Goal: Task Accomplishment & Management: Complete application form

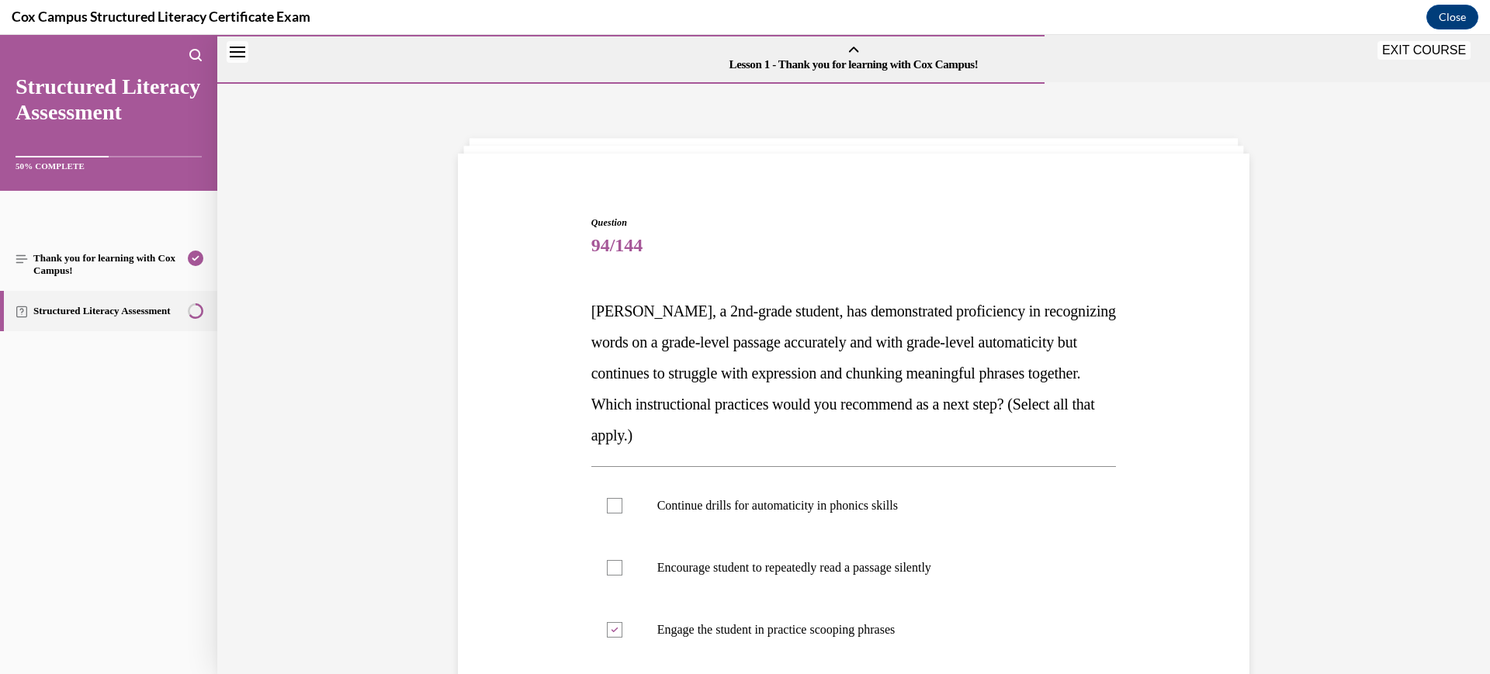
scroll to position [144, 0]
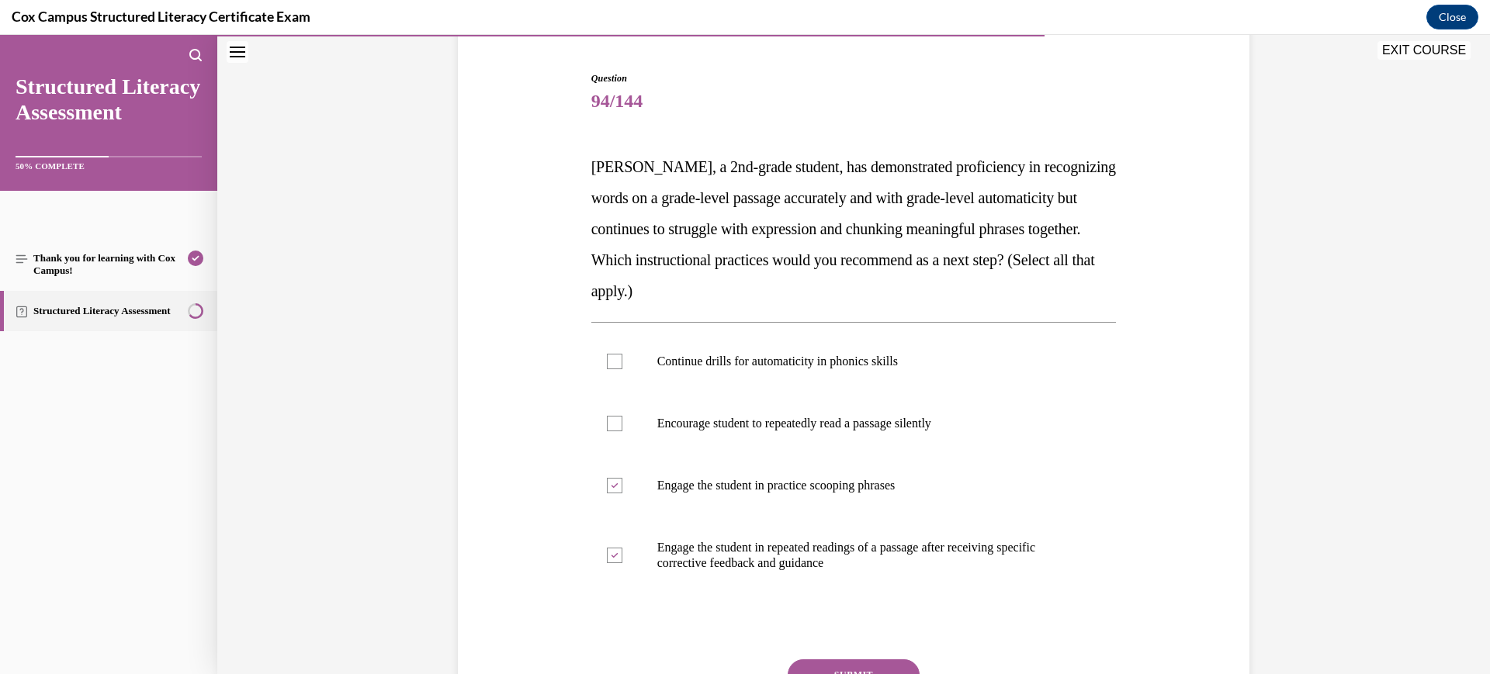
click at [871, 663] on button "SUBMIT" at bounding box center [854, 675] width 132 height 31
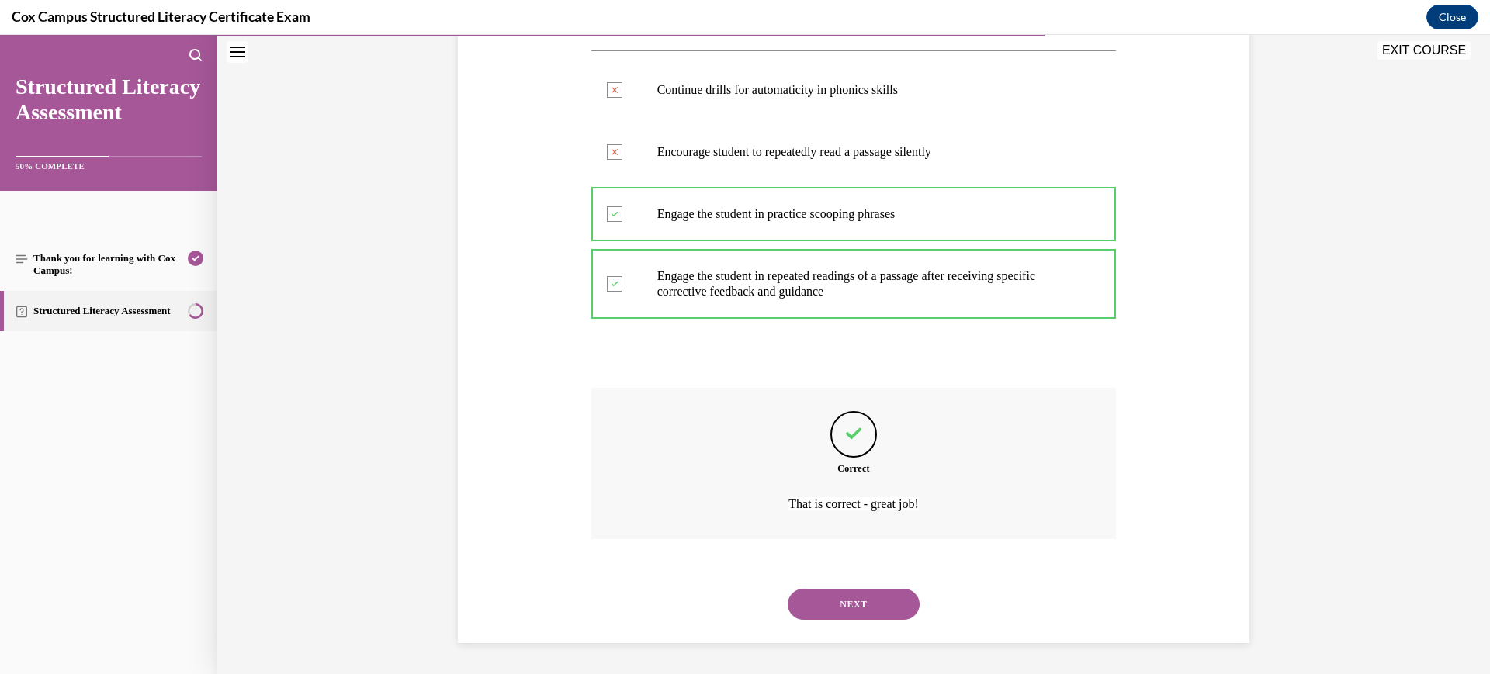
click at [849, 612] on button "NEXT" at bounding box center [854, 604] width 132 height 31
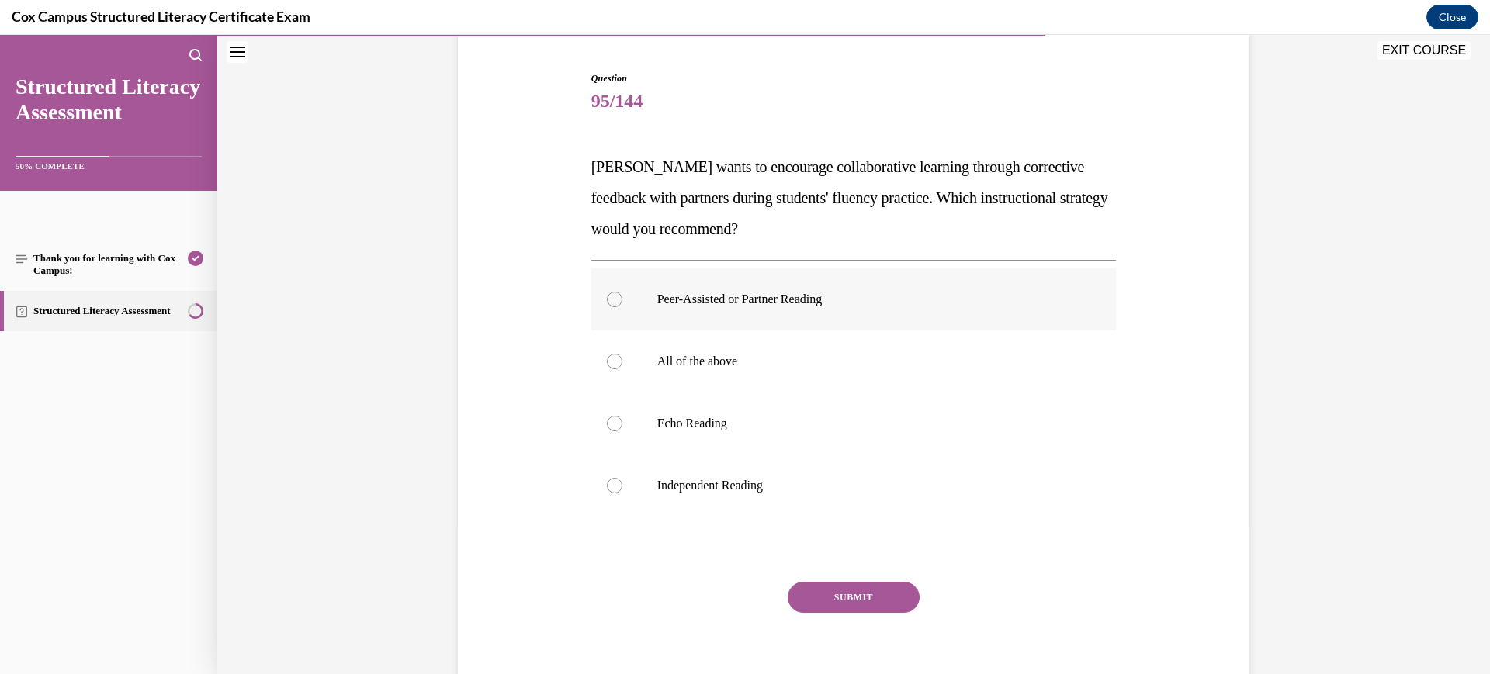
click at [850, 287] on label "Peer-Assisted or Partner Reading" at bounding box center [853, 300] width 525 height 62
click at [622, 292] on input "Peer-Assisted or Partner Reading" at bounding box center [615, 300] width 16 height 16
radio input "true"
click at [854, 596] on button "SUBMIT" at bounding box center [854, 597] width 132 height 31
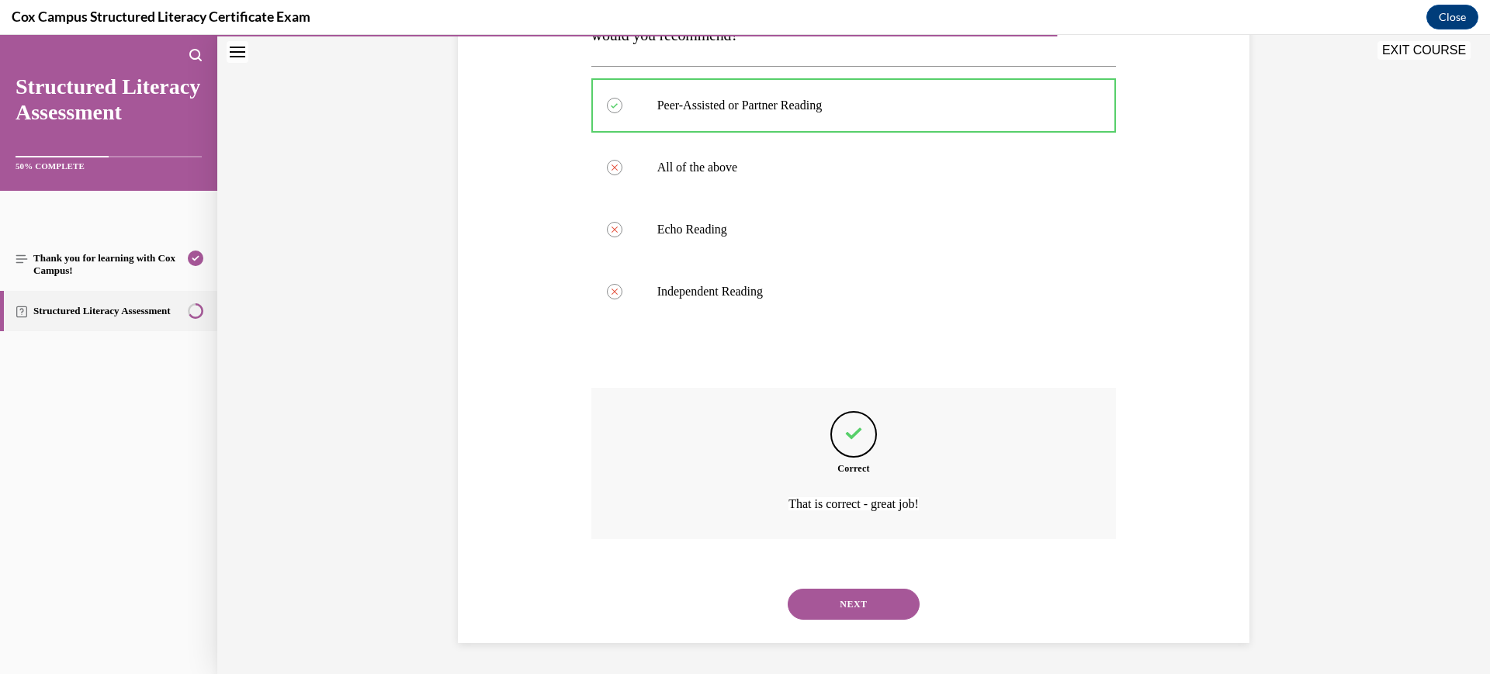
click at [854, 596] on button "NEXT" at bounding box center [854, 604] width 132 height 31
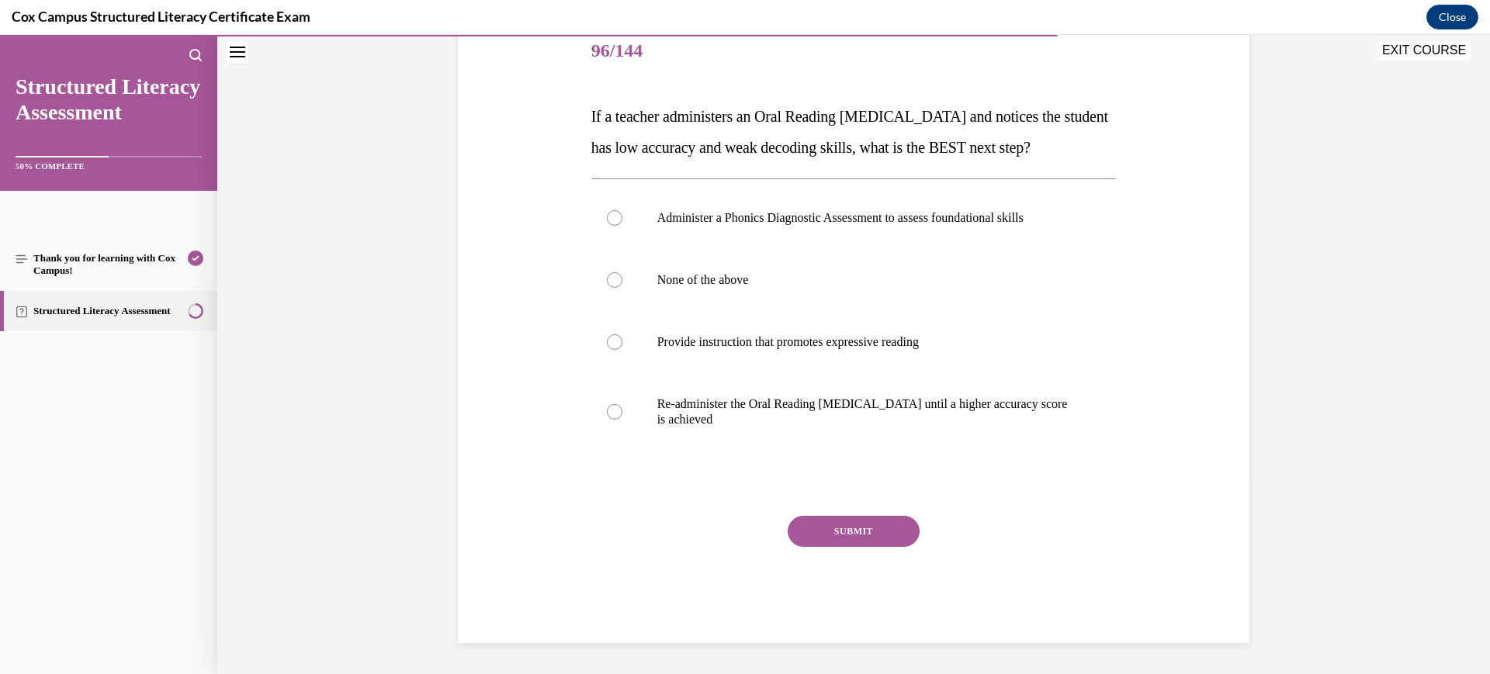
scroll to position [47, 0]
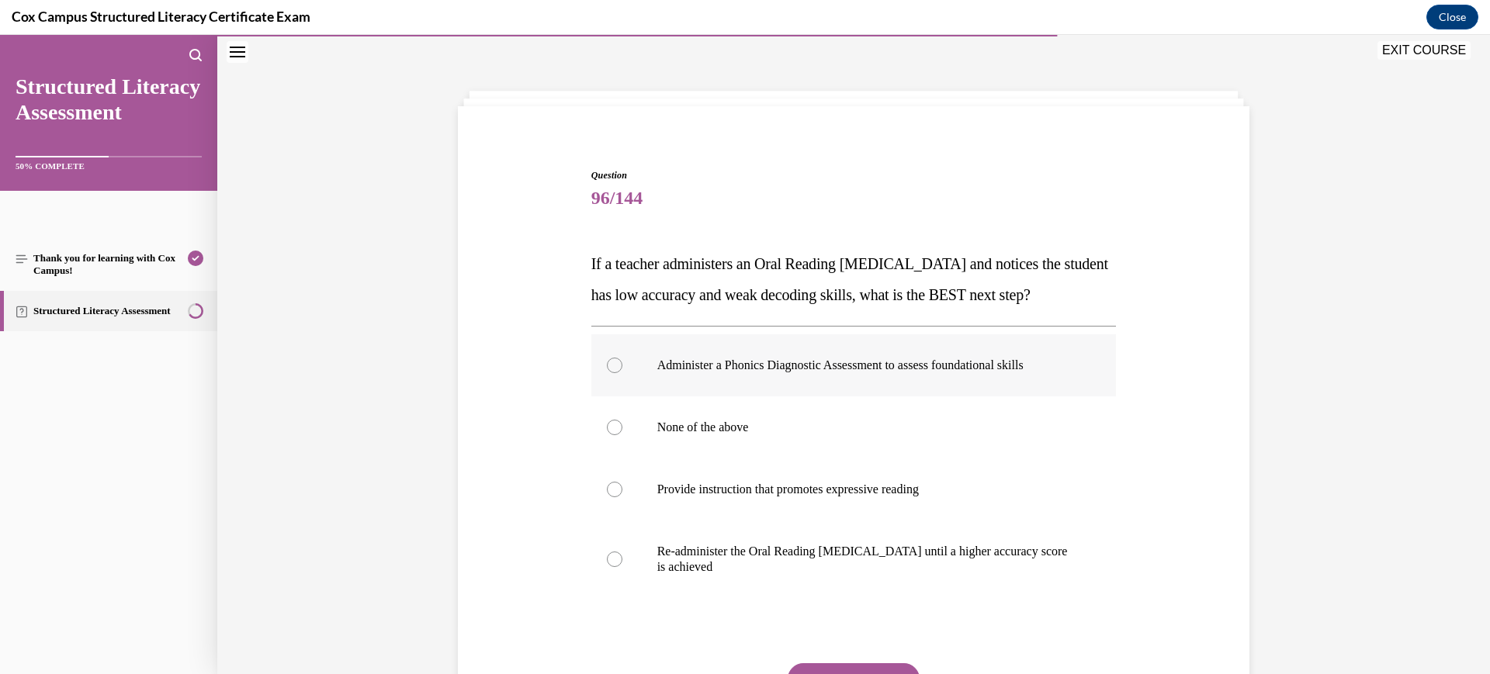
click at [861, 397] on label "Administer a Phonics Diagnostic Assessment to assess foundational skills" at bounding box center [853, 365] width 525 height 62
click at [622, 373] on input "Administer a Phonics Diagnostic Assessment to assess foundational skills" at bounding box center [615, 366] width 16 height 16
radio input "true"
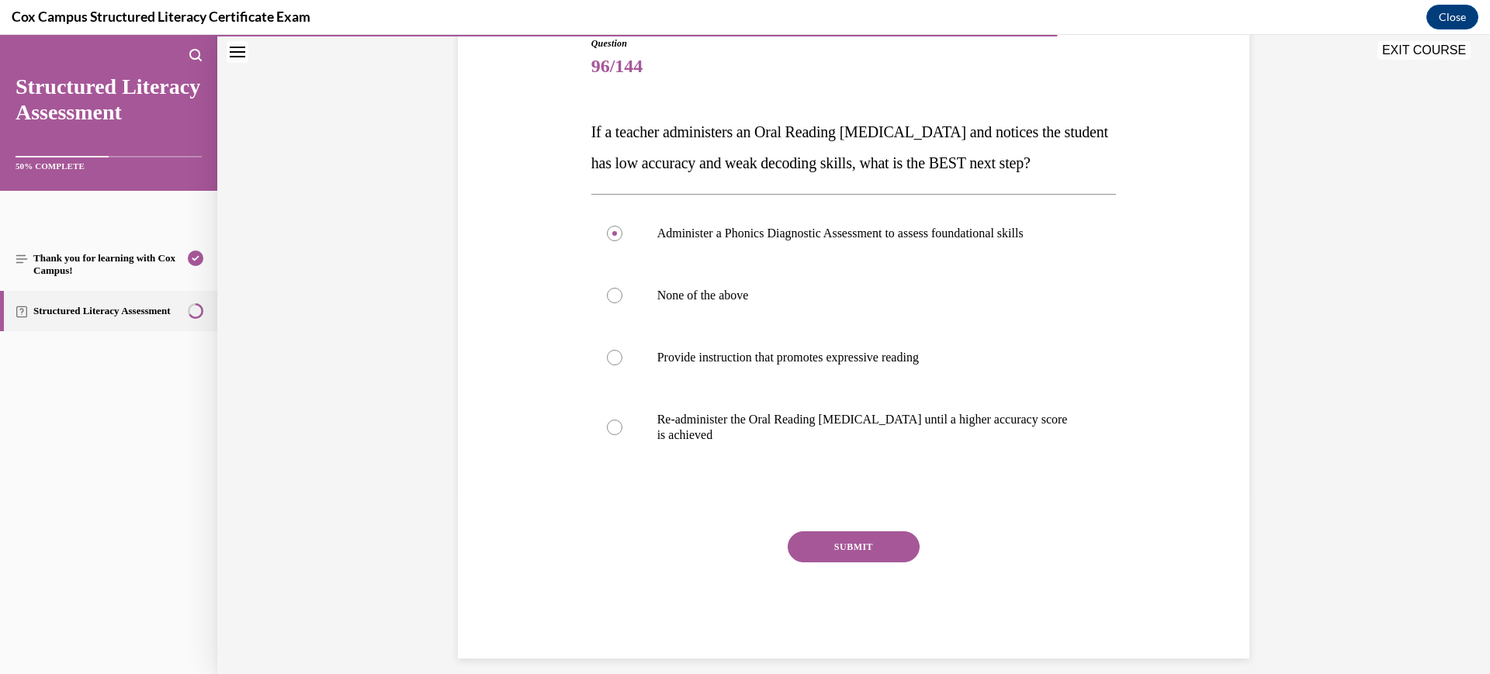
click at [851, 563] on button "SUBMIT" at bounding box center [854, 547] width 132 height 31
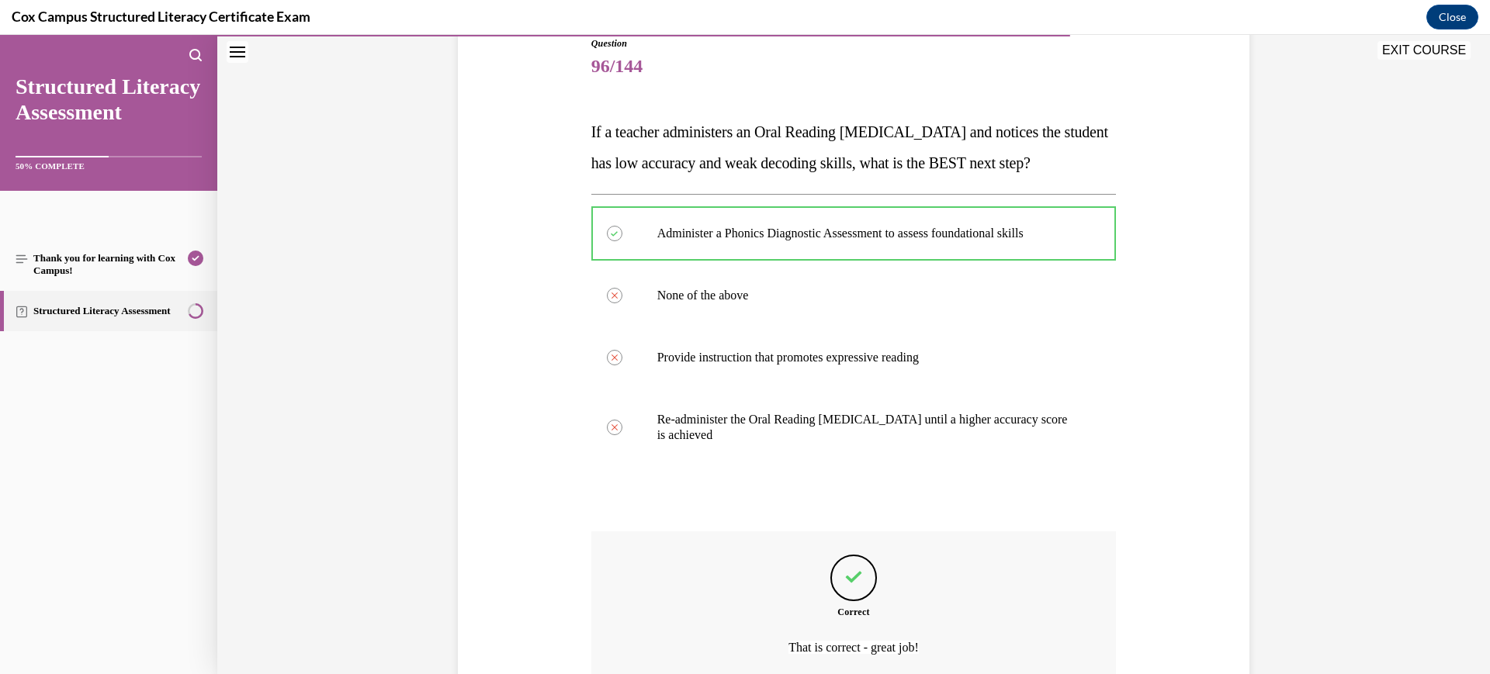
scroll to position [354, 0]
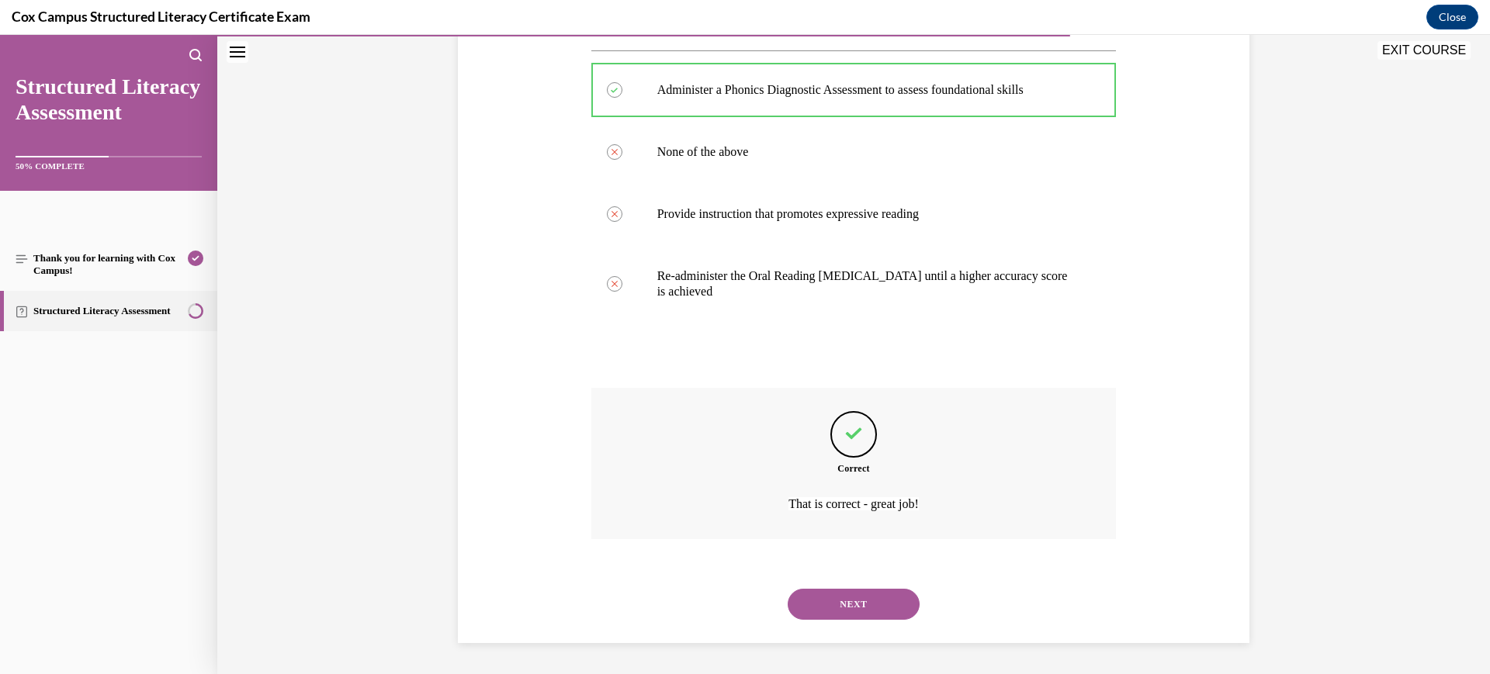
click at [854, 594] on button "NEXT" at bounding box center [854, 604] width 132 height 31
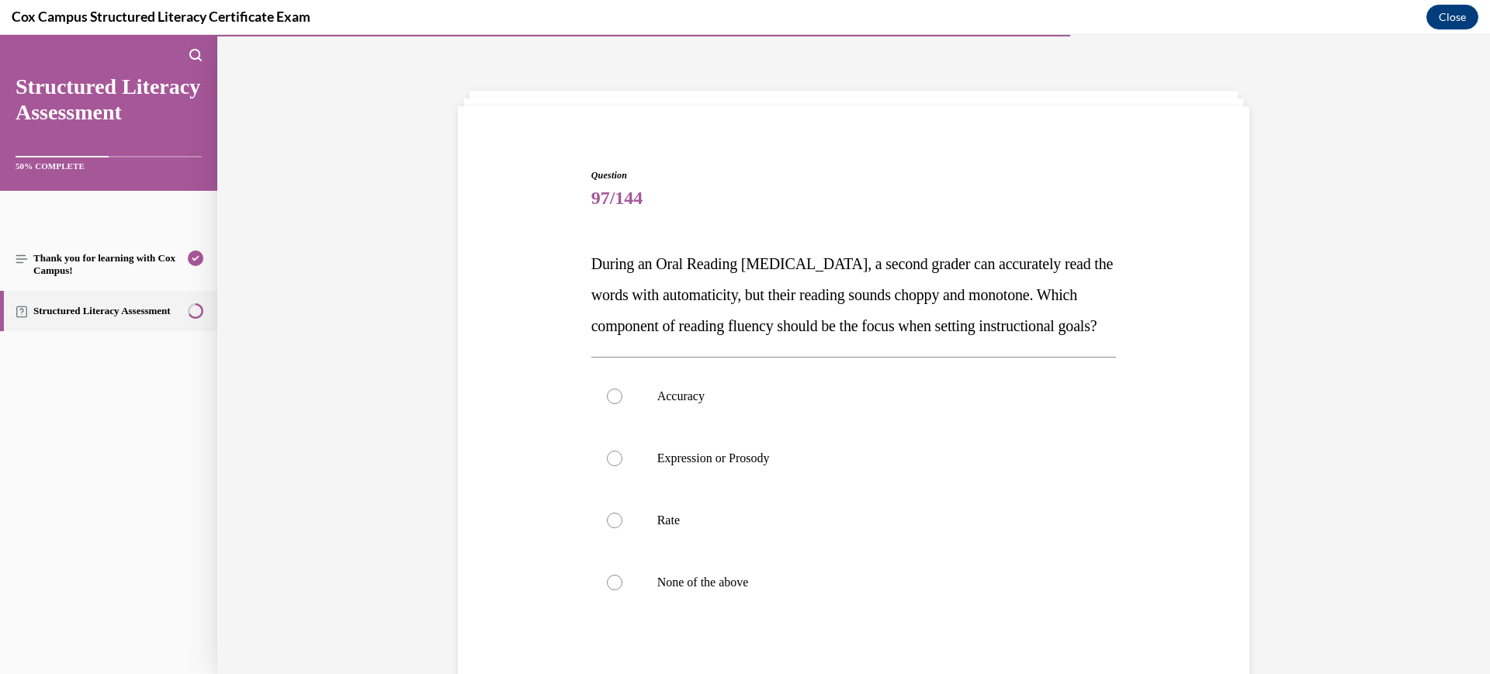
scroll to position [144, 0]
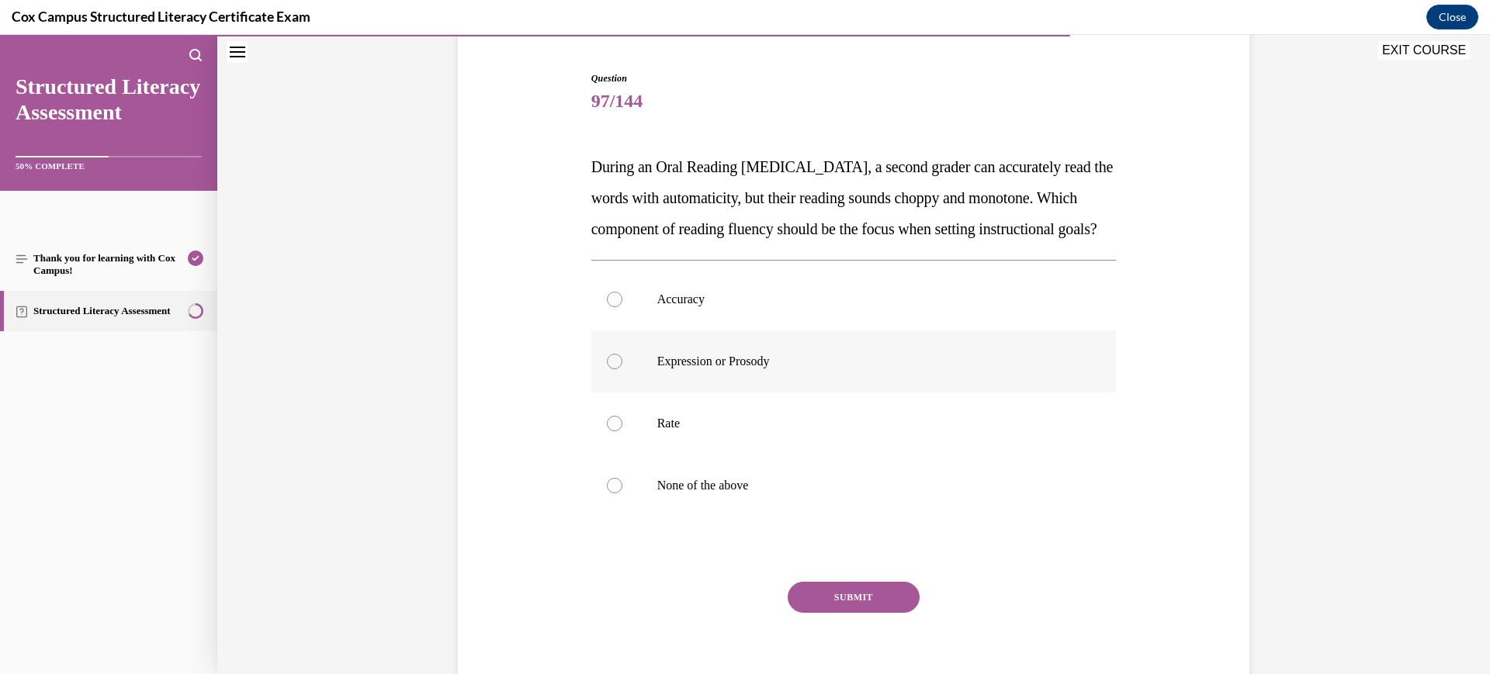
click at [848, 369] on p "Expression or Prosody" at bounding box center [867, 362] width 421 height 16
click at [622, 369] on input "Expression or Prosody" at bounding box center [615, 362] width 16 height 16
radio input "true"
click at [831, 613] on button "SUBMIT" at bounding box center [854, 597] width 132 height 31
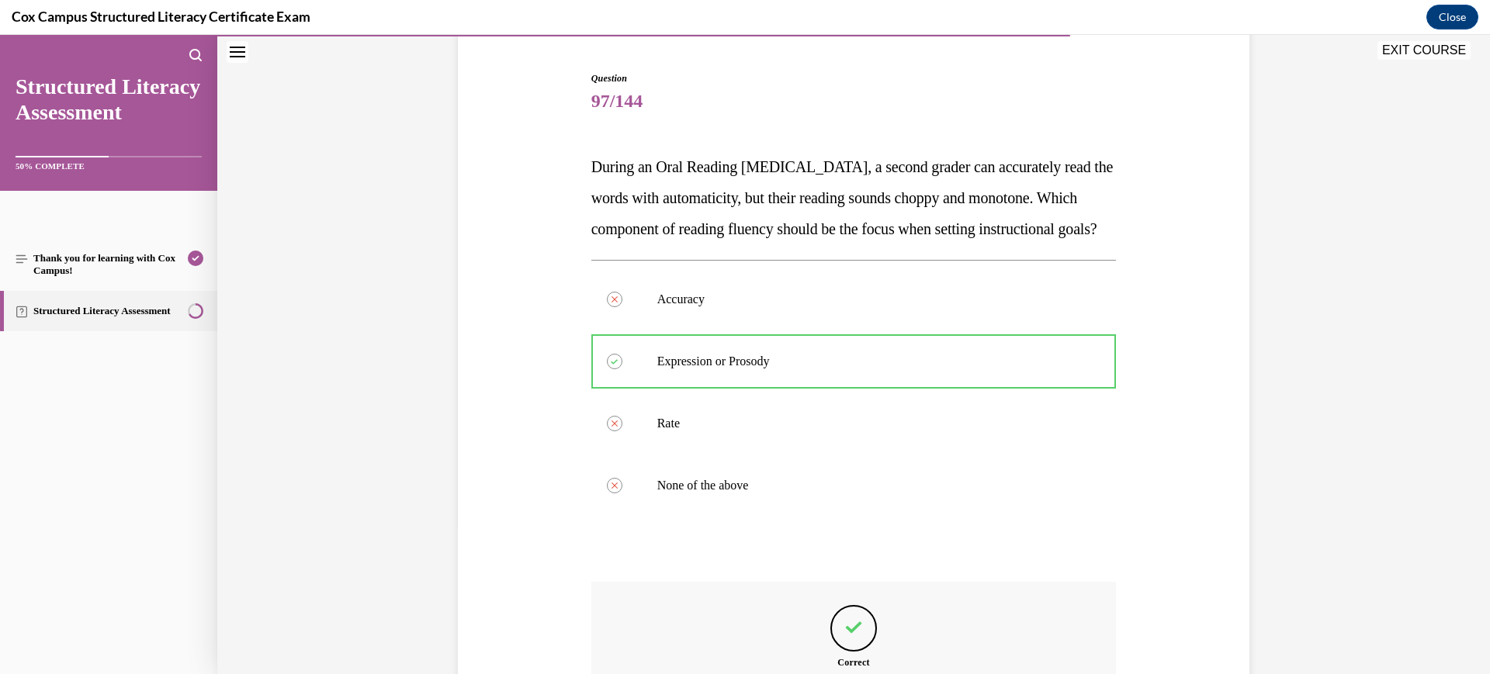
scroll to position [369, 0]
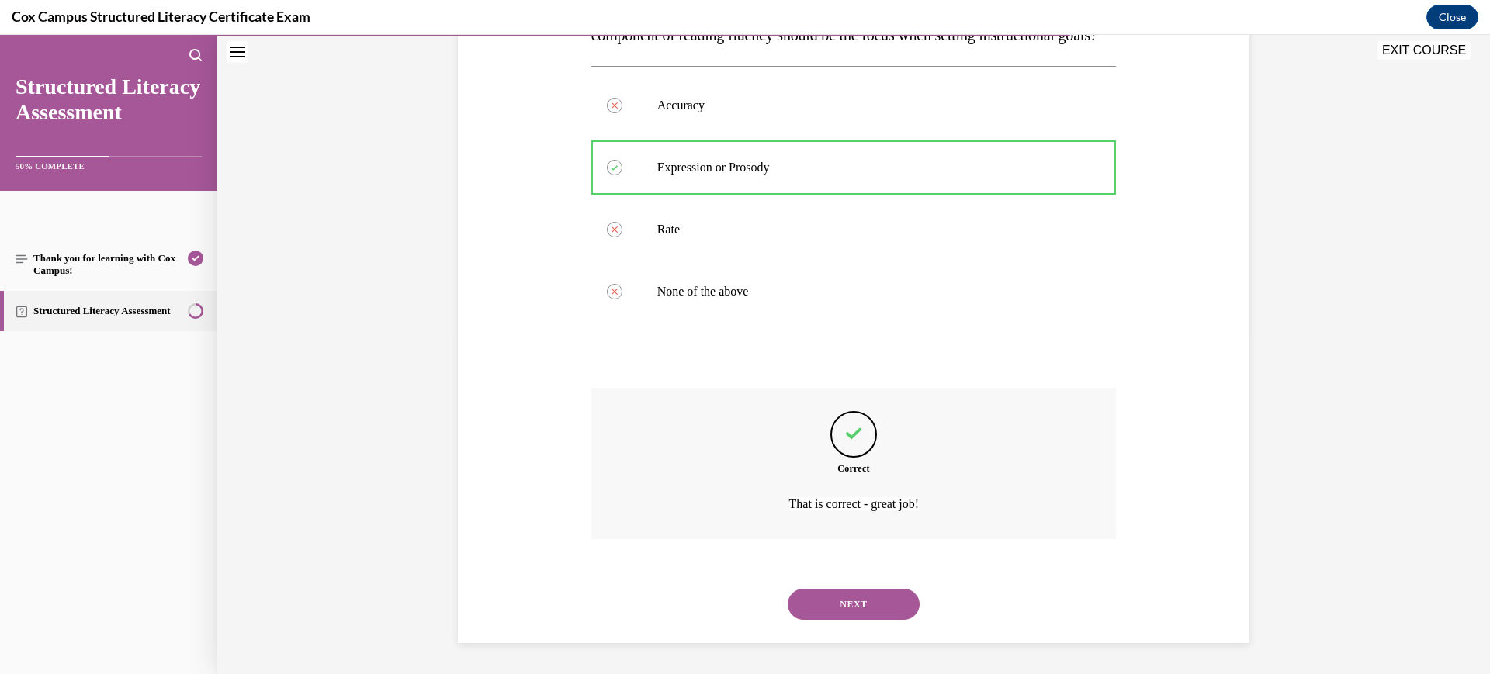
click at [834, 621] on div "NEXT" at bounding box center [853, 605] width 525 height 62
click at [839, 605] on button "NEXT" at bounding box center [854, 604] width 132 height 31
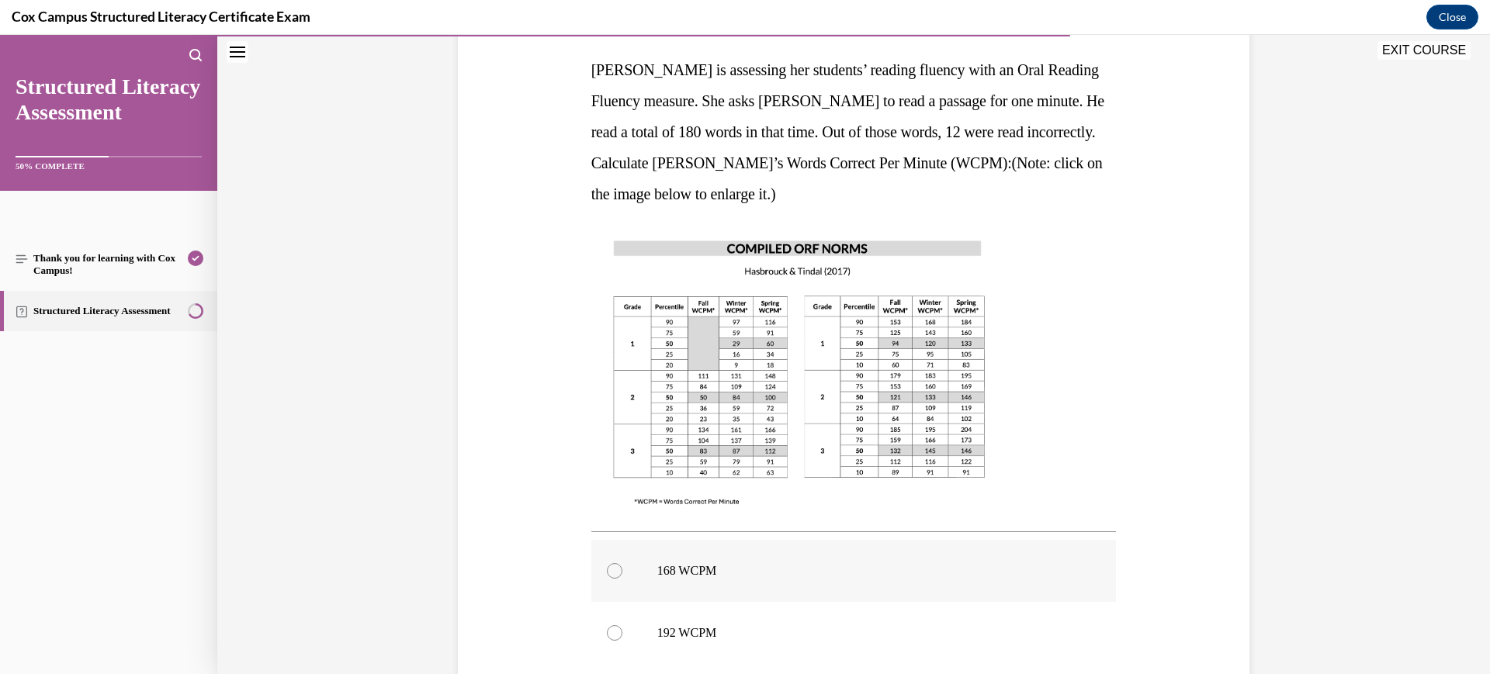
scroll to position [435, 0]
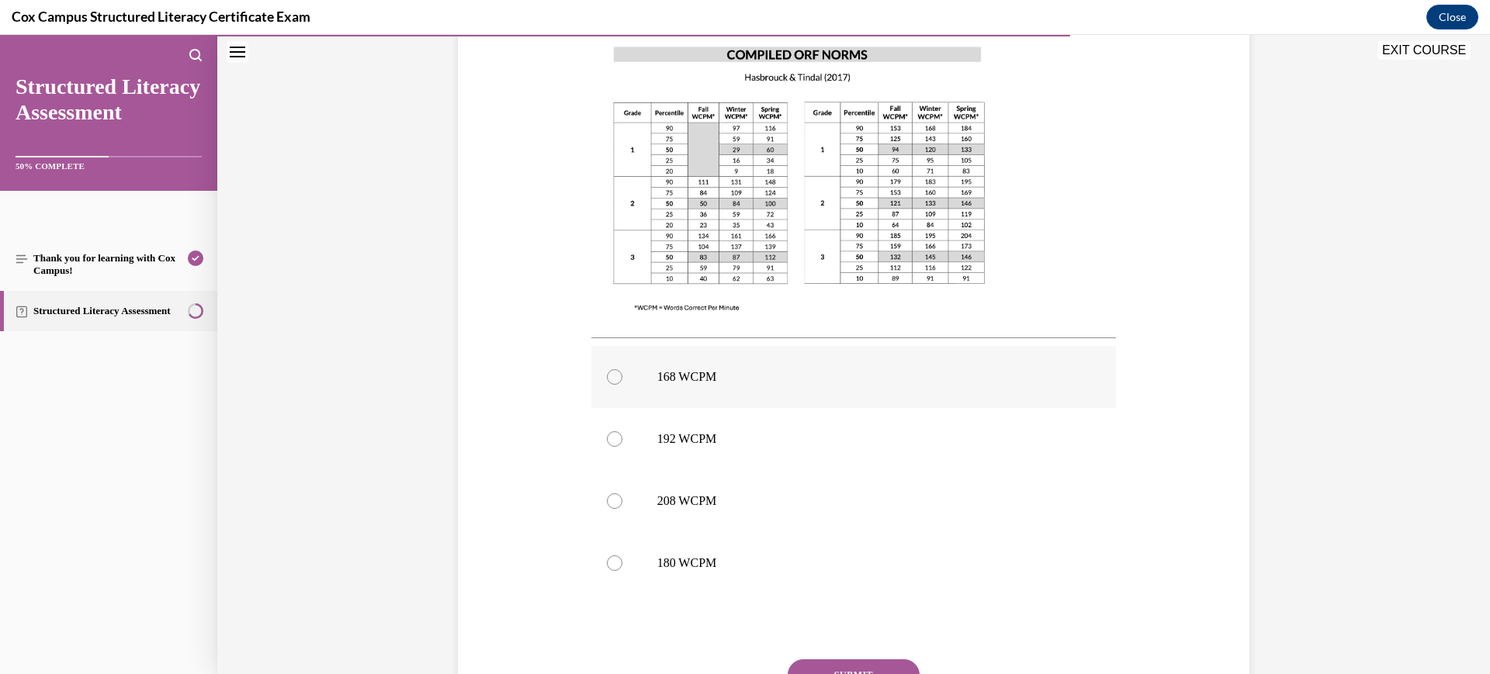
click at [782, 390] on label "168 WCPM" at bounding box center [853, 377] width 525 height 62
click at [622, 385] on input "168 WCPM" at bounding box center [615, 377] width 16 height 16
radio input "true"
click at [838, 660] on button "SUBMIT" at bounding box center [854, 675] width 132 height 31
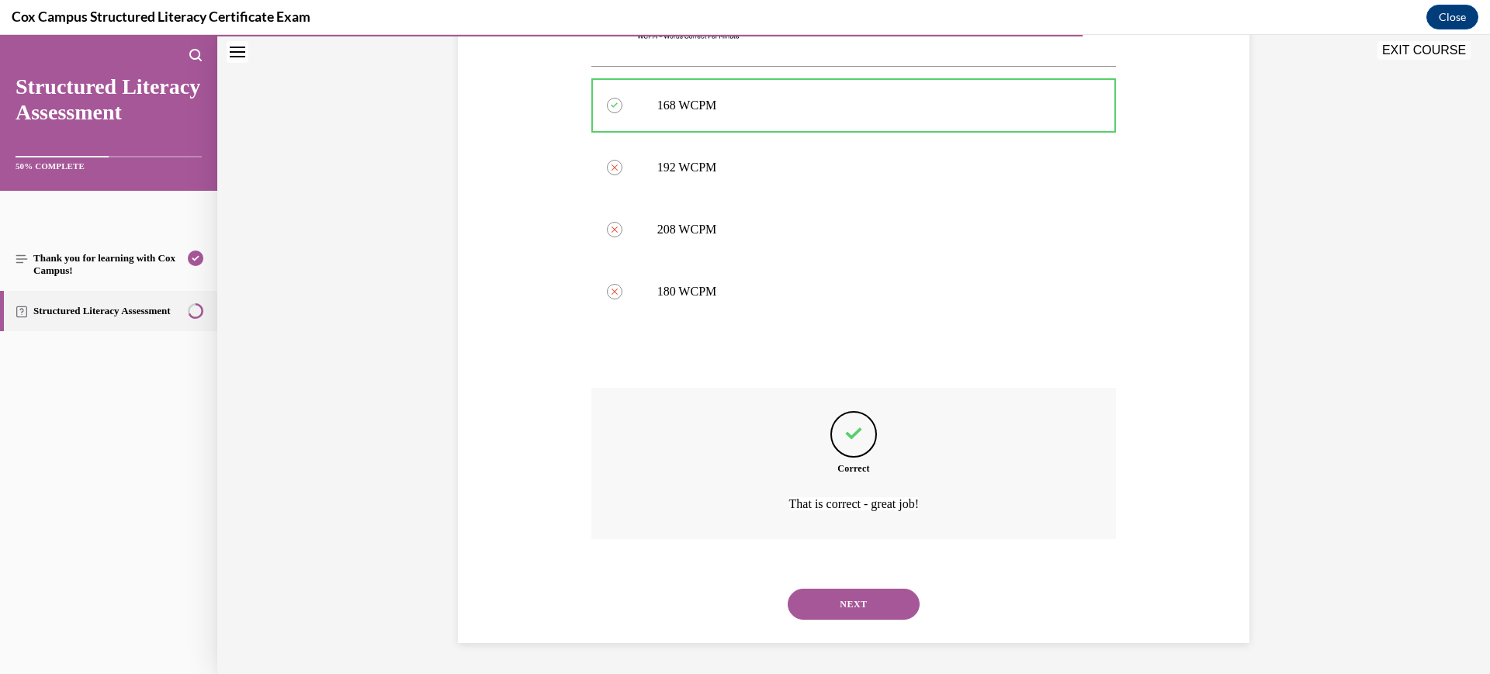
click at [842, 626] on div "NEXT" at bounding box center [853, 605] width 525 height 62
click at [843, 618] on button "NEXT" at bounding box center [854, 604] width 132 height 31
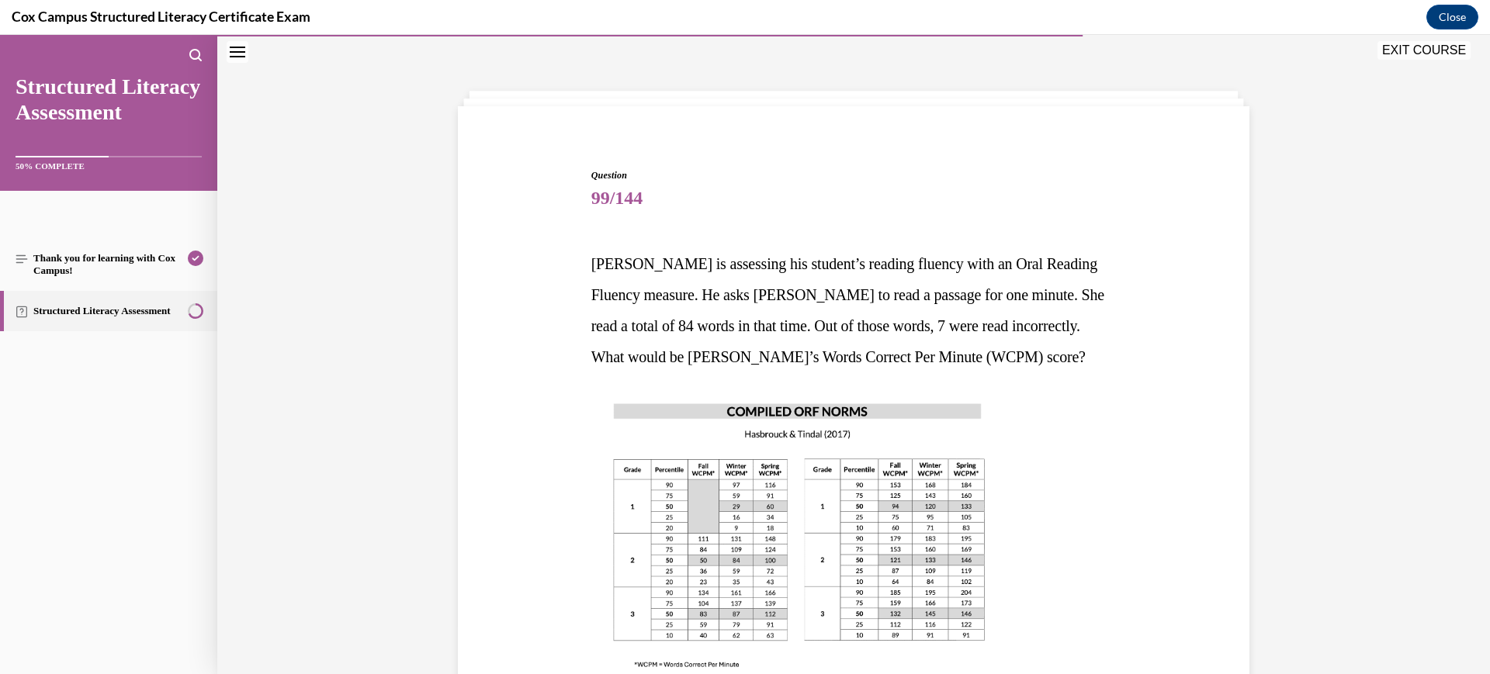
scroll to position [338, 0]
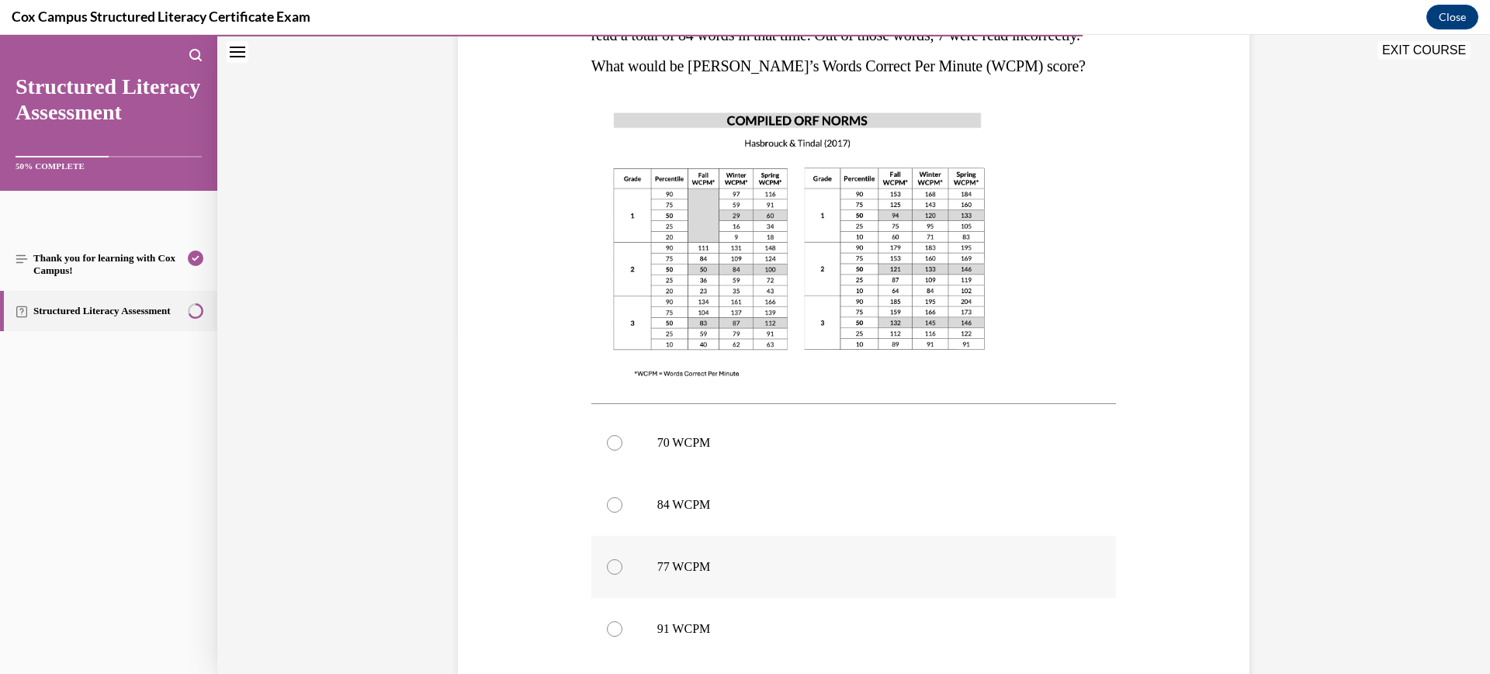
click at [801, 594] on label "77 WCPM" at bounding box center [853, 567] width 525 height 62
click at [622, 575] on input "77 WCPM" at bounding box center [615, 568] width 16 height 16
radio input "true"
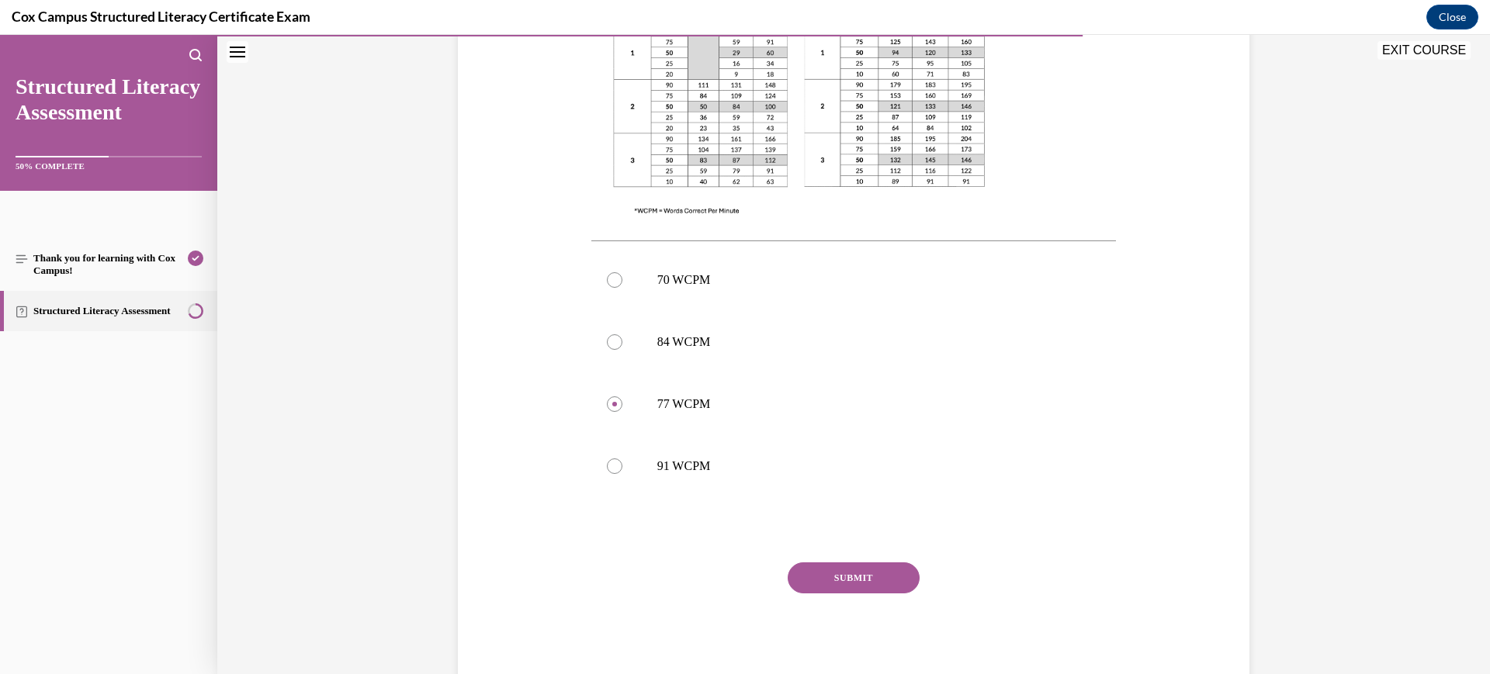
click at [809, 587] on button "SUBMIT" at bounding box center [854, 578] width 132 height 31
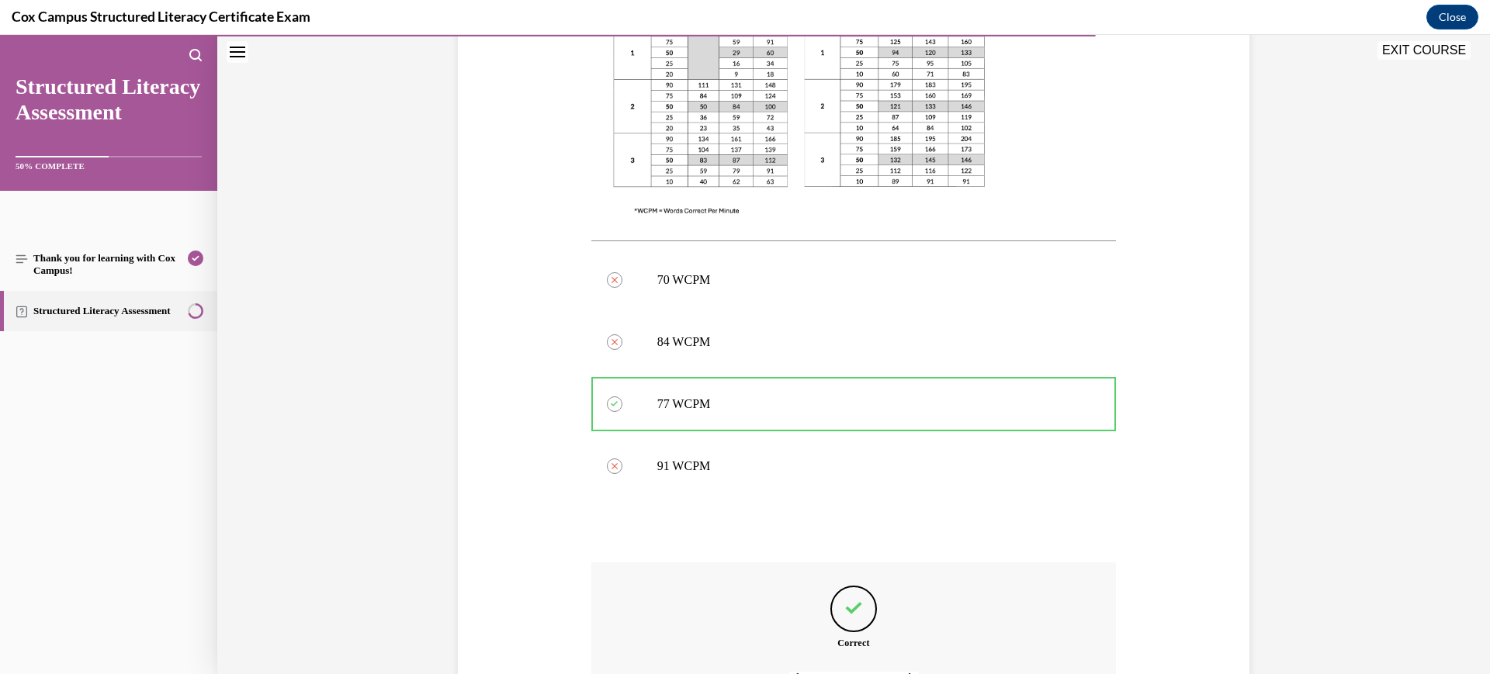
scroll to position [676, 0]
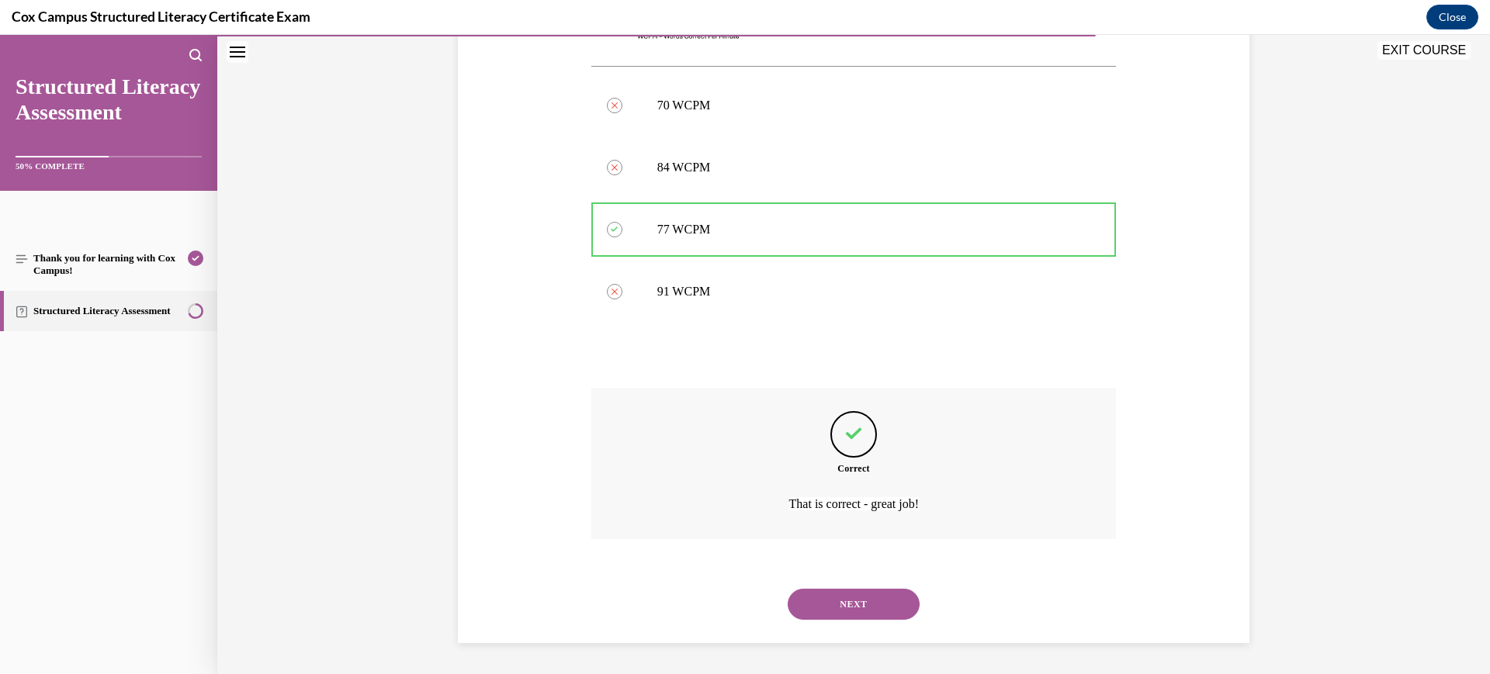
click at [814, 607] on button "NEXT" at bounding box center [854, 604] width 132 height 31
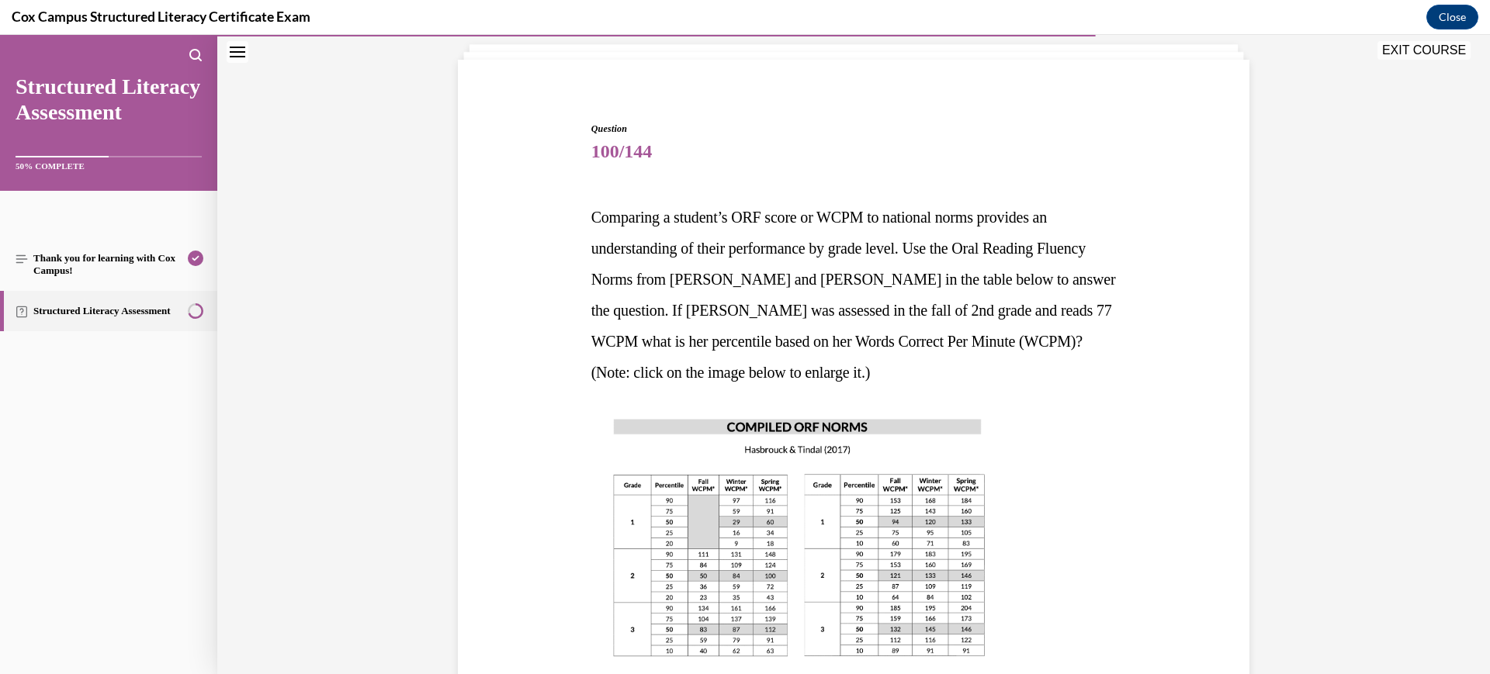
scroll to position [482, 0]
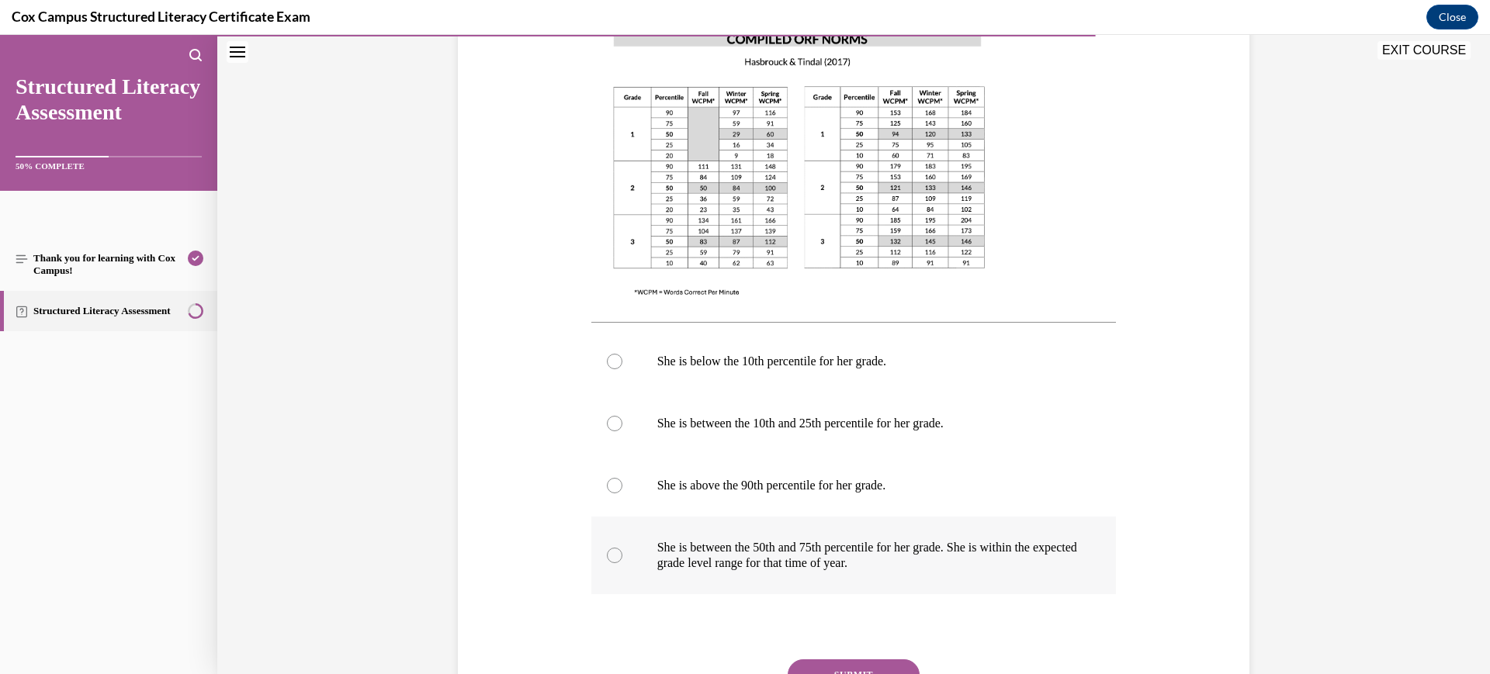
click at [813, 556] on p "She is between the 50th and 75th percentile for her grade. She is within the ex…" at bounding box center [867, 555] width 421 height 31
click at [622, 556] on input "She is between the 50th and 75th percentile for her grade. She is within the ex…" at bounding box center [615, 556] width 16 height 16
radio input "true"
click at [849, 660] on button "SUBMIT" at bounding box center [854, 675] width 132 height 31
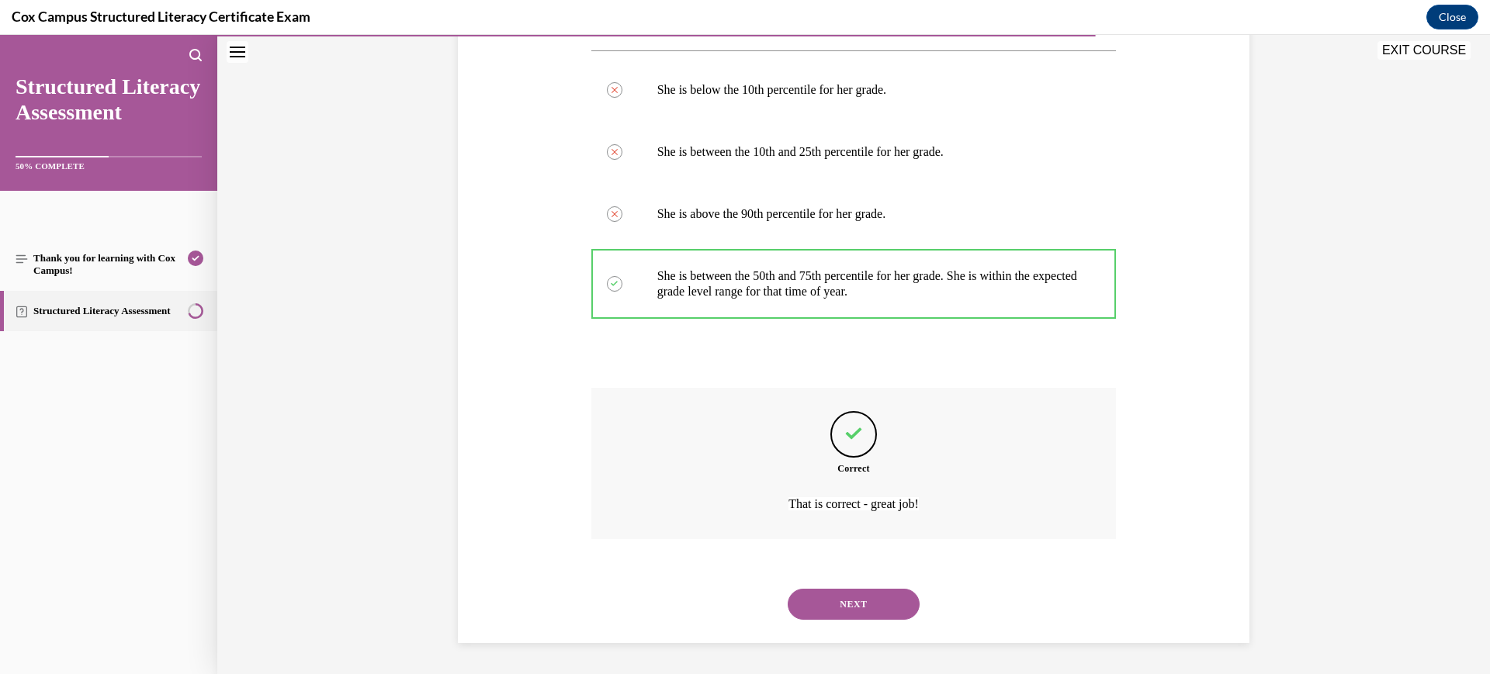
click at [840, 603] on button "NEXT" at bounding box center [854, 604] width 132 height 31
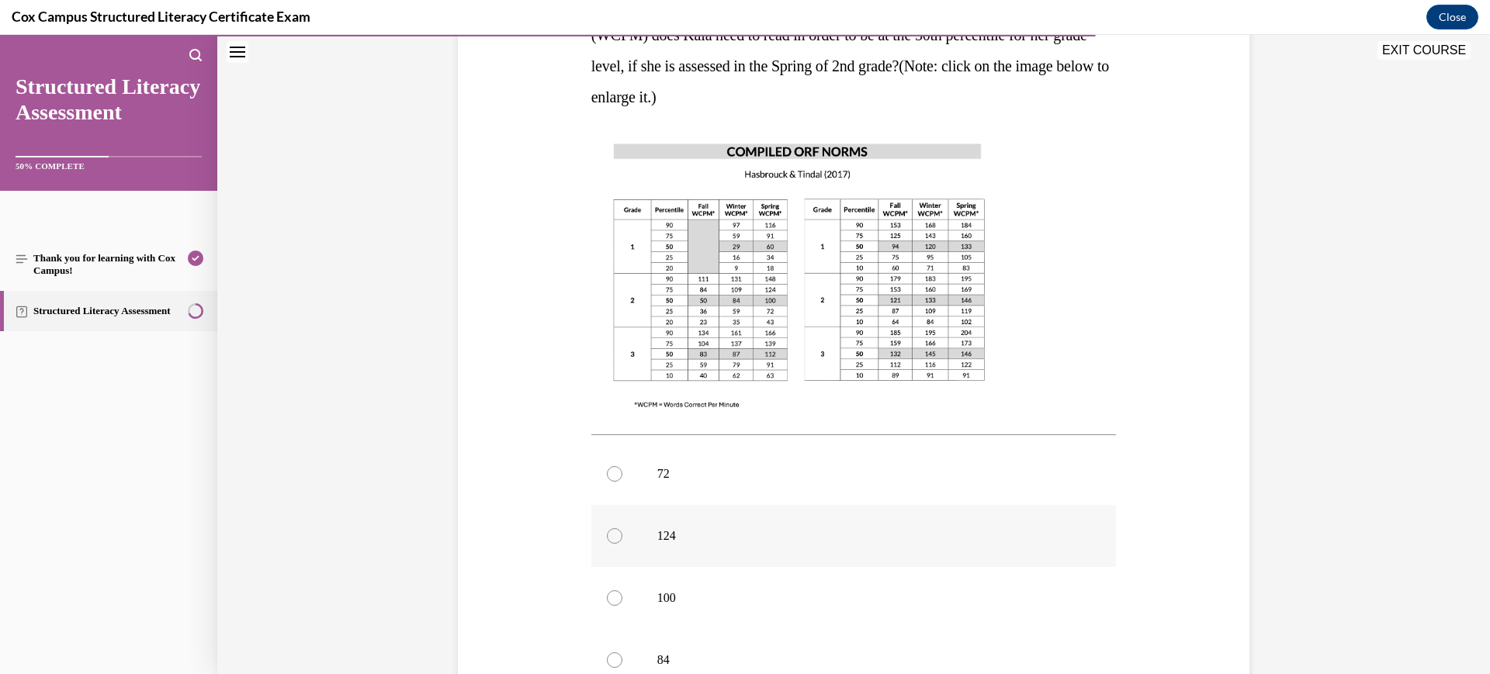
scroll to position [435, 0]
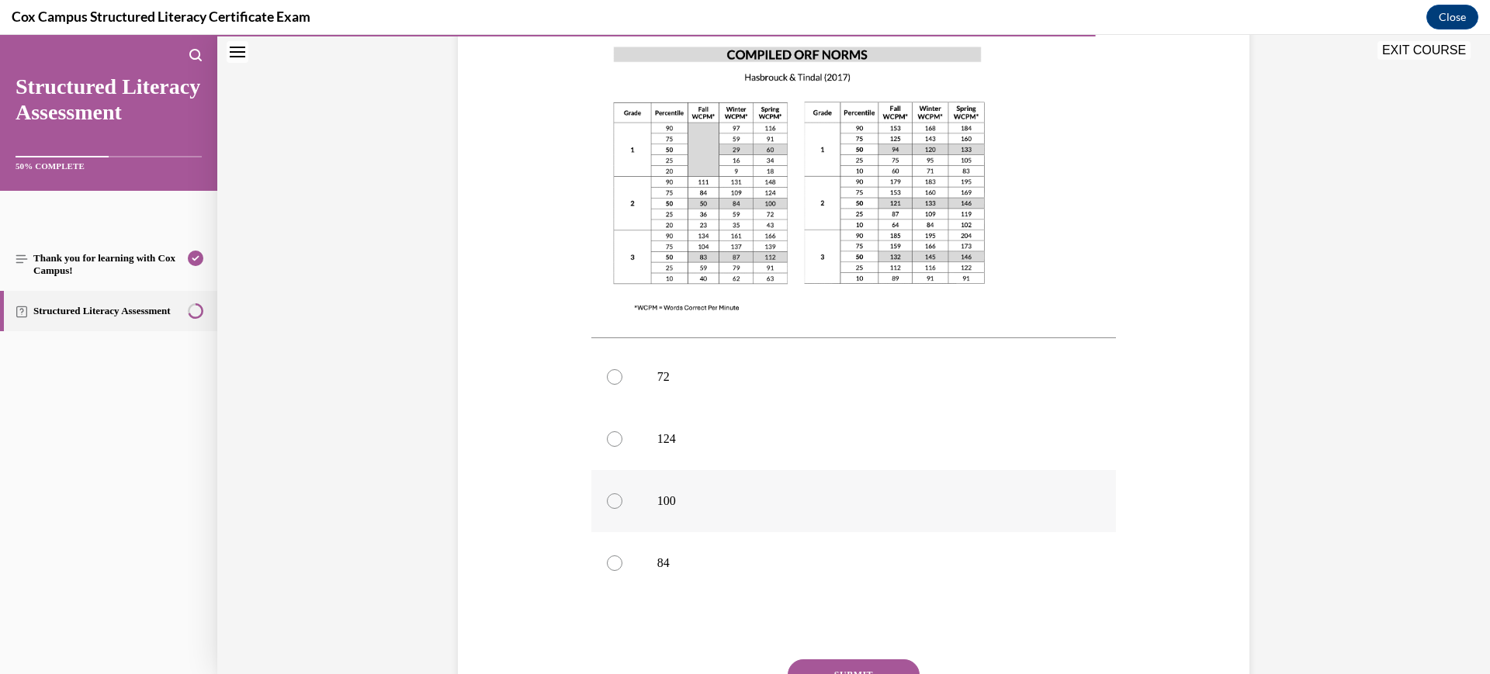
click at [705, 494] on p "100" at bounding box center [867, 502] width 421 height 16
click at [622, 494] on input "100" at bounding box center [615, 502] width 16 height 16
radio input "true"
click at [894, 660] on button "SUBMIT" at bounding box center [854, 675] width 132 height 31
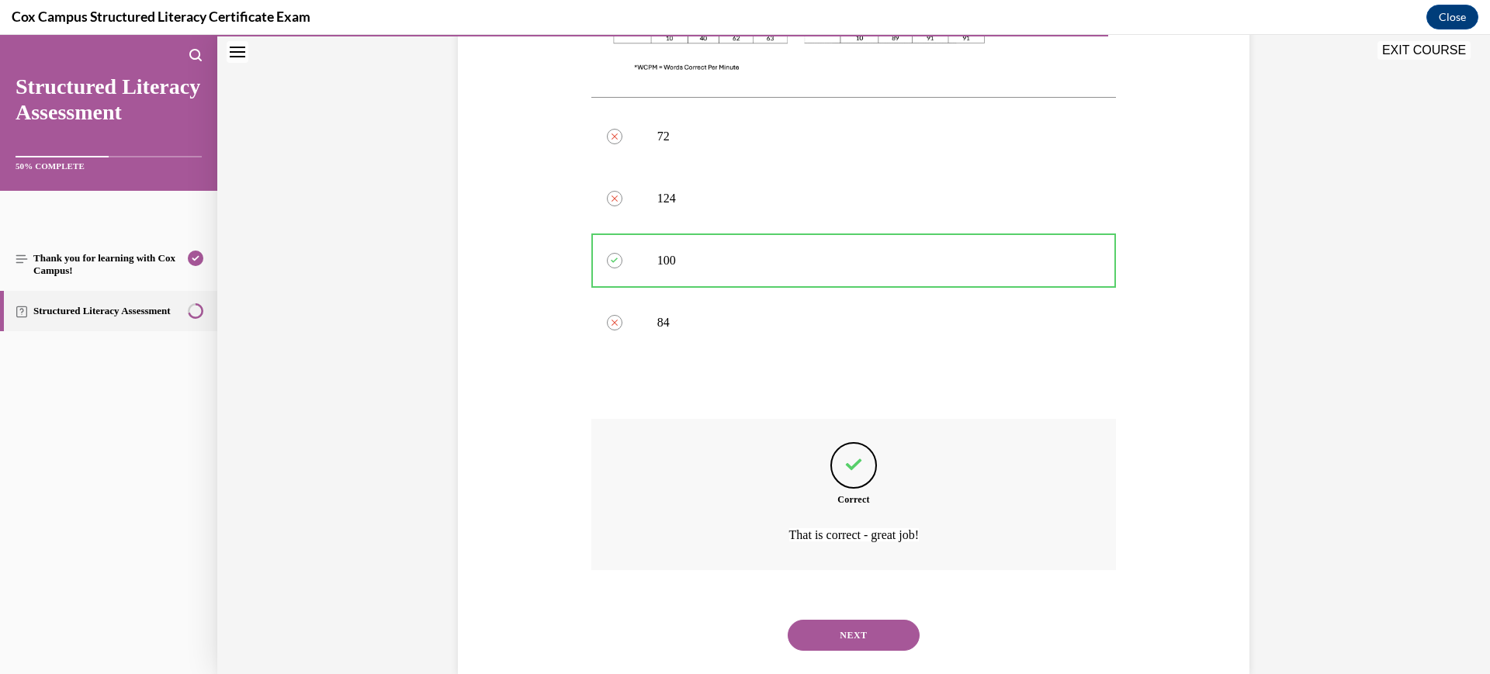
click at [889, 620] on button "NEXT" at bounding box center [854, 635] width 132 height 31
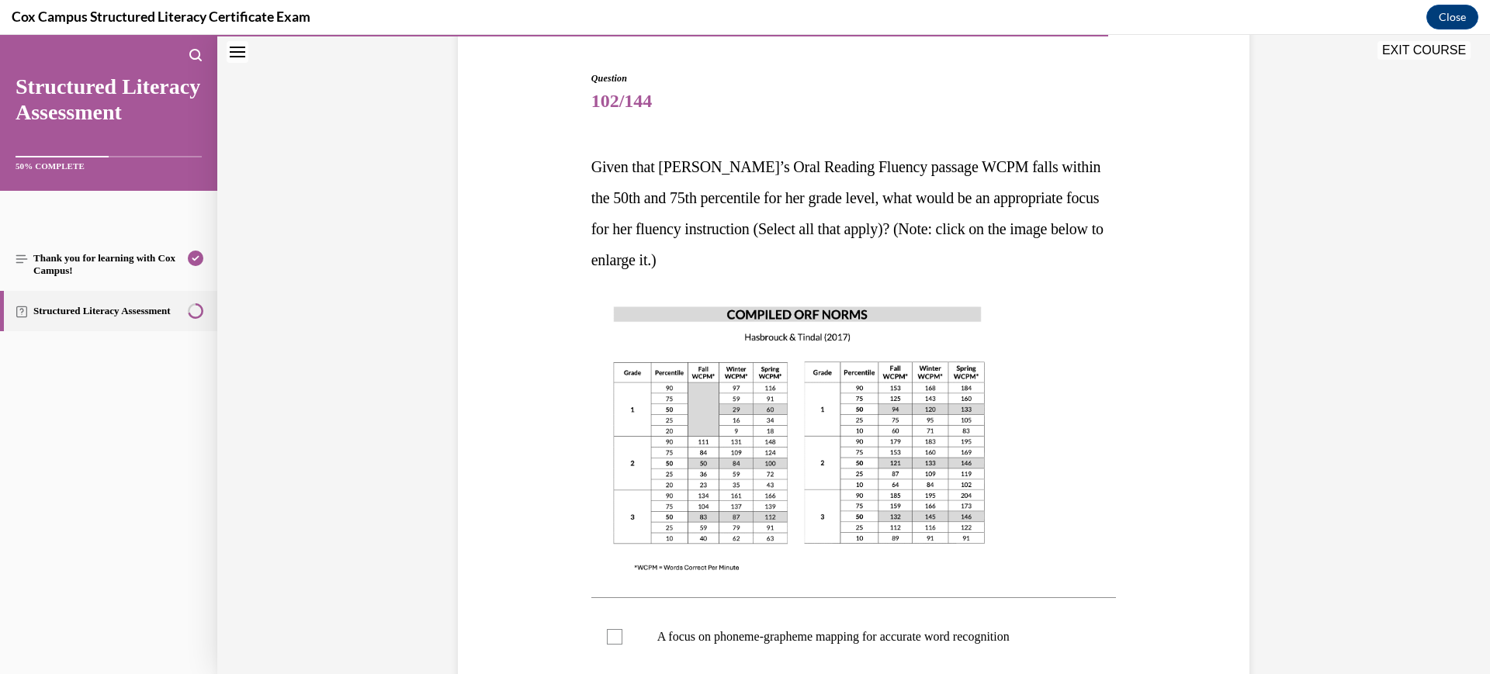
scroll to position [338, 0]
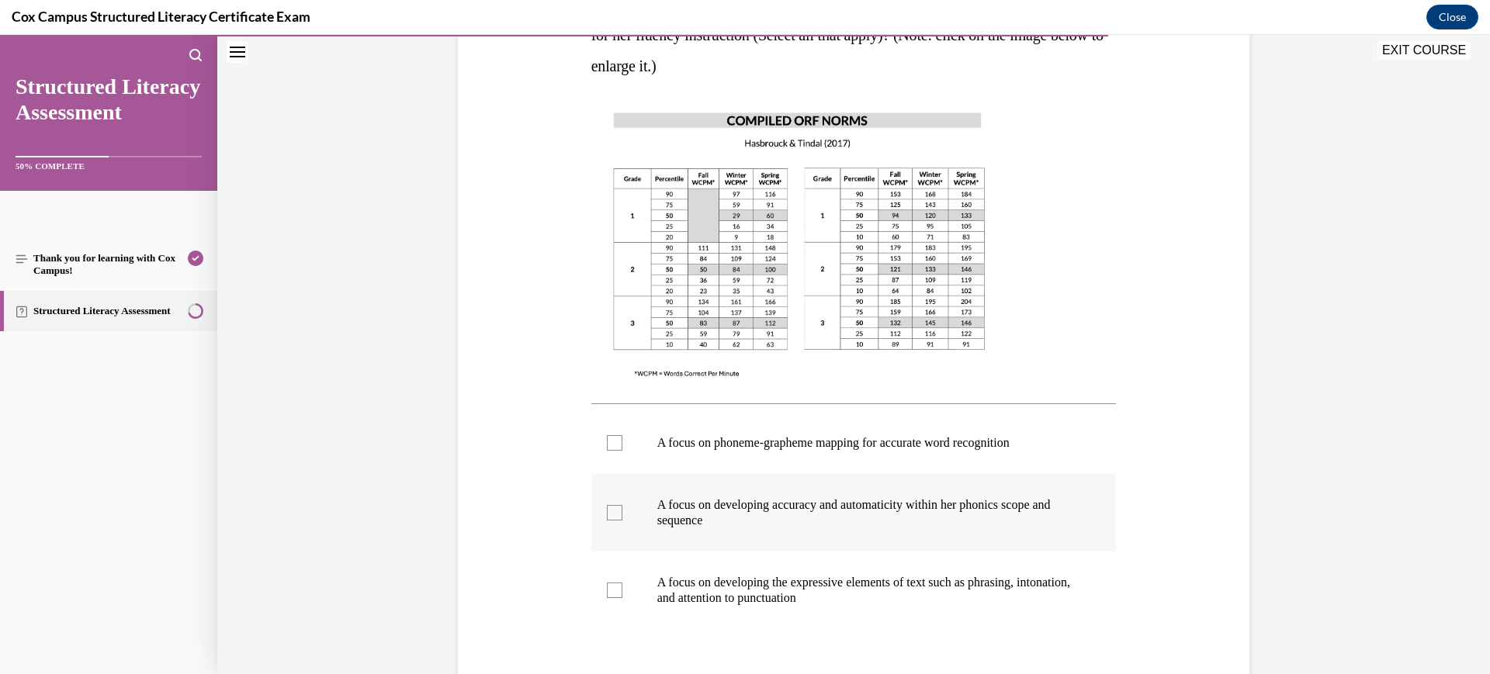
click at [844, 522] on p "A focus on developing accuracy and automaticity within her phonics scope and se…" at bounding box center [867, 512] width 421 height 31
click at [622, 521] on input "A focus on developing accuracy and automaticity within her phonics scope and se…" at bounding box center [615, 513] width 16 height 16
checkbox input "true"
click at [816, 587] on p "A focus on developing the expressive elements of text such as phrasing, intonat…" at bounding box center [867, 590] width 421 height 31
click at [622, 587] on input "A focus on developing the expressive elements of text such as phrasing, intonat…" at bounding box center [615, 591] width 16 height 16
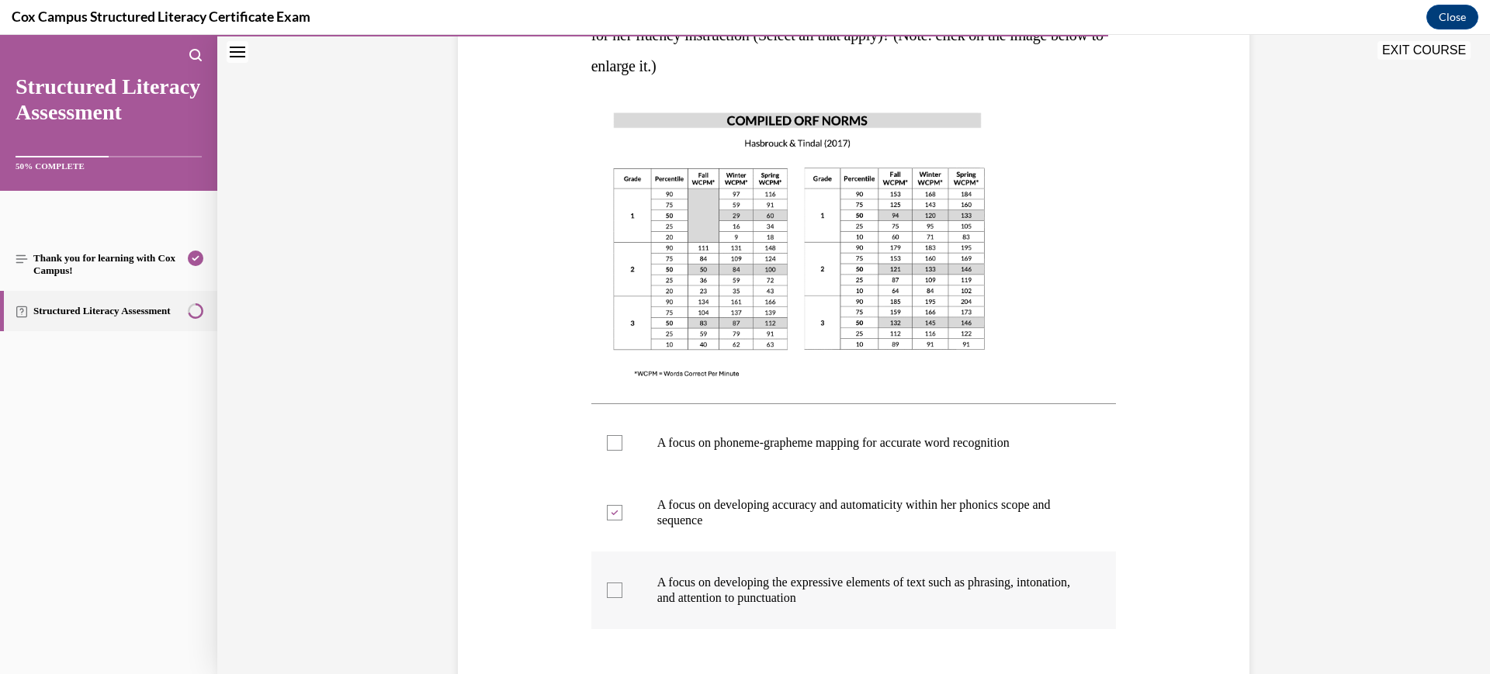
checkbox input "true"
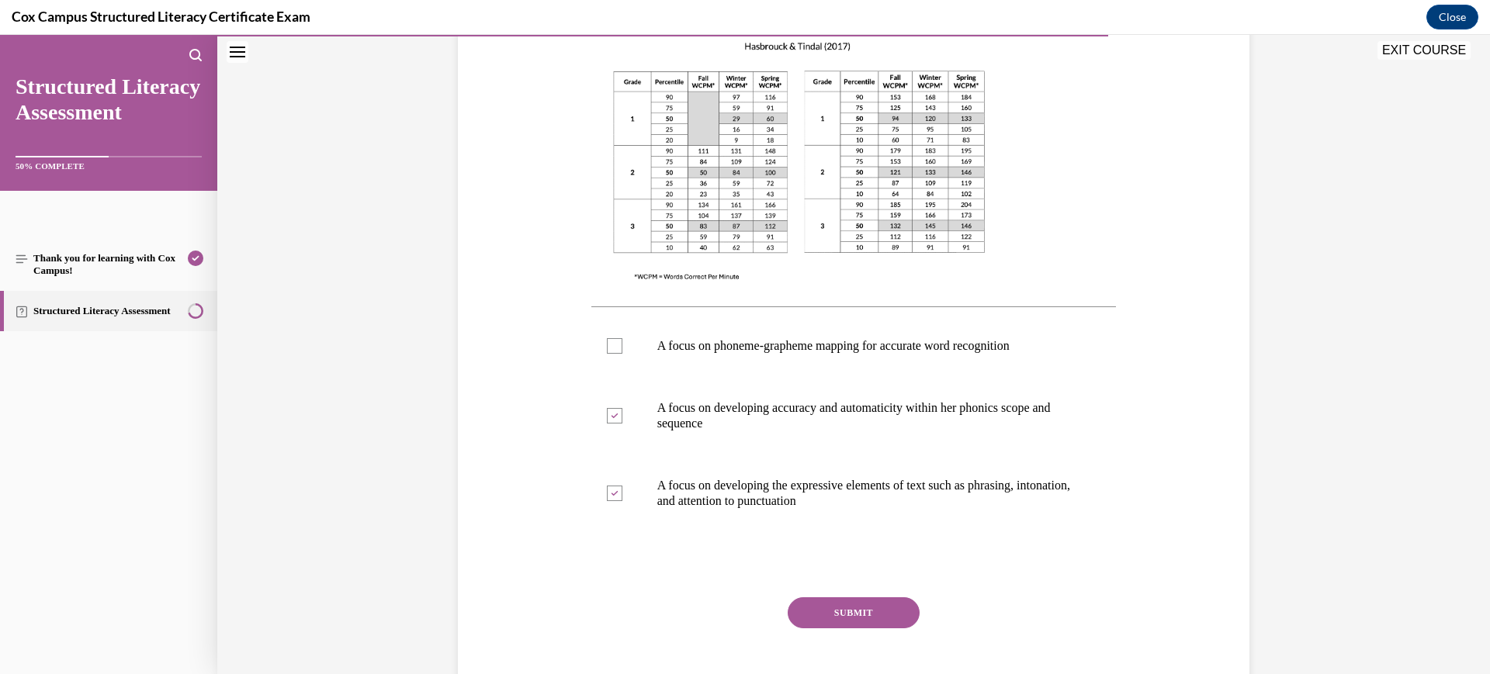
click at [814, 611] on button "SUBMIT" at bounding box center [854, 613] width 132 height 31
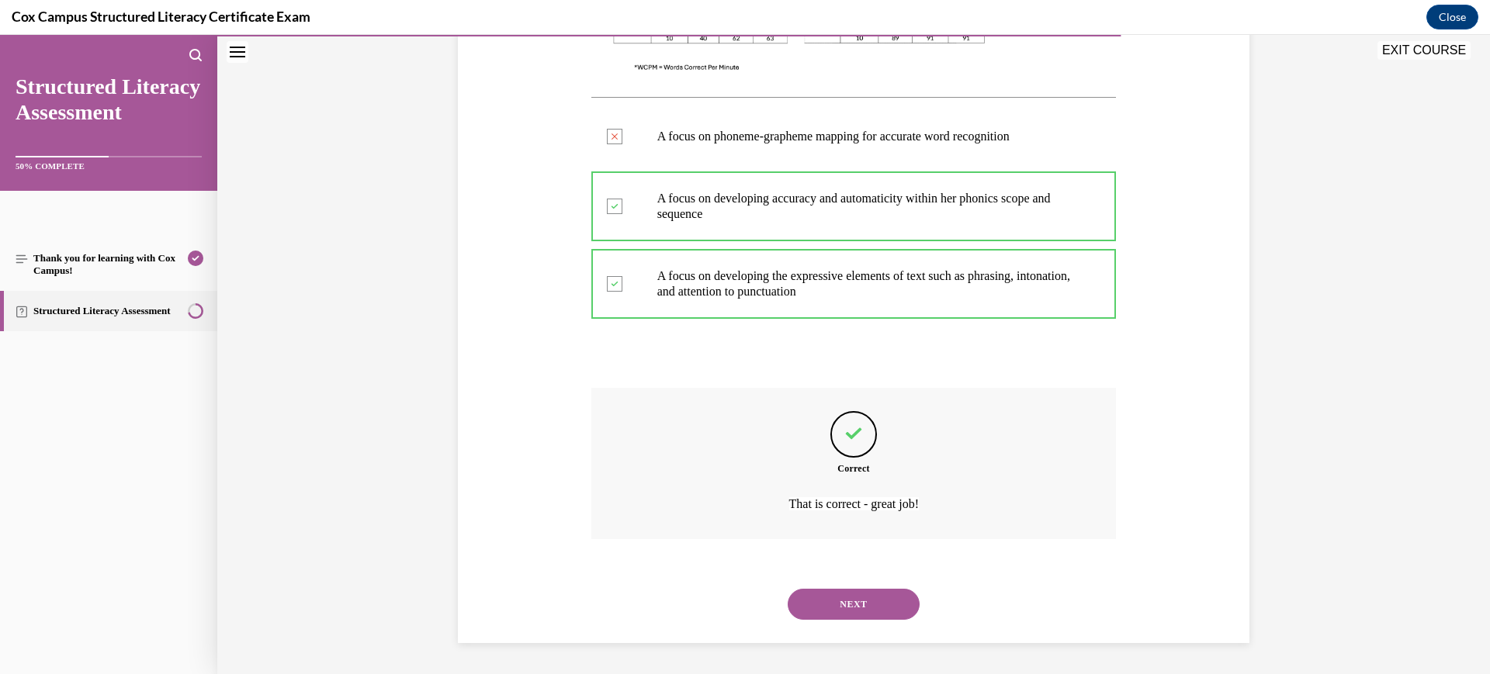
click at [805, 601] on button "NEXT" at bounding box center [854, 604] width 132 height 31
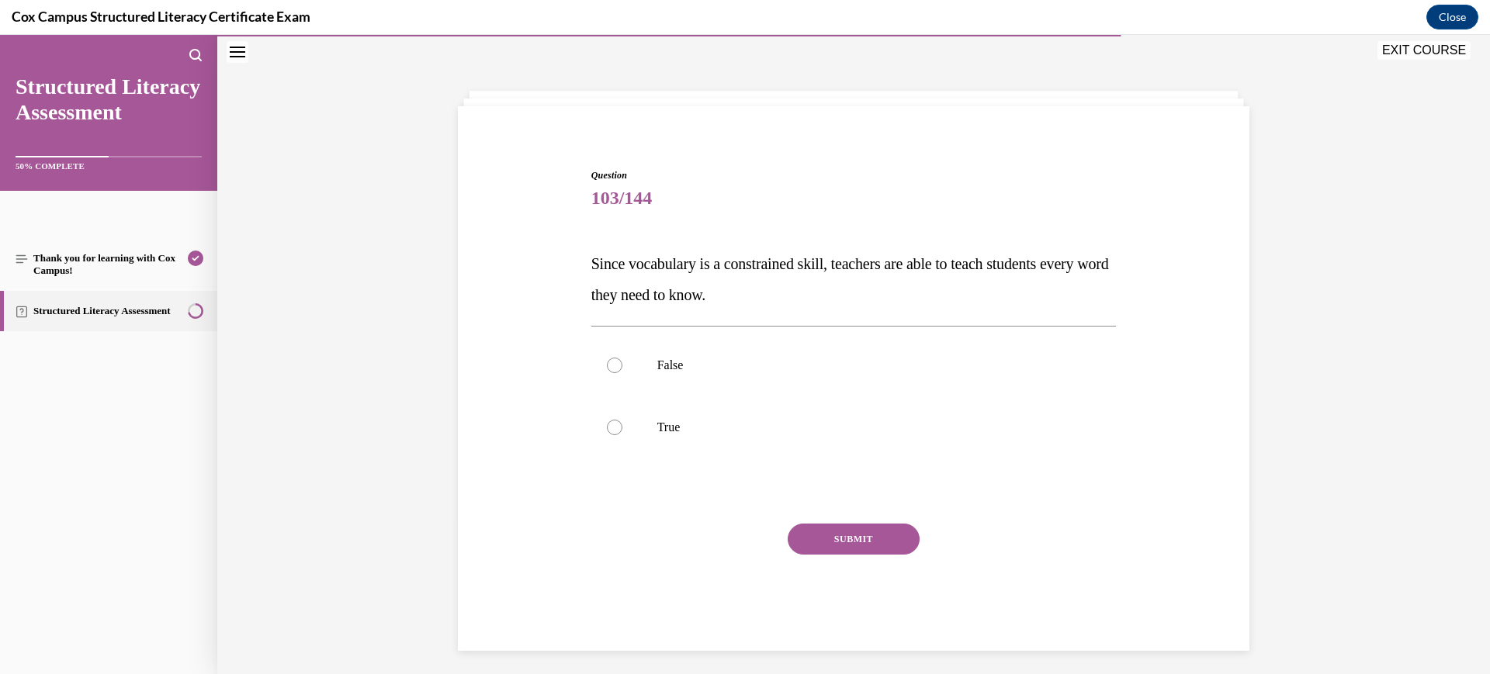
scroll to position [49, 0]
click at [795, 366] on p "False" at bounding box center [867, 364] width 421 height 16
click at [622, 366] on input "False" at bounding box center [615, 364] width 16 height 16
radio input "true"
click at [849, 546] on button "SUBMIT" at bounding box center [854, 537] width 132 height 31
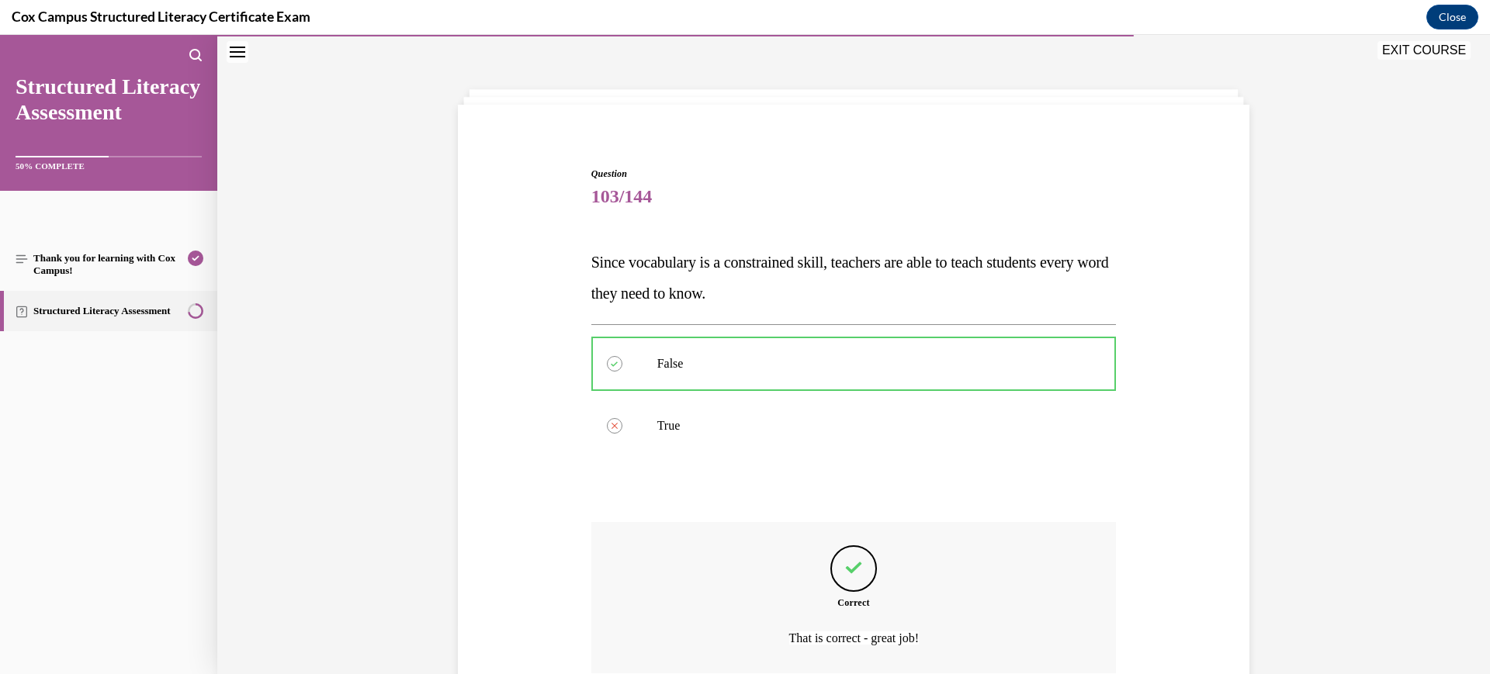
click at [845, 525] on div "Question 103/144 Since vocabulary is a constrained skill, teachers are able to …" at bounding box center [853, 472] width 525 height 611
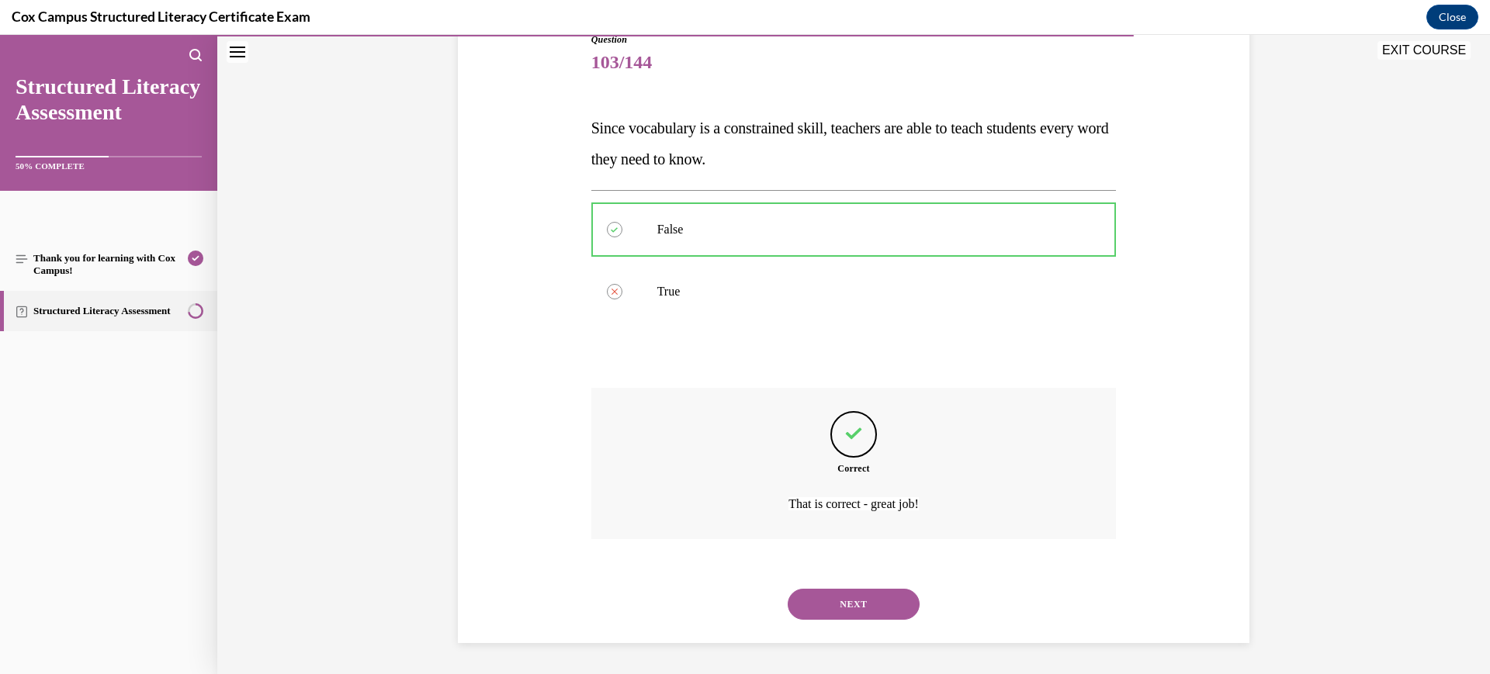
click at [847, 603] on button "NEXT" at bounding box center [854, 604] width 132 height 31
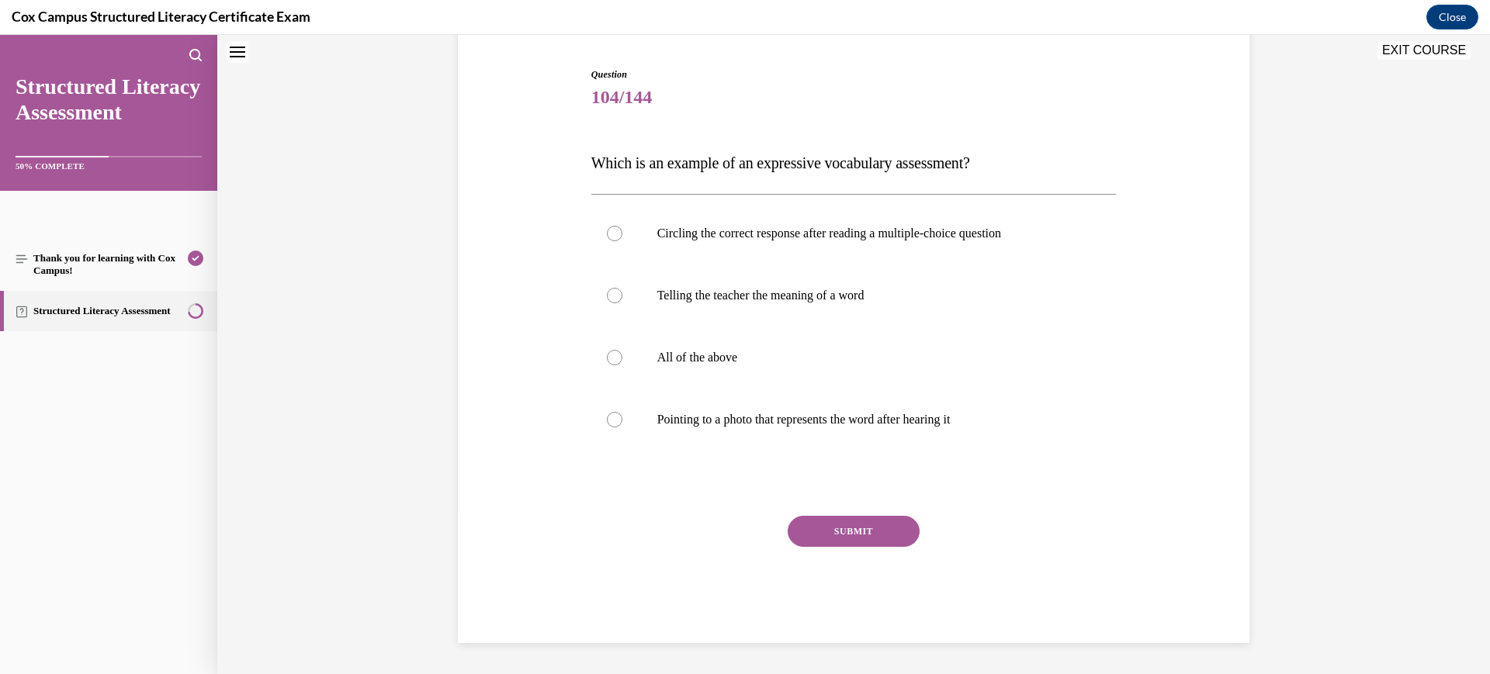
scroll to position [47, 0]
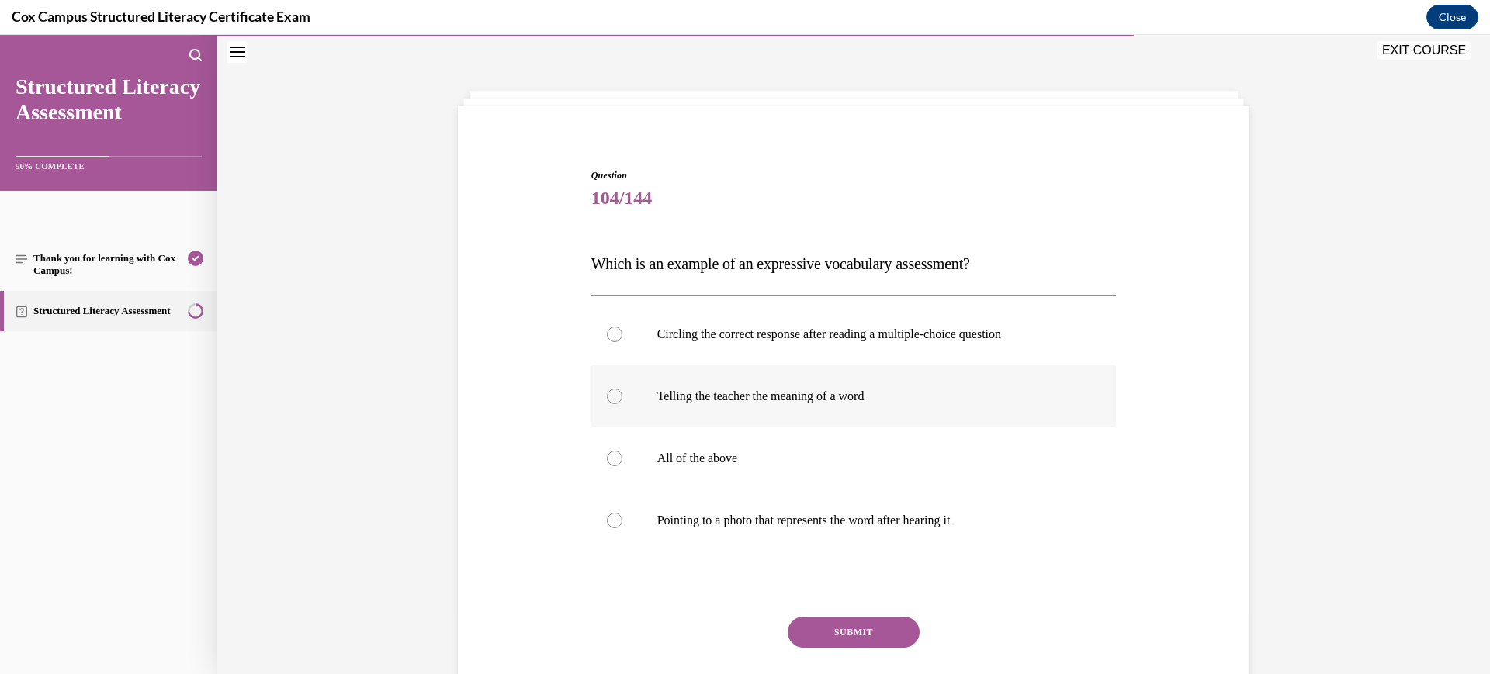
click at [847, 398] on p "Telling the teacher the meaning of a word" at bounding box center [867, 397] width 421 height 16
click at [622, 398] on input "Telling the teacher the meaning of a word" at bounding box center [615, 397] width 16 height 16
radio input "true"
click at [848, 623] on button "SUBMIT" at bounding box center [854, 632] width 132 height 31
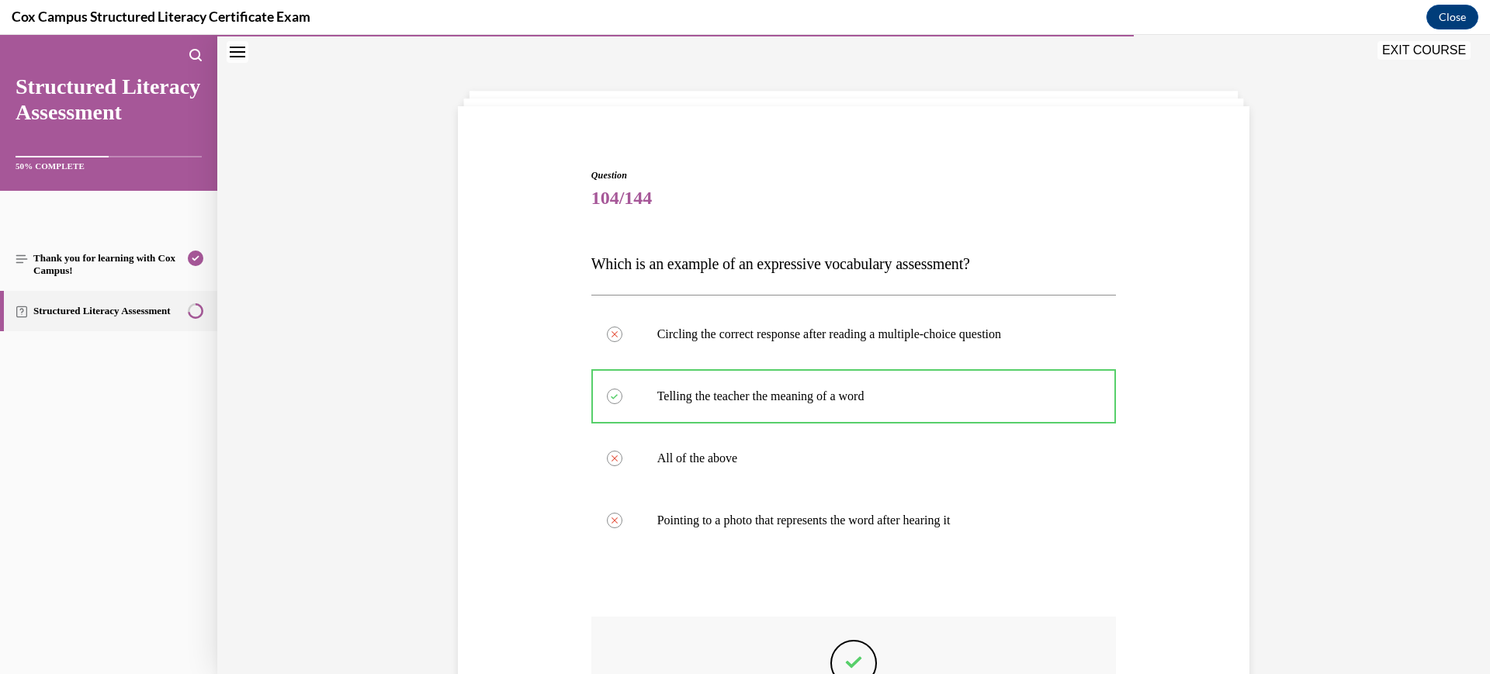
scroll to position [276, 0]
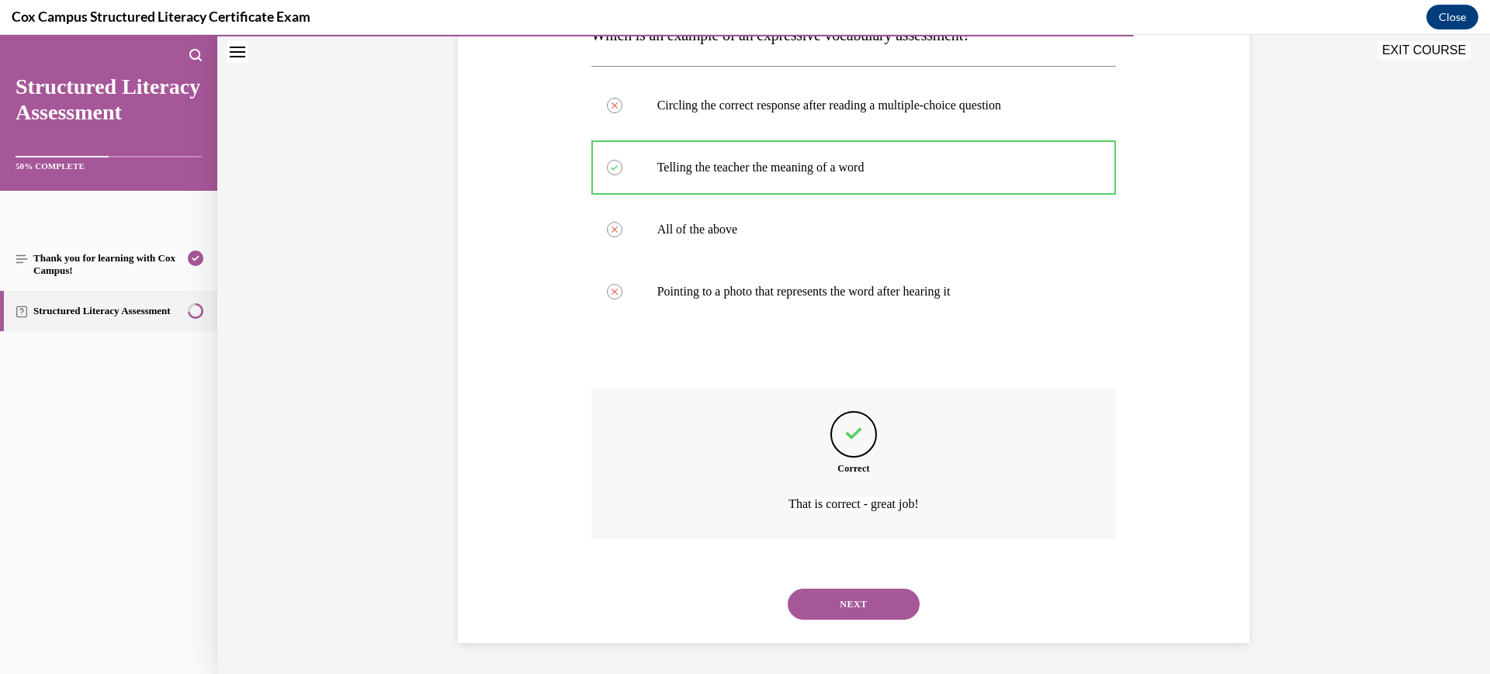
click at [838, 617] on button "NEXT" at bounding box center [854, 604] width 132 height 31
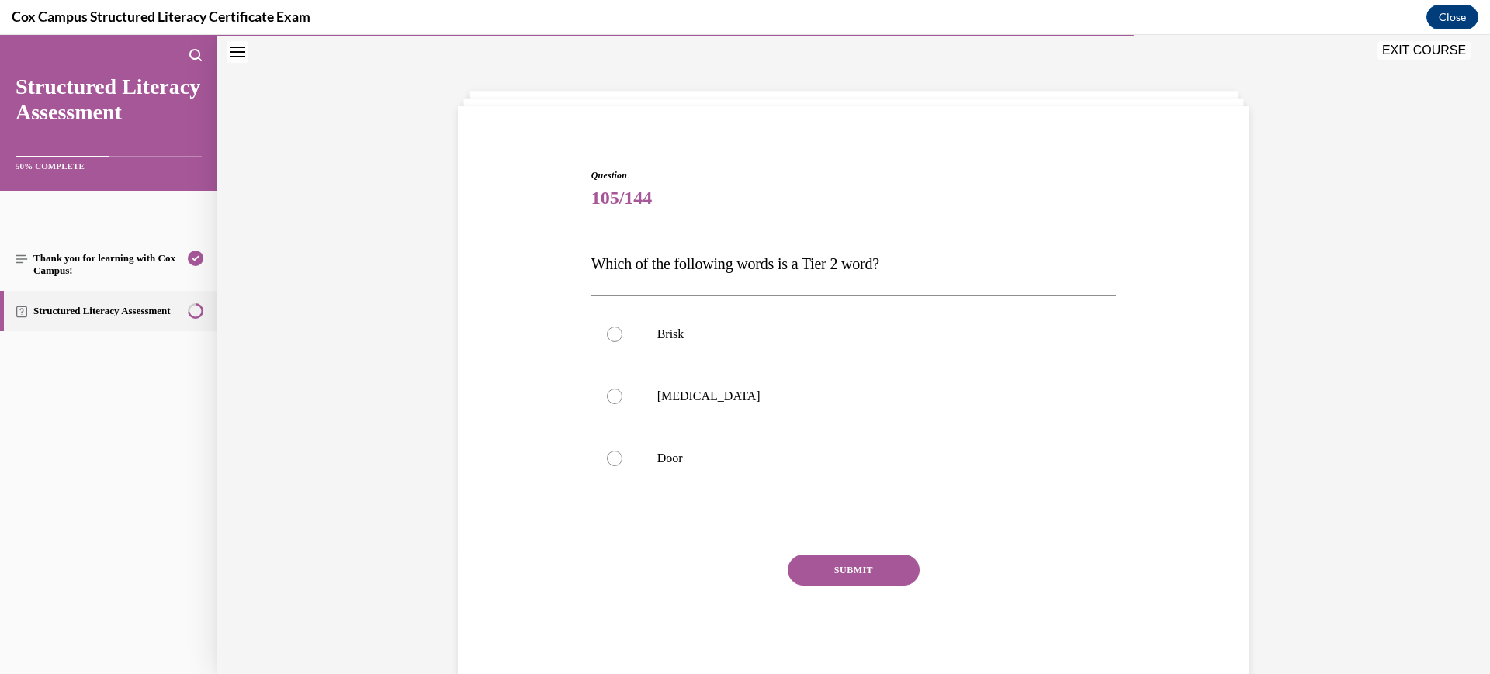
scroll to position [49, 0]
click at [775, 321] on label "Brisk" at bounding box center [853, 333] width 525 height 62
click at [622, 325] on input "Brisk" at bounding box center [615, 333] width 16 height 16
radio input "true"
click at [835, 553] on button "SUBMIT" at bounding box center [854, 568] width 132 height 31
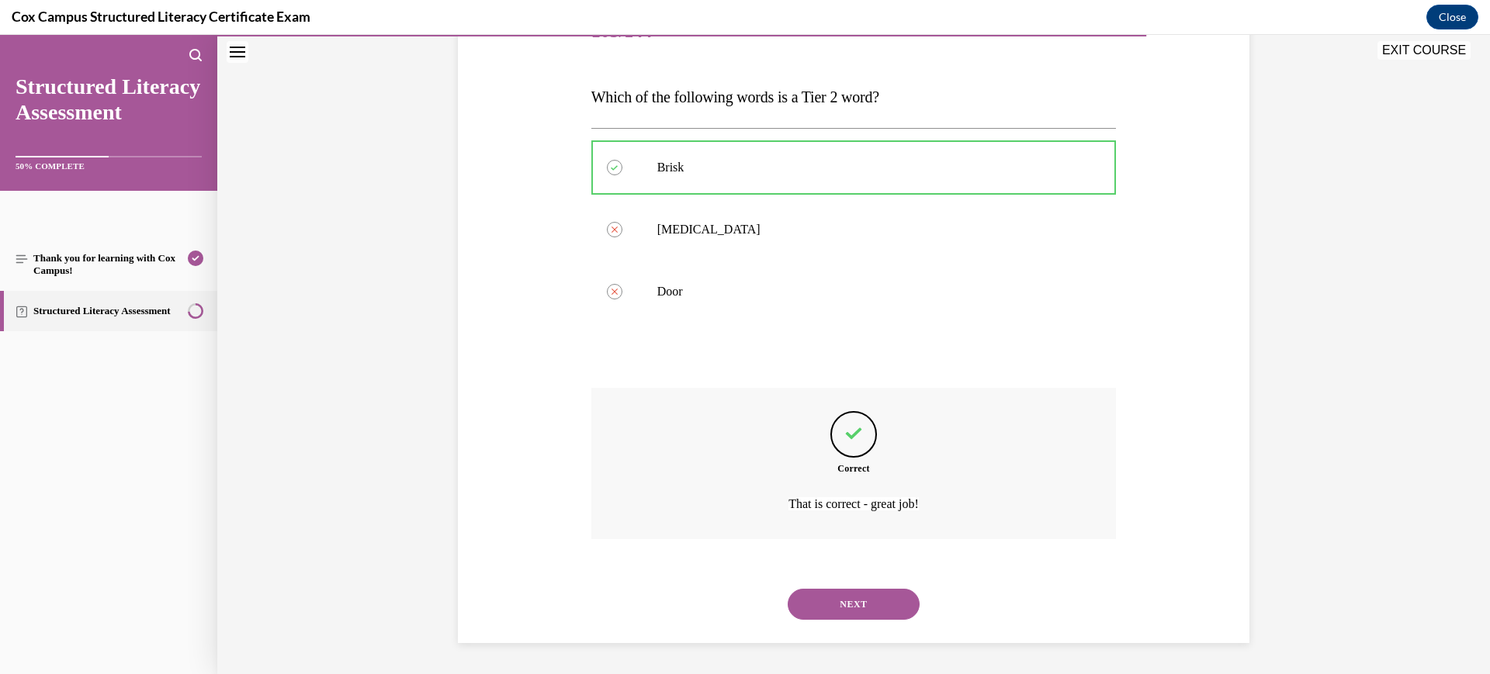
click at [838, 612] on button "NEXT" at bounding box center [854, 604] width 132 height 31
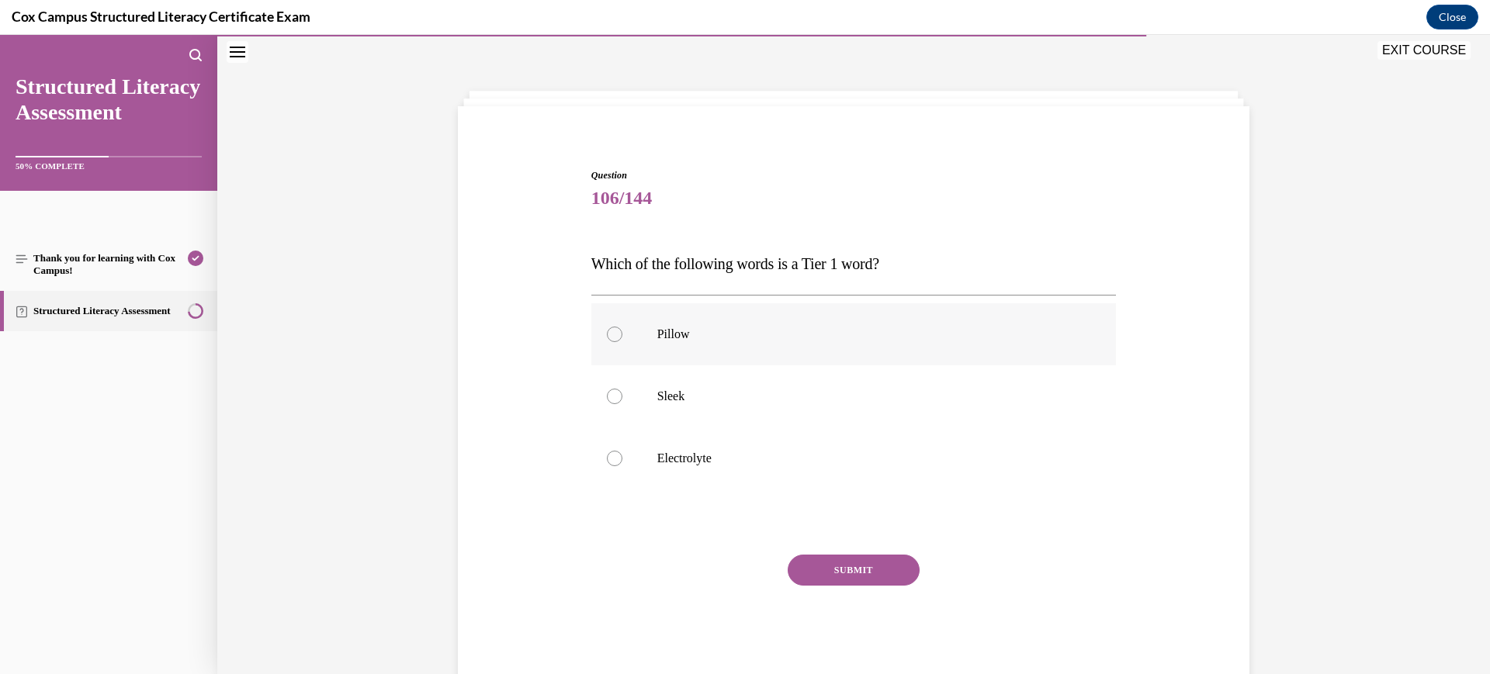
click at [820, 333] on p "Pillow" at bounding box center [867, 335] width 421 height 16
click at [622, 333] on input "Pillow" at bounding box center [615, 335] width 16 height 16
radio input "true"
click at [850, 581] on button "SUBMIT" at bounding box center [854, 570] width 132 height 31
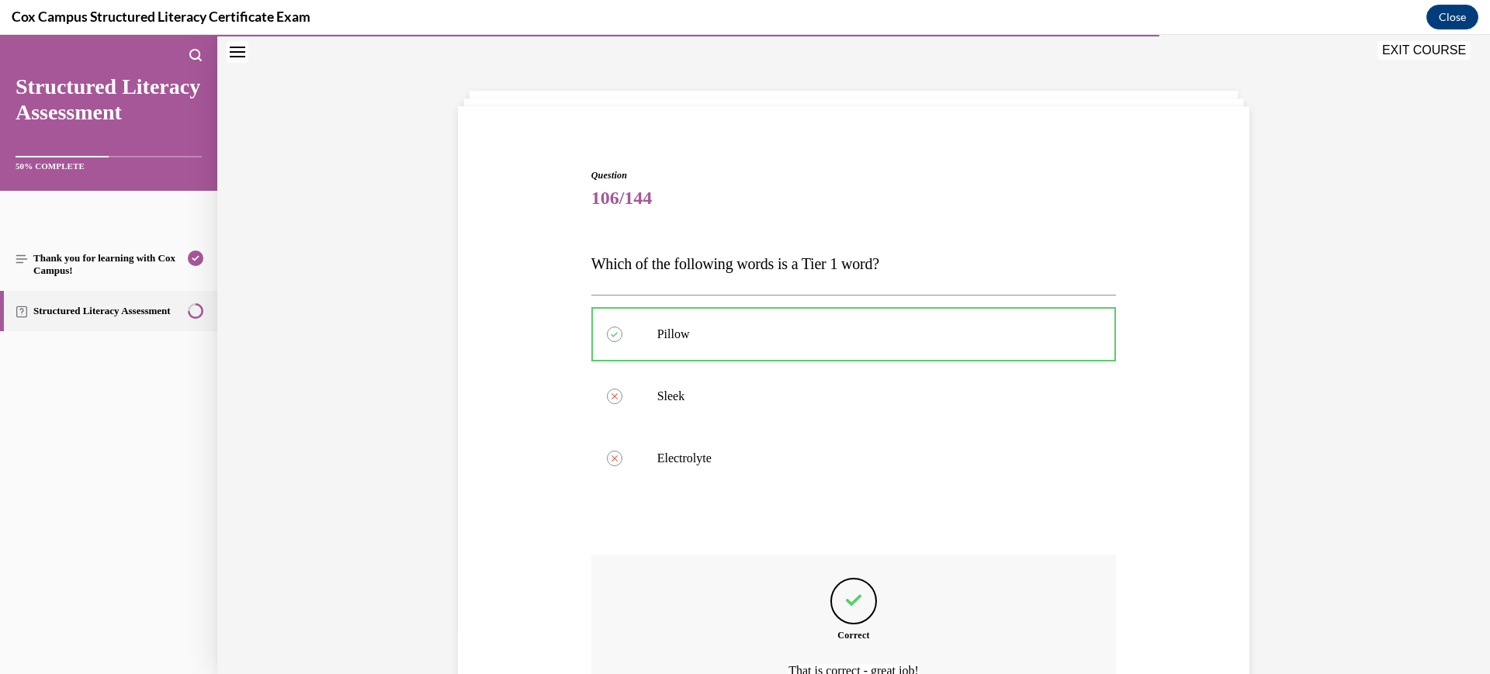
scroll to position [214, 0]
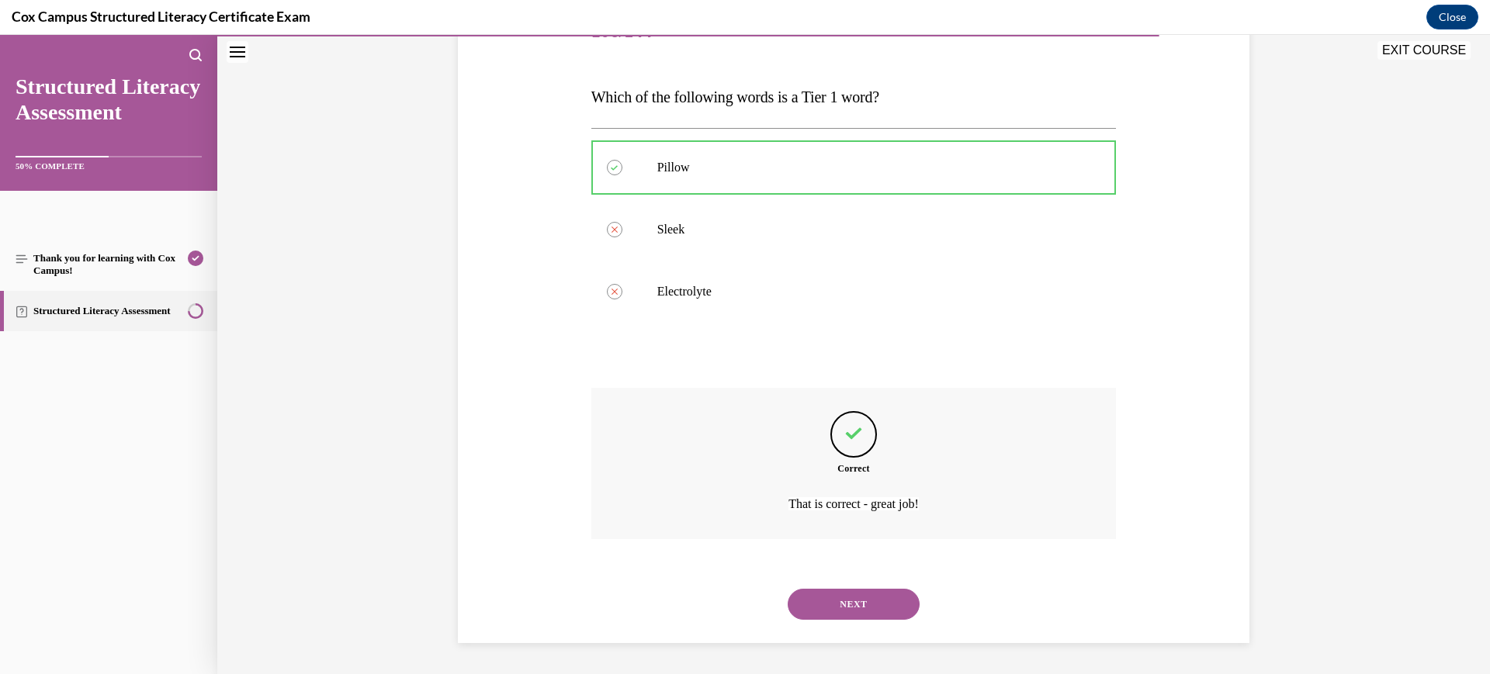
click at [846, 605] on button "NEXT" at bounding box center [854, 604] width 132 height 31
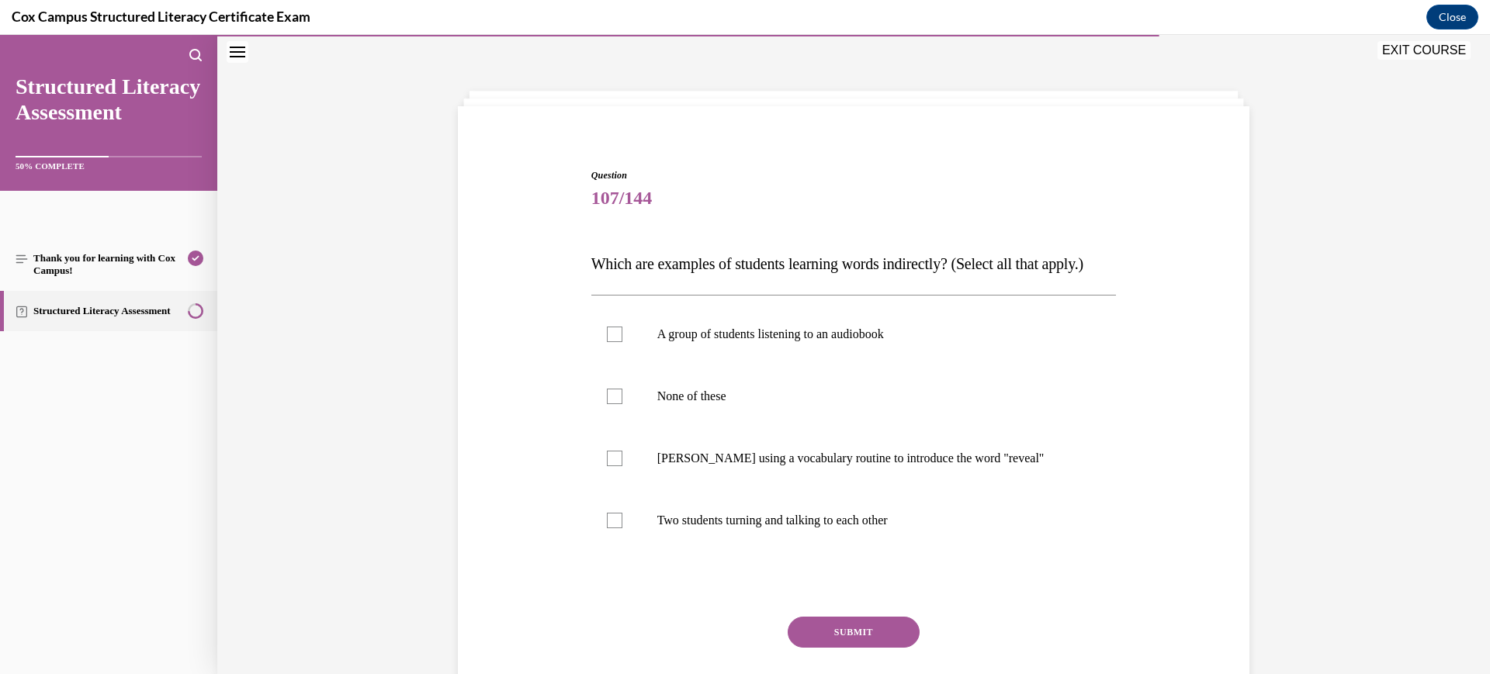
scroll to position [133, 0]
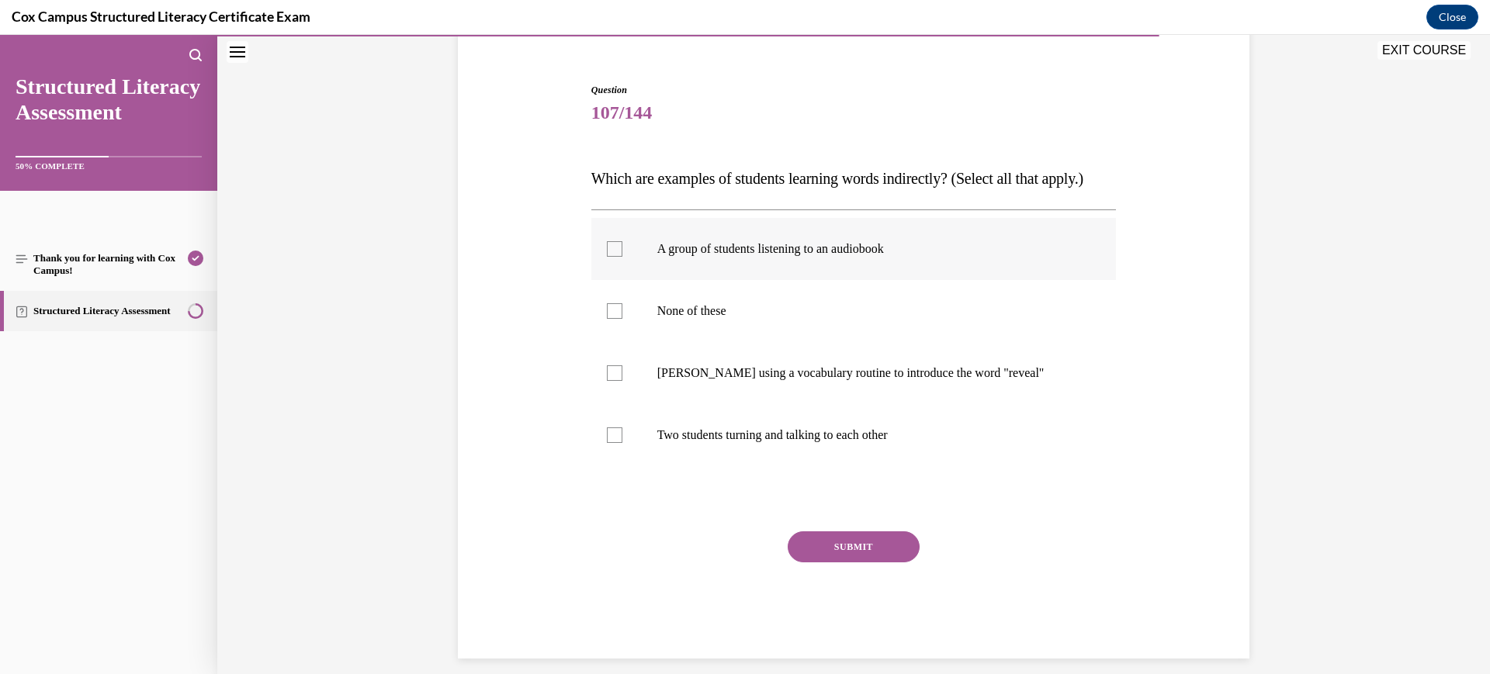
click at [827, 280] on label "A group of students listening to an audiobook" at bounding box center [853, 249] width 525 height 62
click at [622, 257] on input "A group of students listening to an audiobook" at bounding box center [615, 249] width 16 height 16
checkbox input "true"
click at [820, 443] on p "Two students turning and talking to each other" at bounding box center [867, 436] width 421 height 16
click at [622, 443] on input "Two students turning and talking to each other" at bounding box center [615, 436] width 16 height 16
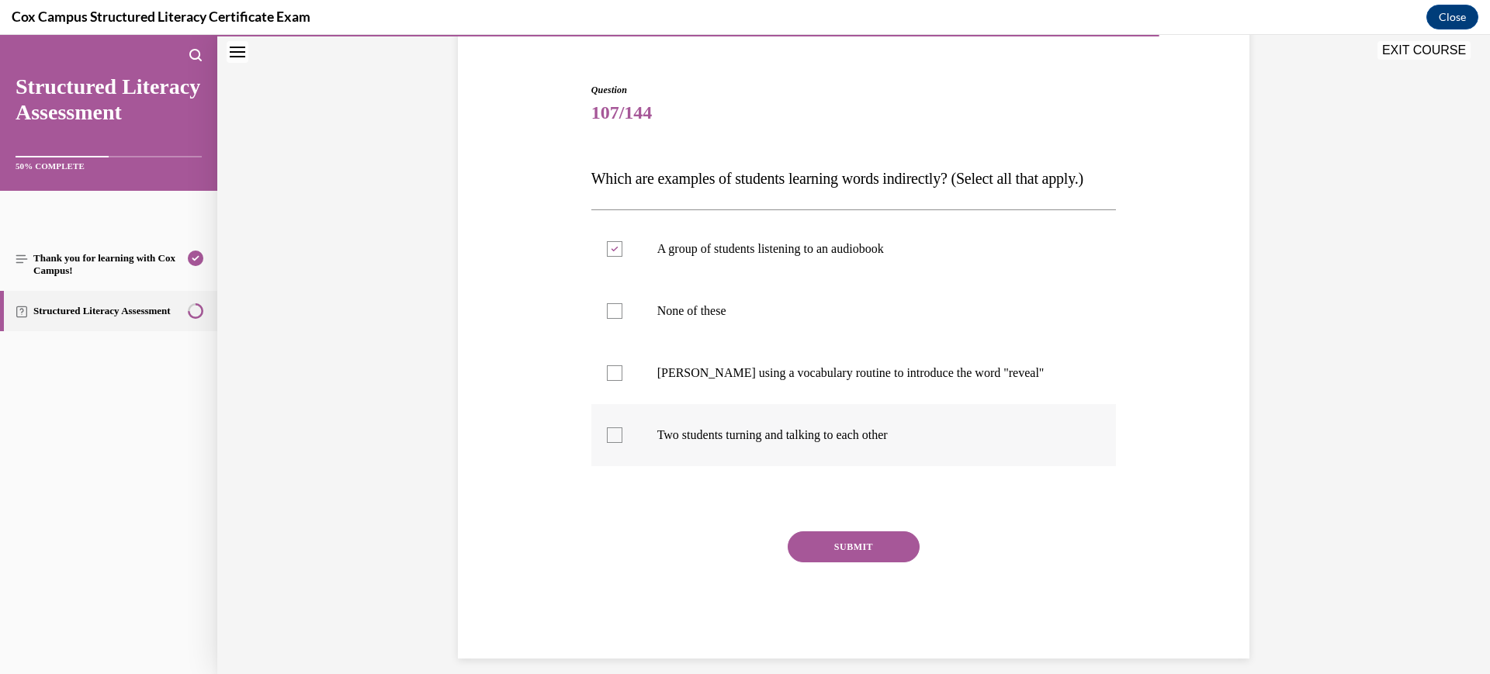
checkbox input "true"
click at [842, 563] on button "SUBMIT" at bounding box center [854, 547] width 132 height 31
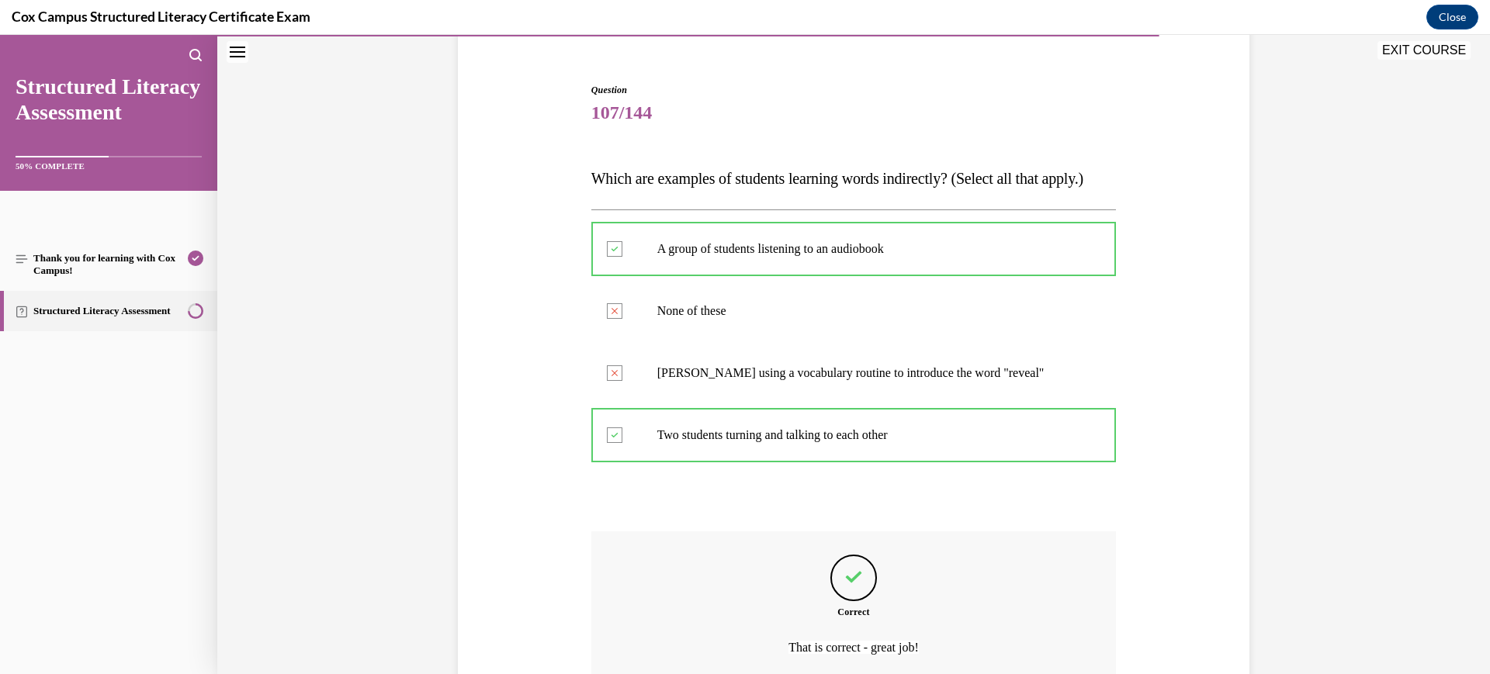
scroll to position [307, 0]
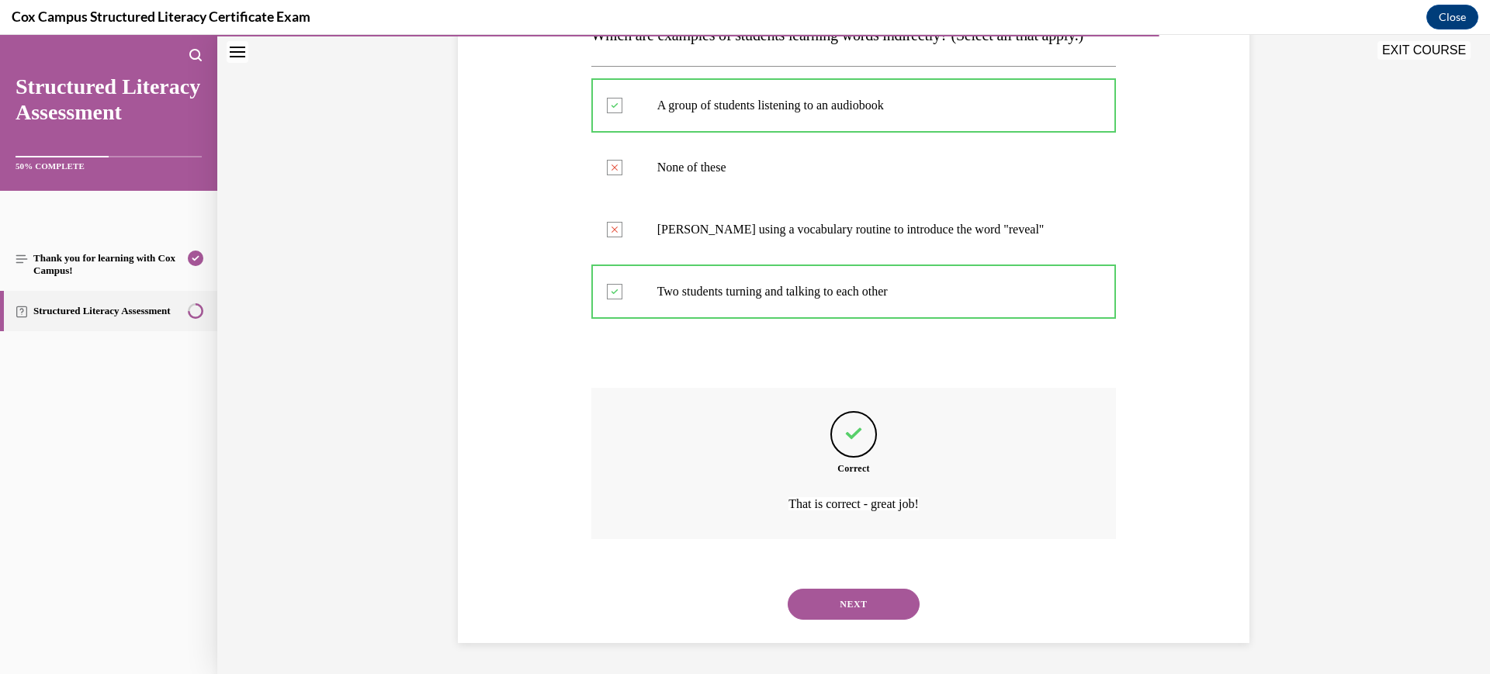
click at [847, 585] on div "NEXT" at bounding box center [853, 605] width 525 height 62
click at [846, 592] on button "NEXT" at bounding box center [854, 604] width 132 height 31
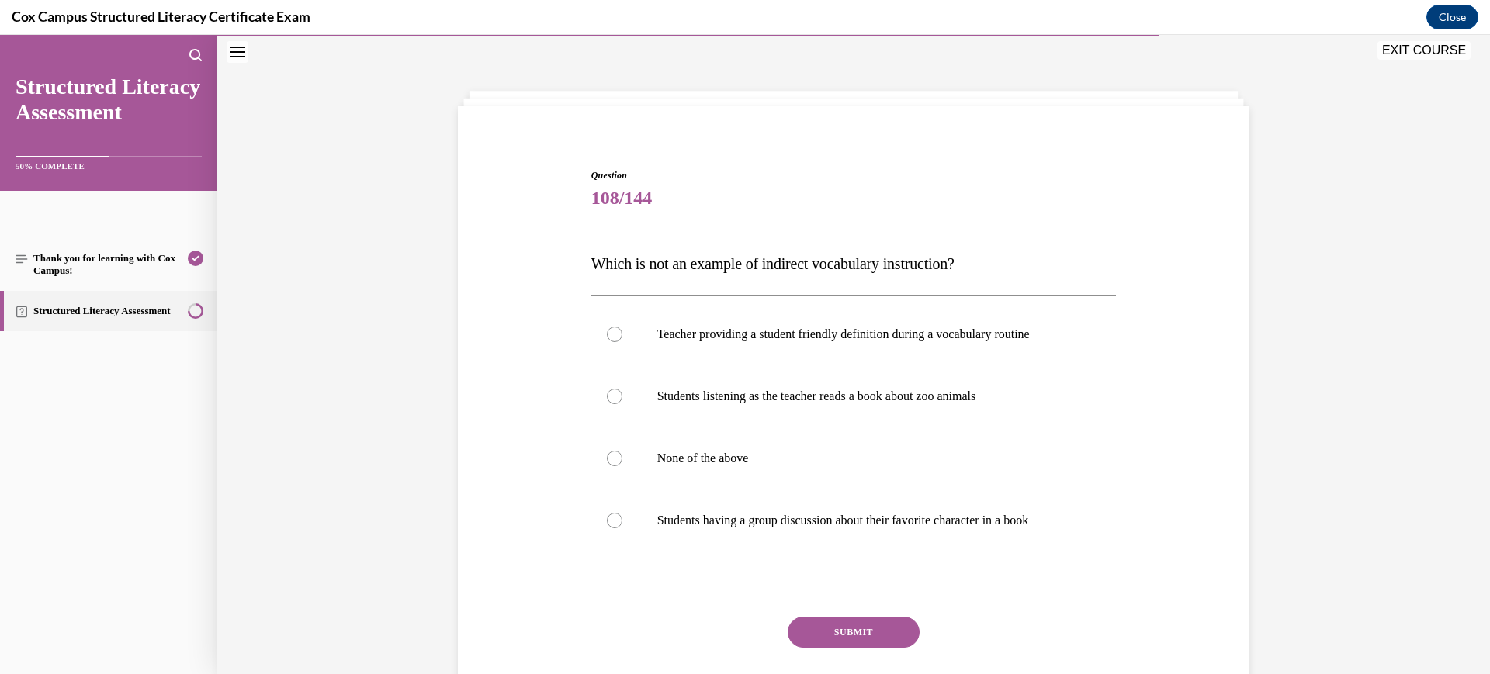
scroll to position [102, 0]
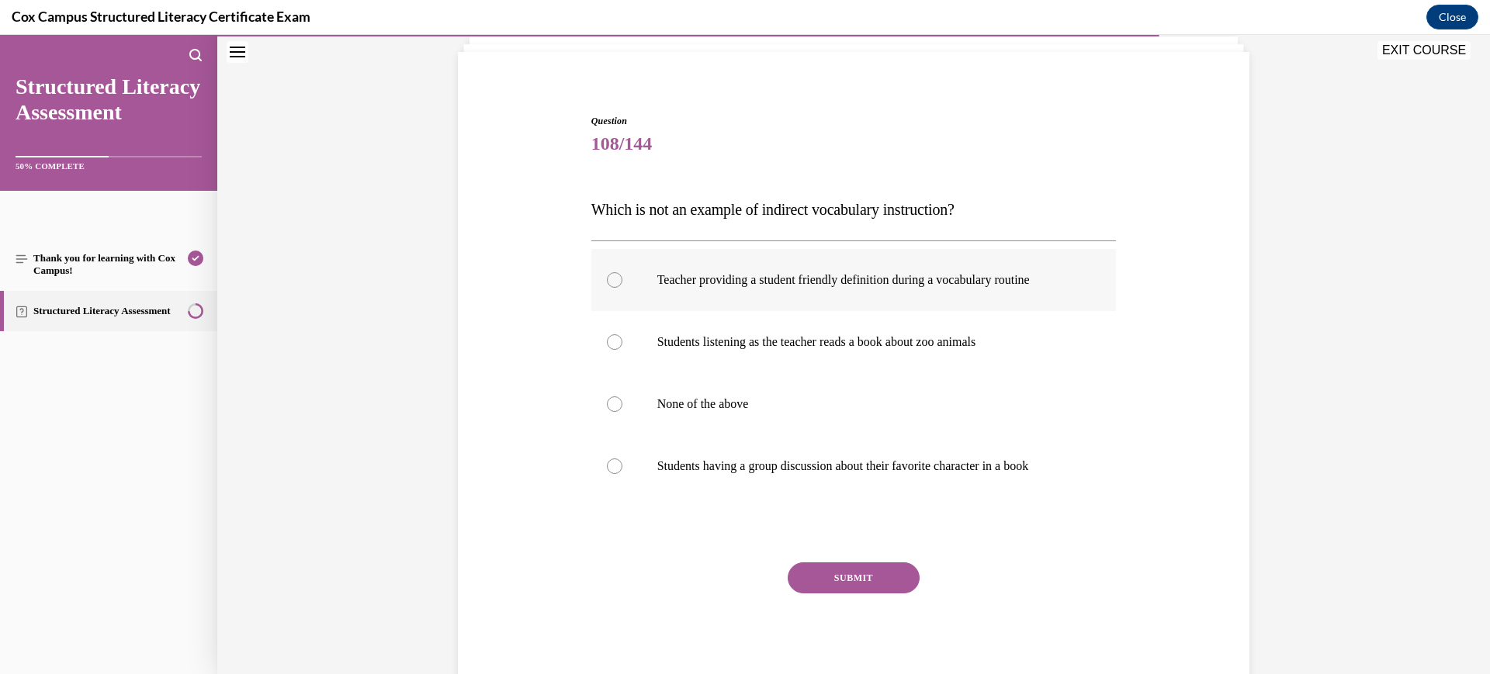
click at [830, 265] on label "Teacher providing a student friendly definition during a vocabulary routine" at bounding box center [853, 280] width 525 height 62
click at [622, 272] on input "Teacher providing a student friendly definition during a vocabulary routine" at bounding box center [615, 280] width 16 height 16
radio input "true"
click at [832, 590] on button "SUBMIT" at bounding box center [854, 578] width 132 height 31
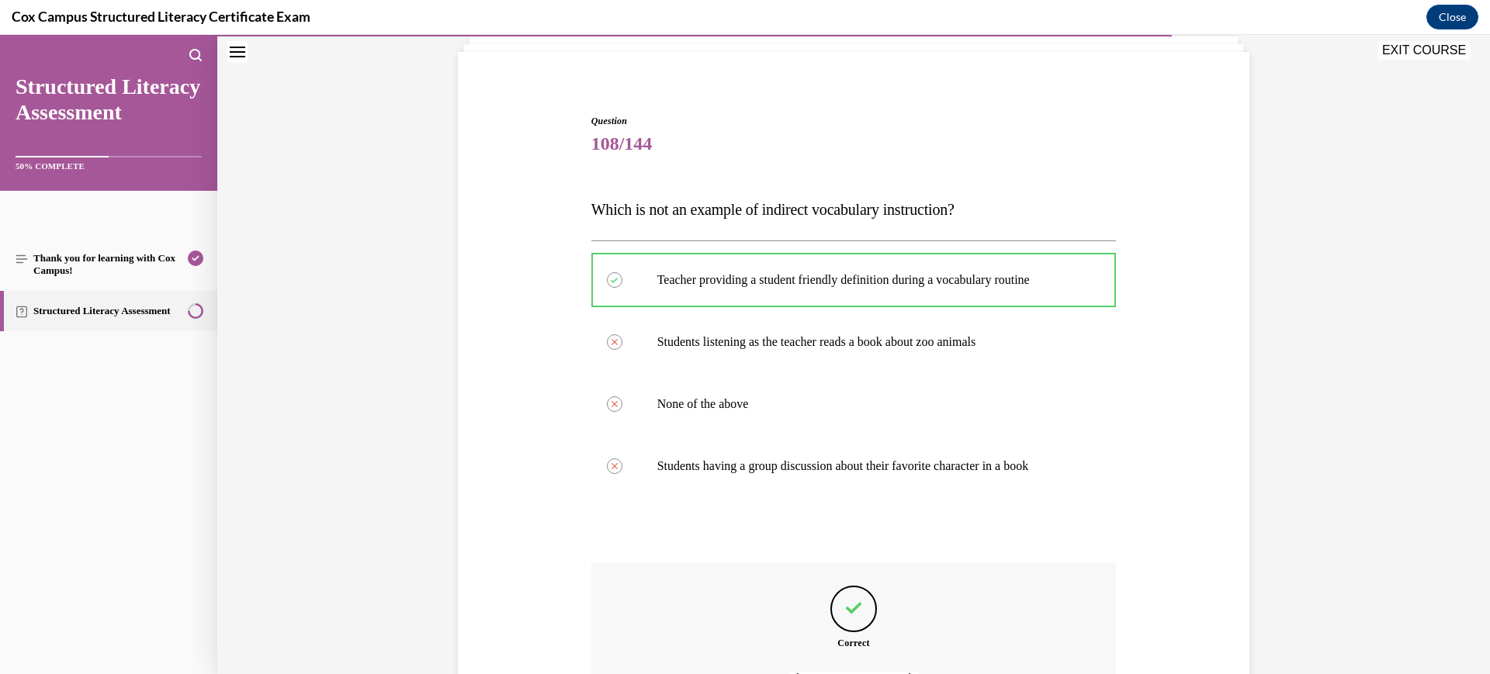
scroll to position [276, 0]
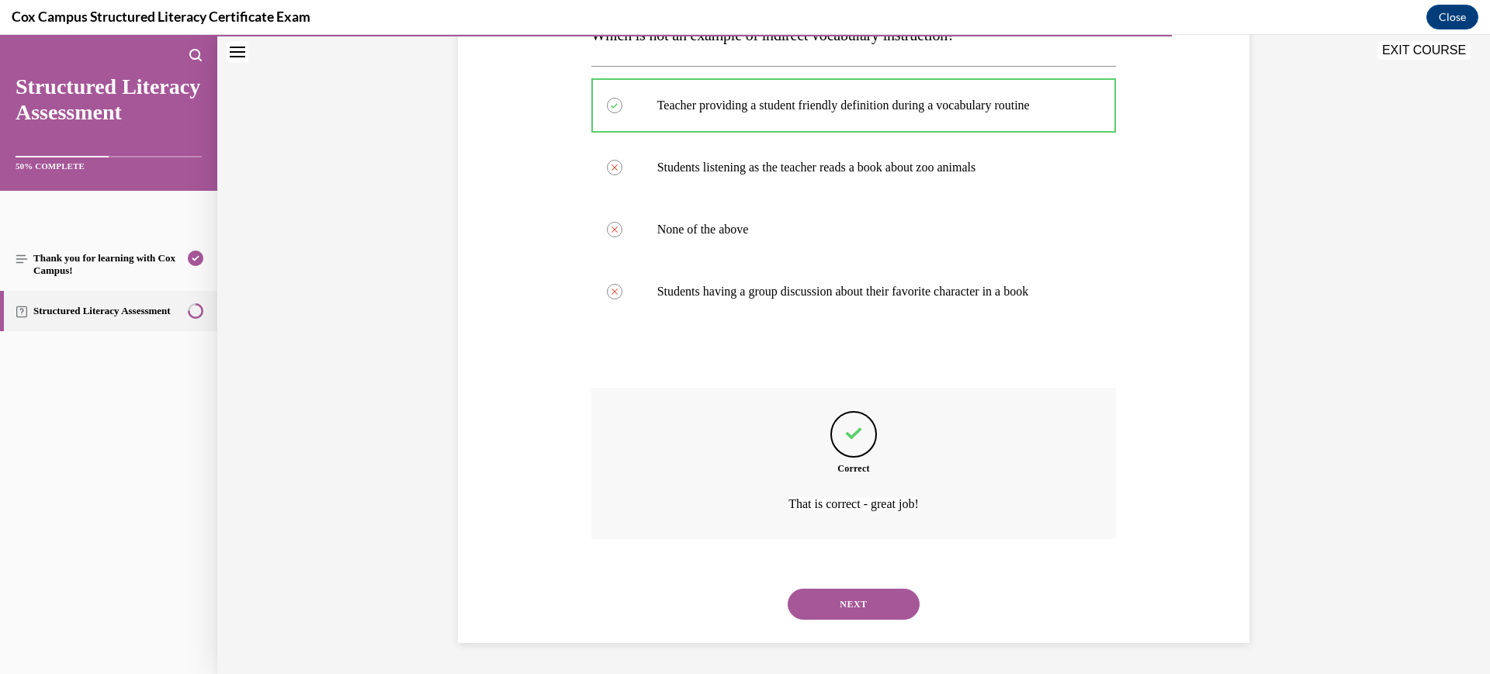
click at [831, 602] on button "NEXT" at bounding box center [854, 604] width 132 height 31
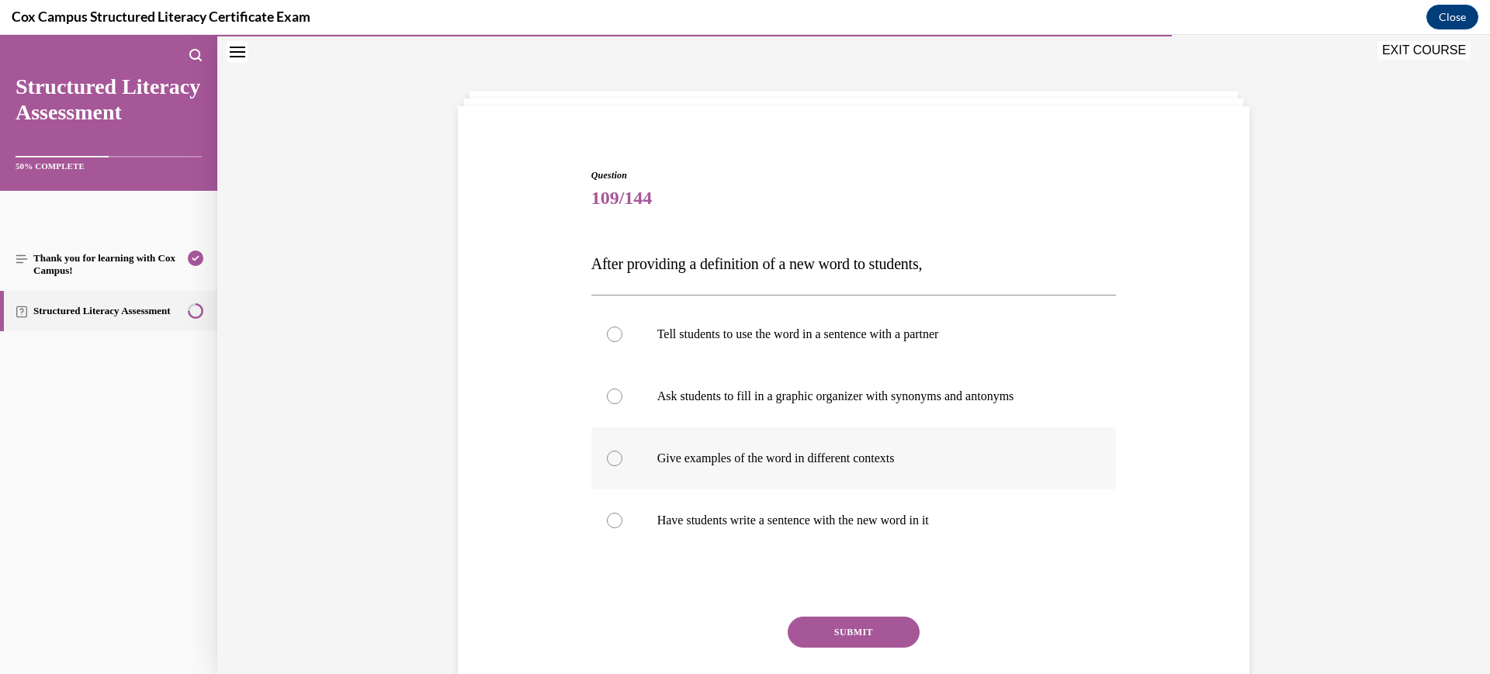
click at [813, 460] on p "Give examples of the word in different contexts" at bounding box center [867, 459] width 421 height 16
click at [622, 460] on input "Give examples of the word in different contexts" at bounding box center [615, 459] width 16 height 16
radio input "true"
click at [860, 636] on button "SUBMIT" at bounding box center [854, 632] width 132 height 31
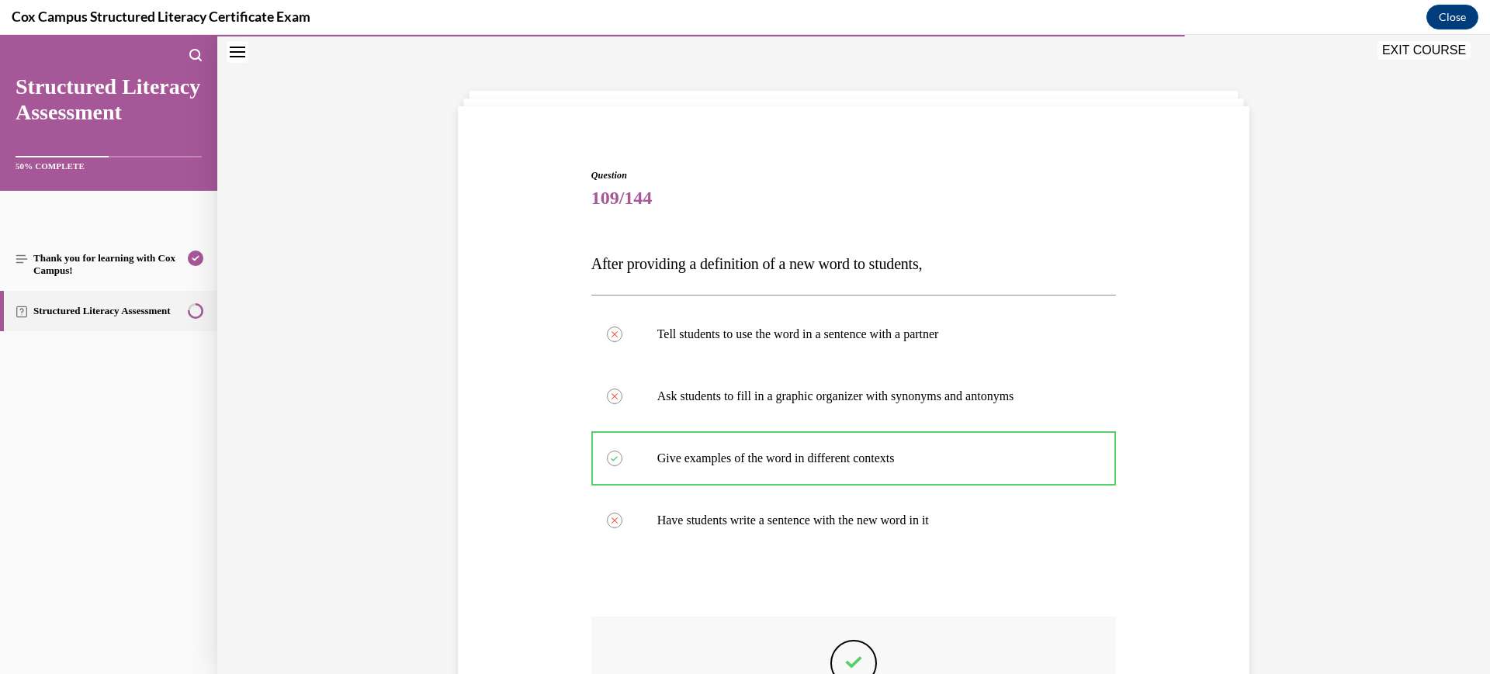
scroll to position [276, 0]
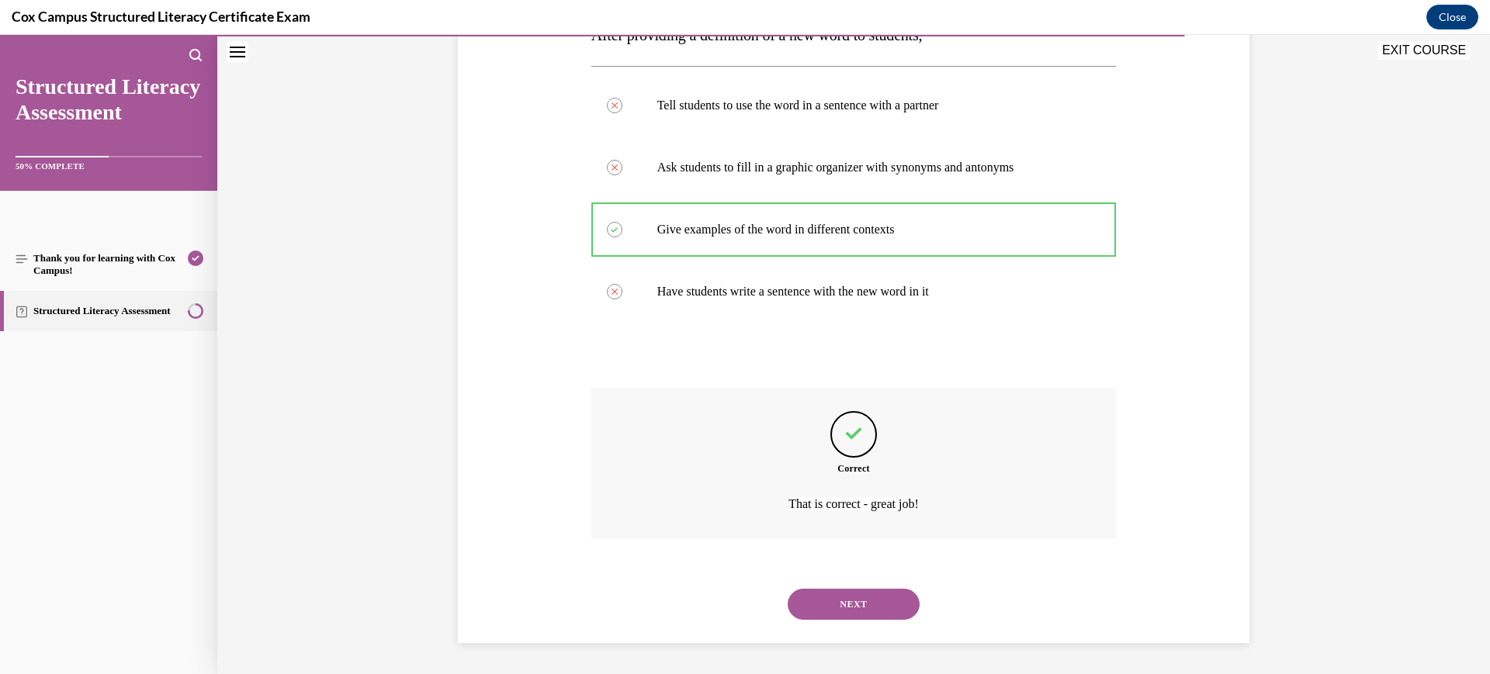
click at [847, 619] on button "NEXT" at bounding box center [854, 604] width 132 height 31
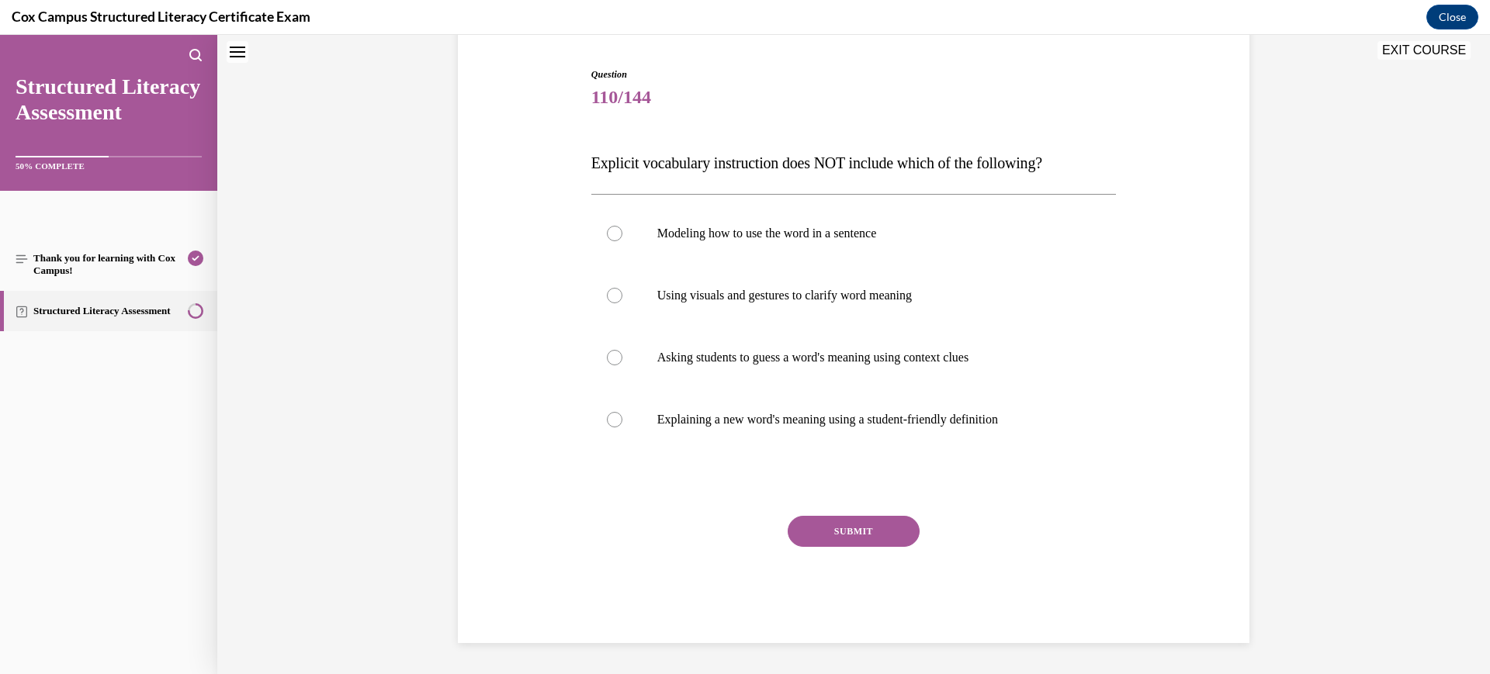
scroll to position [47, 0]
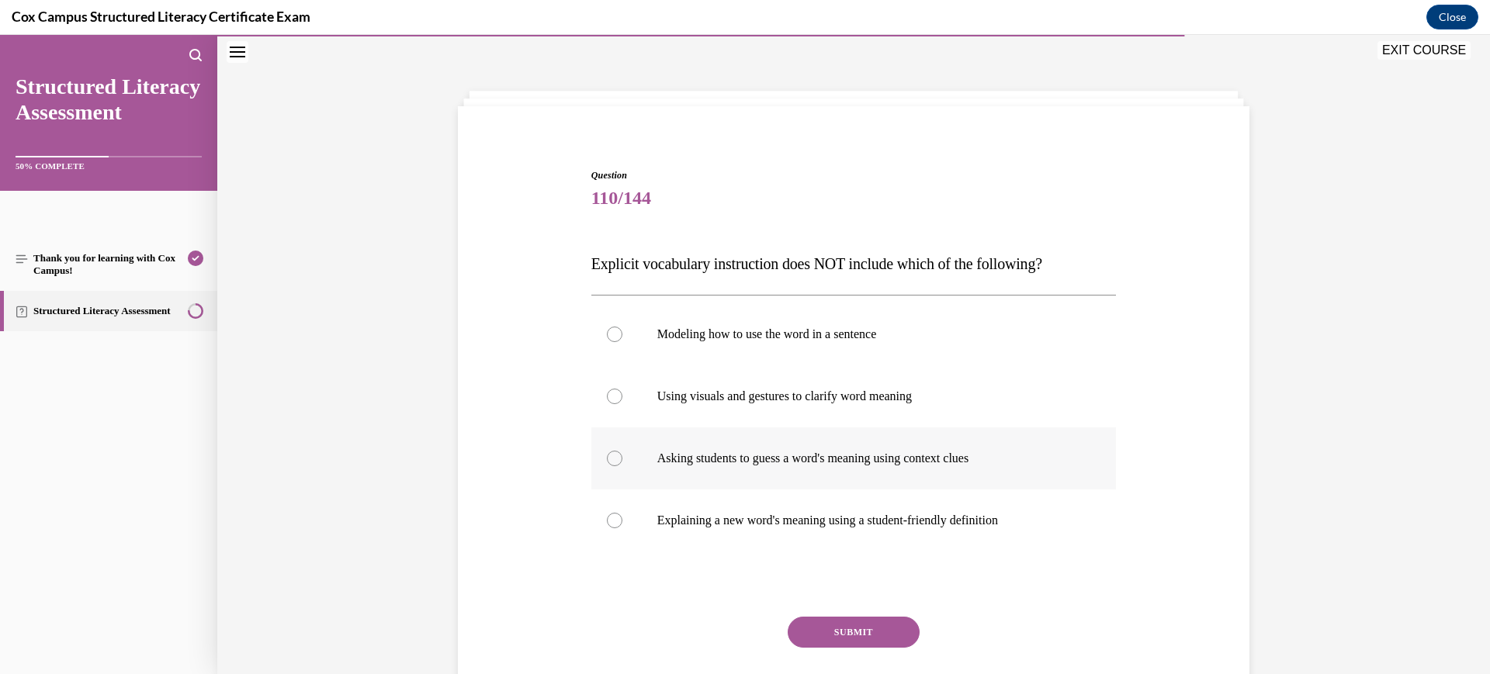
click at [836, 465] on p "Asking students to guess a word's meaning using context clues" at bounding box center [867, 459] width 421 height 16
click at [622, 465] on input "Asking students to guess a word's meaning using context clues" at bounding box center [615, 459] width 16 height 16
radio input "true"
click at [840, 622] on button "SUBMIT" at bounding box center [854, 632] width 132 height 31
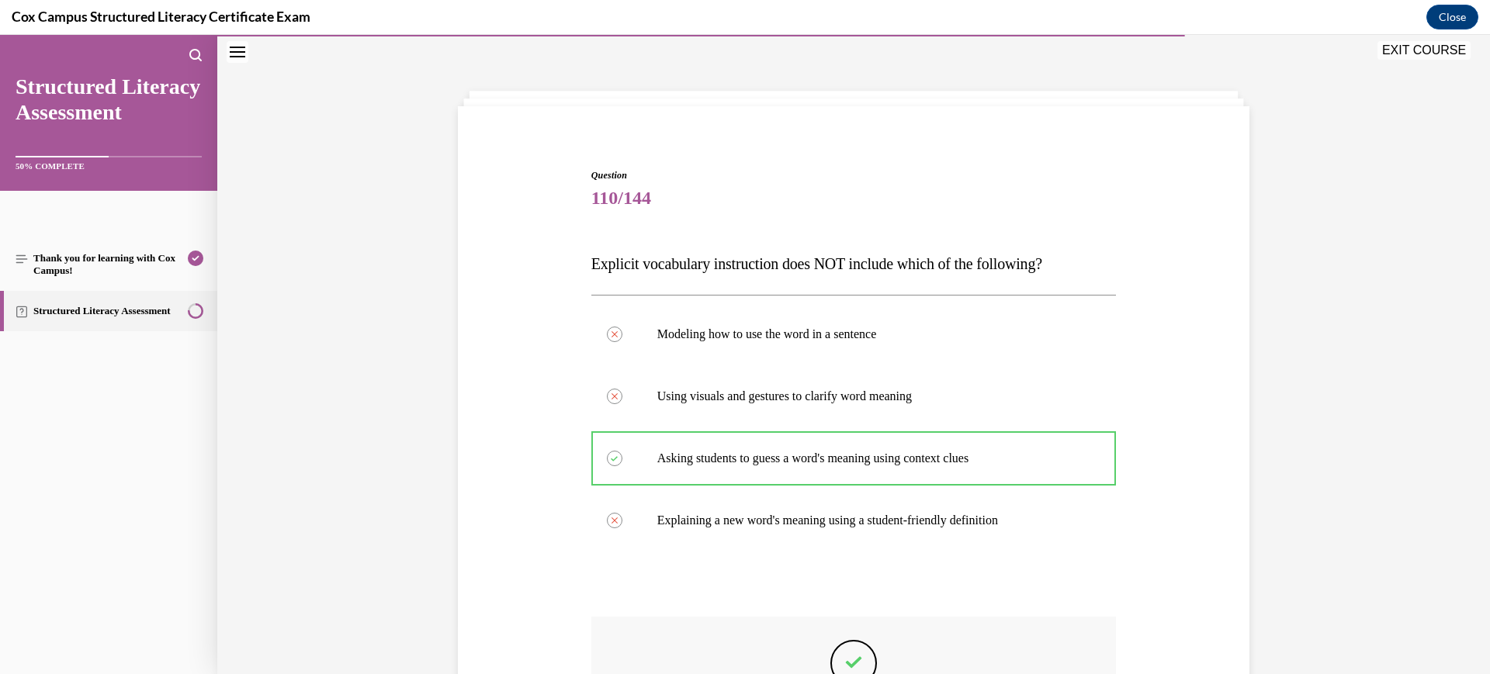
scroll to position [257, 0]
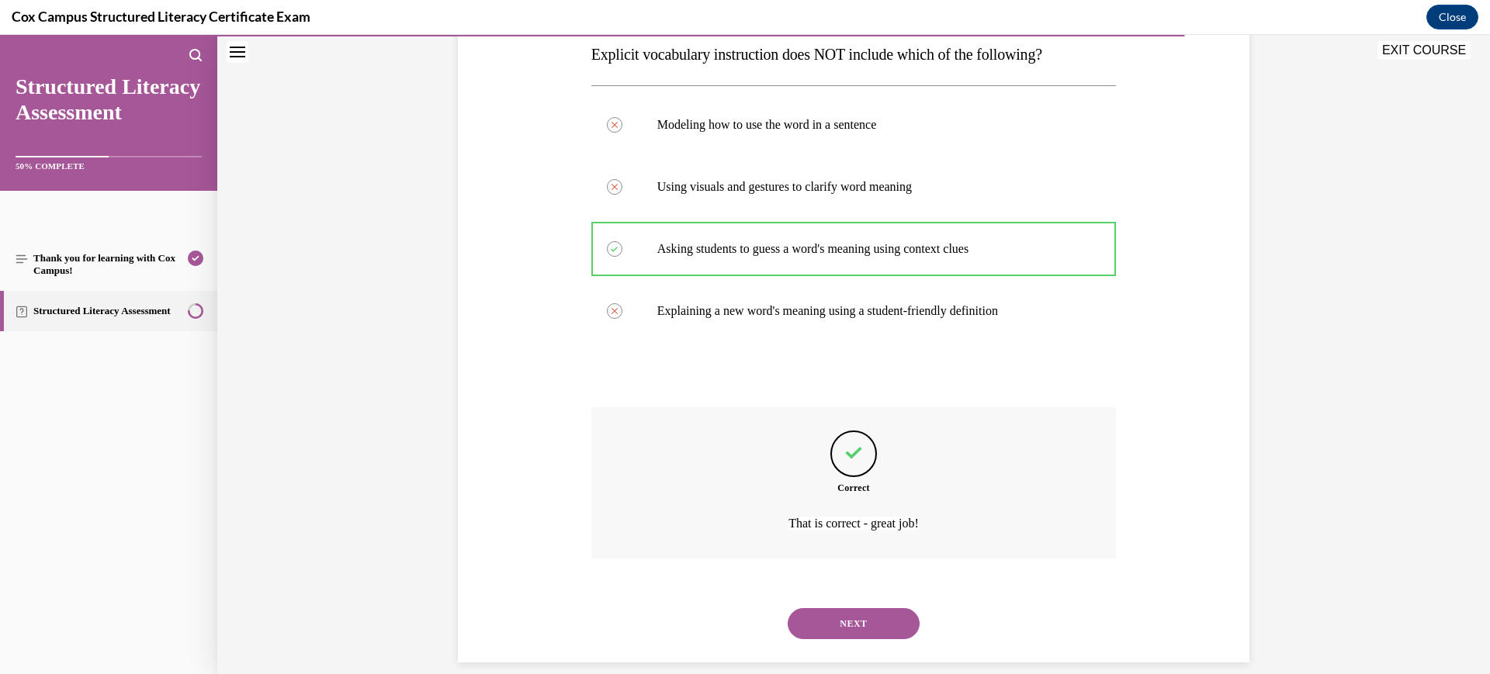
click at [831, 630] on button "NEXT" at bounding box center [854, 623] width 132 height 31
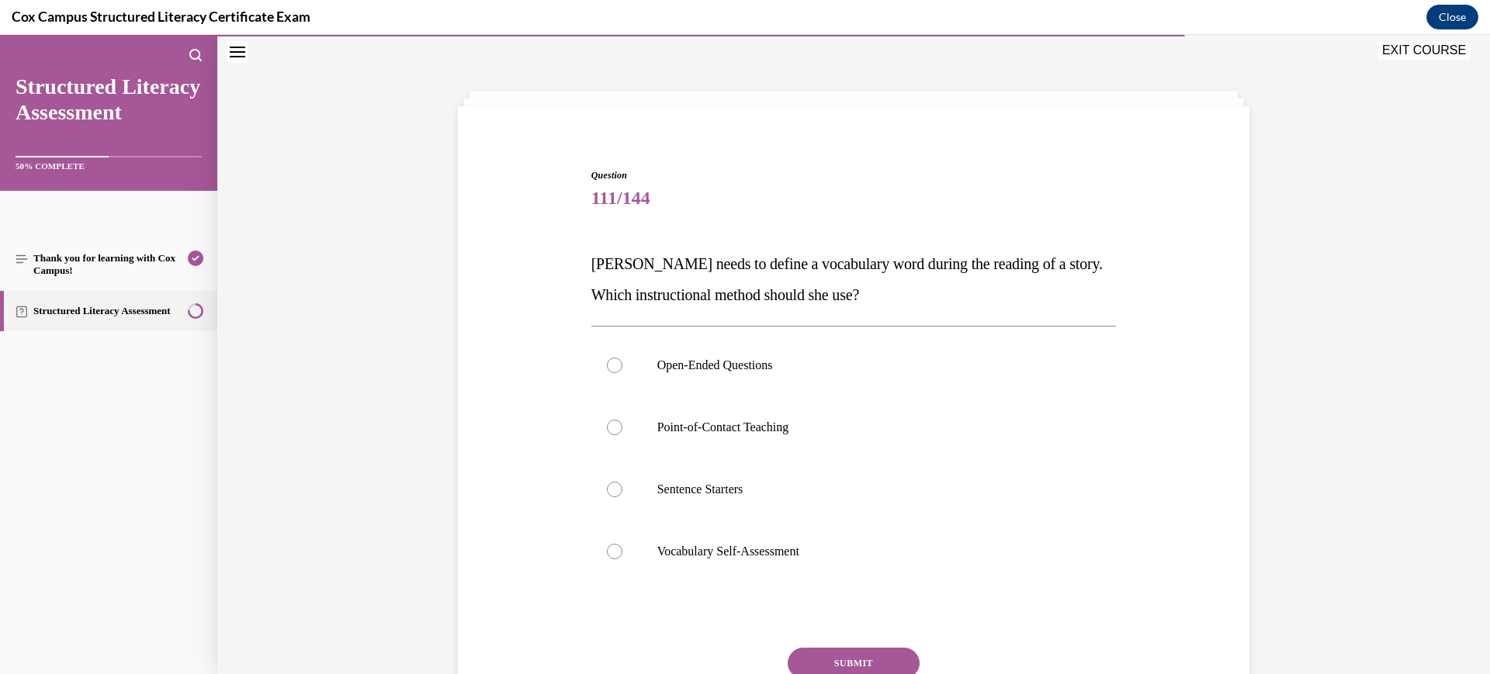
scroll to position [133, 0]
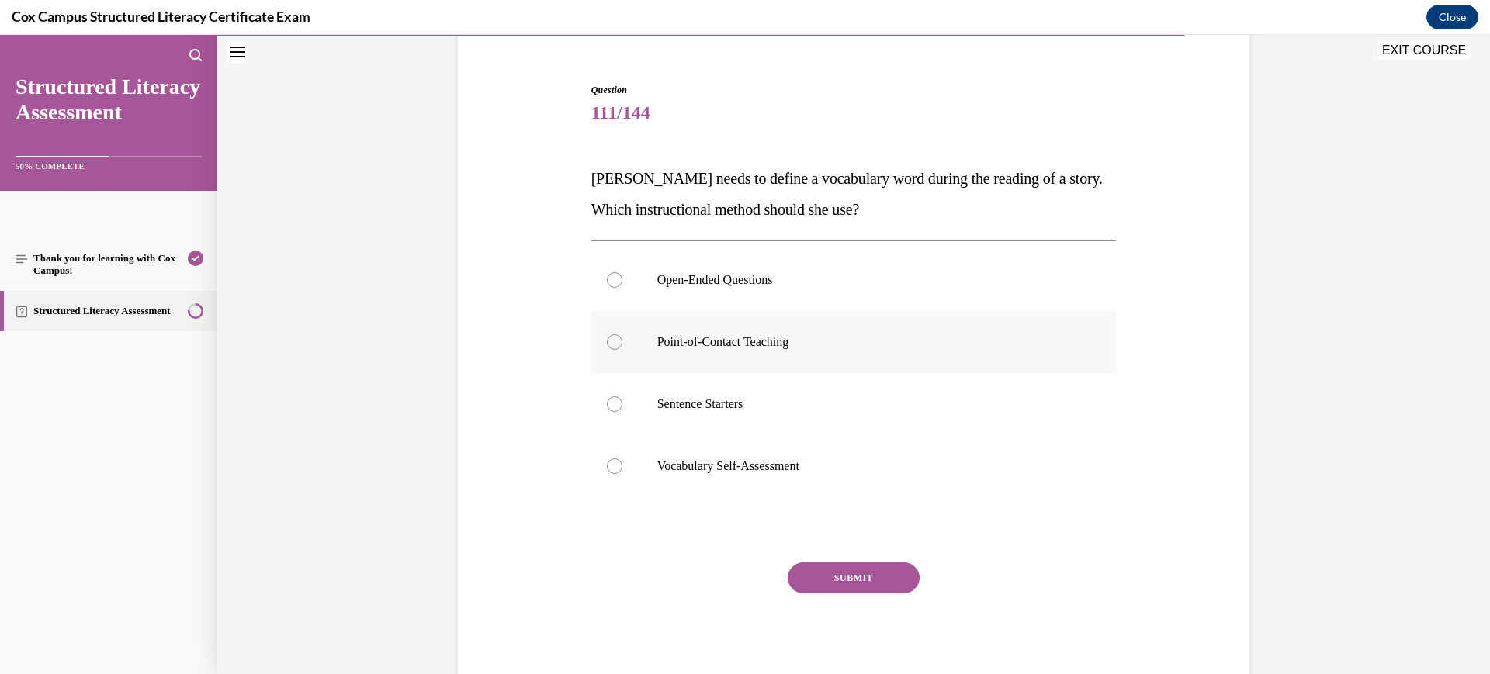
click at [771, 358] on label "Point-of-Contact Teaching" at bounding box center [853, 342] width 525 height 62
click at [622, 350] on input "Point-of-Contact Teaching" at bounding box center [615, 342] width 16 height 16
radio input "true"
click at [846, 579] on button "SUBMIT" at bounding box center [854, 578] width 132 height 31
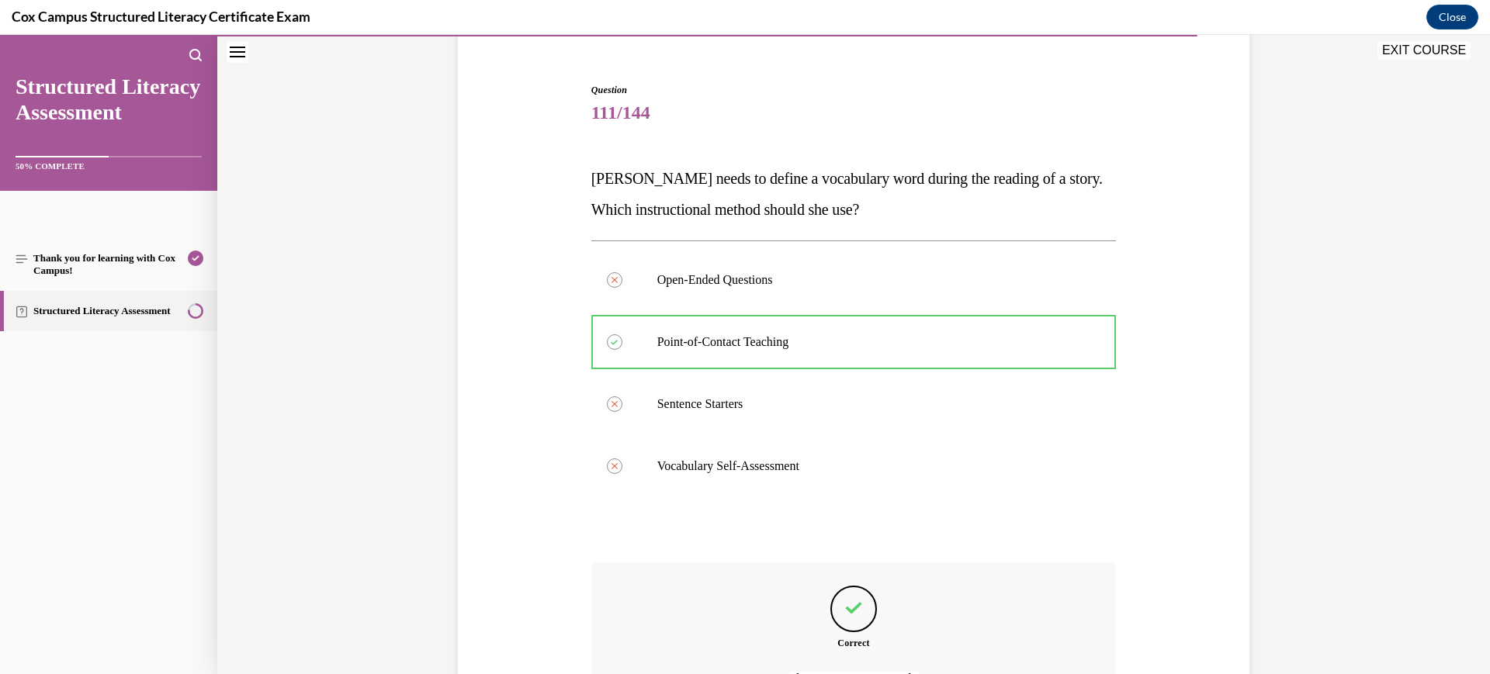
scroll to position [307, 0]
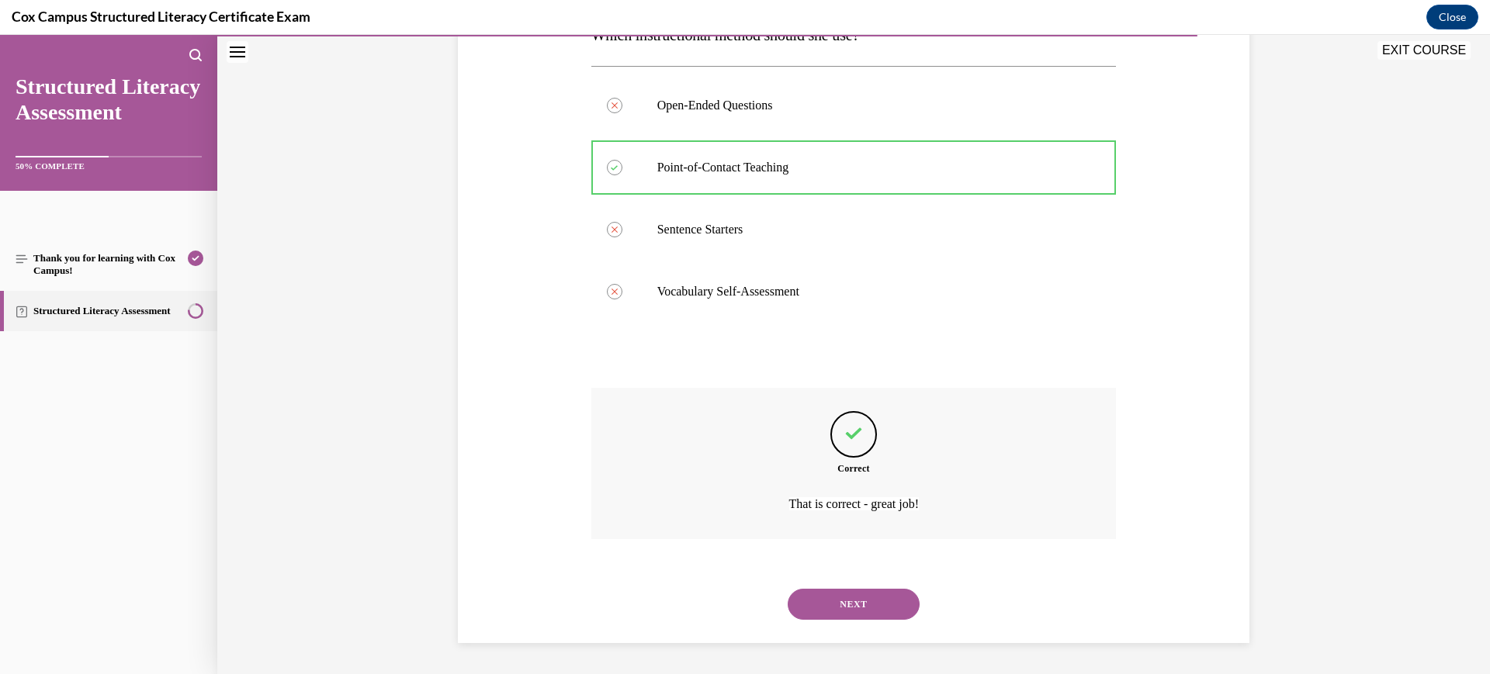
click at [834, 608] on button "NEXT" at bounding box center [854, 604] width 132 height 31
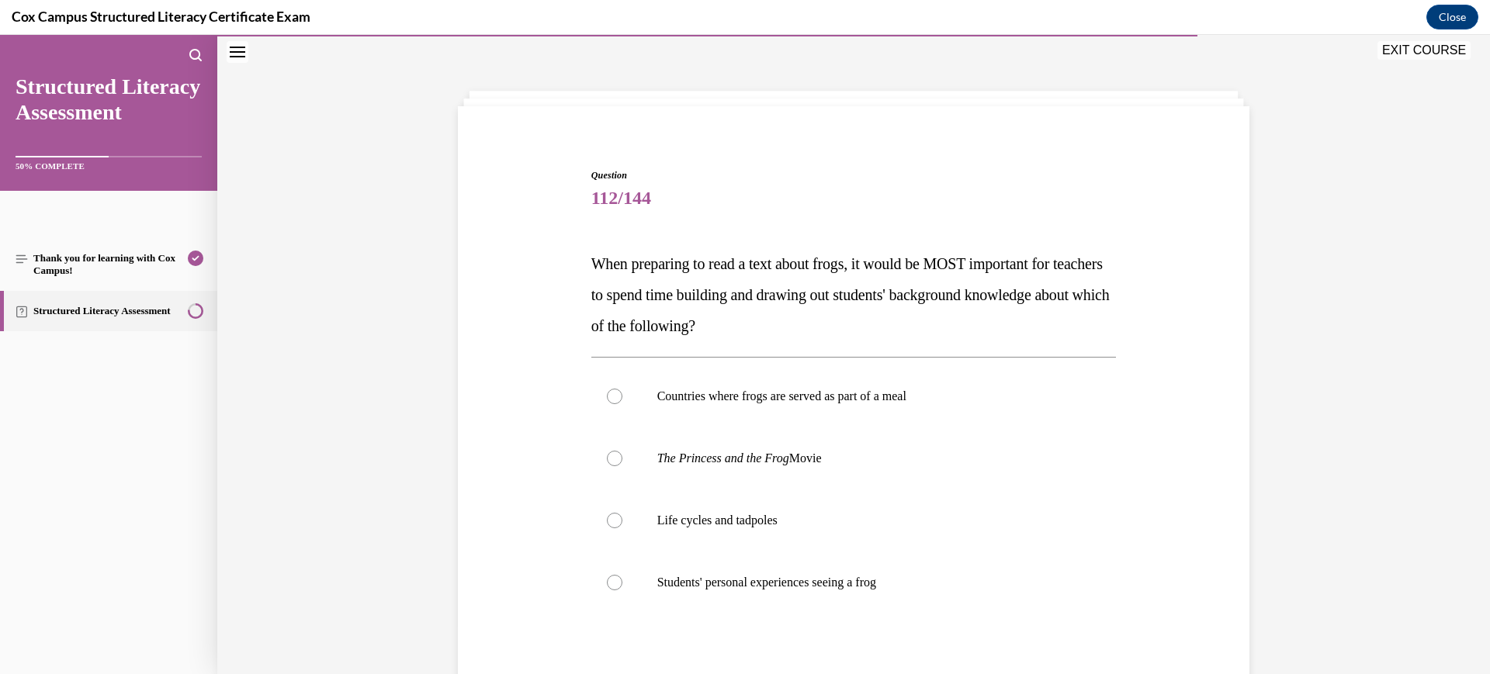
scroll to position [144, 0]
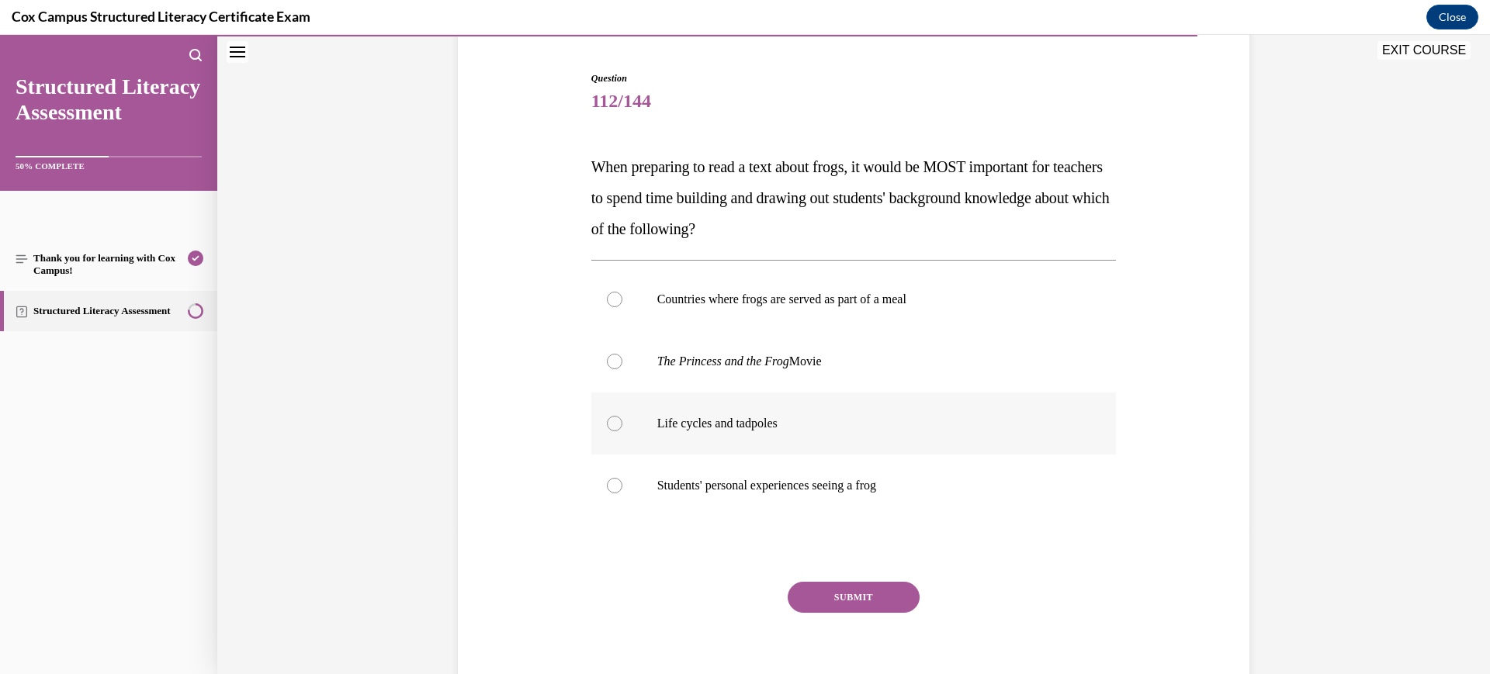
click at [827, 420] on p "Life cycles and tadpoles" at bounding box center [867, 424] width 421 height 16
click at [622, 420] on input "Life cycles and tadpoles" at bounding box center [615, 424] width 16 height 16
radio input "true"
click at [859, 604] on button "SUBMIT" at bounding box center [854, 597] width 132 height 31
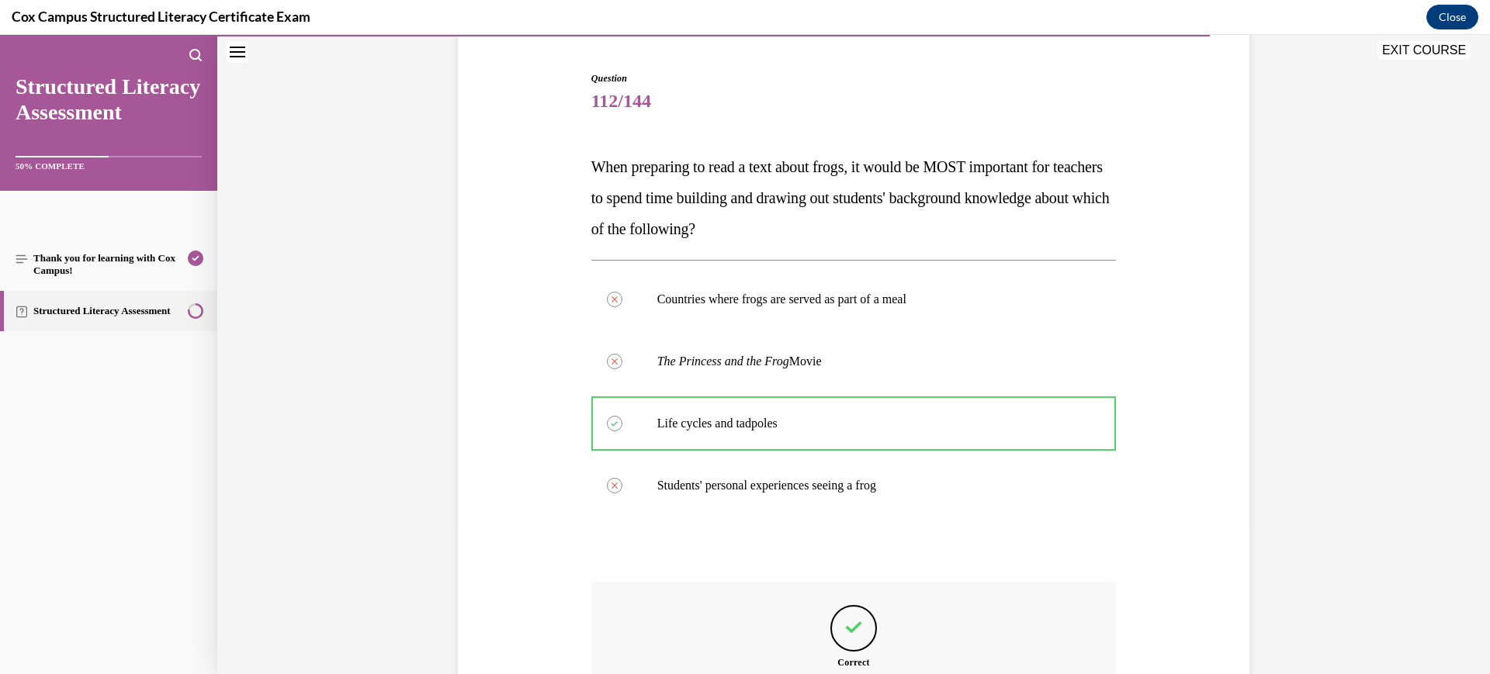
scroll to position [338, 0]
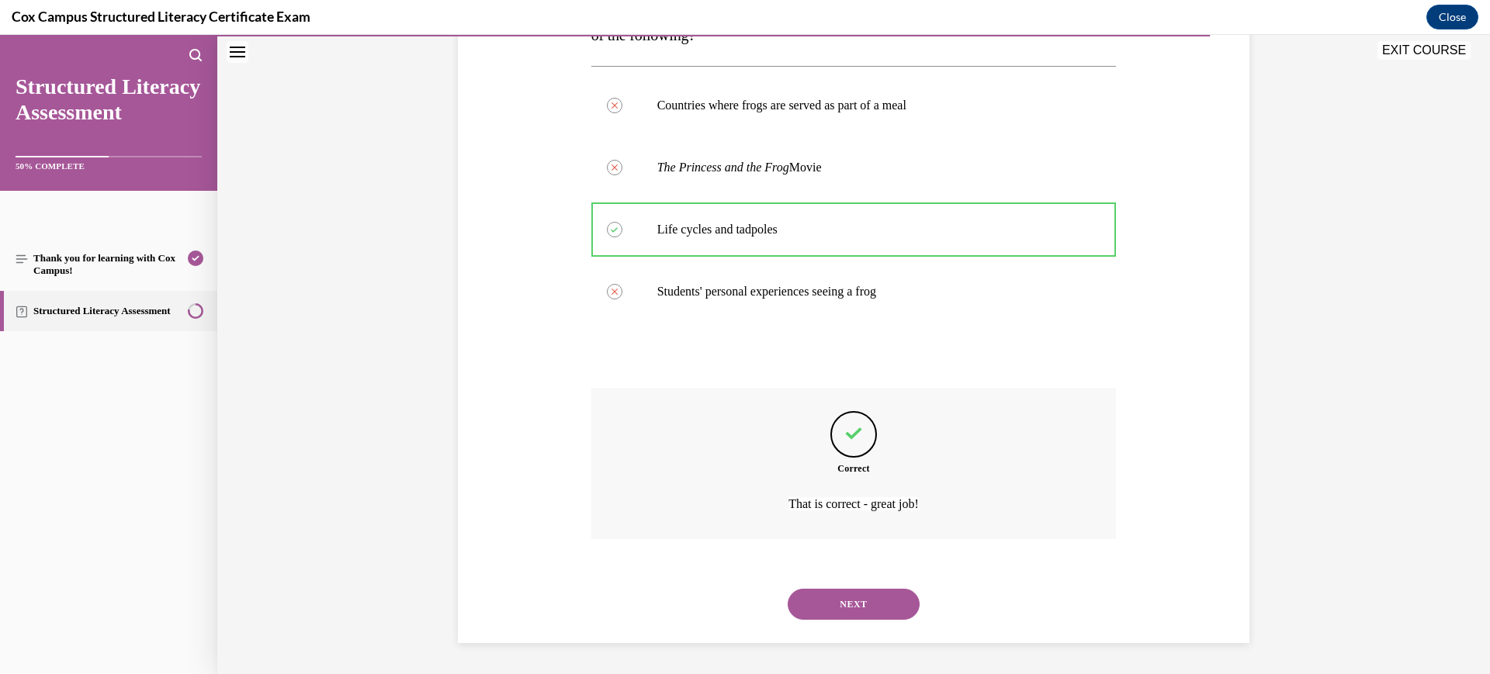
click at [862, 614] on button "NEXT" at bounding box center [854, 604] width 132 height 31
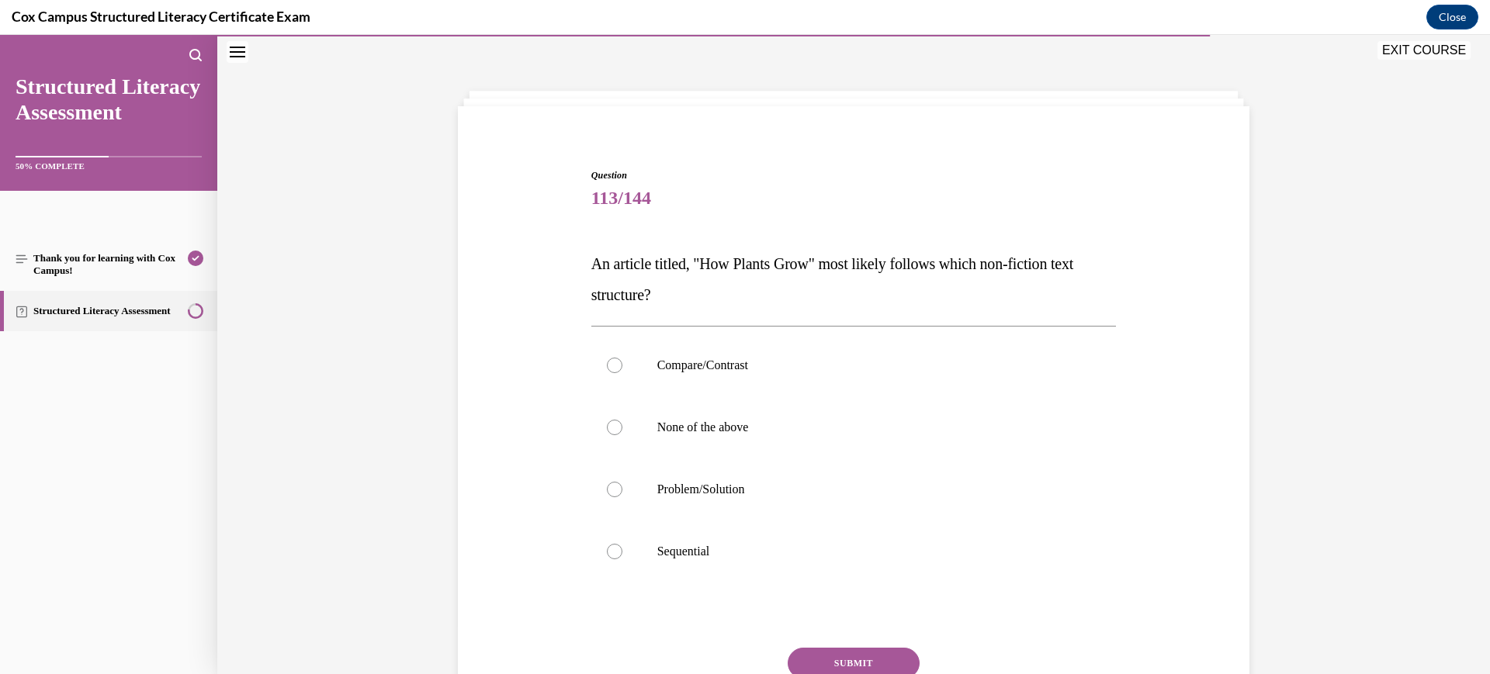
scroll to position [133, 0]
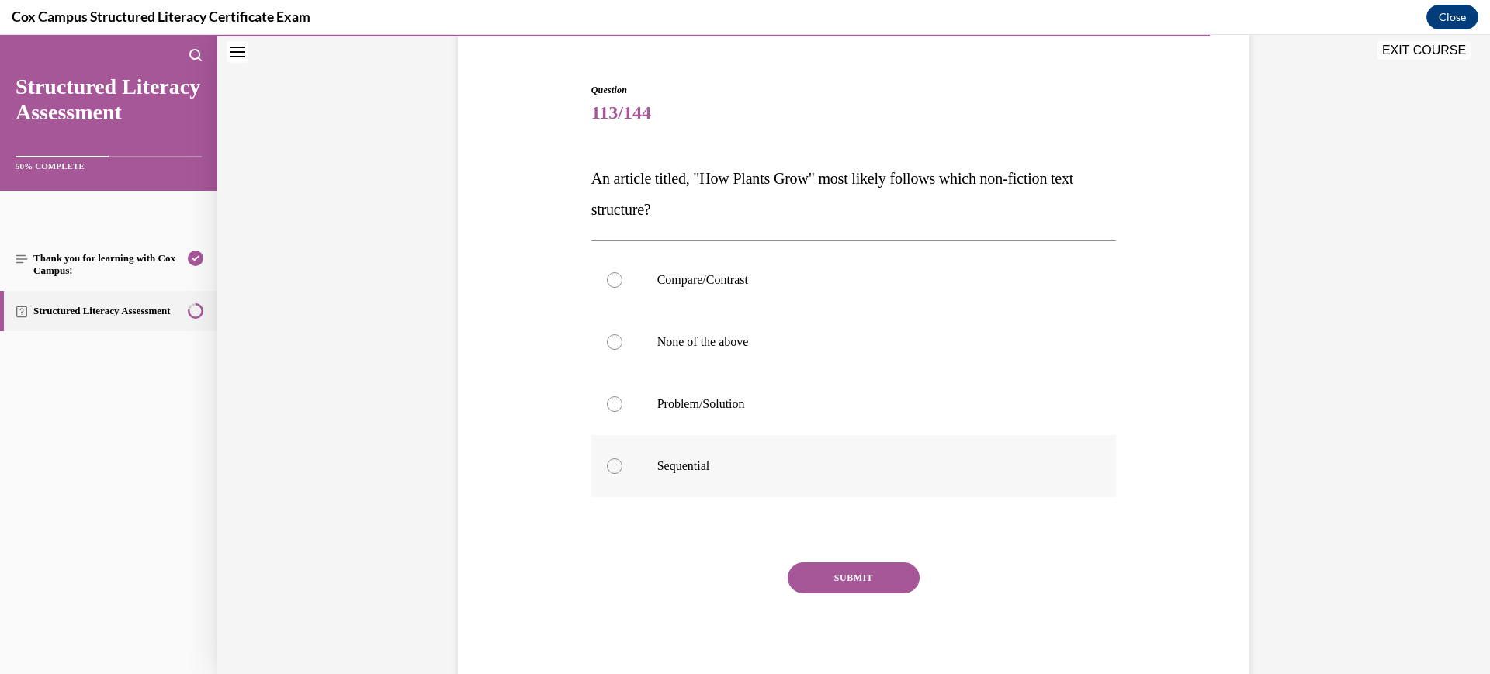
click at [799, 474] on label "Sequential" at bounding box center [853, 466] width 525 height 62
click at [622, 474] on input "Sequential" at bounding box center [615, 467] width 16 height 16
radio input "true"
click at [856, 583] on button "SUBMIT" at bounding box center [854, 578] width 132 height 31
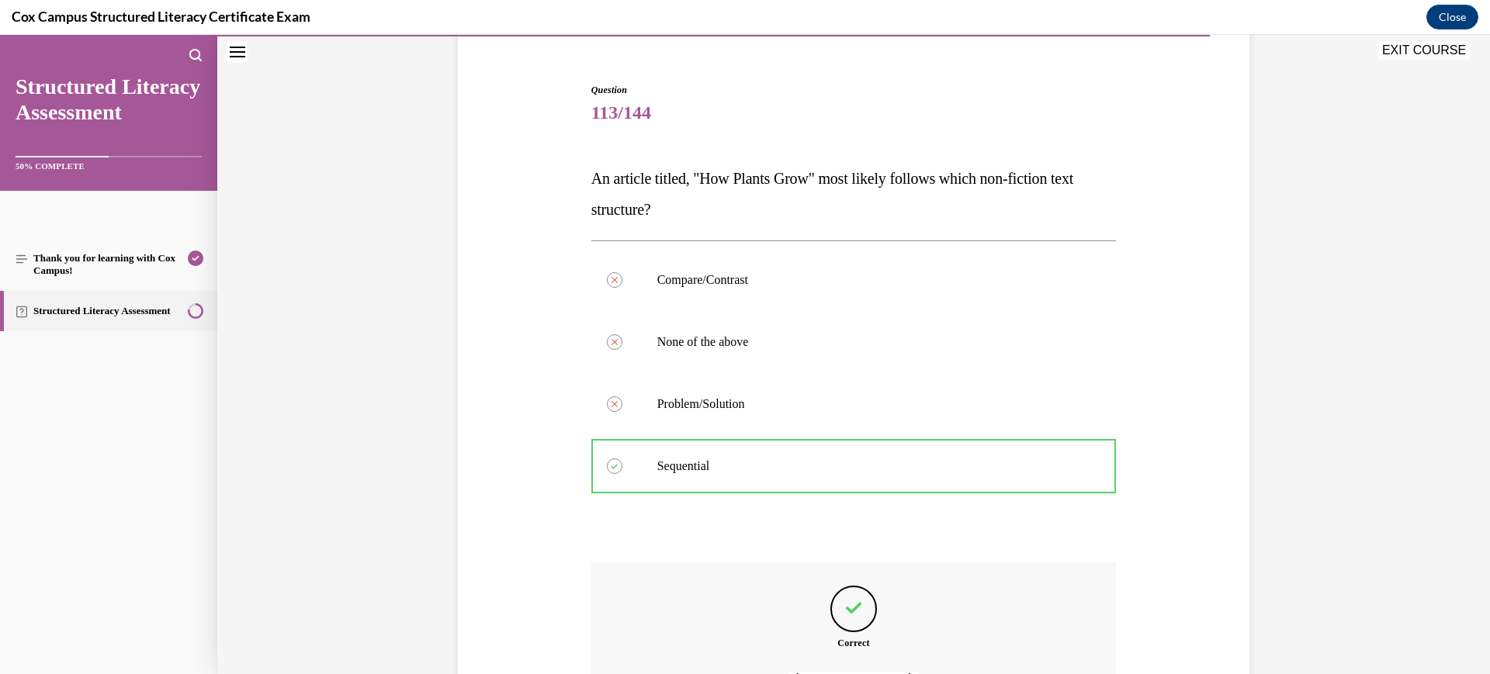
scroll to position [307, 0]
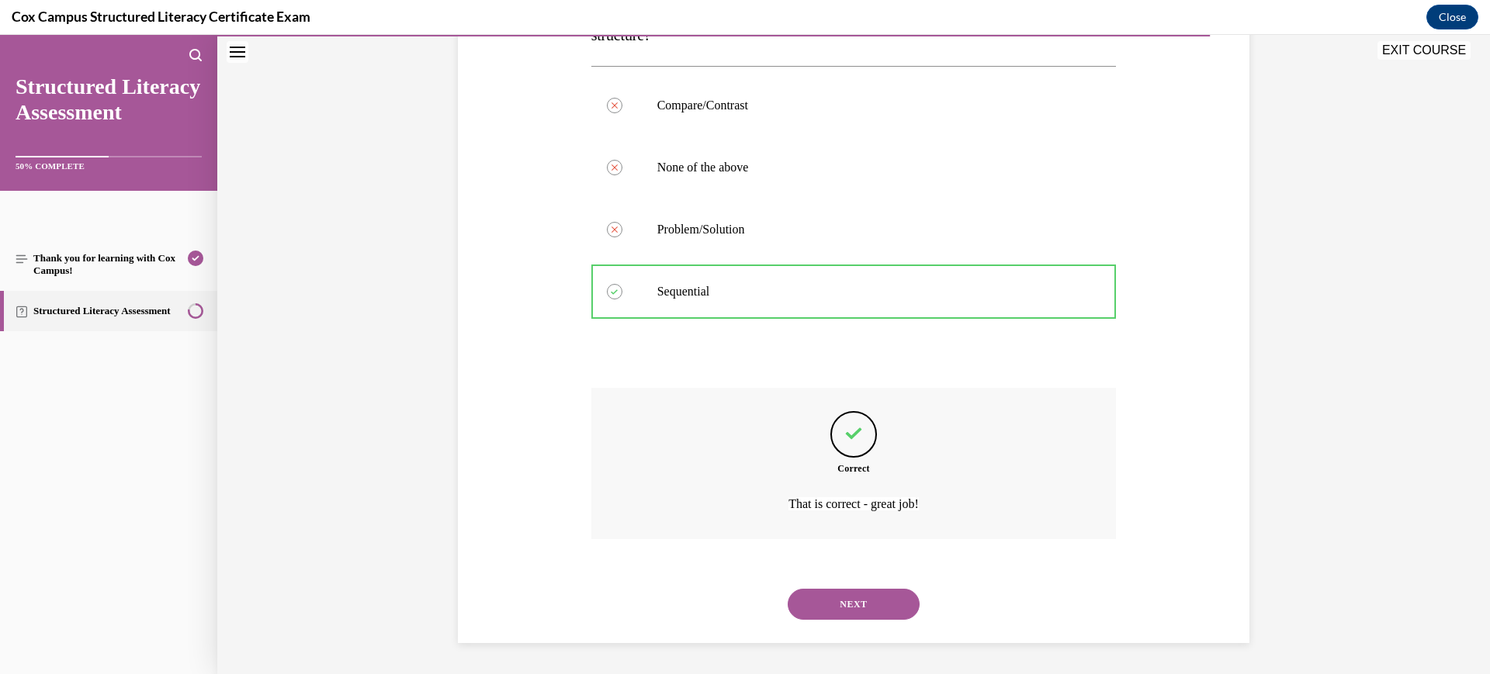
click at [842, 595] on button "NEXT" at bounding box center [854, 604] width 132 height 31
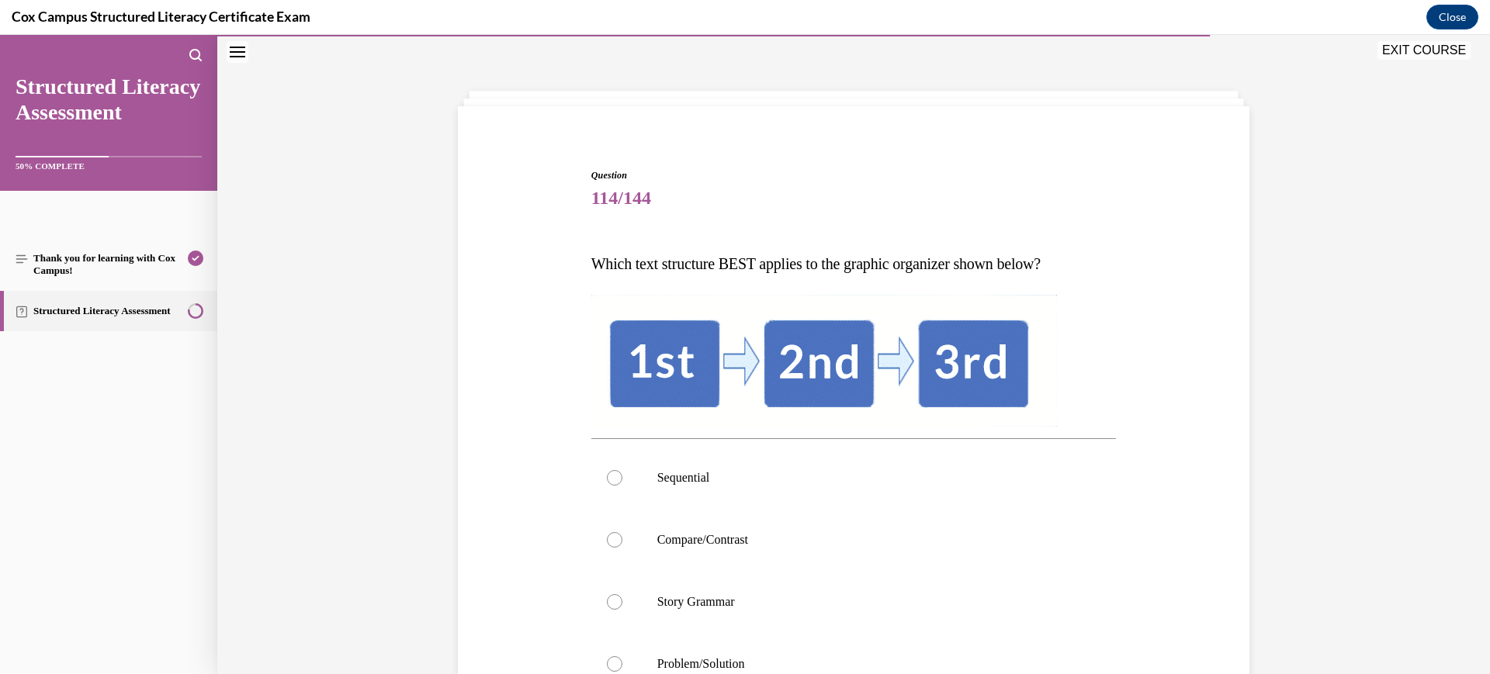
scroll to position [144, 0]
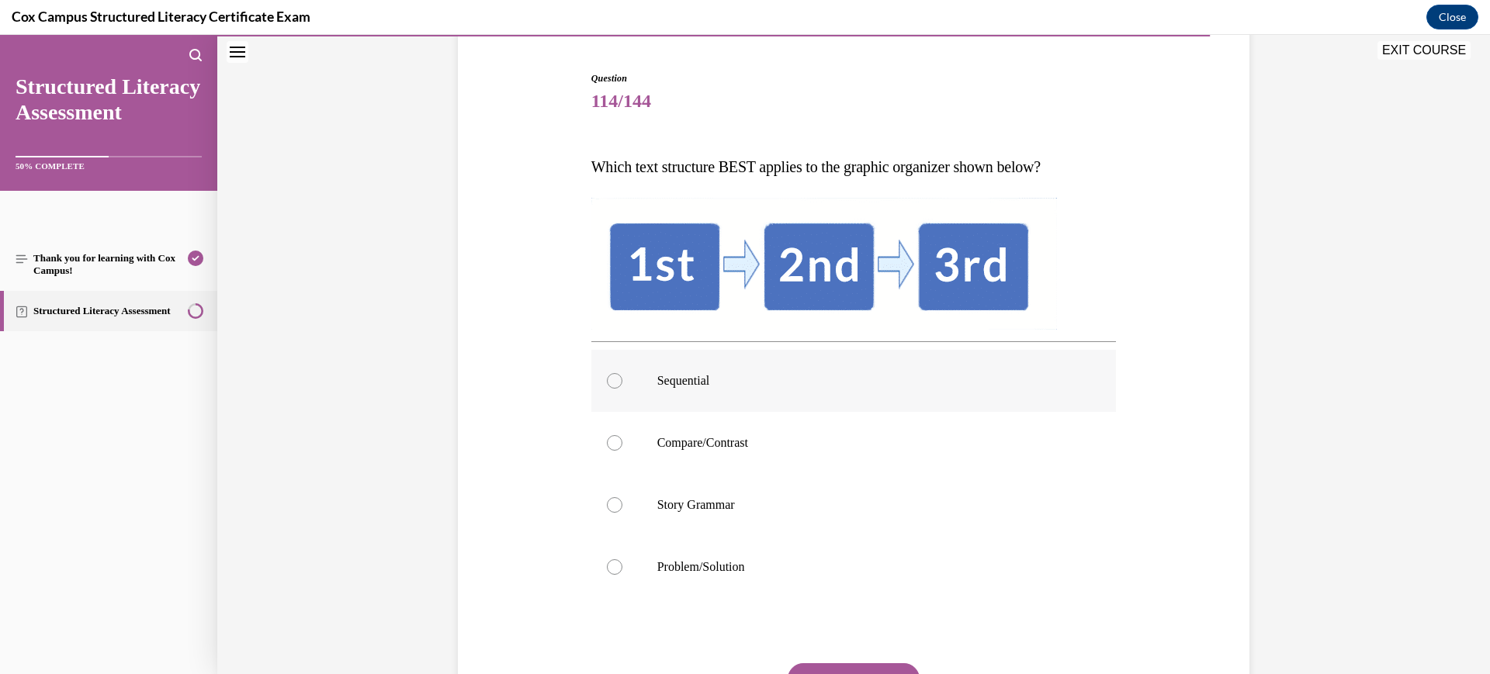
click at [876, 402] on label "Sequential" at bounding box center [853, 381] width 525 height 62
click at [622, 389] on input "Sequential" at bounding box center [615, 381] width 16 height 16
radio input "true"
click at [879, 667] on button "SUBMIT" at bounding box center [854, 679] width 132 height 31
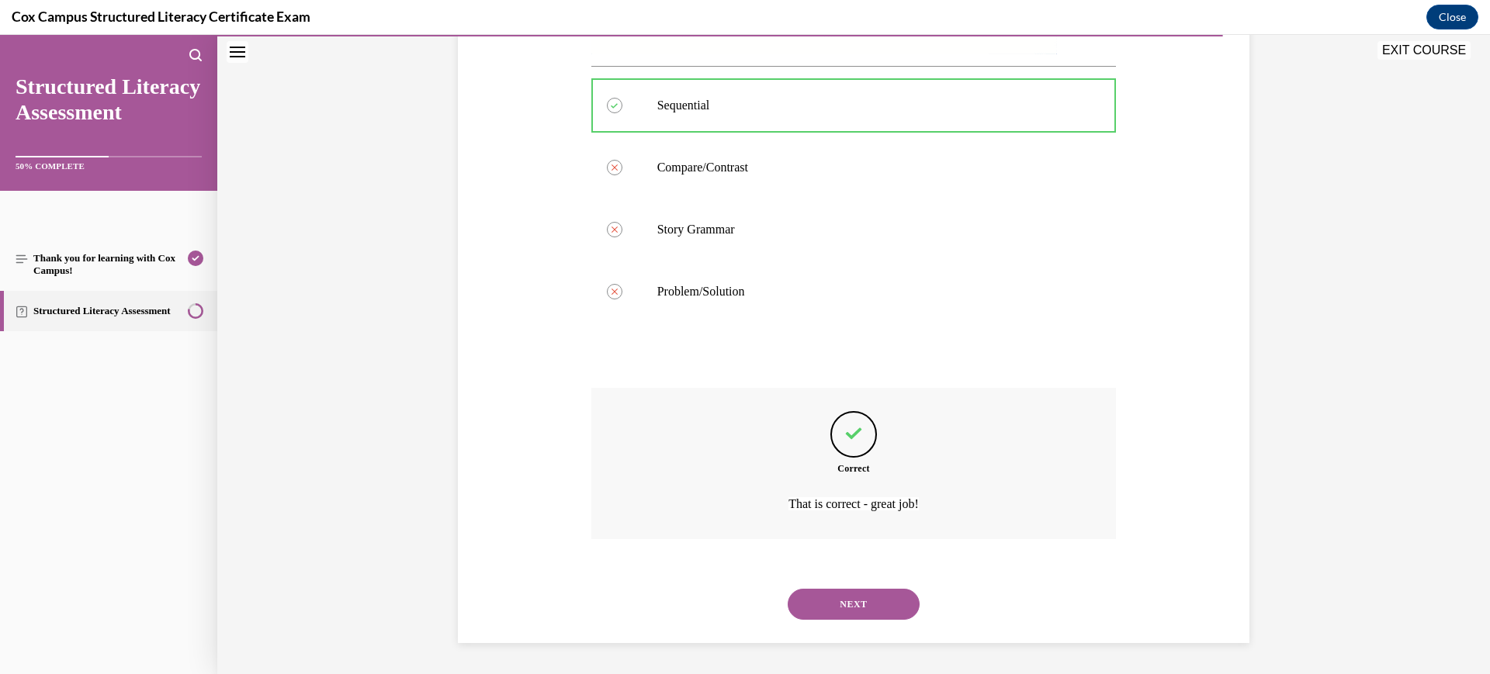
click at [858, 612] on button "NEXT" at bounding box center [854, 604] width 132 height 31
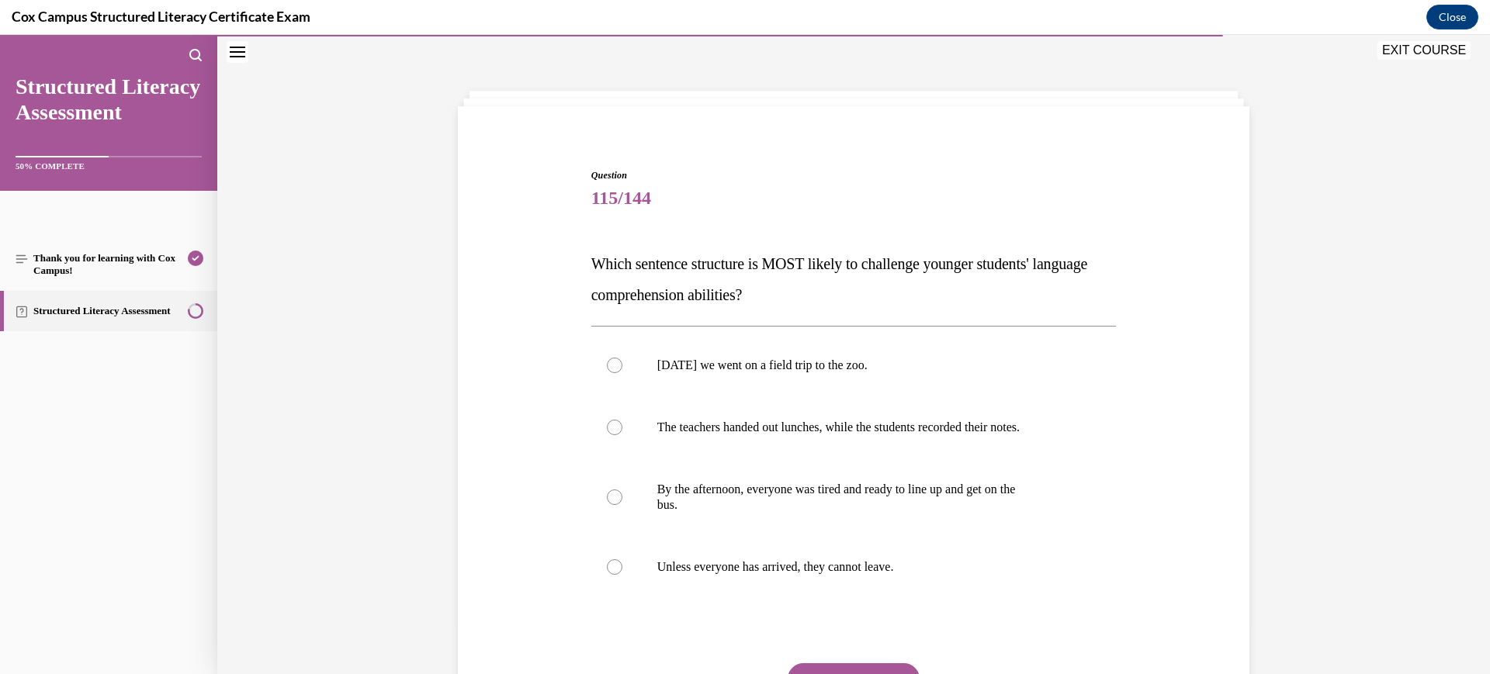
scroll to position [144, 0]
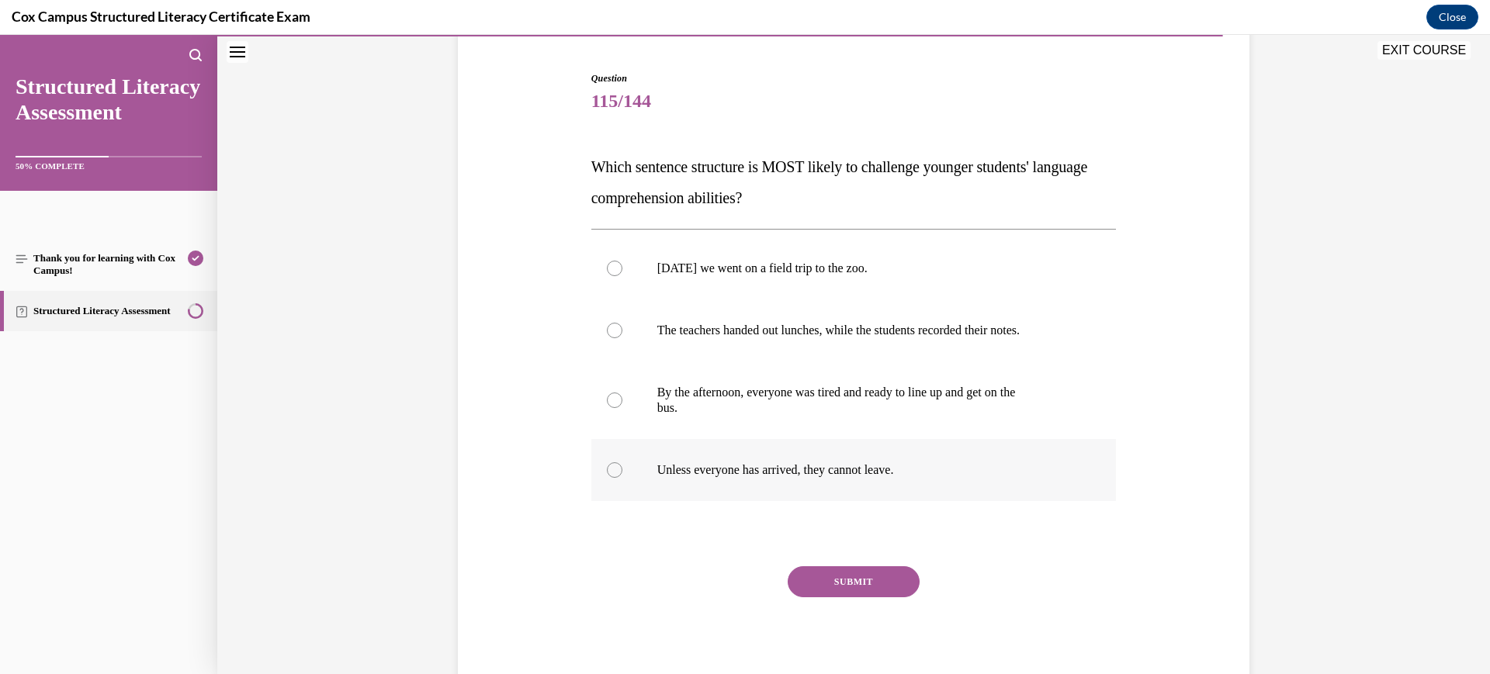
click at [875, 473] on p "Unless everyone has arrived, they cannot leave." at bounding box center [867, 471] width 421 height 16
click at [622, 473] on input "Unless everyone has arrived, they cannot leave." at bounding box center [615, 471] width 16 height 16
radio input "true"
click at [861, 589] on button "SUBMIT" at bounding box center [854, 582] width 132 height 31
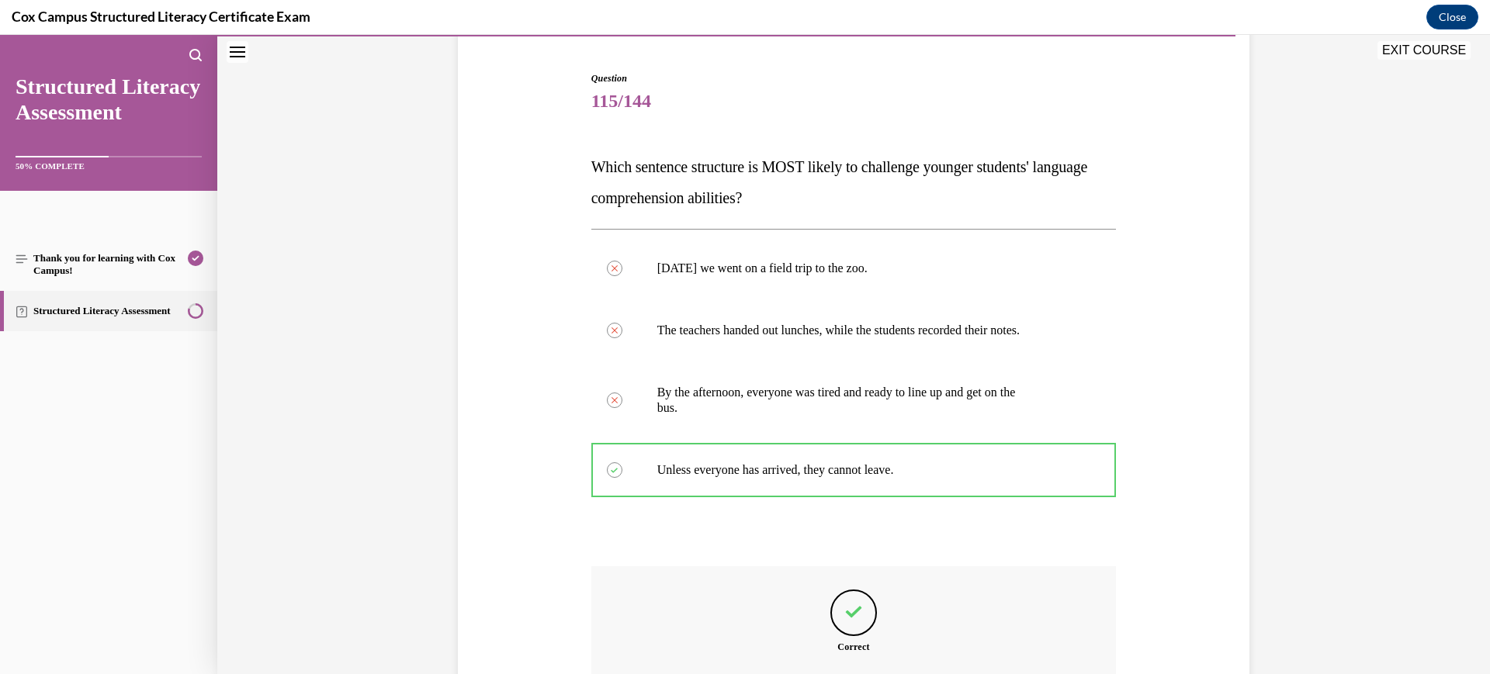
scroll to position [323, 0]
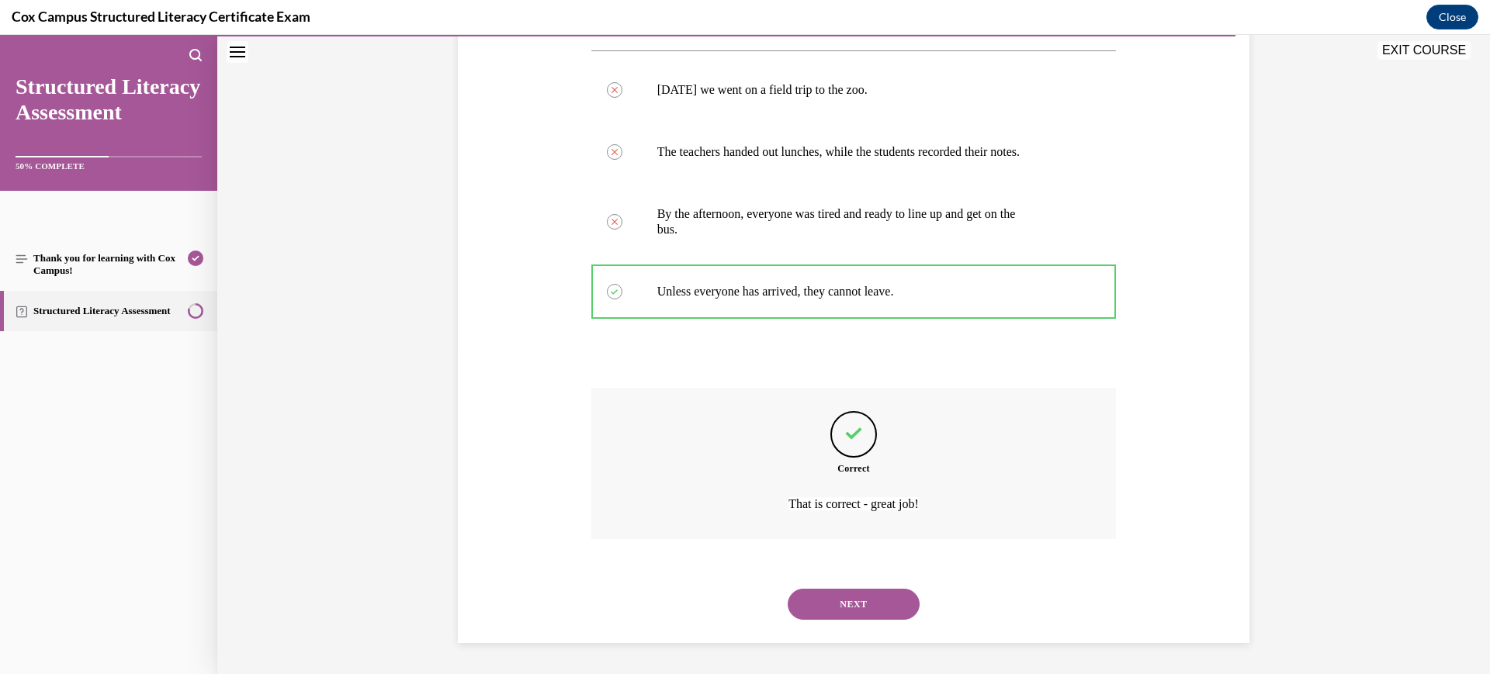
click at [859, 613] on button "NEXT" at bounding box center [854, 604] width 132 height 31
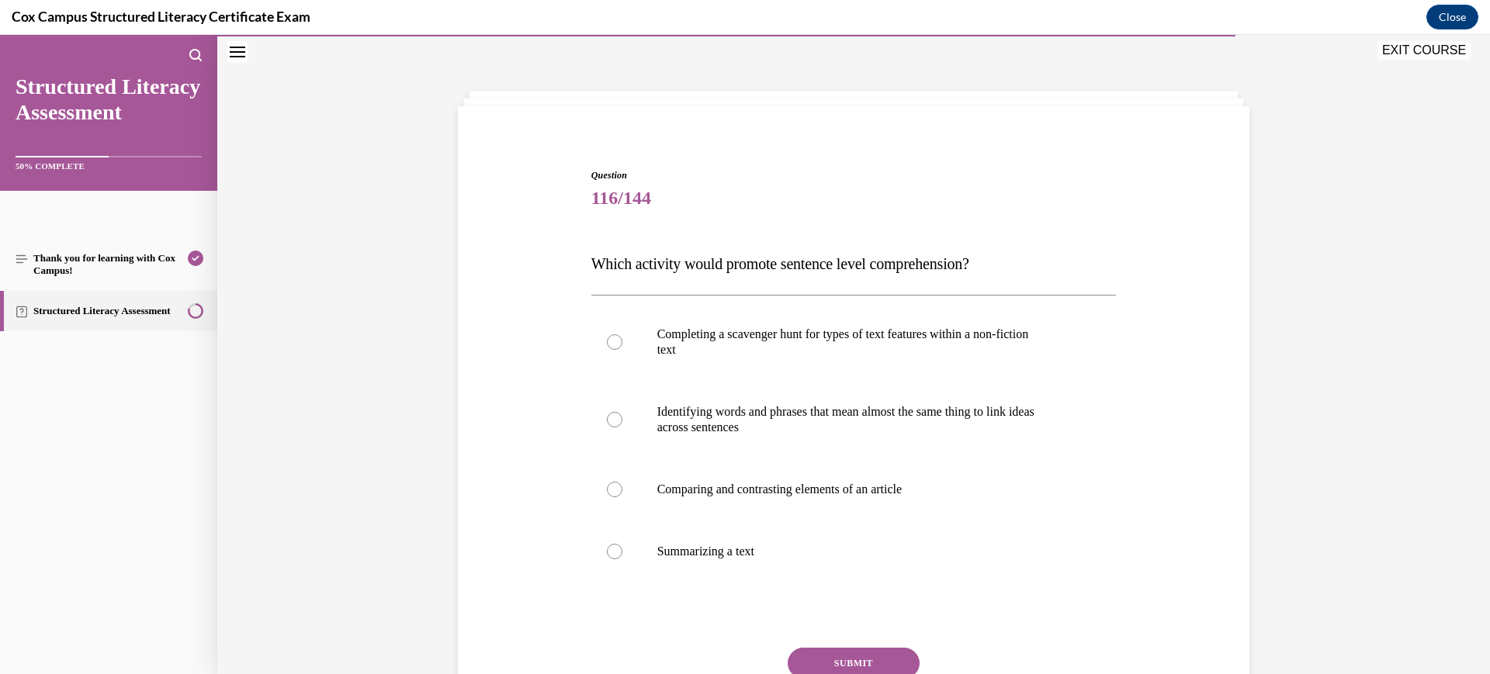
scroll to position [133, 0]
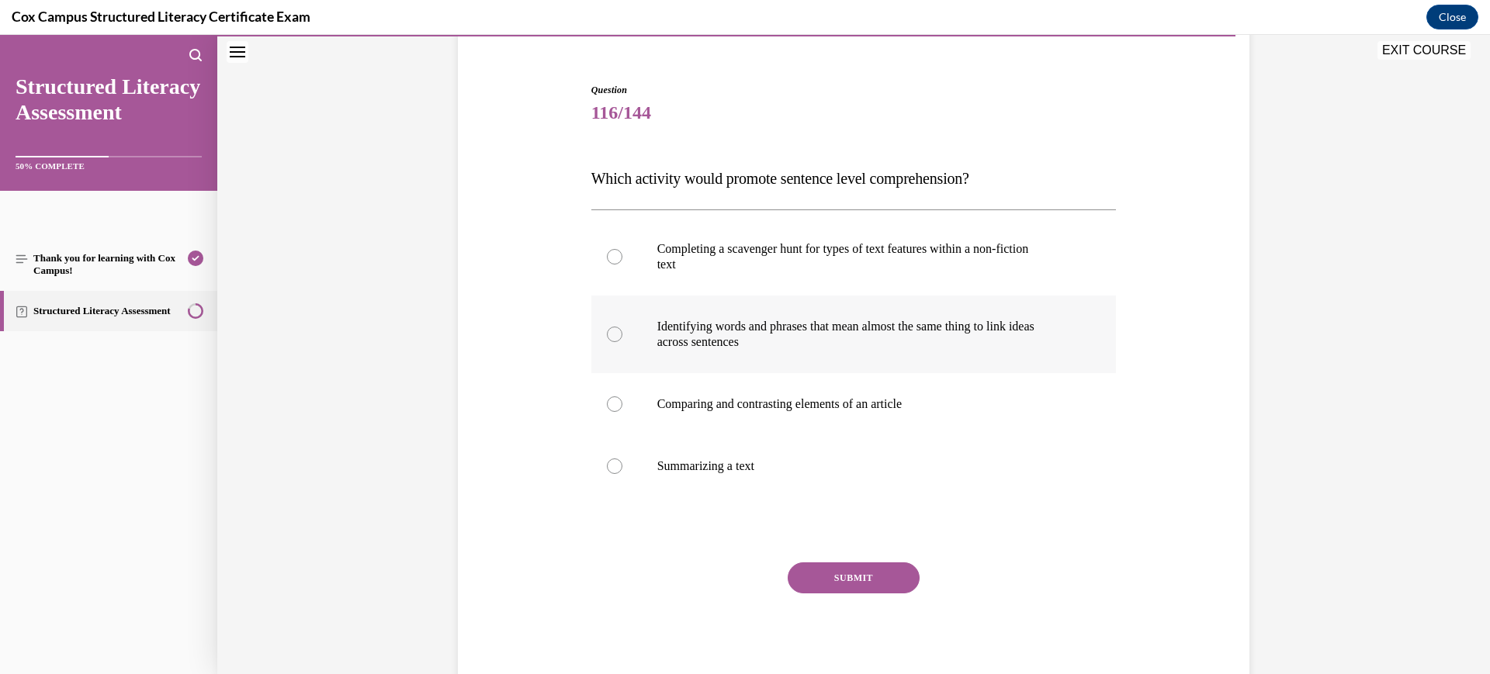
click at [830, 324] on p "Identifying words and phrases that mean almost the same thing to link ideas" at bounding box center [867, 327] width 421 height 16
click at [622, 327] on input "Identifying words and phrases that mean almost the same thing to link ideas acr…" at bounding box center [615, 335] width 16 height 16
radio input "true"
click at [850, 570] on button "SUBMIT" at bounding box center [854, 578] width 132 height 31
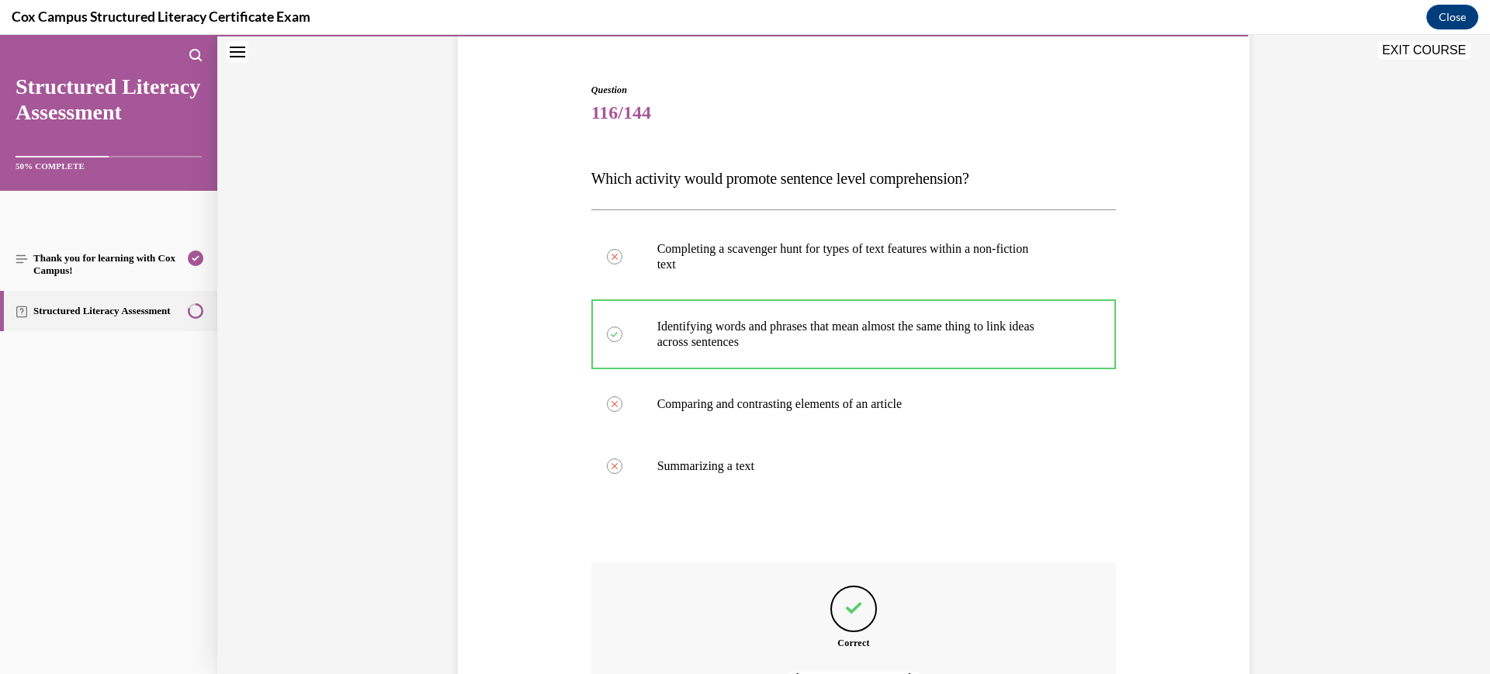
scroll to position [307, 0]
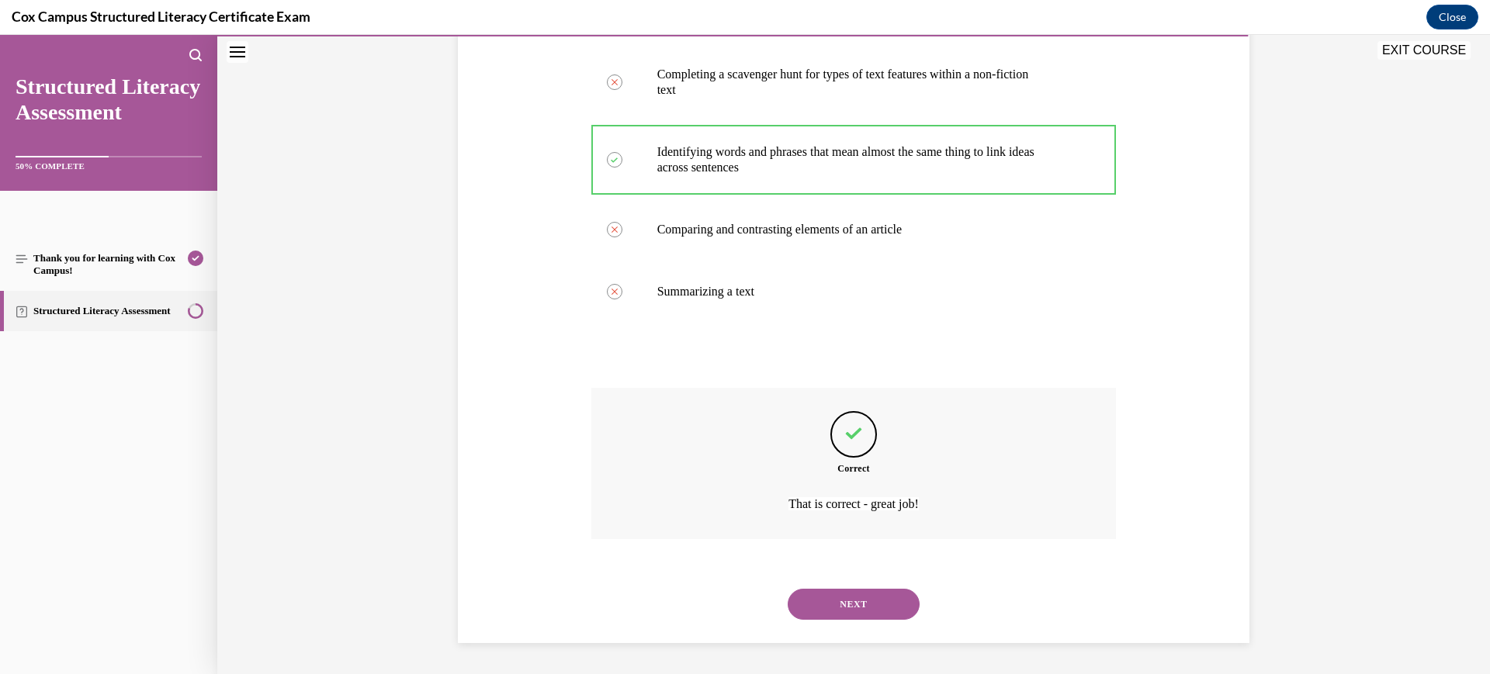
click at [847, 613] on button "NEXT" at bounding box center [854, 604] width 132 height 31
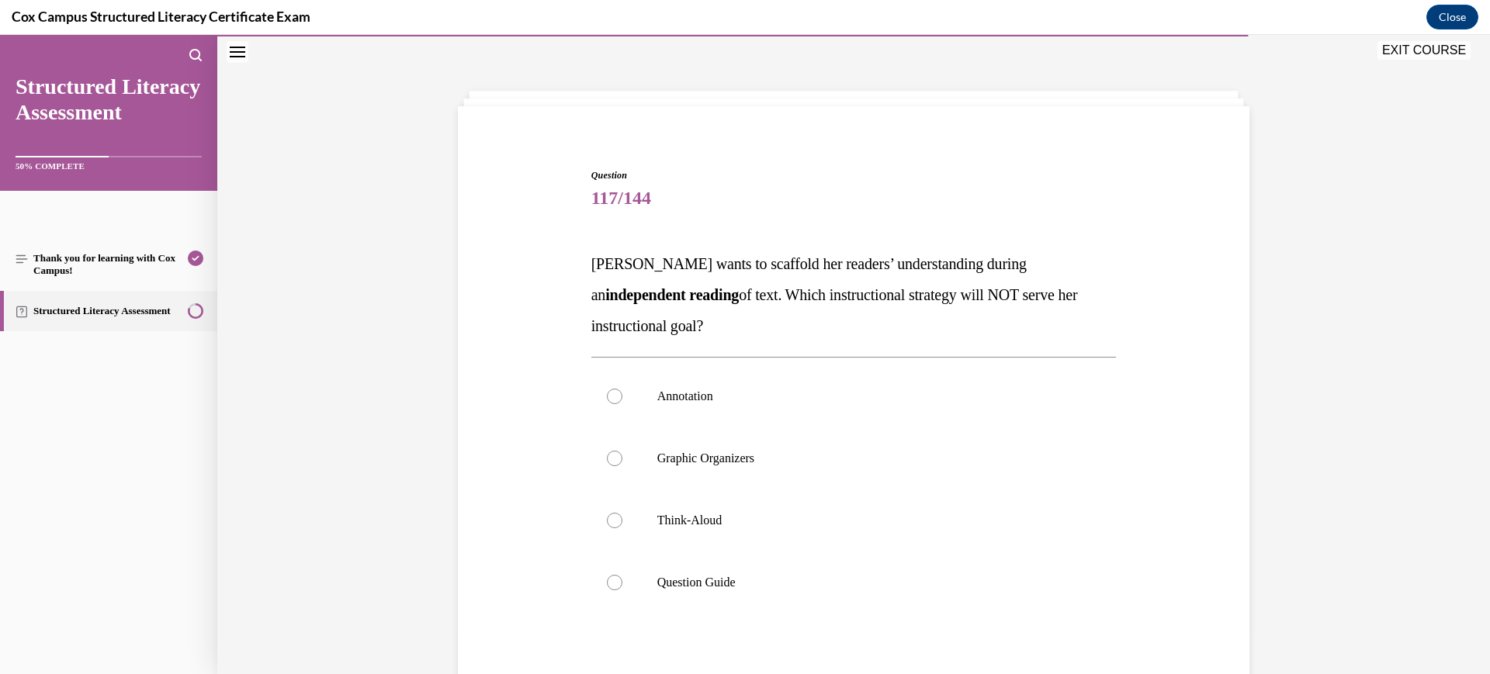
scroll to position [144, 0]
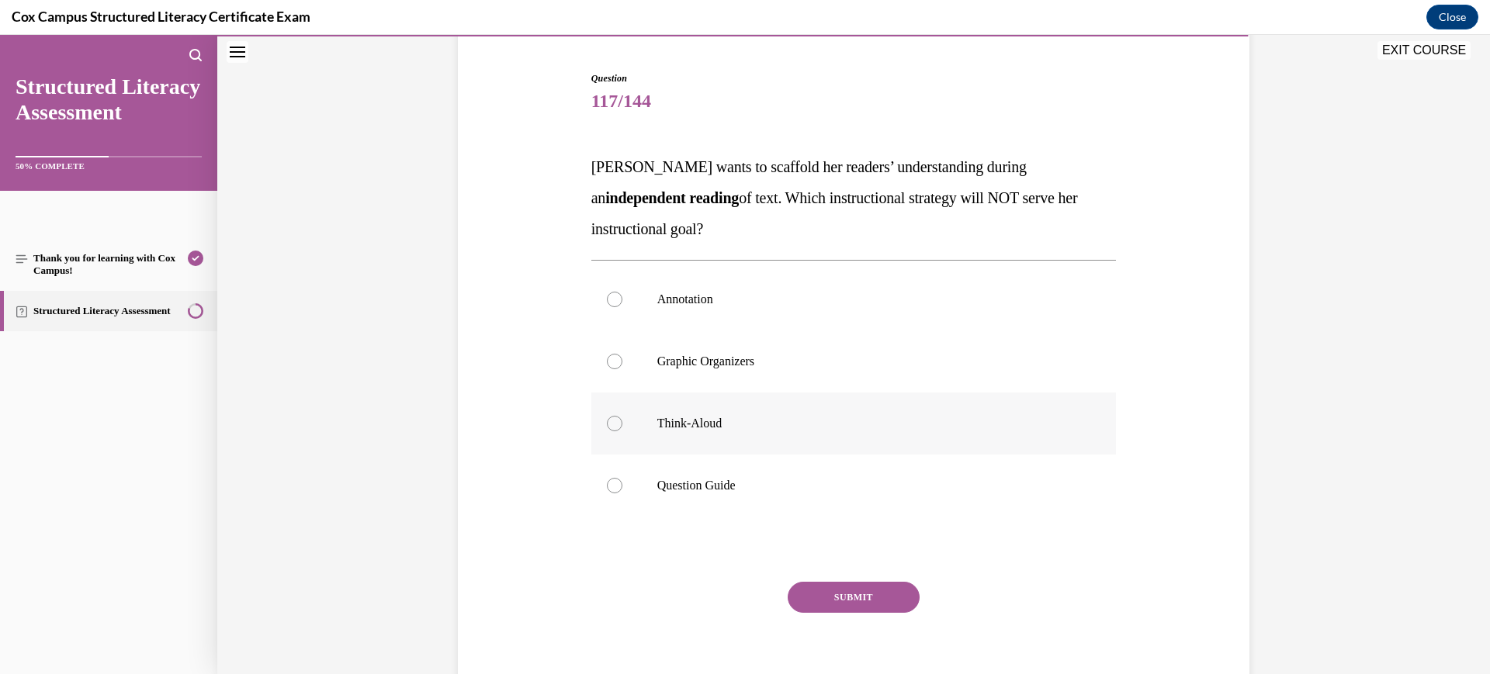
click at [801, 435] on label "Think-Aloud" at bounding box center [853, 424] width 525 height 62
click at [622, 432] on input "Think-Aloud" at bounding box center [615, 424] width 16 height 16
radio input "true"
click at [837, 600] on button "SUBMIT" at bounding box center [854, 597] width 132 height 31
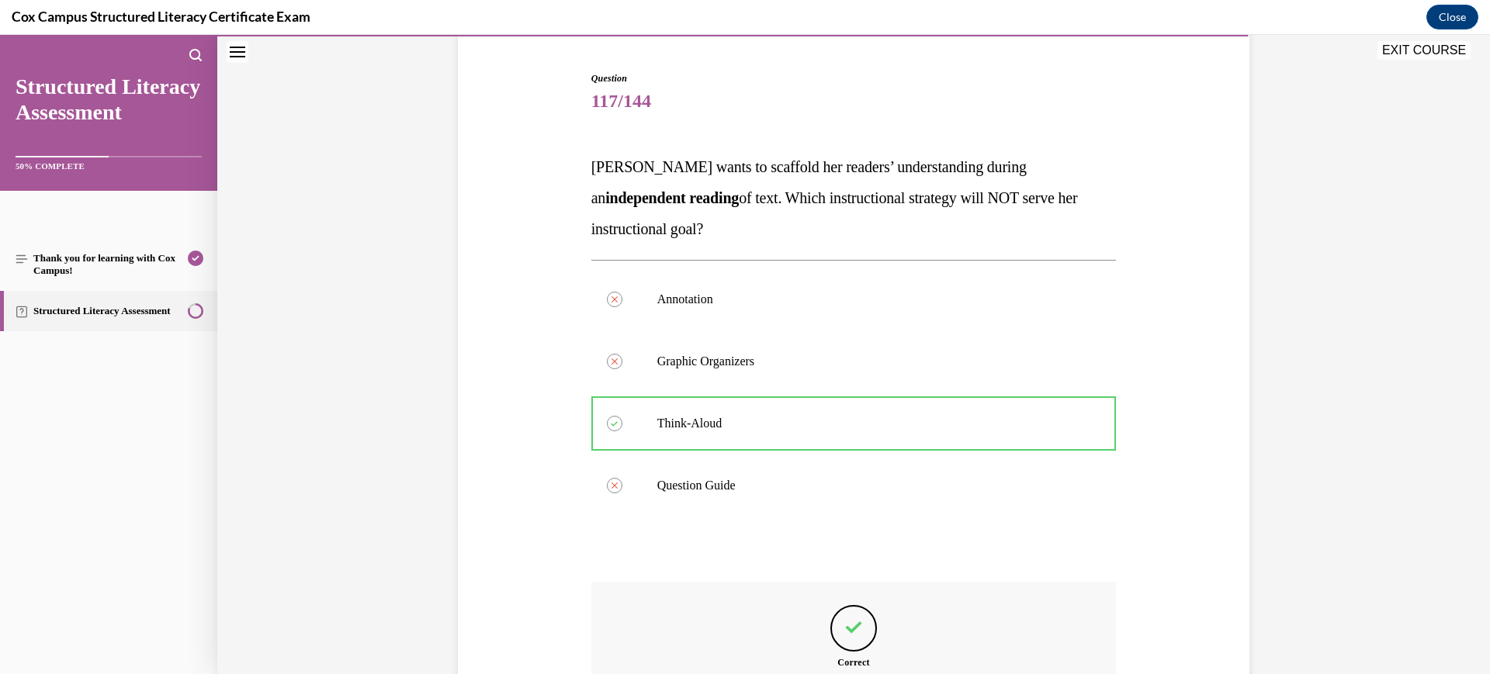
scroll to position [293, 0]
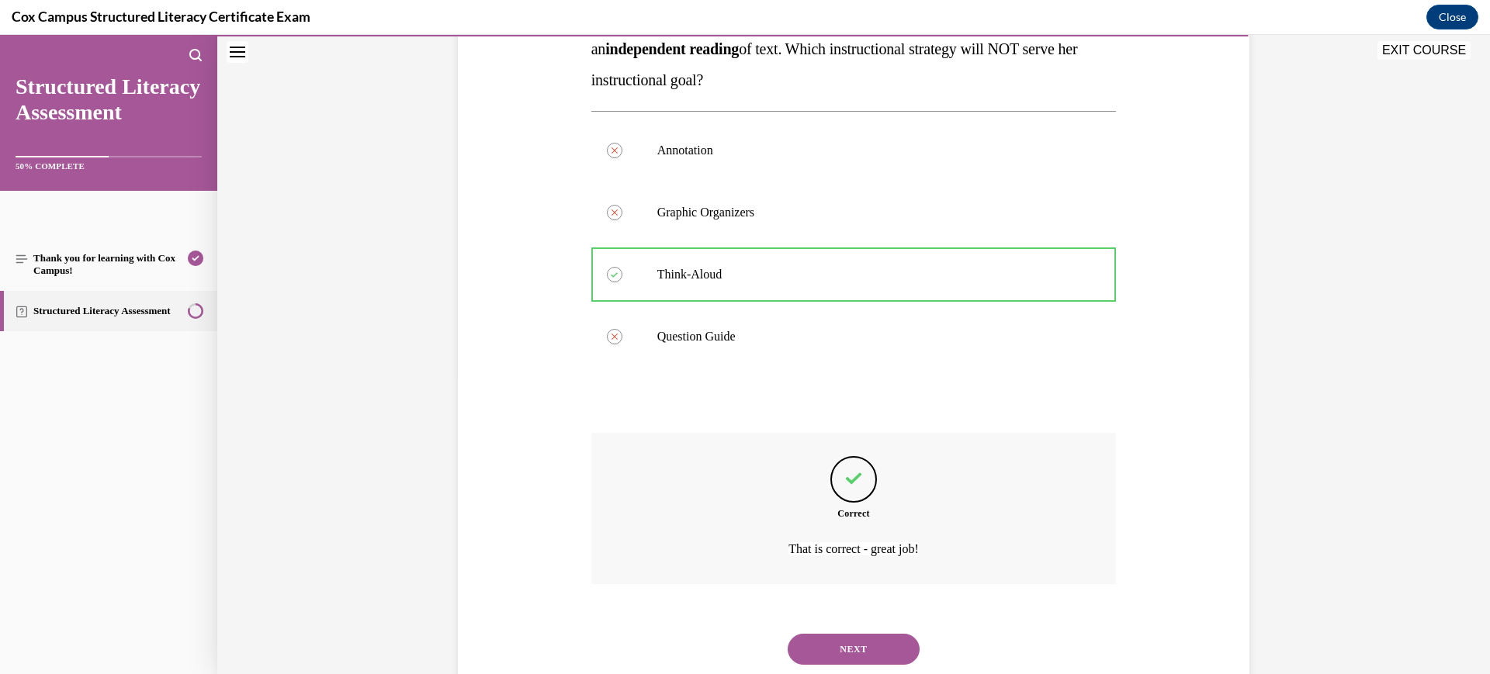
click at [836, 641] on button "NEXT" at bounding box center [854, 649] width 132 height 31
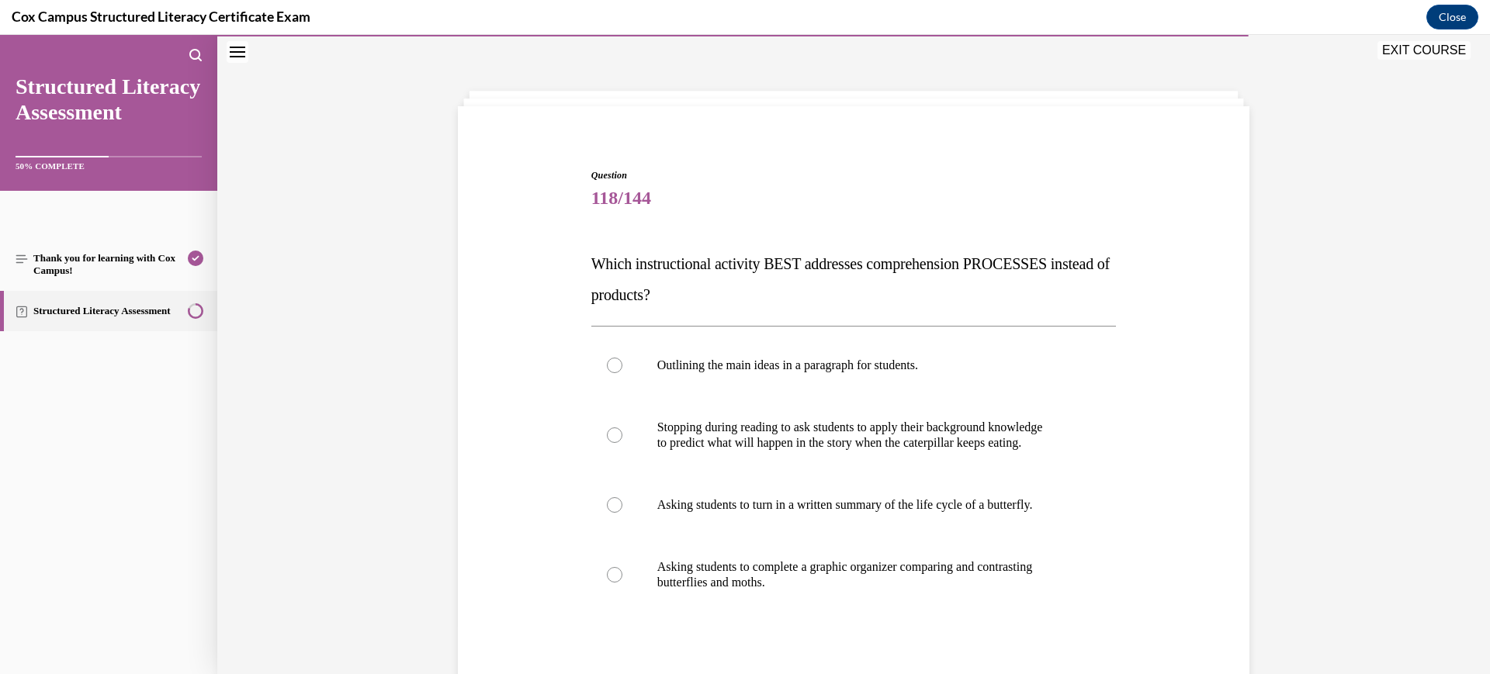
scroll to position [144, 0]
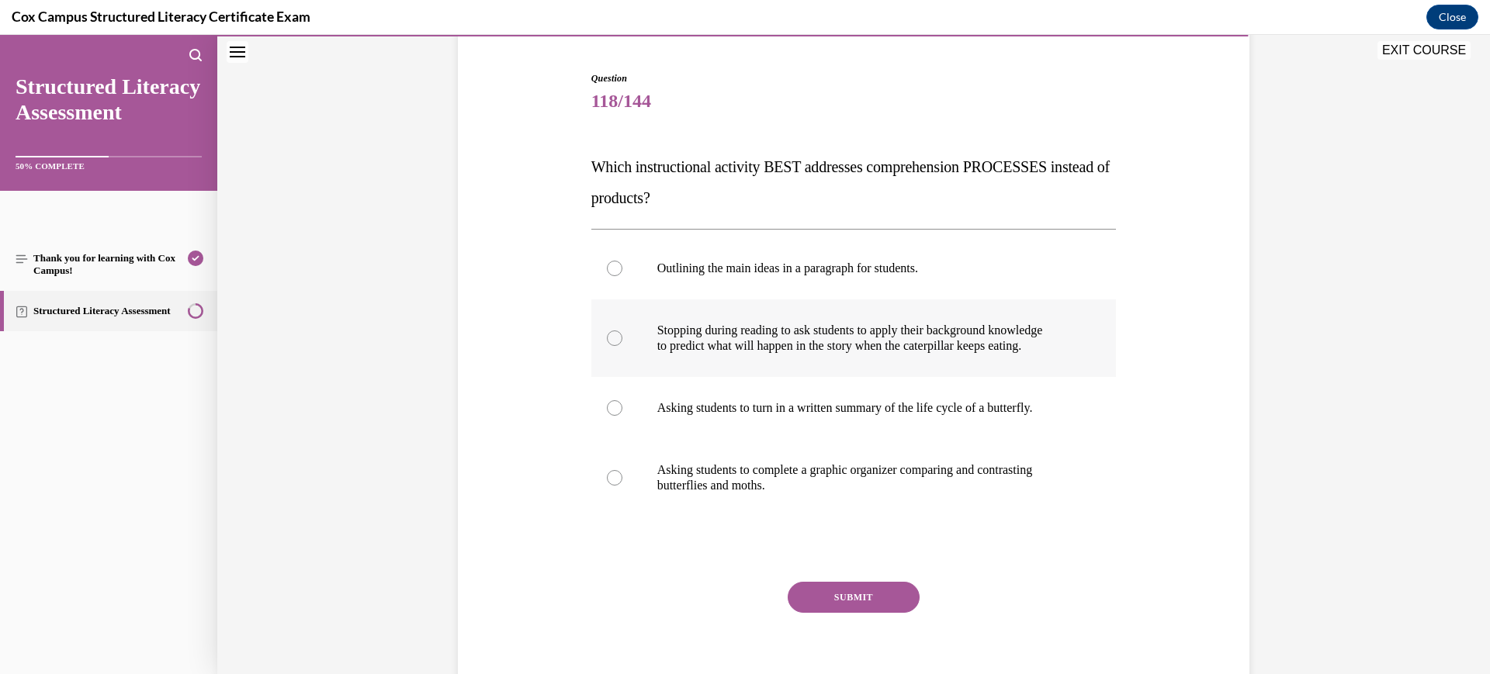
click at [870, 324] on p "Stopping during reading to ask students to apply their background knowledge" at bounding box center [867, 331] width 421 height 16
click at [622, 331] on input "Stopping during reading to ask students to apply their background knowledge to …" at bounding box center [615, 339] width 16 height 16
radio input "true"
click at [868, 560] on div "Question 118/144 Which instructional activity BEST addresses comprehension PROC…" at bounding box center [853, 390] width 525 height 638
click at [870, 580] on div "Question 118/144 Which instructional activity BEST addresses comprehension PROC…" at bounding box center [853, 390] width 525 height 638
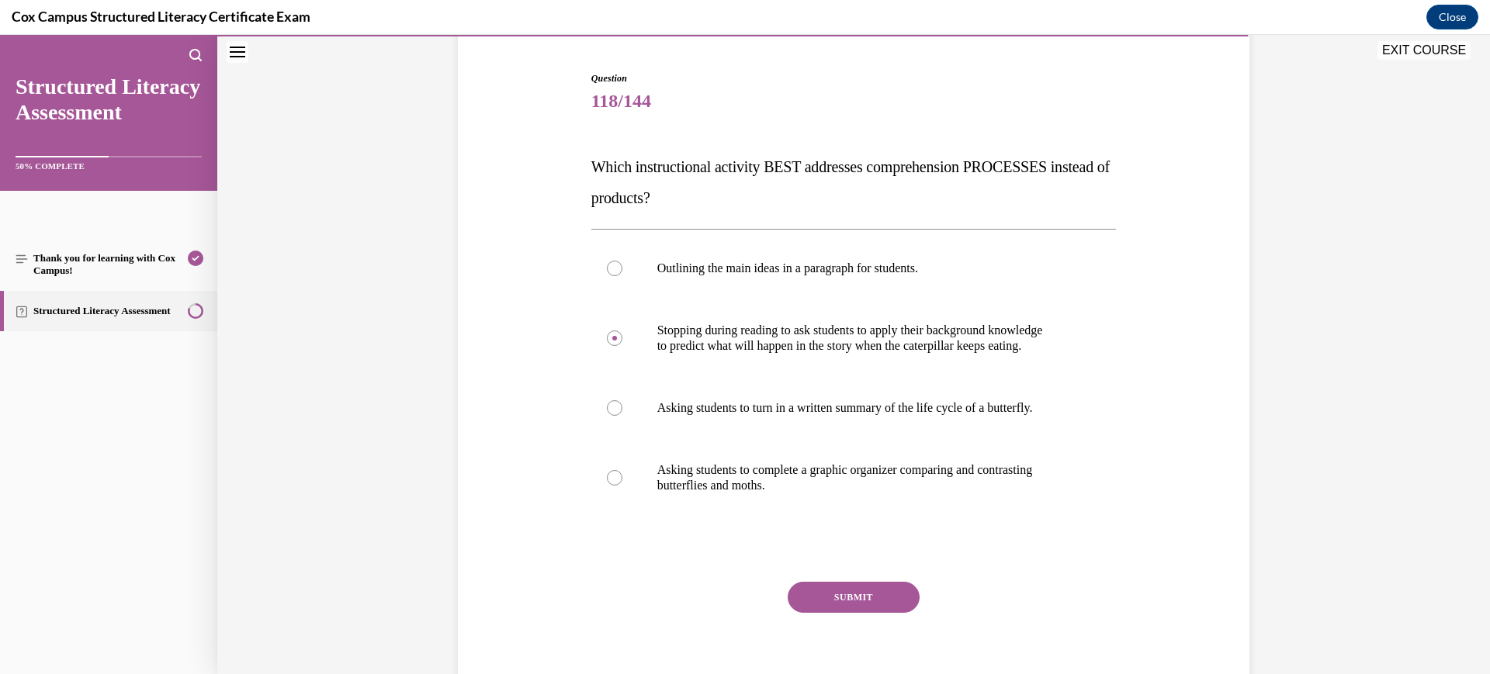
click at [870, 590] on button "SUBMIT" at bounding box center [854, 597] width 132 height 31
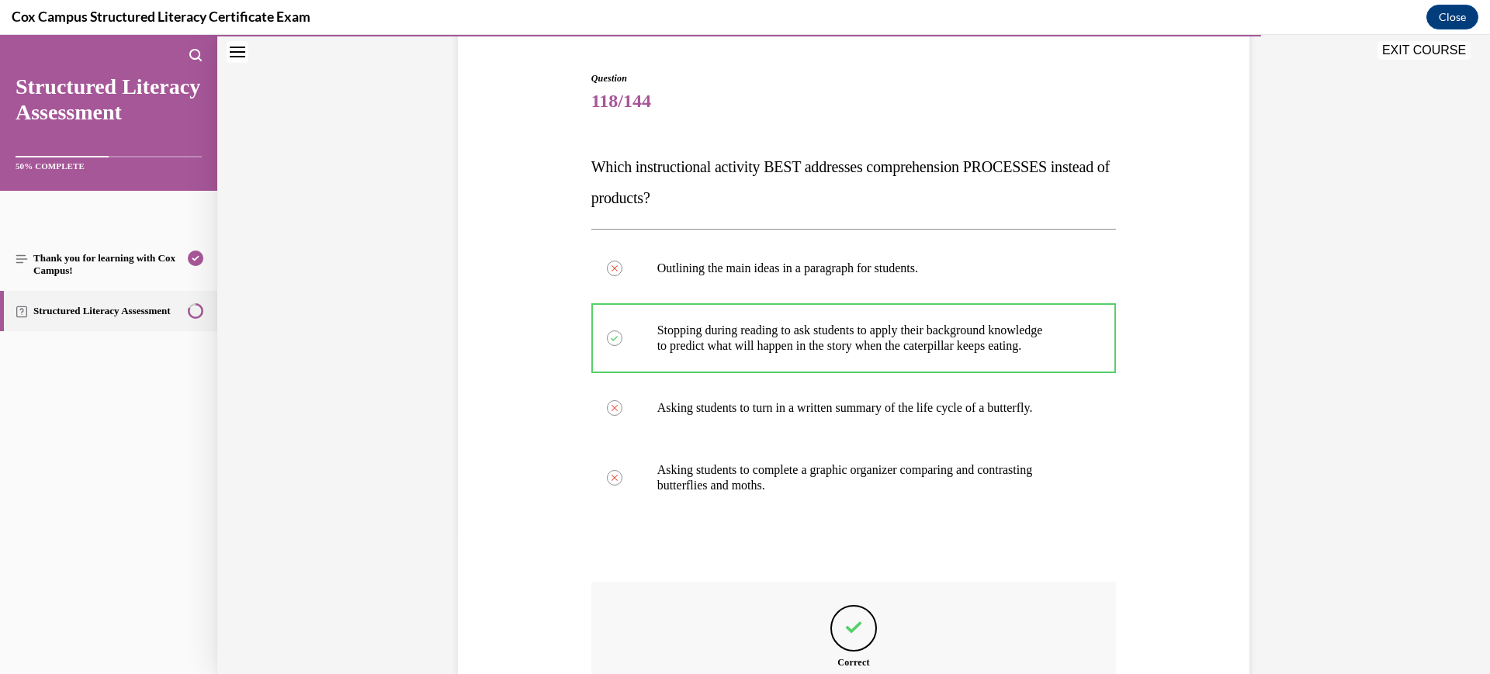
scroll to position [338, 0]
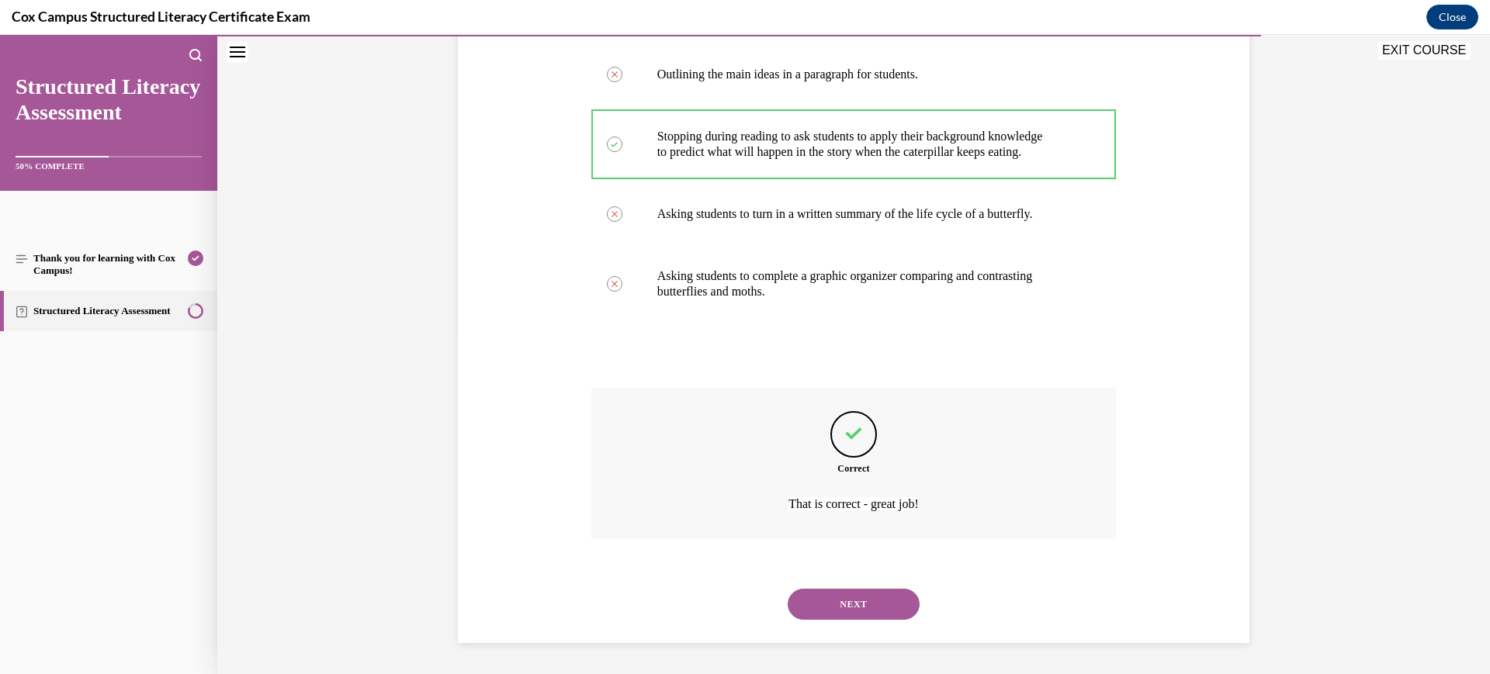
click at [875, 612] on button "NEXT" at bounding box center [854, 604] width 132 height 31
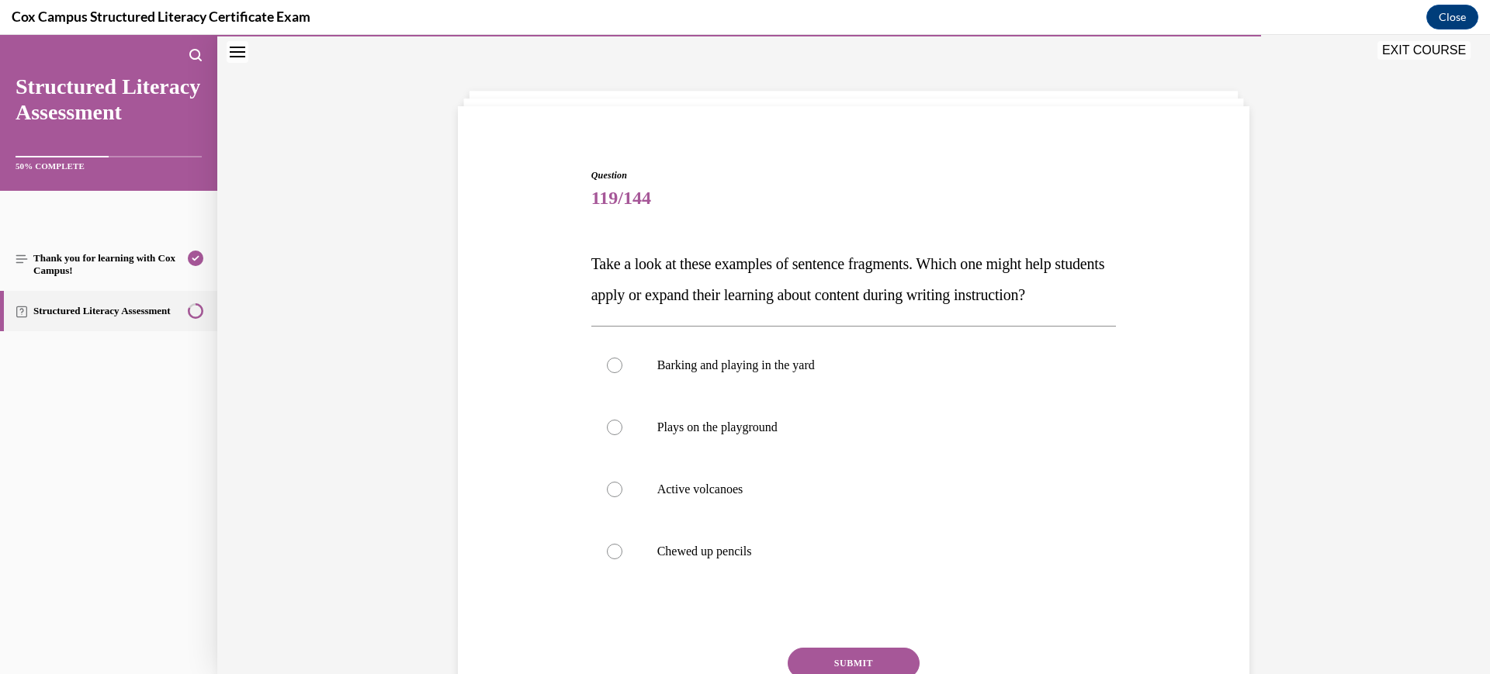
scroll to position [144, 0]
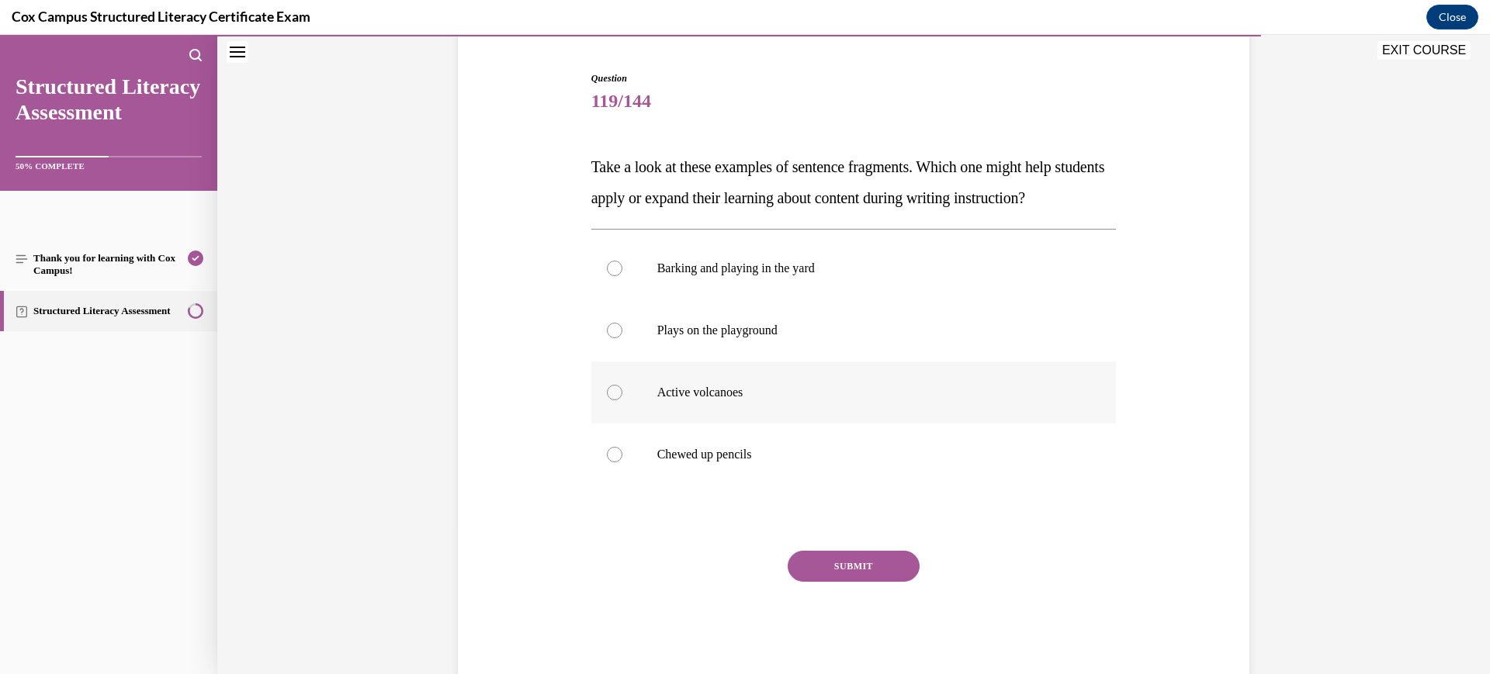
click at [875, 400] on p "Active volcanoes" at bounding box center [867, 393] width 421 height 16
click at [622, 400] on input "Active volcanoes" at bounding box center [615, 393] width 16 height 16
radio input "true"
click at [856, 582] on button "SUBMIT" at bounding box center [854, 566] width 132 height 31
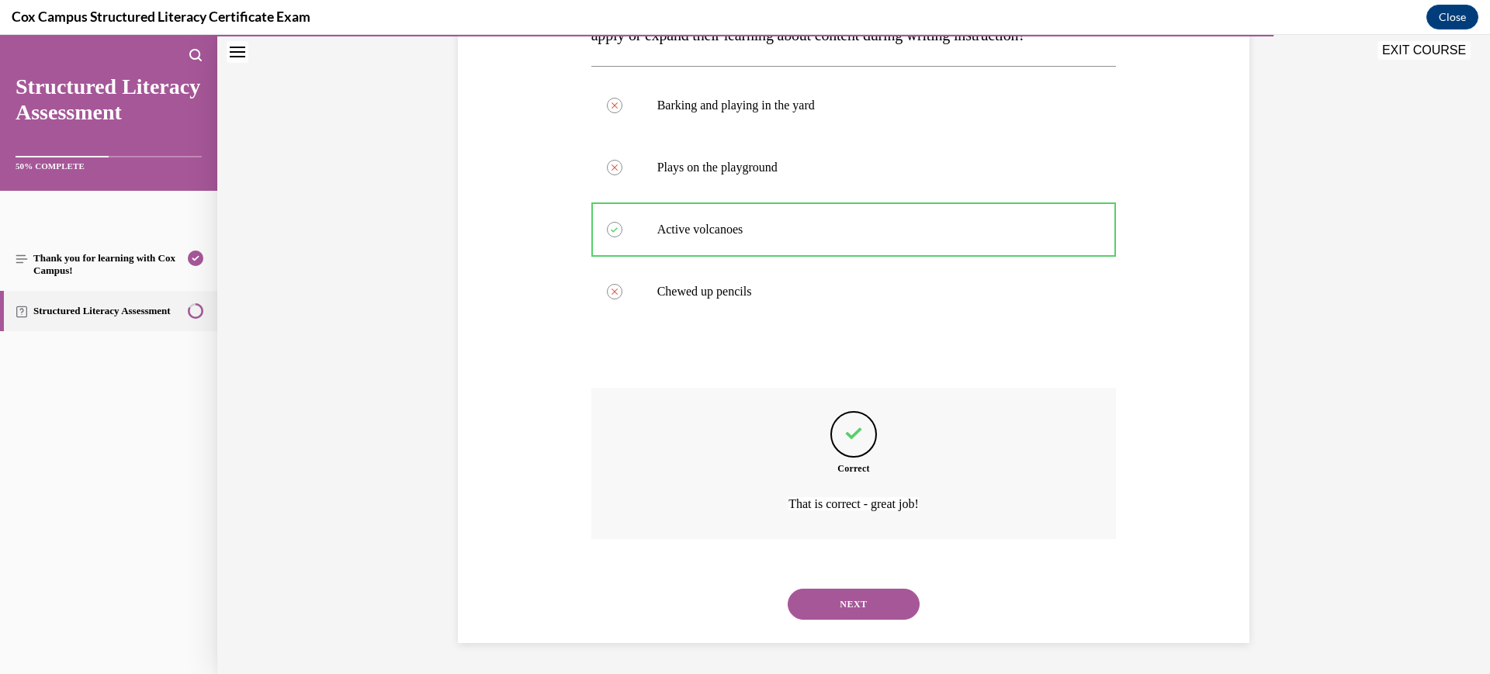
click at [861, 601] on button "NEXT" at bounding box center [854, 604] width 132 height 31
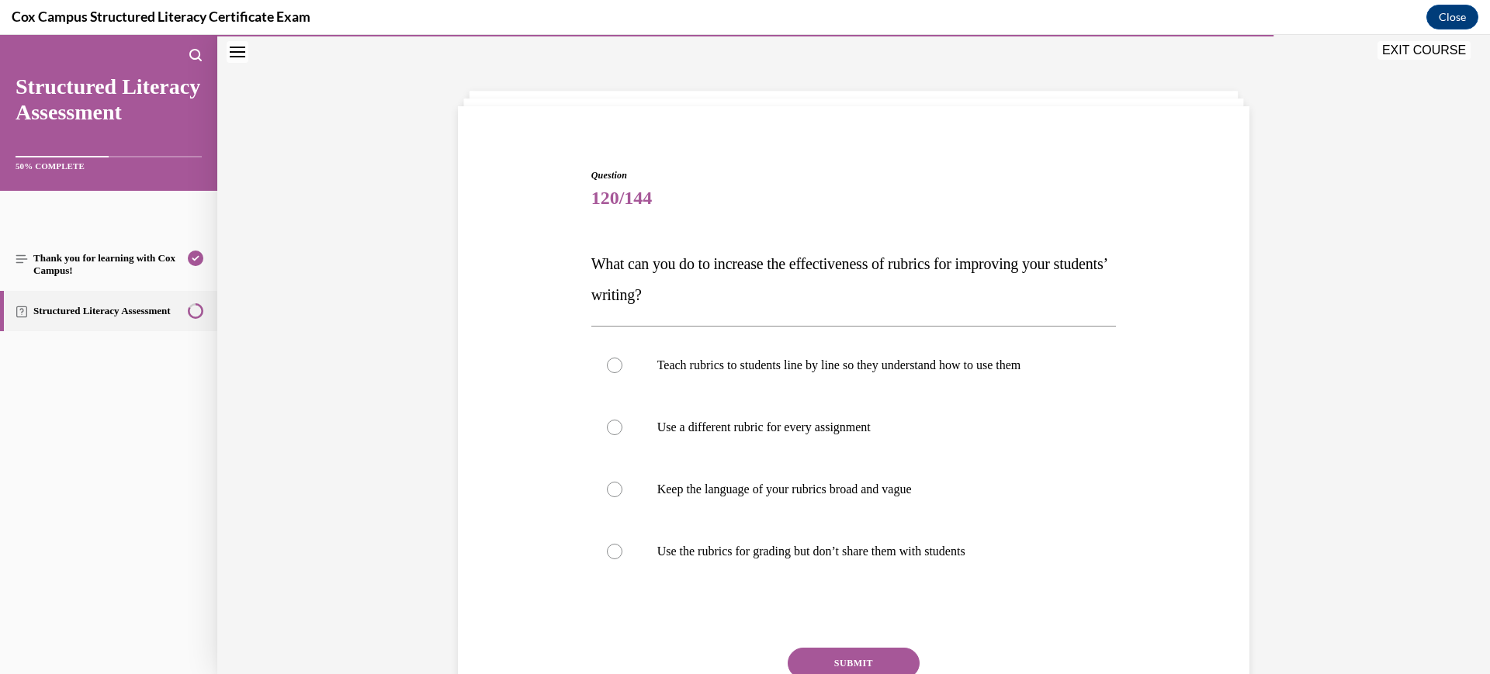
scroll to position [133, 0]
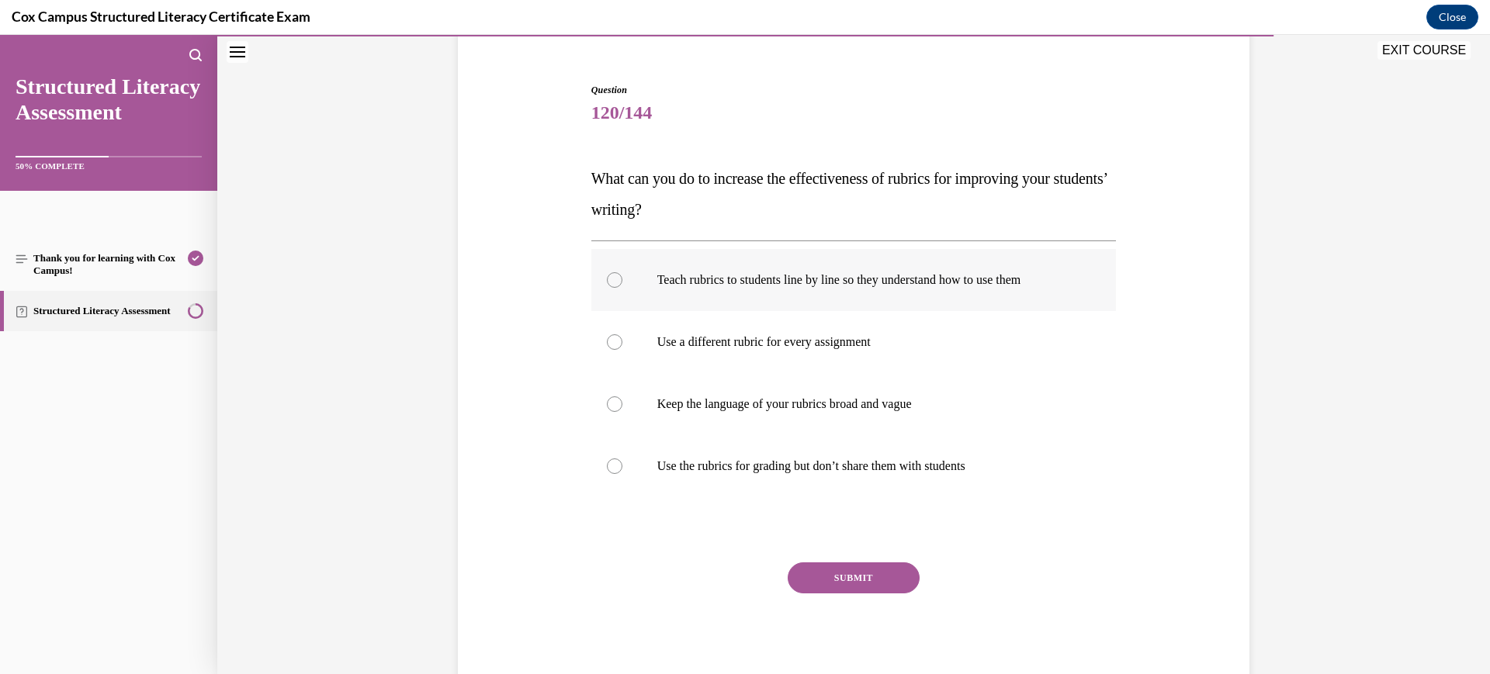
click at [846, 286] on p "Teach rubrics to students line by line so they understand how to use them" at bounding box center [867, 280] width 421 height 16
click at [622, 286] on input "Teach rubrics to students line by line so they understand how to use them" at bounding box center [615, 280] width 16 height 16
radio input "true"
click at [867, 580] on button "SUBMIT" at bounding box center [854, 578] width 132 height 31
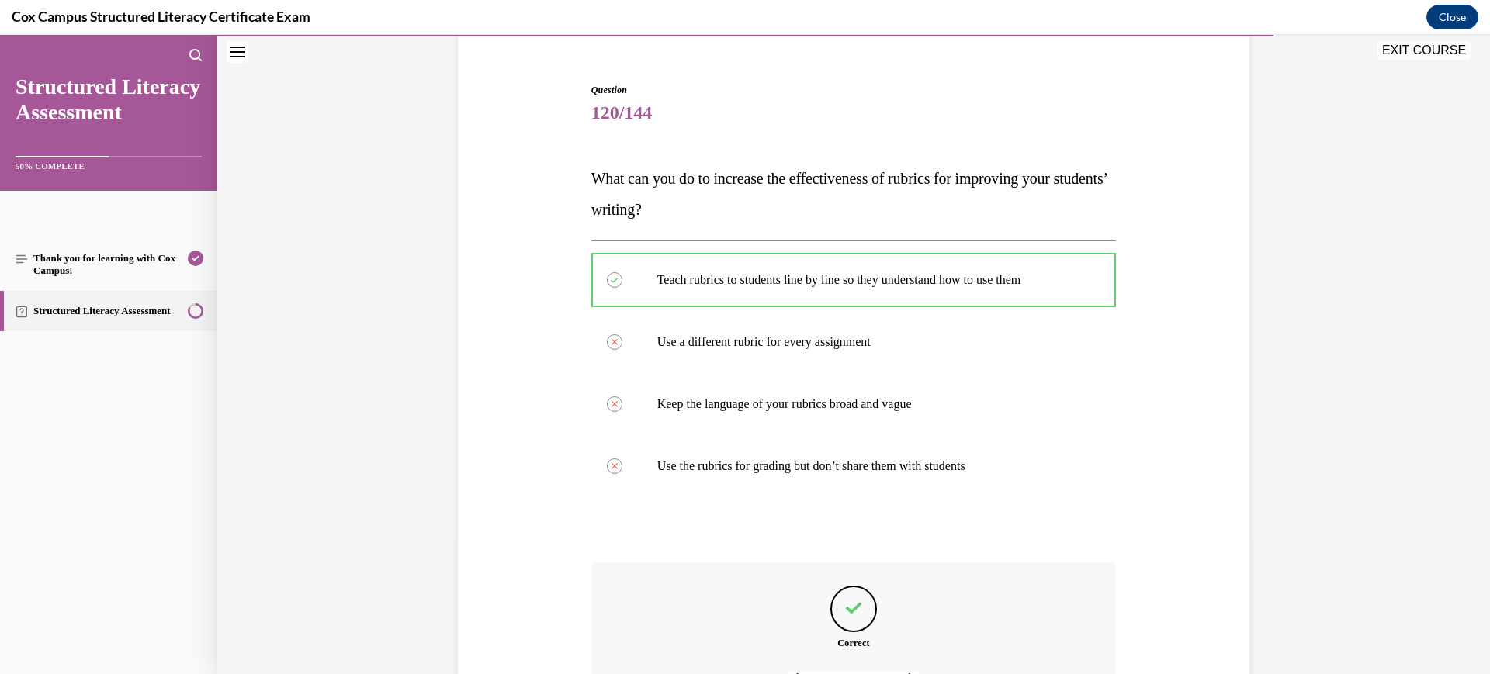
scroll to position [307, 0]
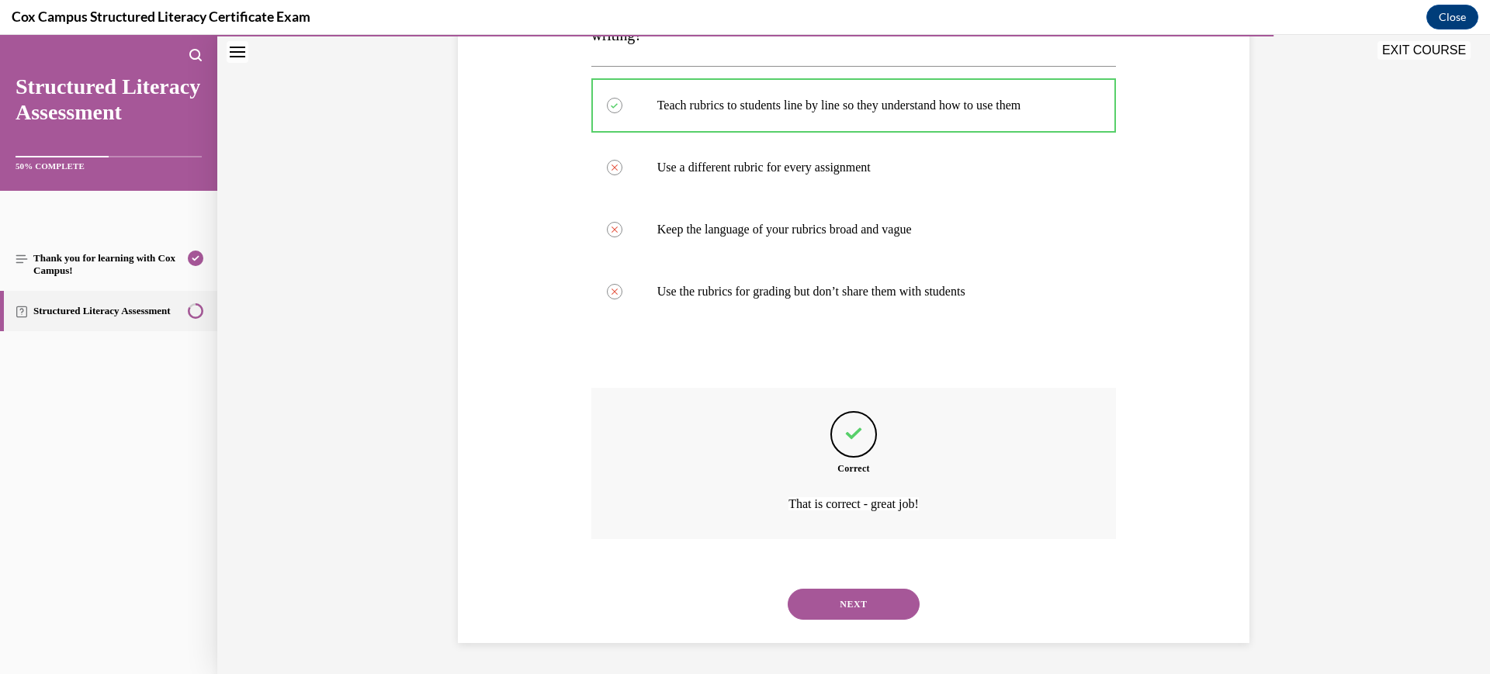
click at [862, 612] on button "NEXT" at bounding box center [854, 604] width 132 height 31
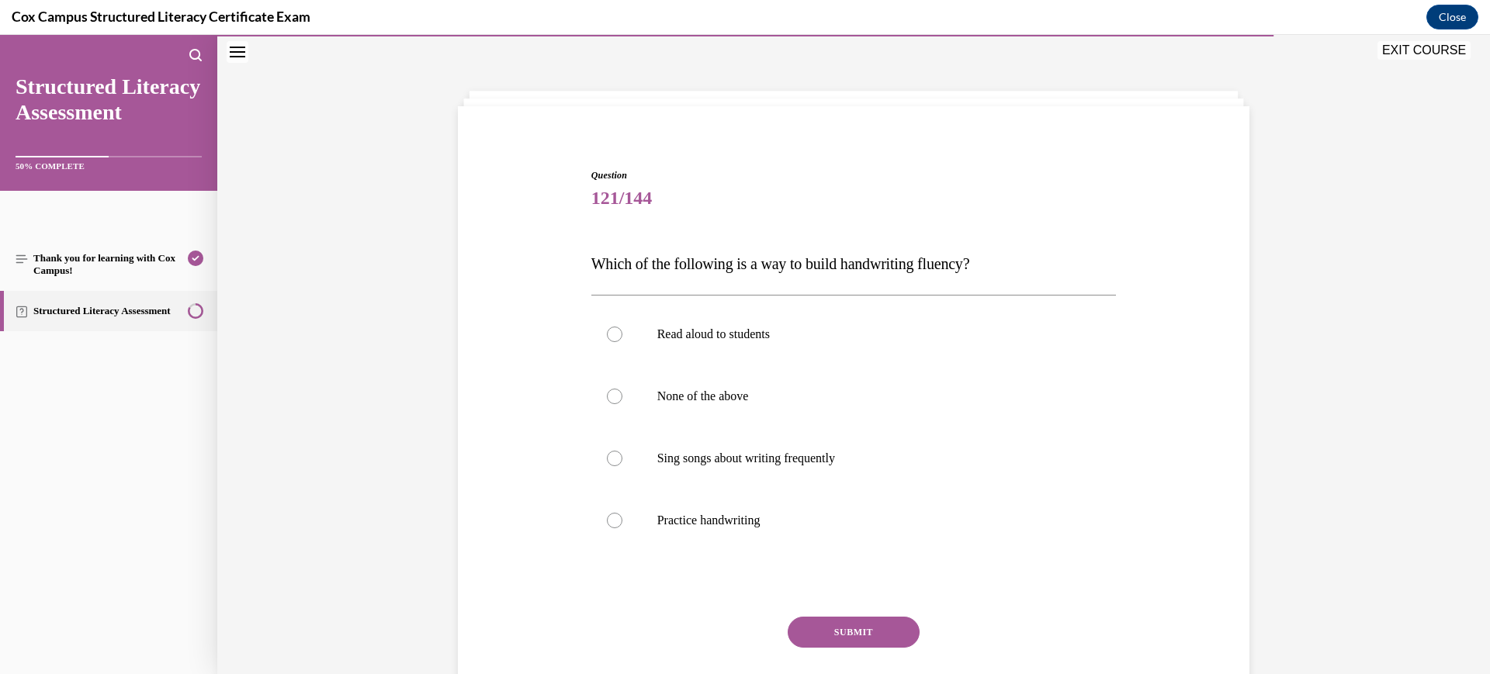
scroll to position [102, 0]
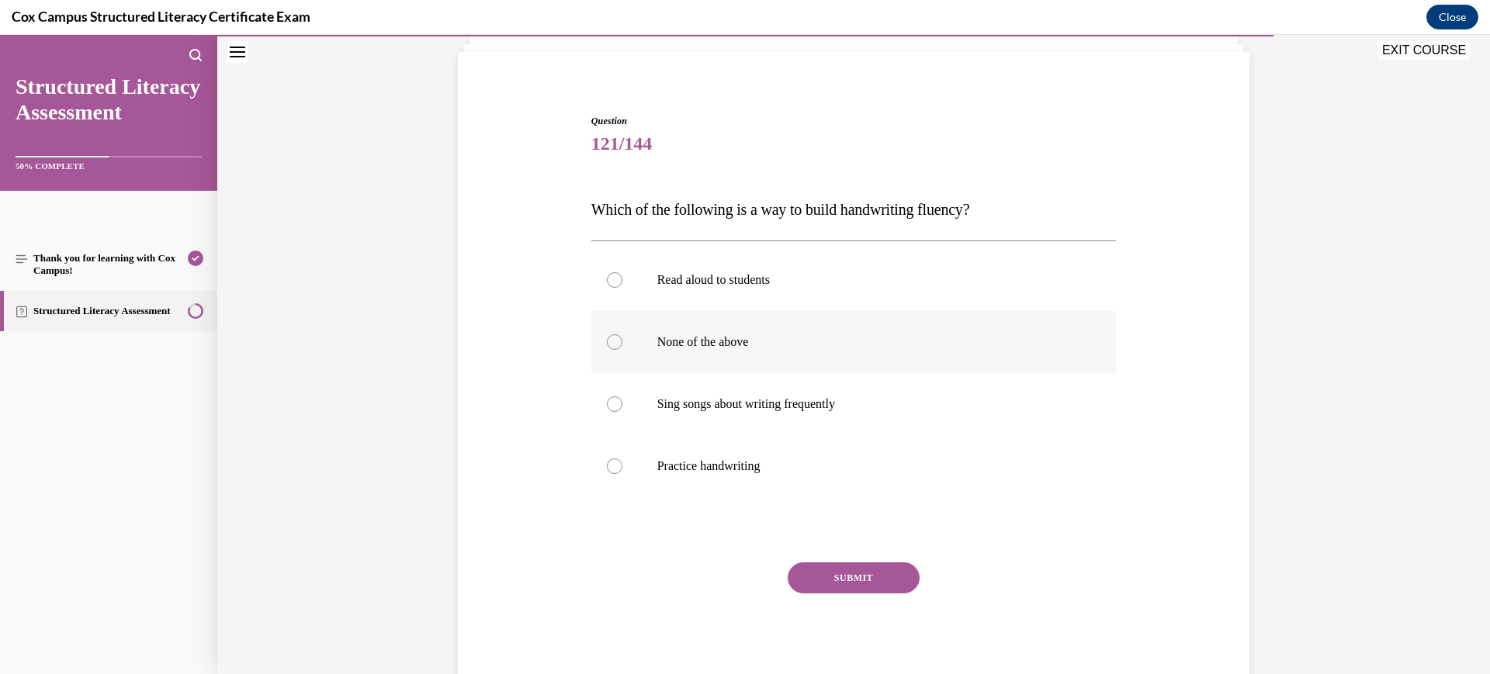
click at [830, 338] on p "None of the above" at bounding box center [867, 342] width 421 height 16
click at [622, 338] on input "None of the above" at bounding box center [615, 342] width 16 height 16
radio input "true"
click at [884, 583] on button "SUBMIT" at bounding box center [854, 578] width 132 height 31
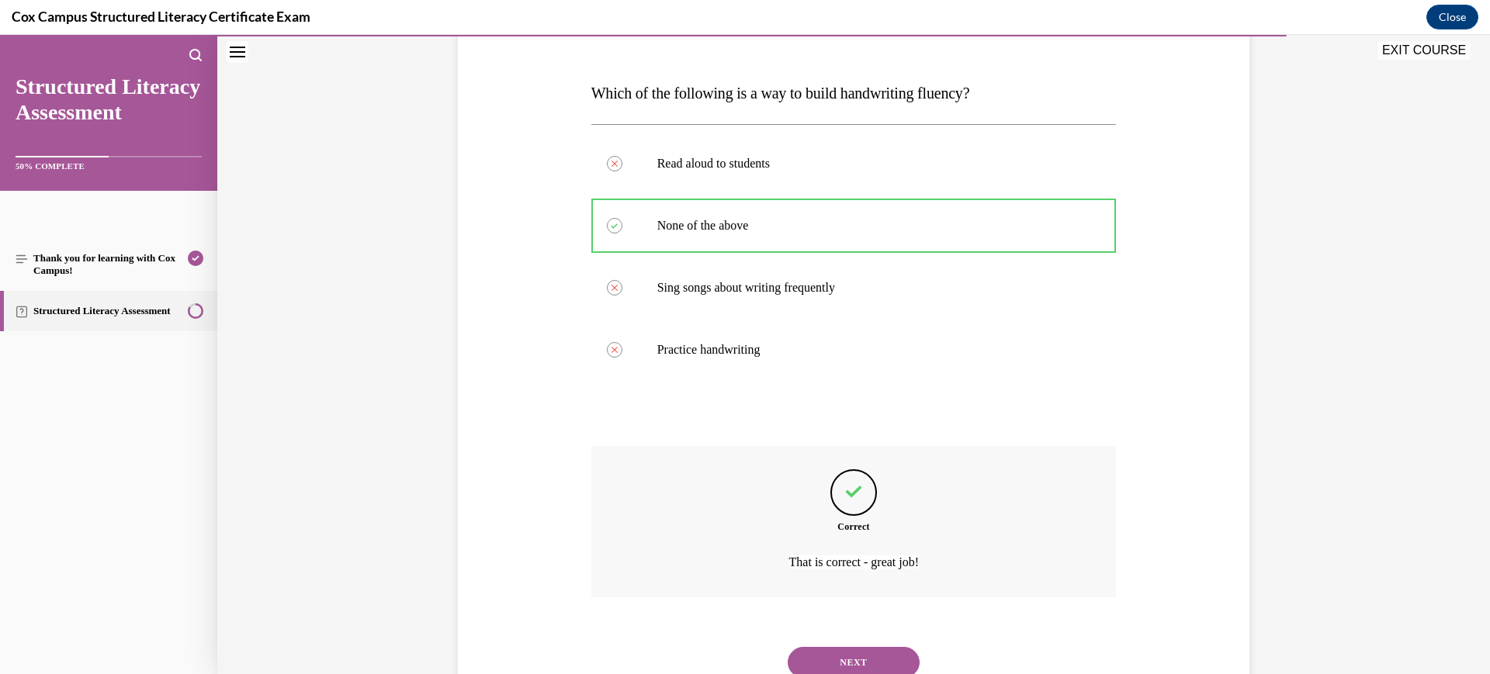
scroll to position [270, 0]
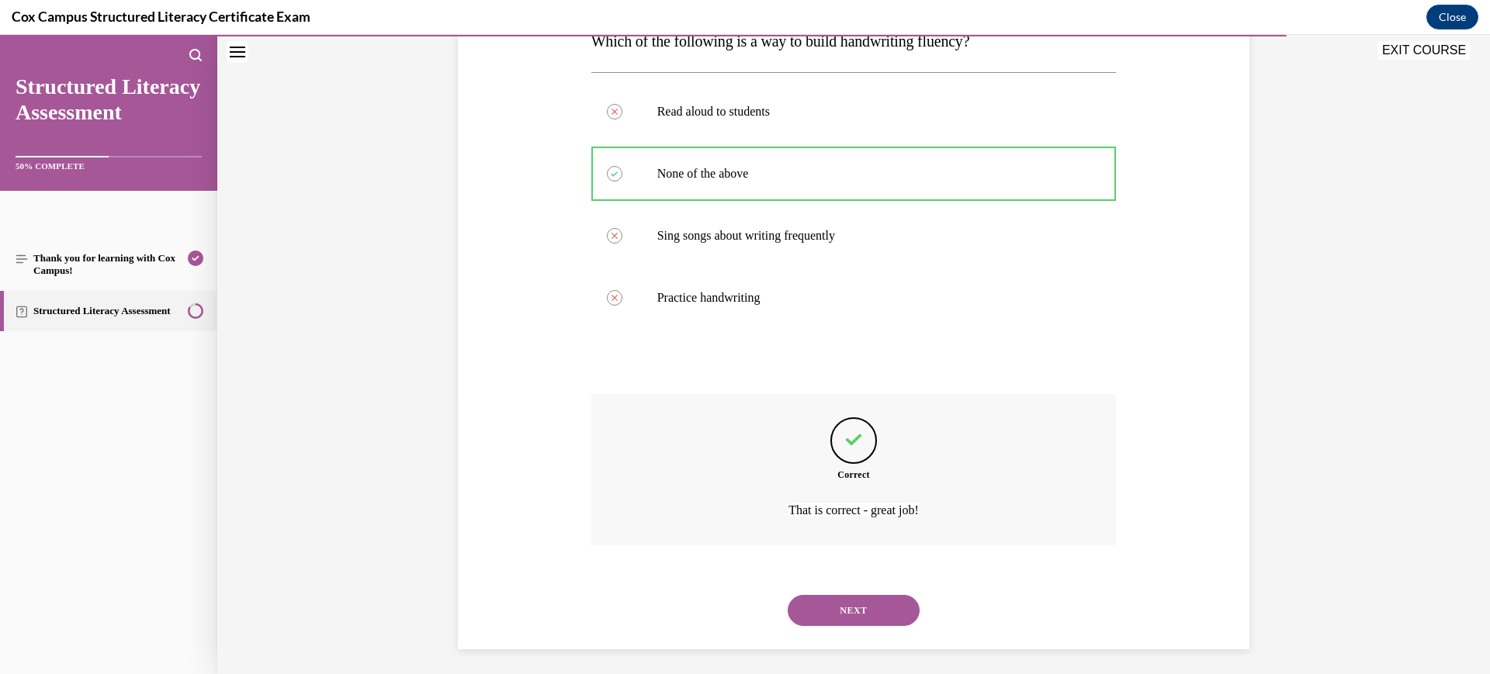
click at [875, 609] on button "NEXT" at bounding box center [854, 610] width 132 height 31
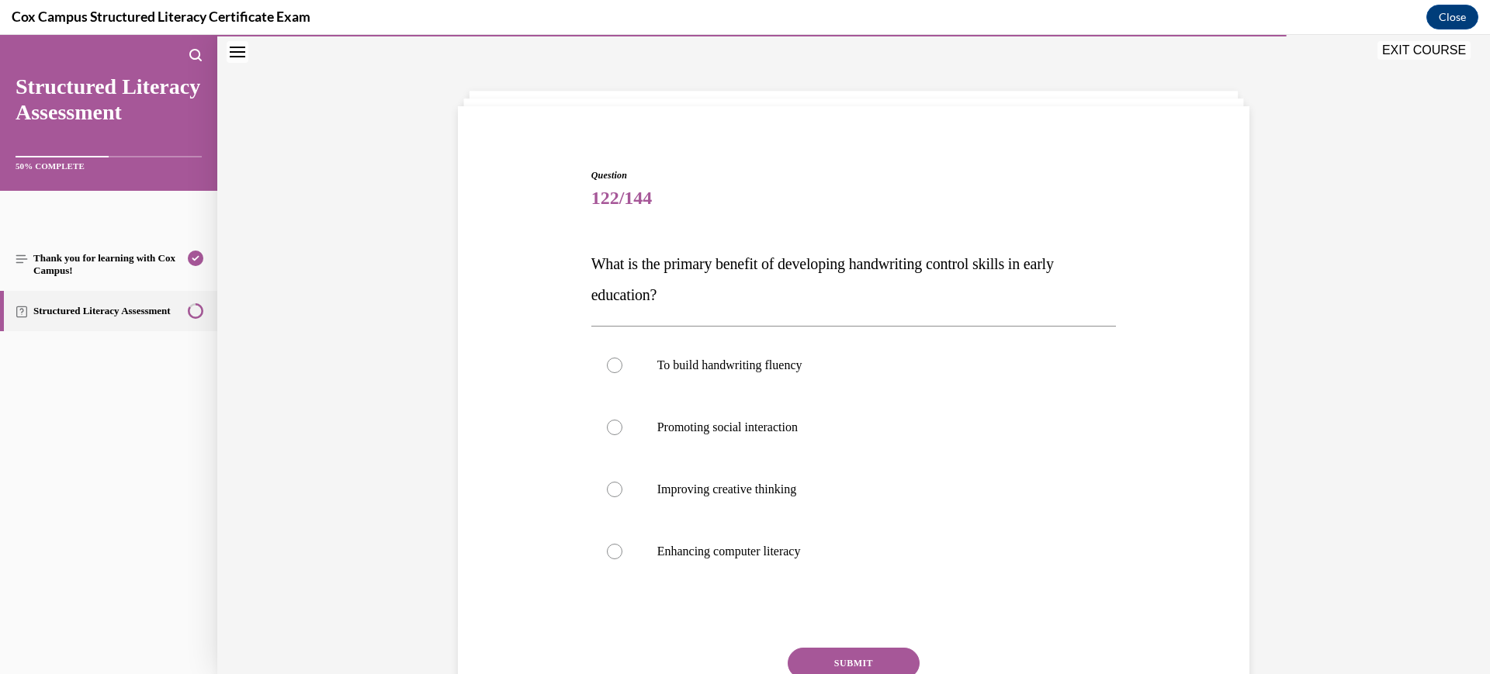
scroll to position [133, 0]
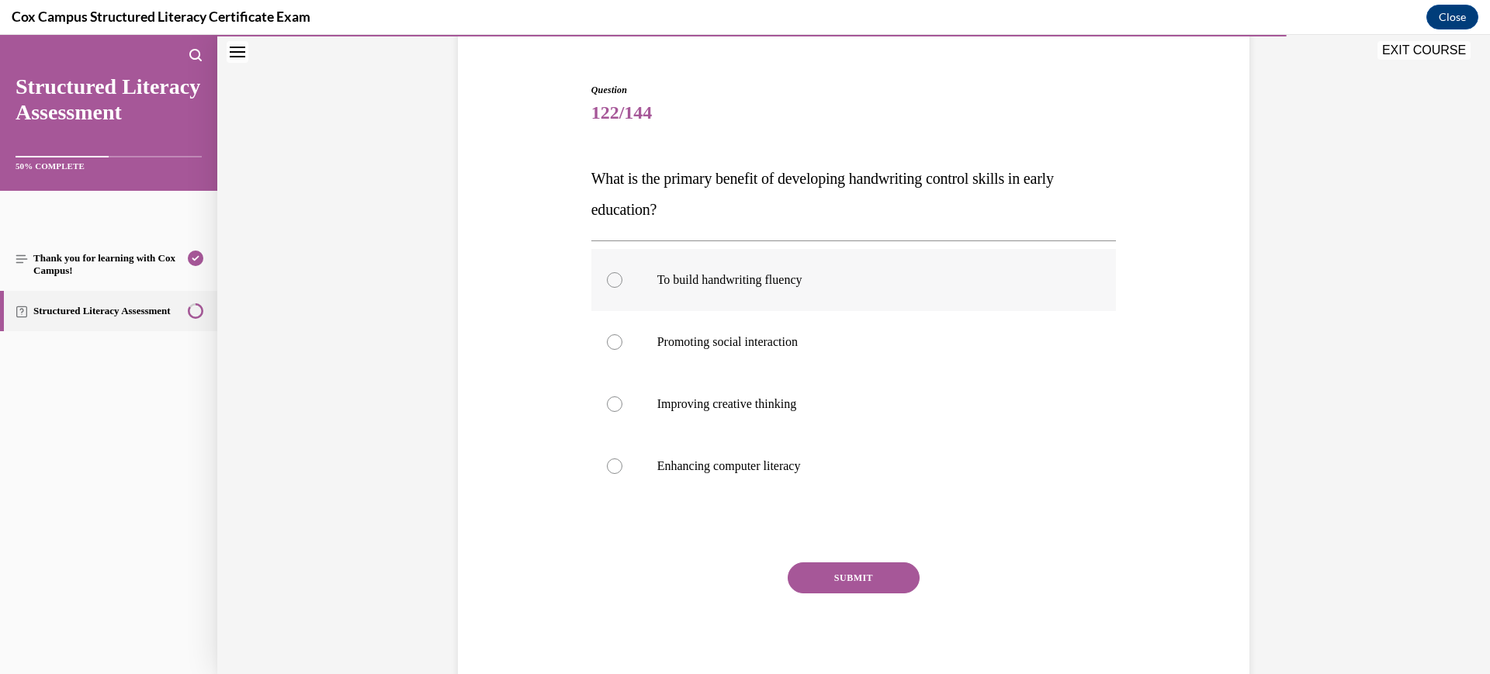
click at [787, 255] on label "To build handwriting fluency" at bounding box center [853, 280] width 525 height 62
click at [622, 272] on input "To build handwriting fluency" at bounding box center [615, 280] width 16 height 16
radio input "true"
click at [829, 578] on button "SUBMIT" at bounding box center [854, 578] width 132 height 31
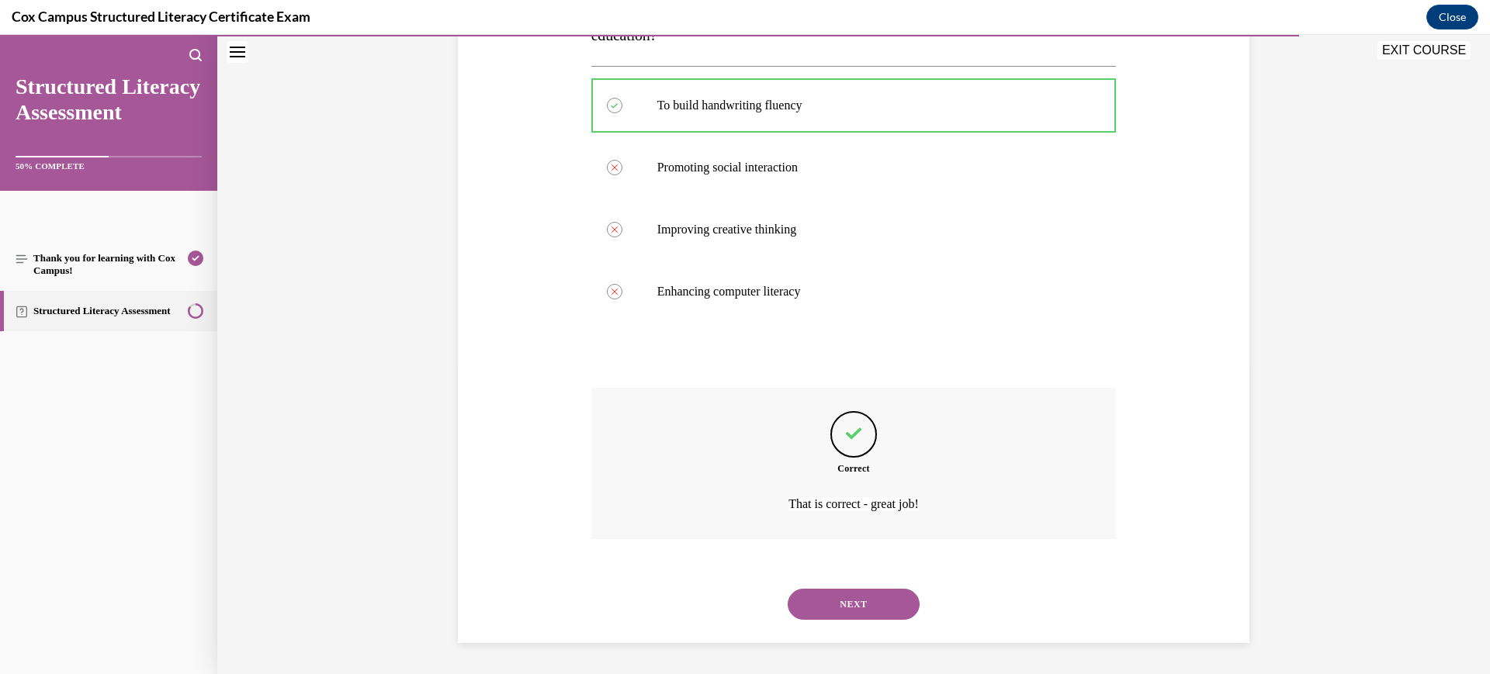
click at [839, 617] on button "NEXT" at bounding box center [854, 604] width 132 height 31
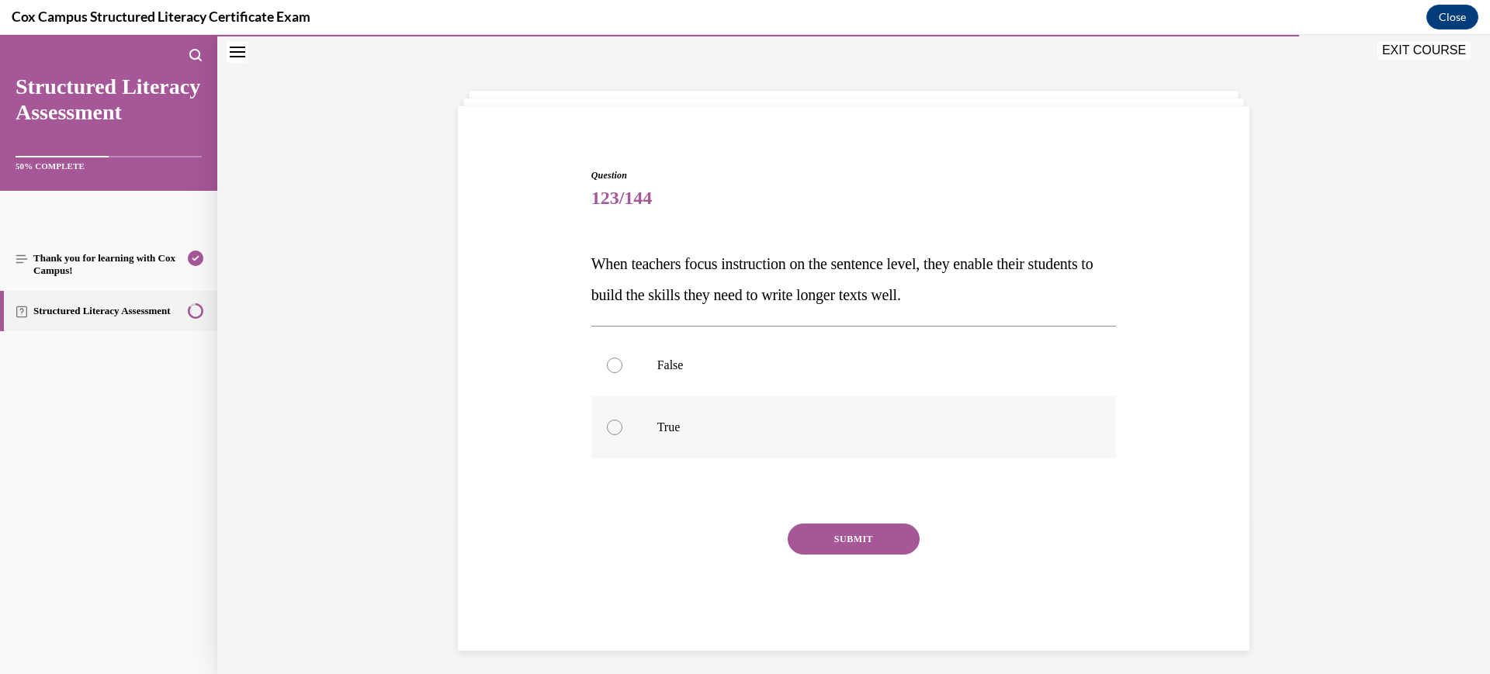
click at [785, 421] on p "True" at bounding box center [867, 428] width 421 height 16
click at [622, 421] on input "True" at bounding box center [615, 428] width 16 height 16
radio input "true"
click at [858, 557] on div "SUBMIT NEXT" at bounding box center [853, 587] width 525 height 127
click at [850, 541] on button "SUBMIT" at bounding box center [854, 539] width 132 height 31
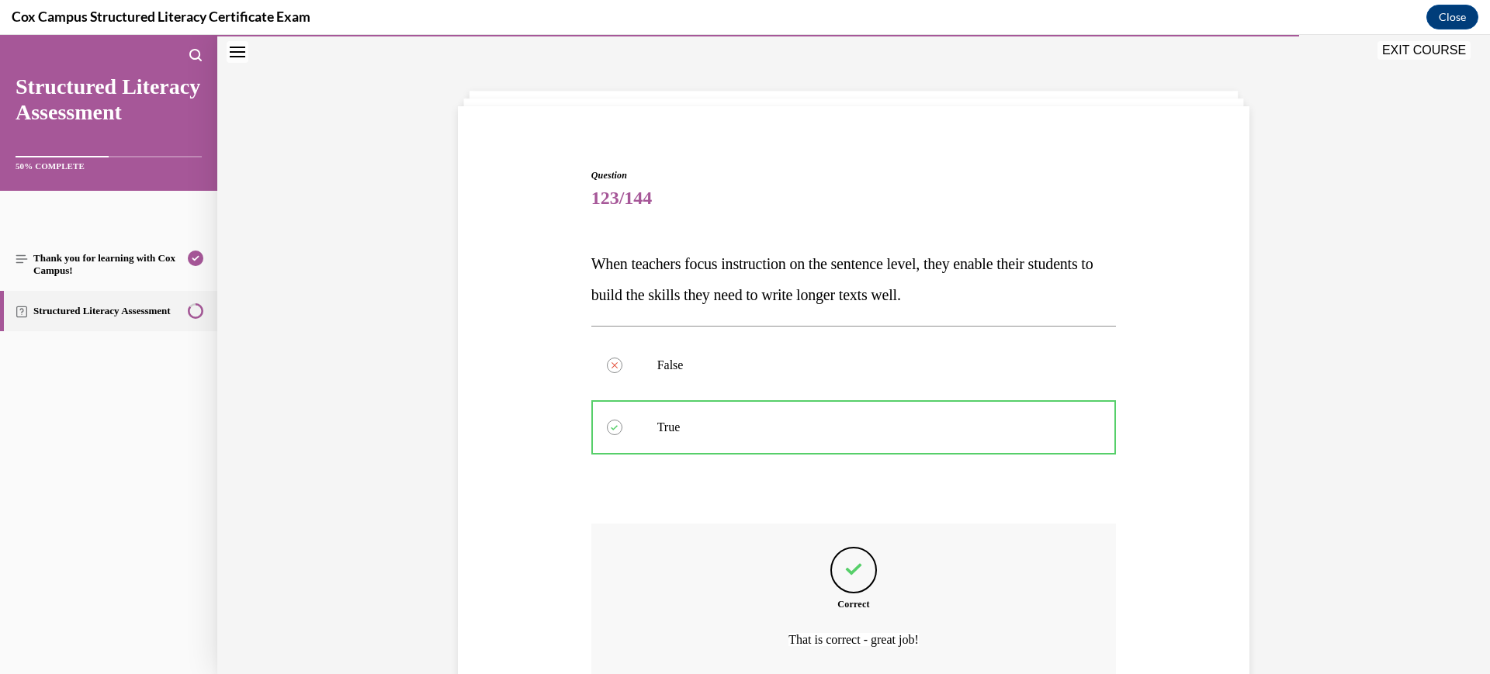
scroll to position [183, 0]
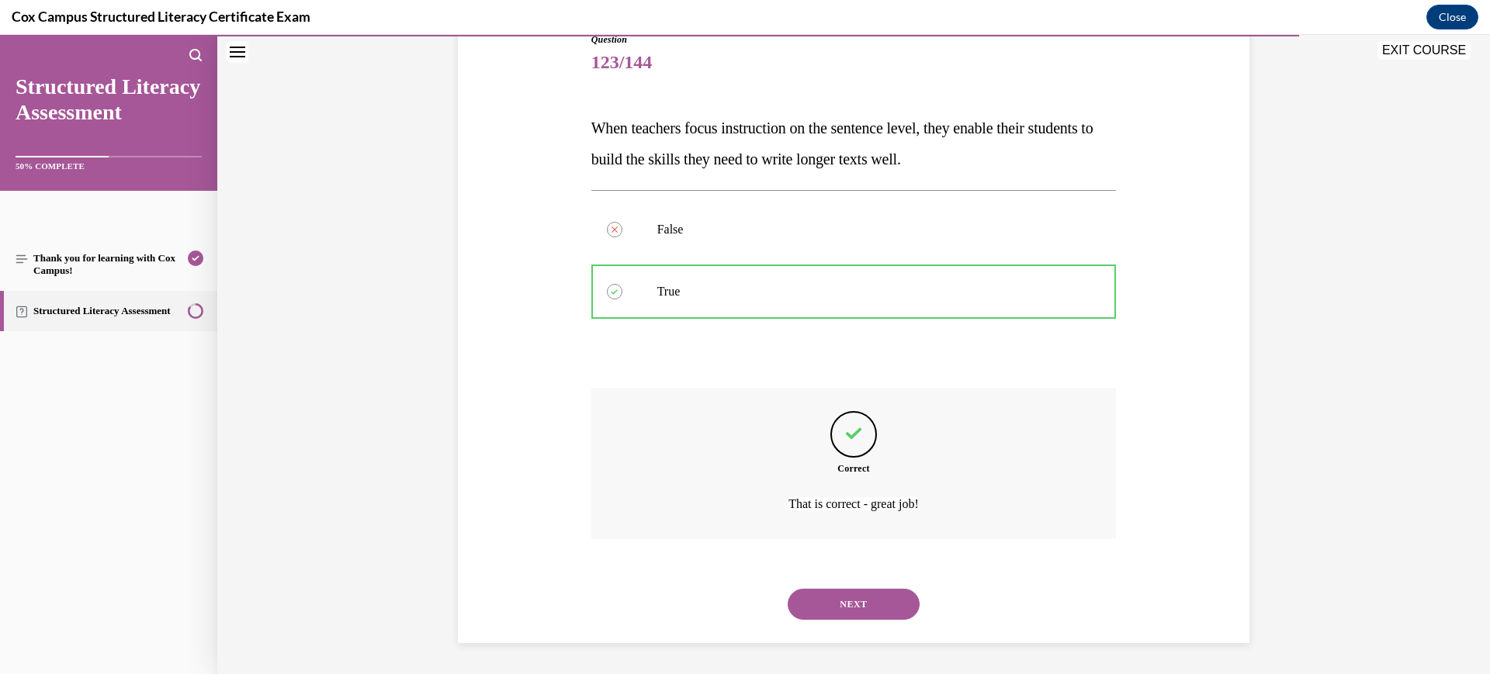
click at [848, 600] on button "NEXT" at bounding box center [854, 604] width 132 height 31
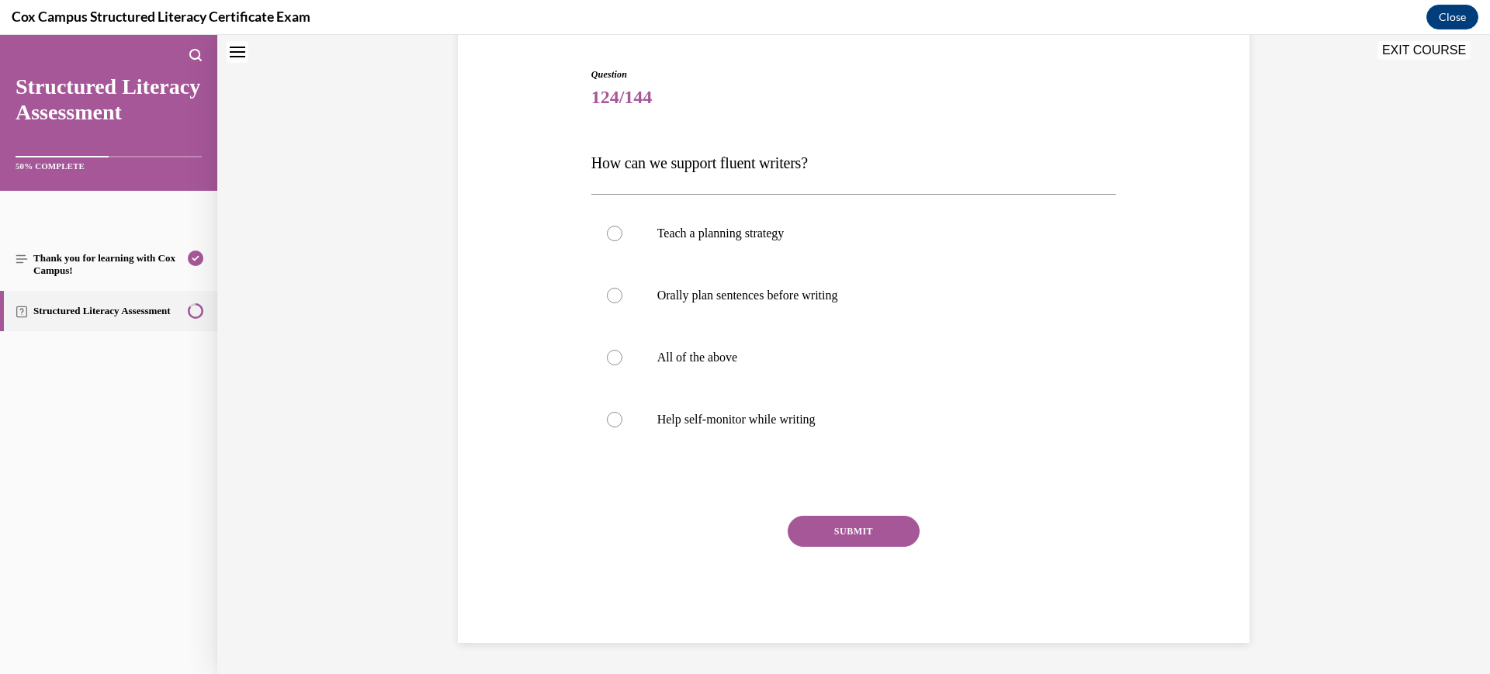
scroll to position [47, 0]
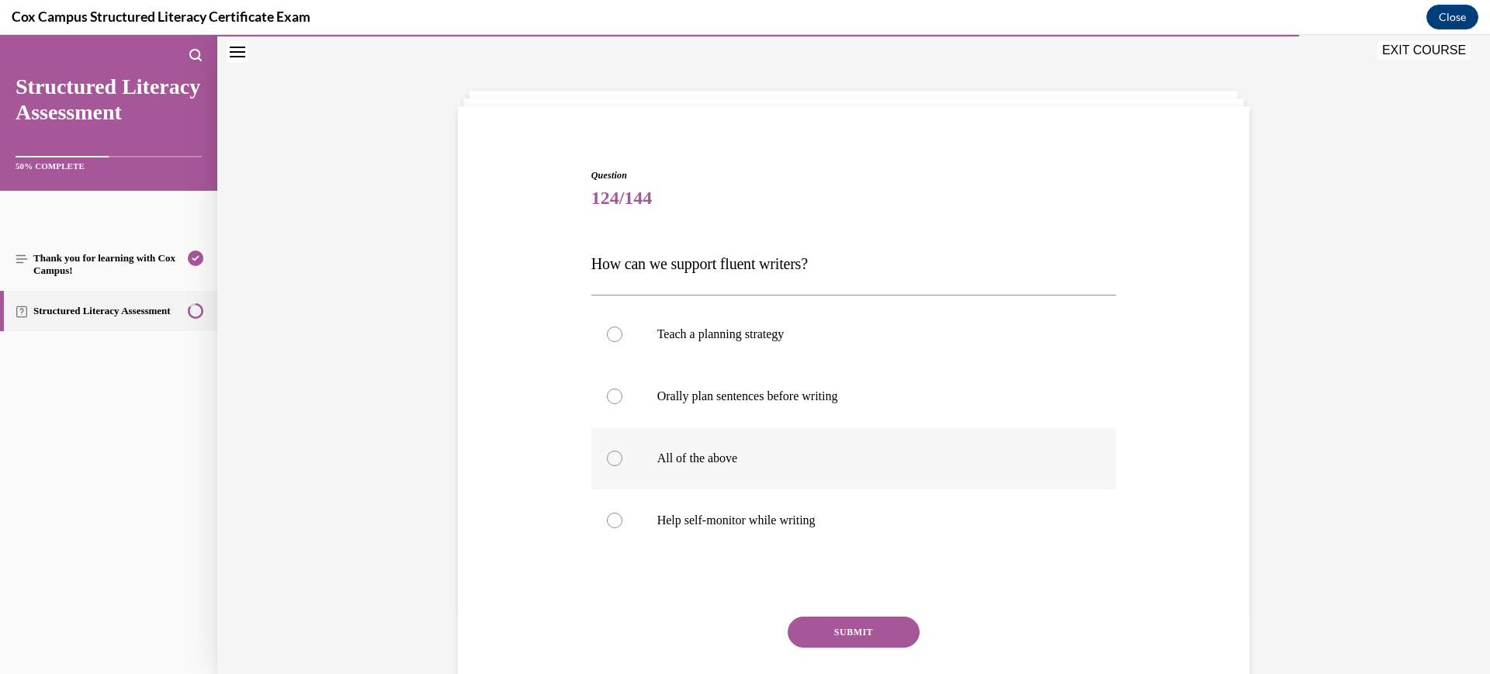
click at [813, 475] on label "All of the above" at bounding box center [853, 459] width 525 height 62
click at [622, 466] on input "All of the above" at bounding box center [615, 459] width 16 height 16
radio input "true"
click at [850, 643] on button "SUBMIT" at bounding box center [854, 632] width 132 height 31
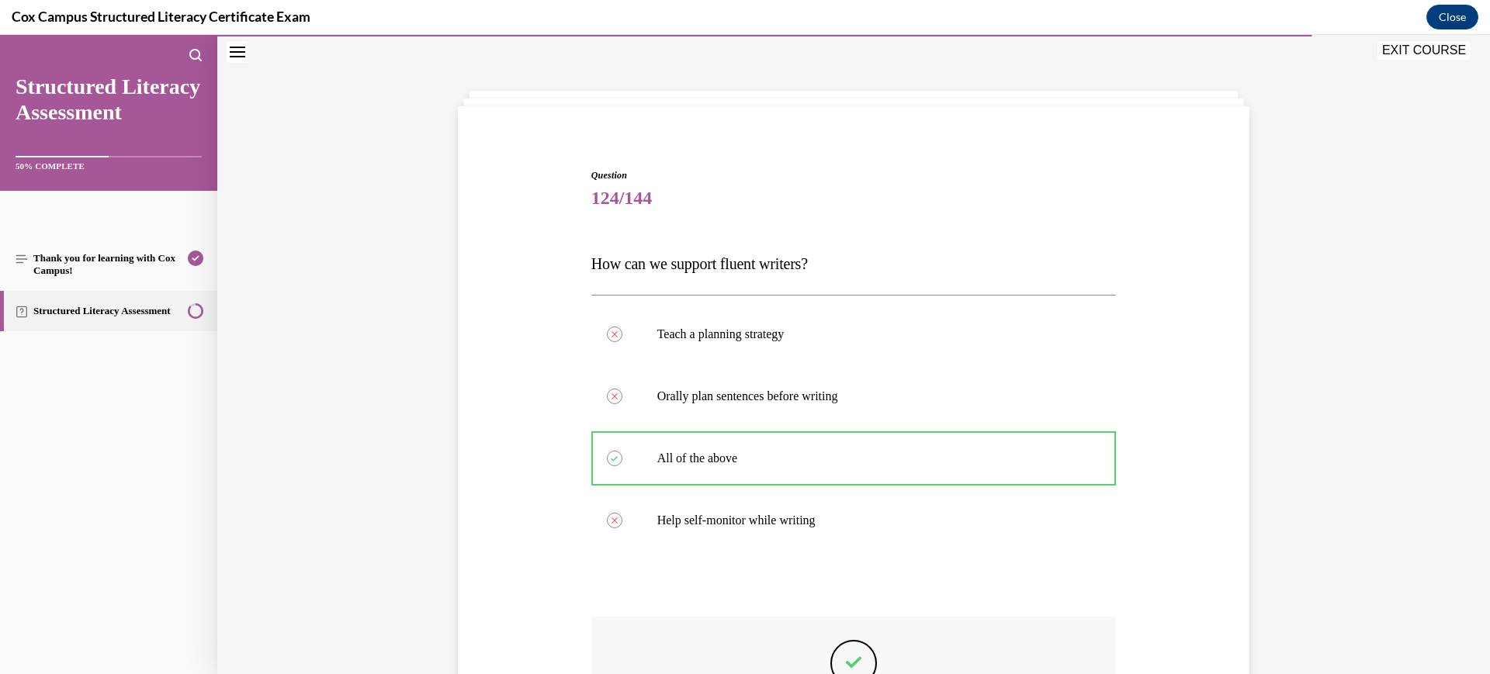
scroll to position [276, 0]
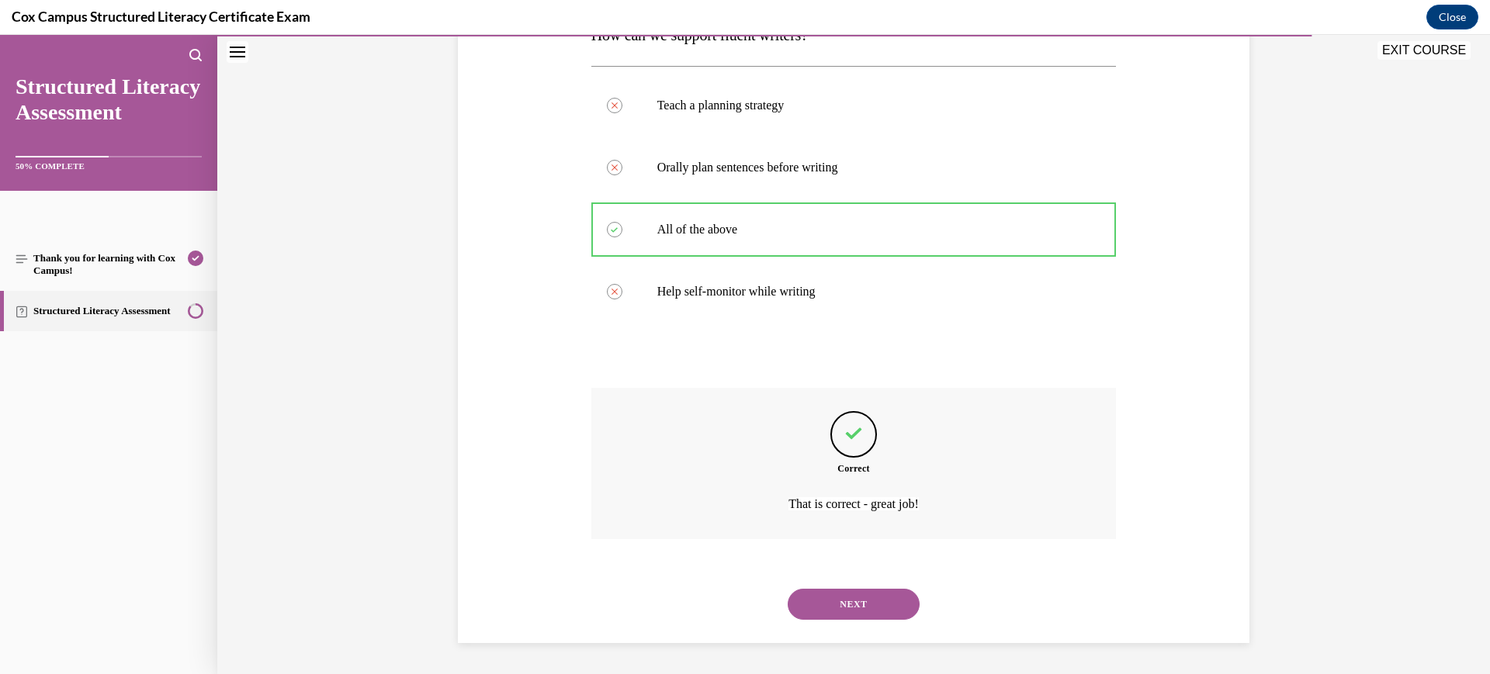
click at [846, 639] on div "SUBMIT NEXT" at bounding box center [853, 603] width 525 height 81
click at [842, 591] on button "NEXT" at bounding box center [854, 604] width 132 height 31
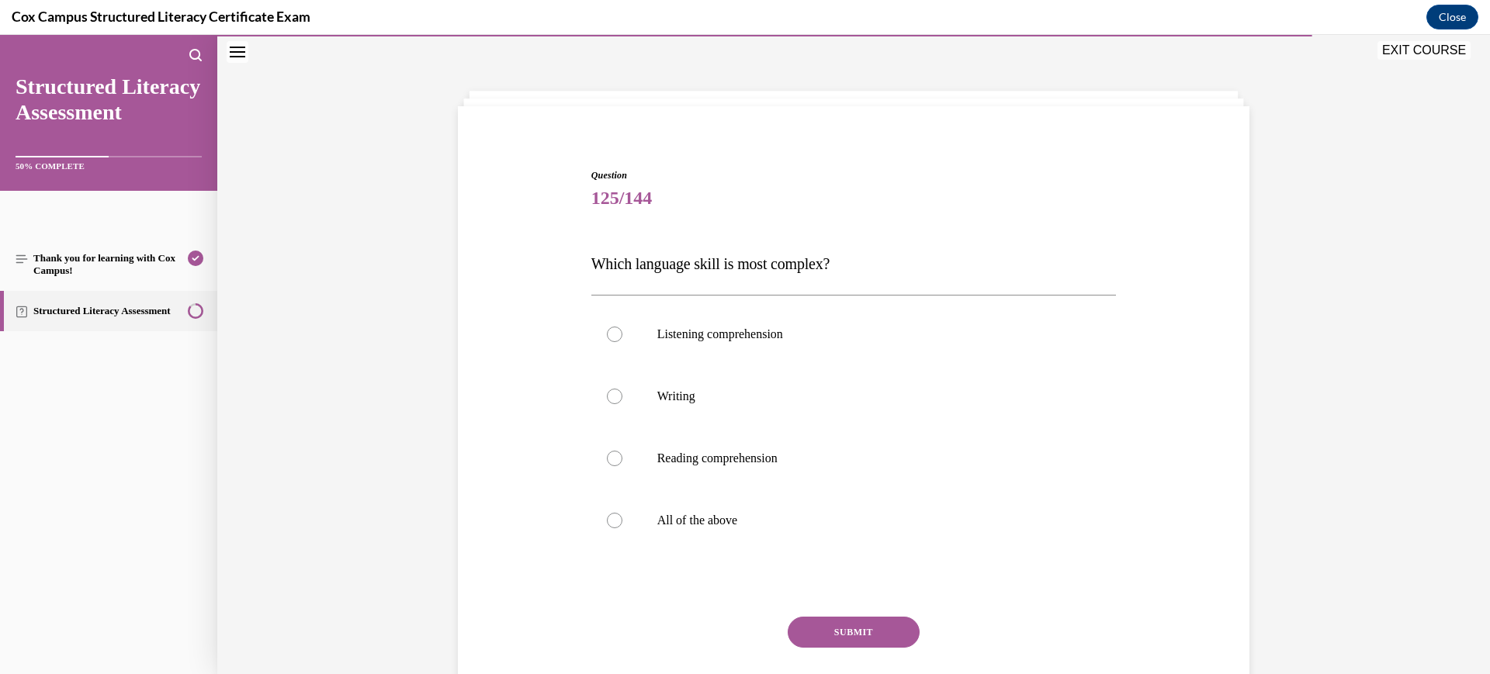
scroll to position [102, 0]
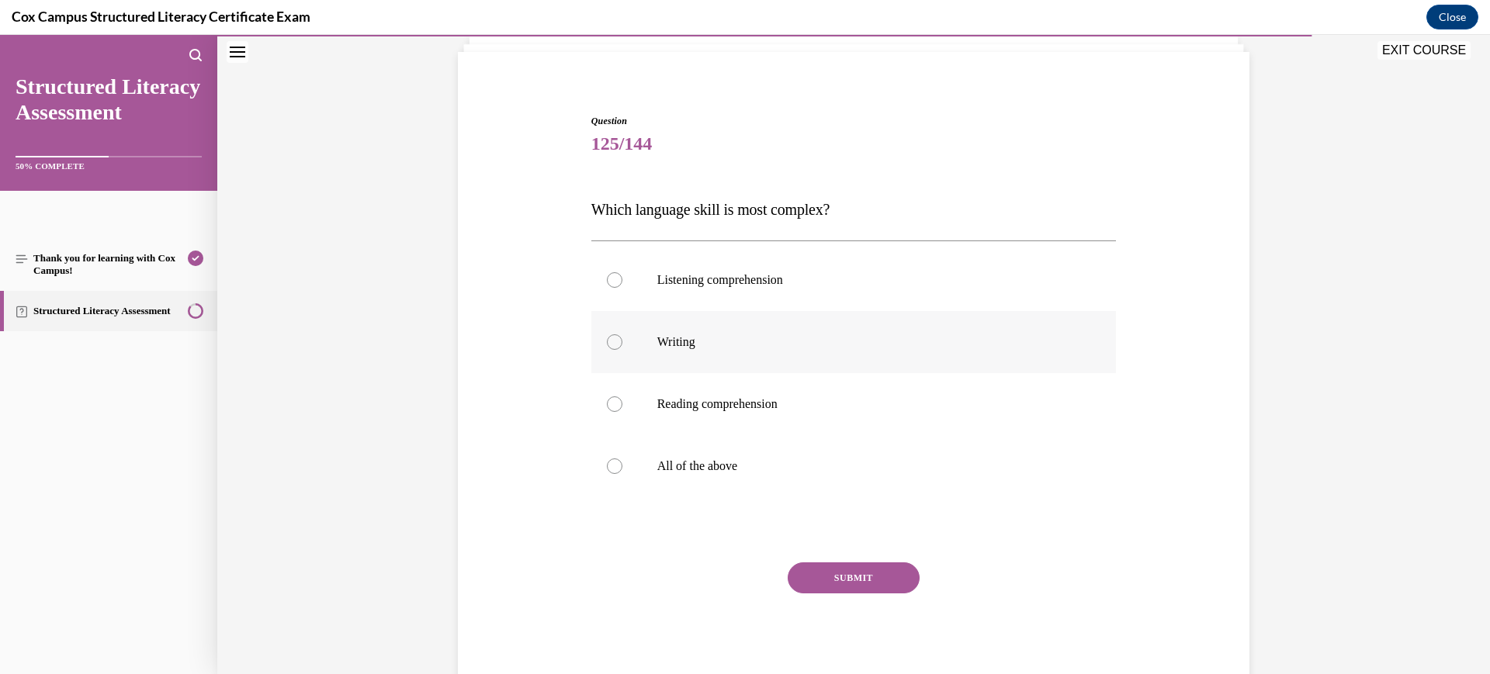
click at [839, 315] on label "Writing" at bounding box center [853, 342] width 525 height 62
click at [622, 334] on input "Writing" at bounding box center [615, 342] width 16 height 16
radio input "true"
click at [847, 579] on button "SUBMIT" at bounding box center [854, 578] width 132 height 31
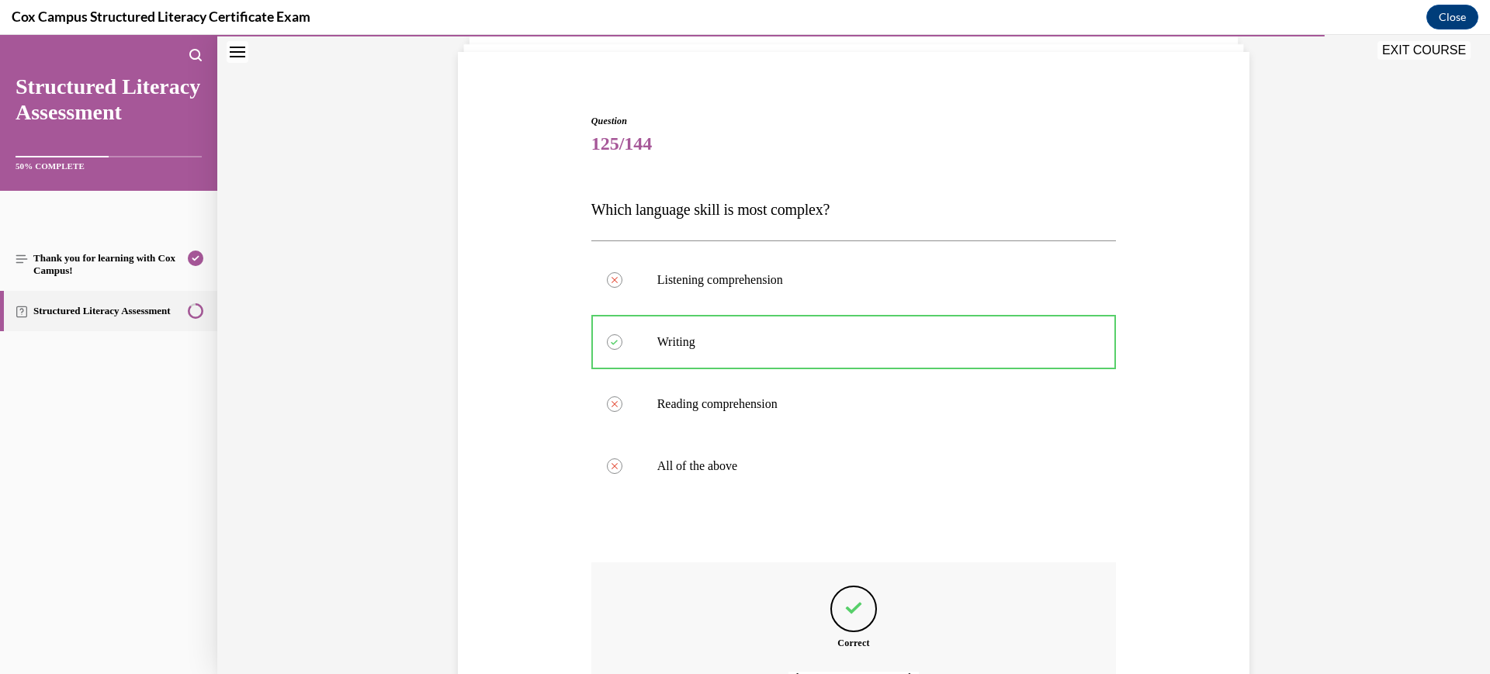
scroll to position [276, 0]
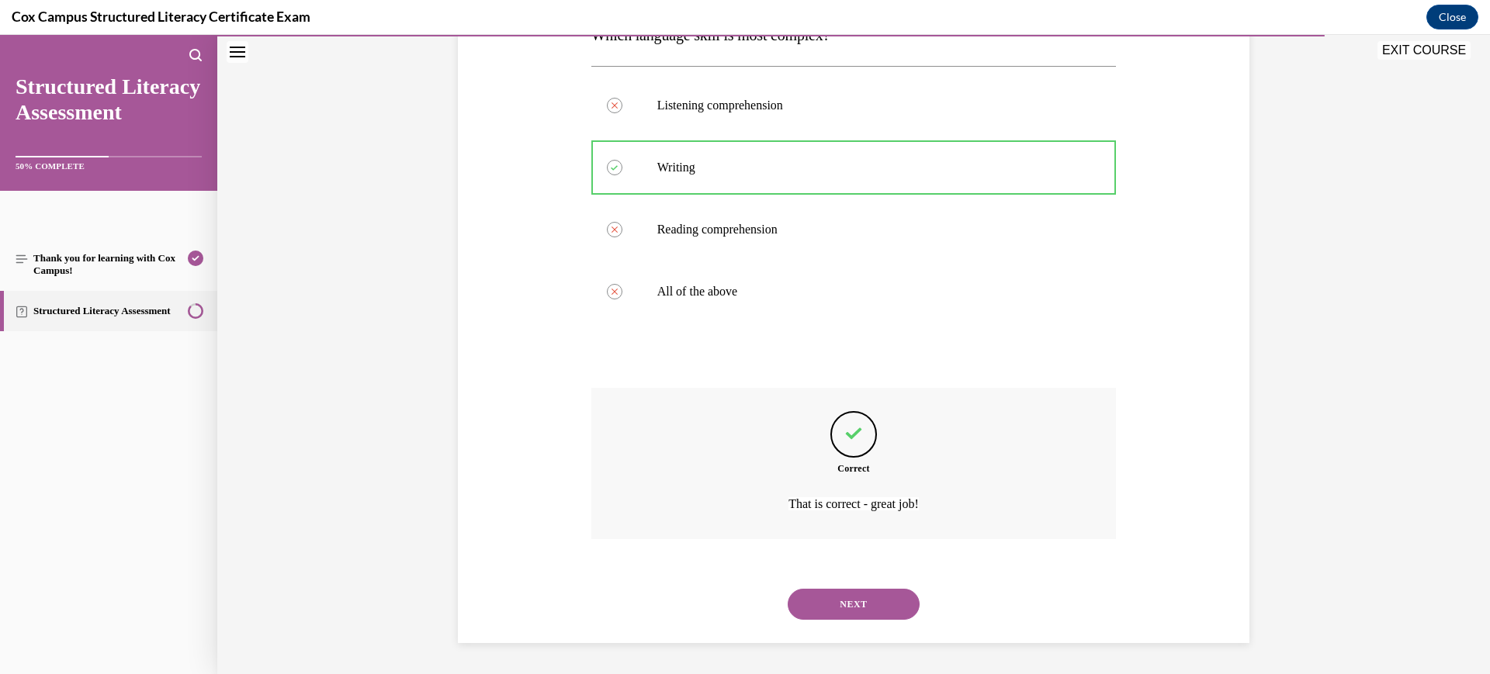
click at [841, 605] on button "NEXT" at bounding box center [854, 604] width 132 height 31
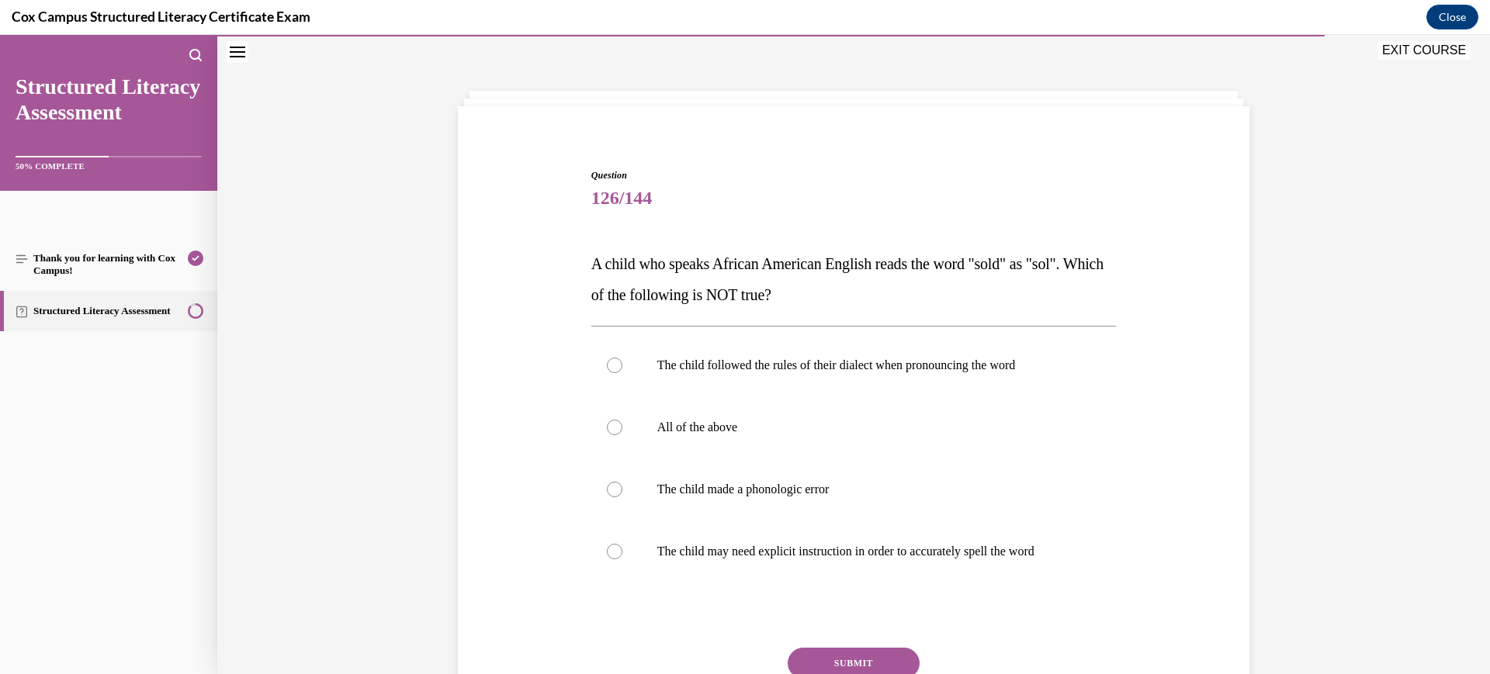
scroll to position [133, 0]
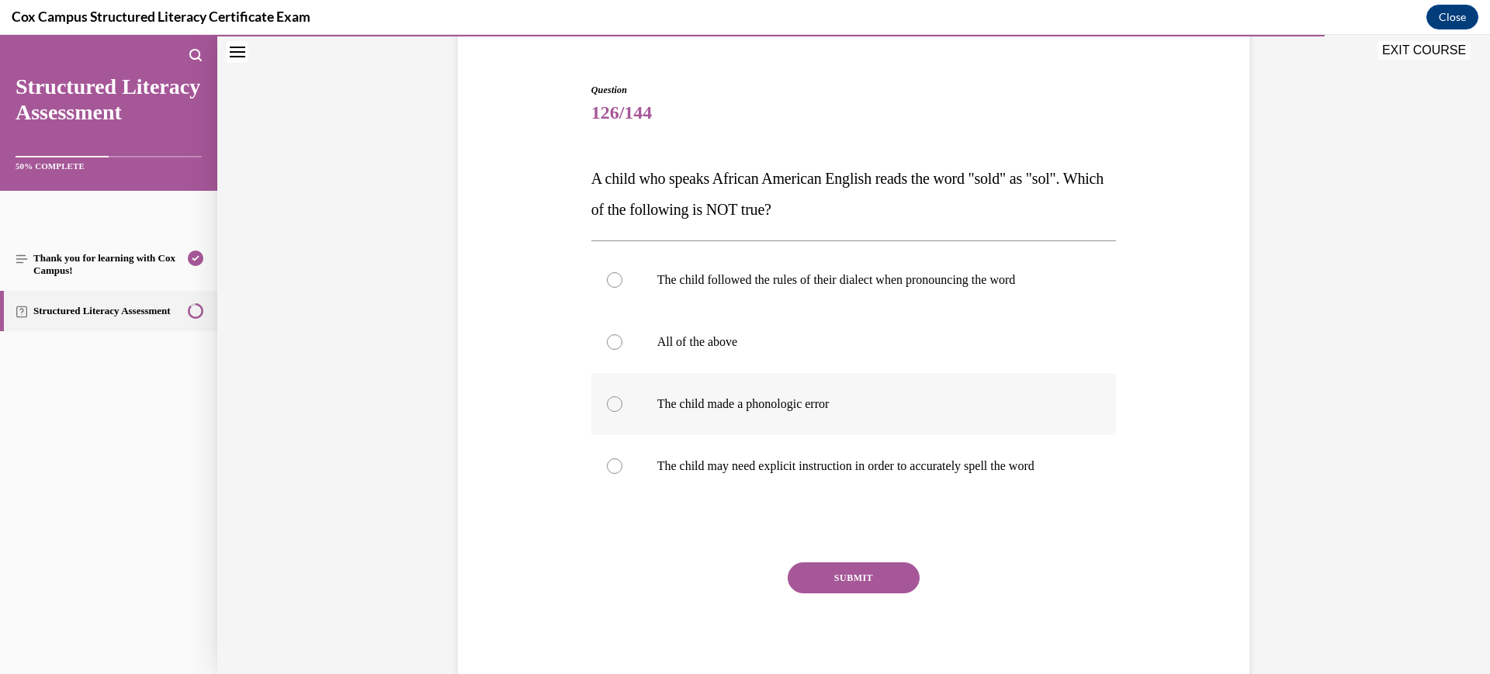
click at [819, 411] on p "The child made a phonologic error" at bounding box center [867, 405] width 421 height 16
click at [622, 411] on input "The child made a phonologic error" at bounding box center [615, 405] width 16 height 16
radio input "true"
click at [851, 570] on button "SUBMIT" at bounding box center [854, 578] width 132 height 31
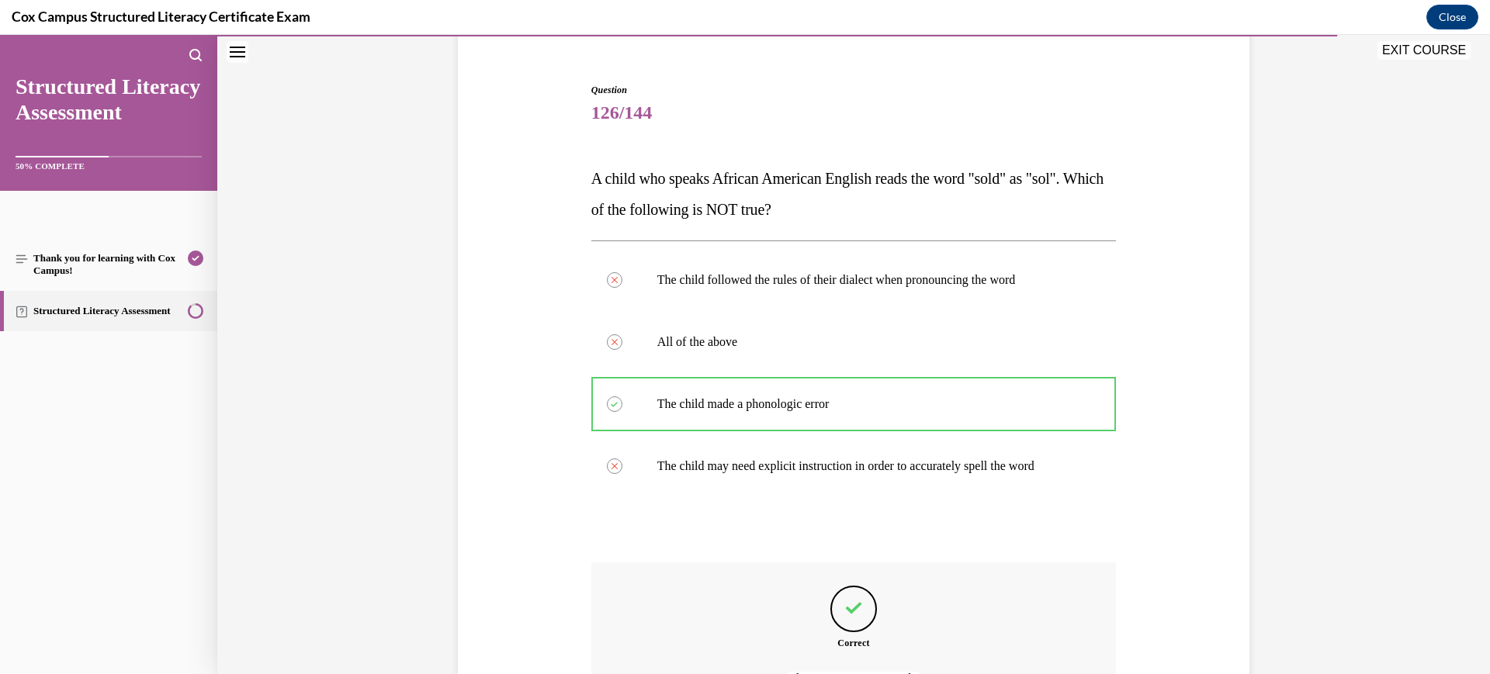
scroll to position [236, 0]
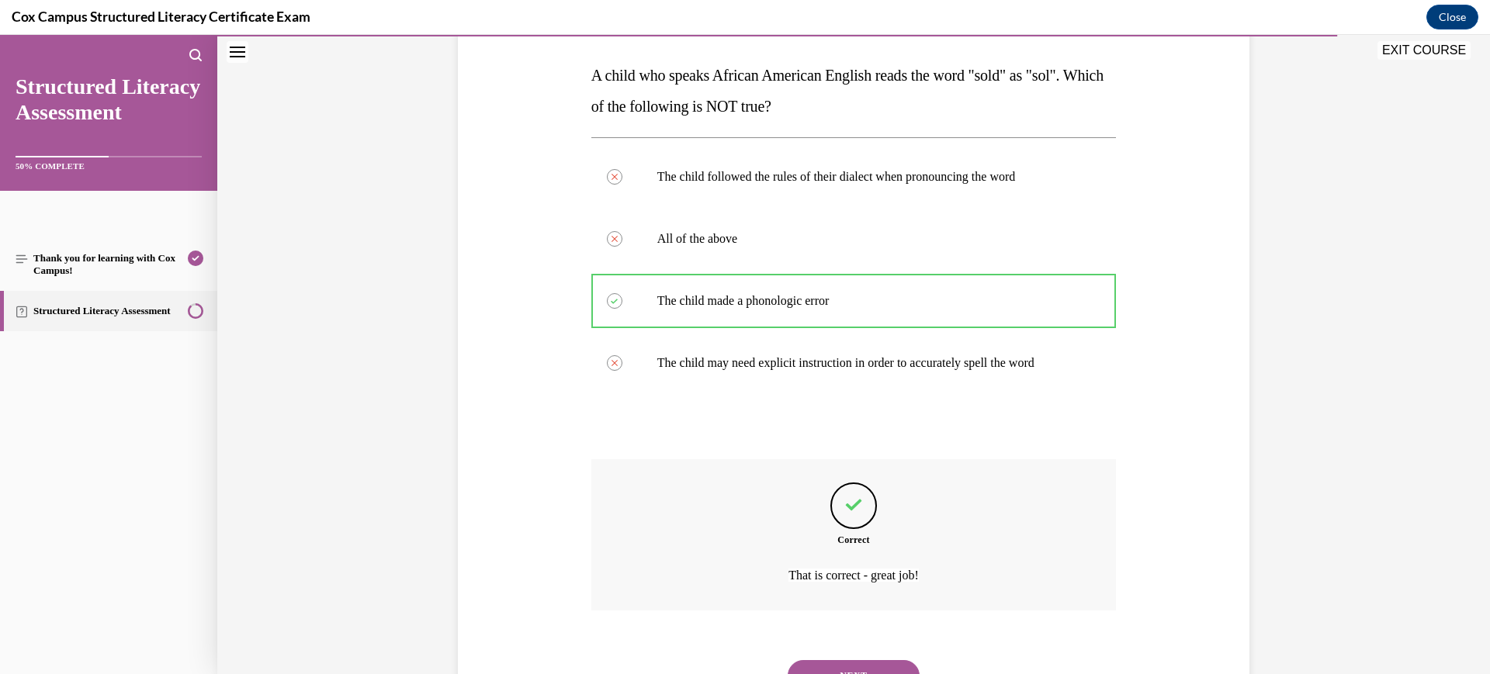
click at [851, 662] on button "NEXT" at bounding box center [854, 675] width 132 height 31
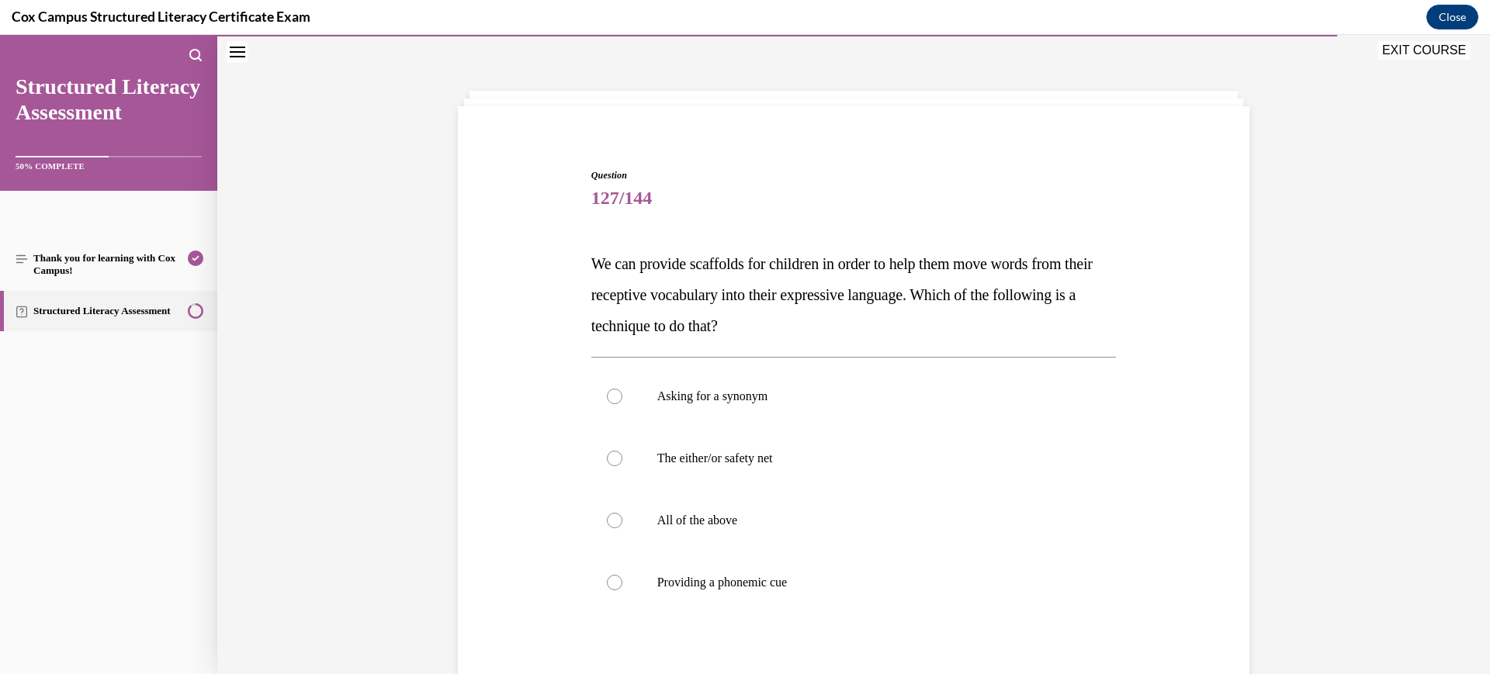
scroll to position [164, 0]
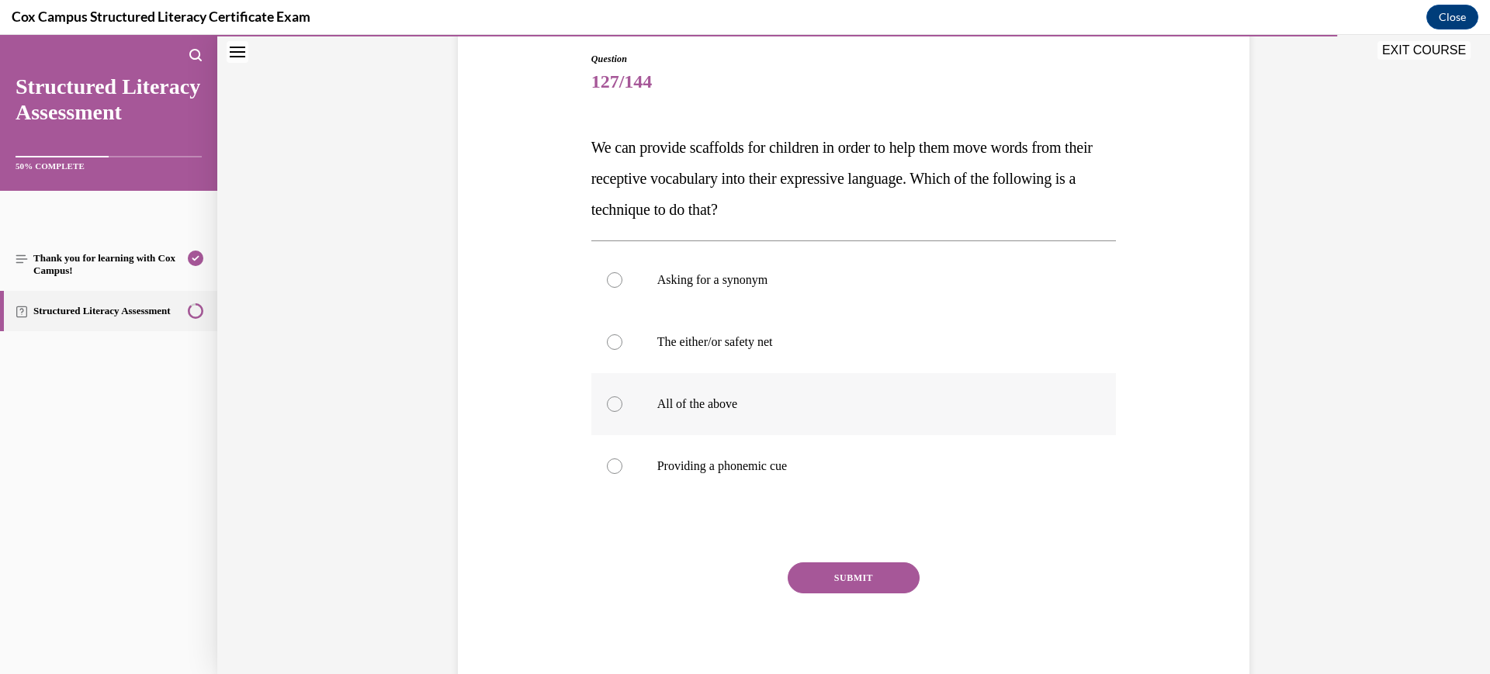
click at [825, 414] on label "All of the above" at bounding box center [853, 404] width 525 height 62
click at [622, 412] on input "All of the above" at bounding box center [615, 405] width 16 height 16
radio input "true"
click at [834, 569] on button "SUBMIT" at bounding box center [854, 578] width 132 height 31
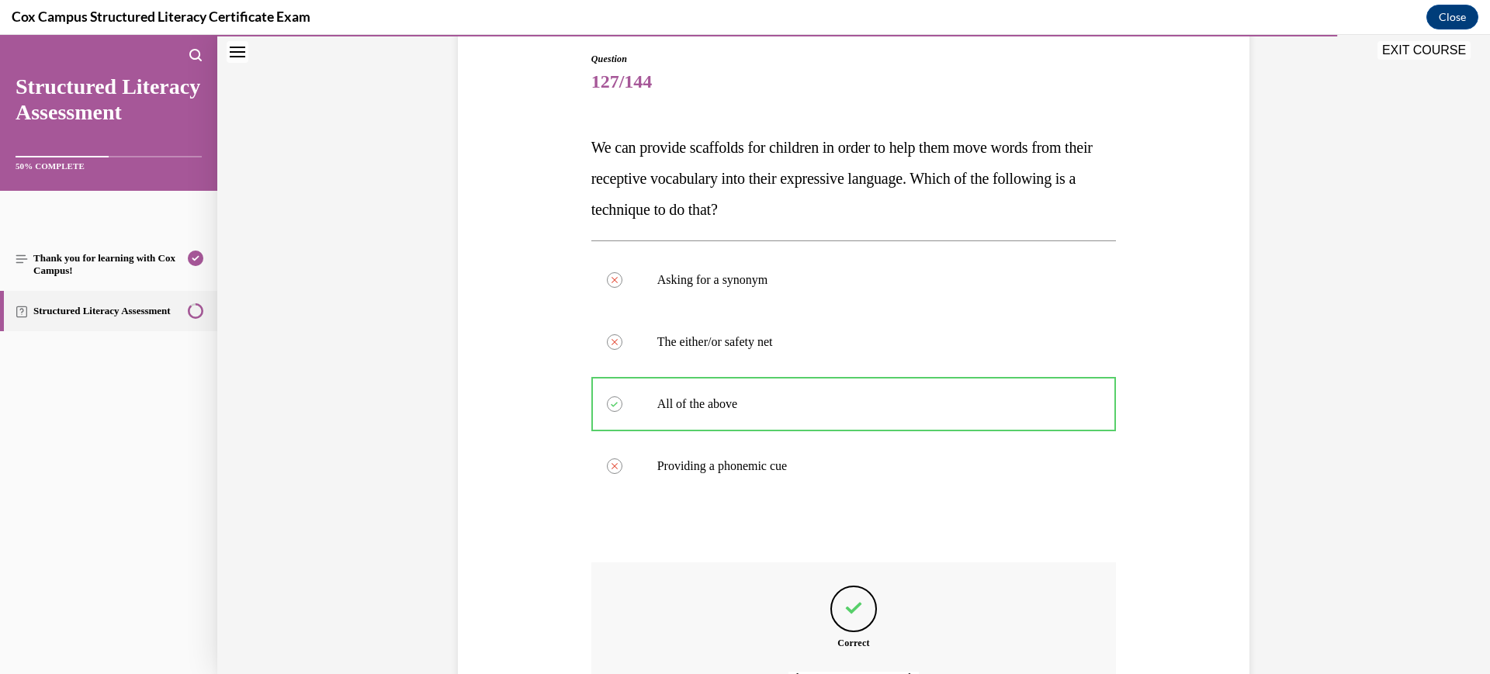
scroll to position [338, 0]
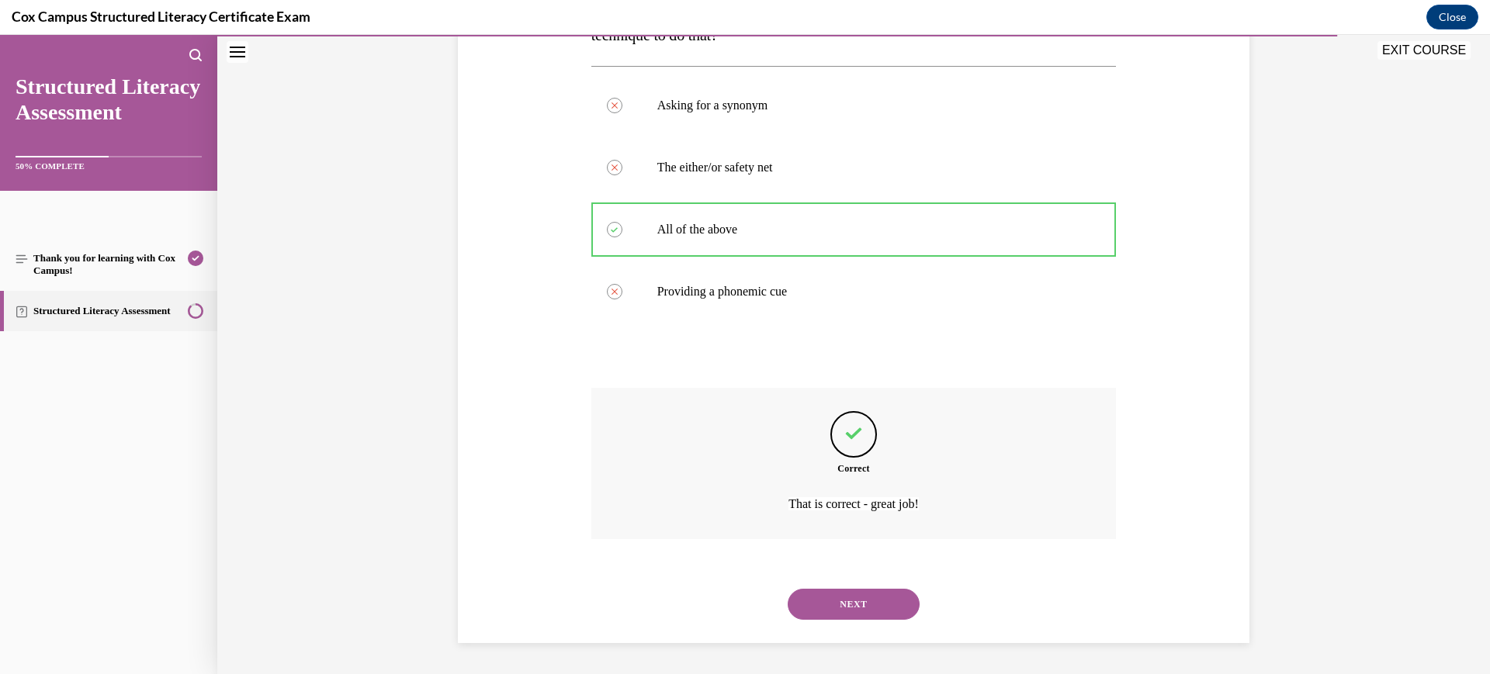
click at [842, 623] on div "NEXT" at bounding box center [853, 605] width 525 height 62
click at [839, 609] on button "NEXT" at bounding box center [854, 604] width 132 height 31
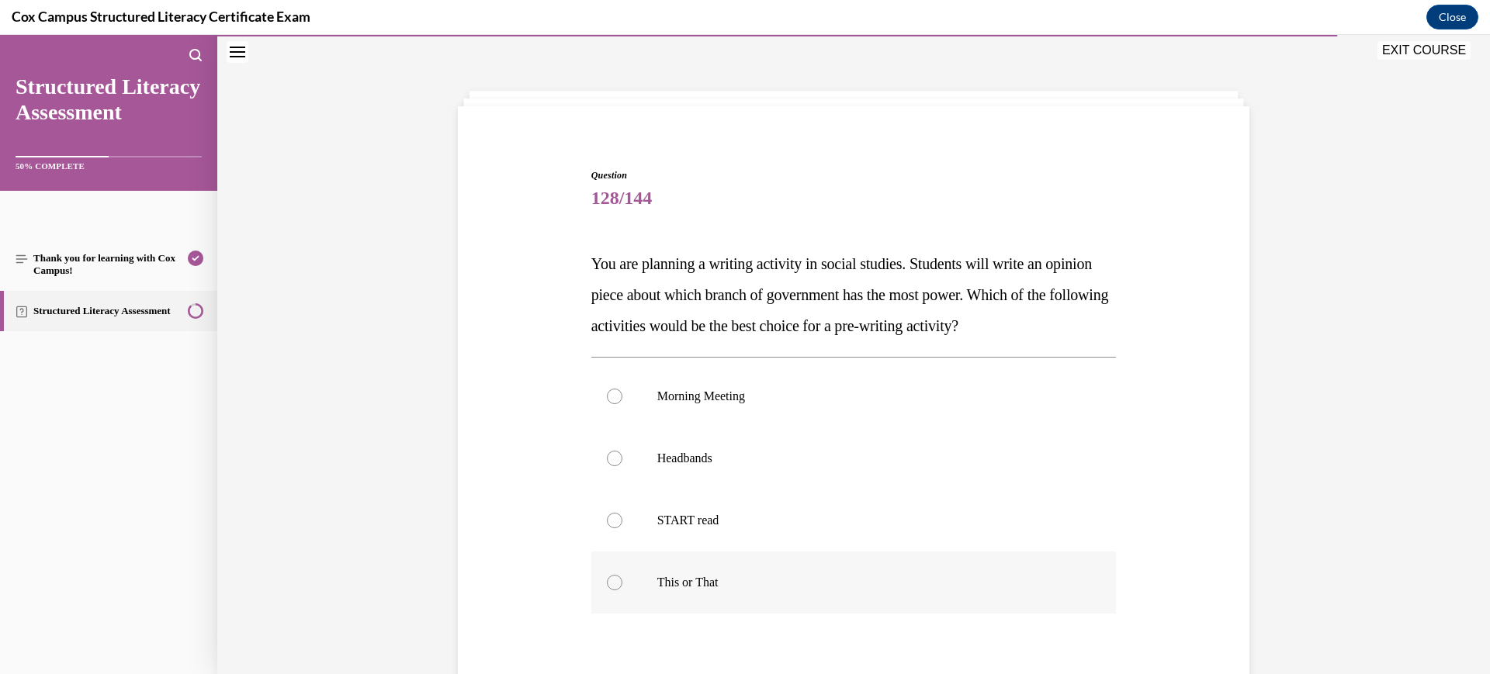
scroll to position [144, 0]
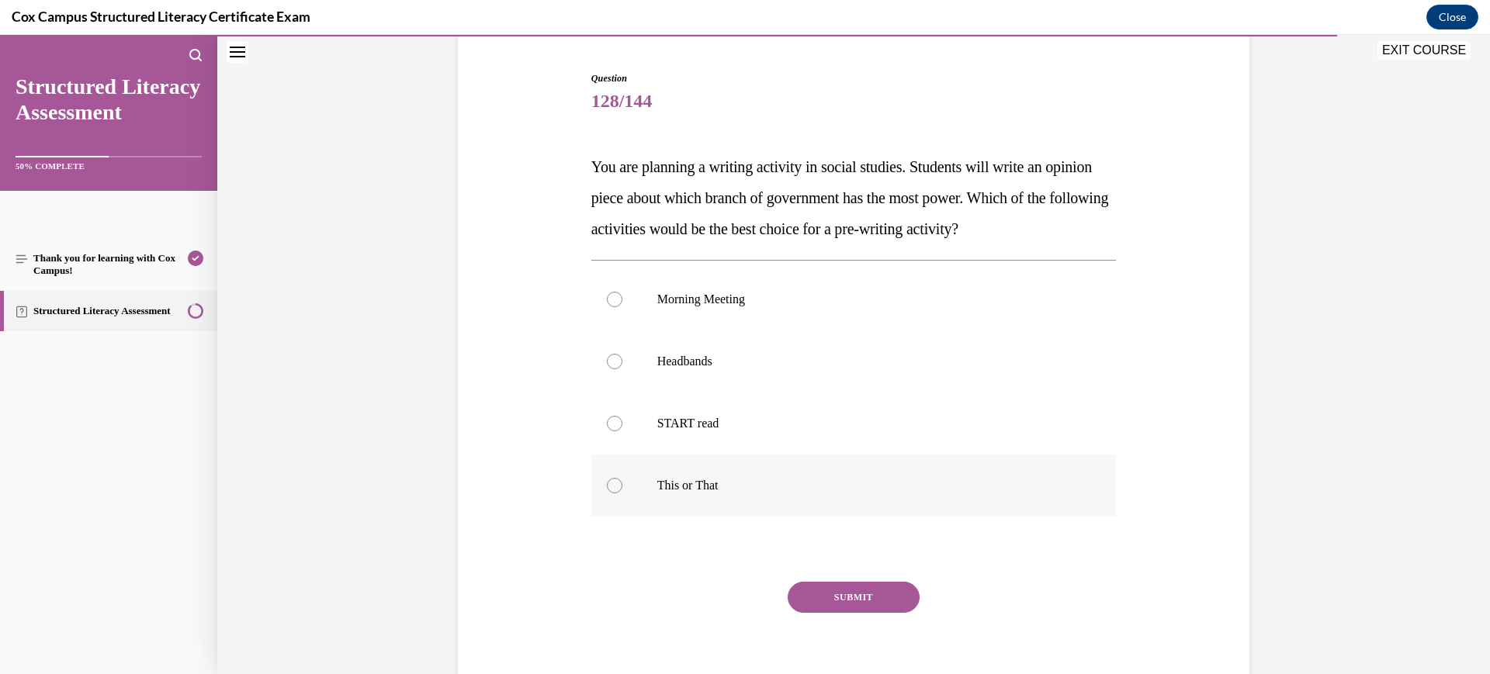
click at [851, 480] on p "This or That" at bounding box center [867, 486] width 421 height 16
click at [622, 480] on input "This or That" at bounding box center [615, 486] width 16 height 16
radio input "true"
click at [834, 586] on button "SUBMIT" at bounding box center [854, 597] width 132 height 31
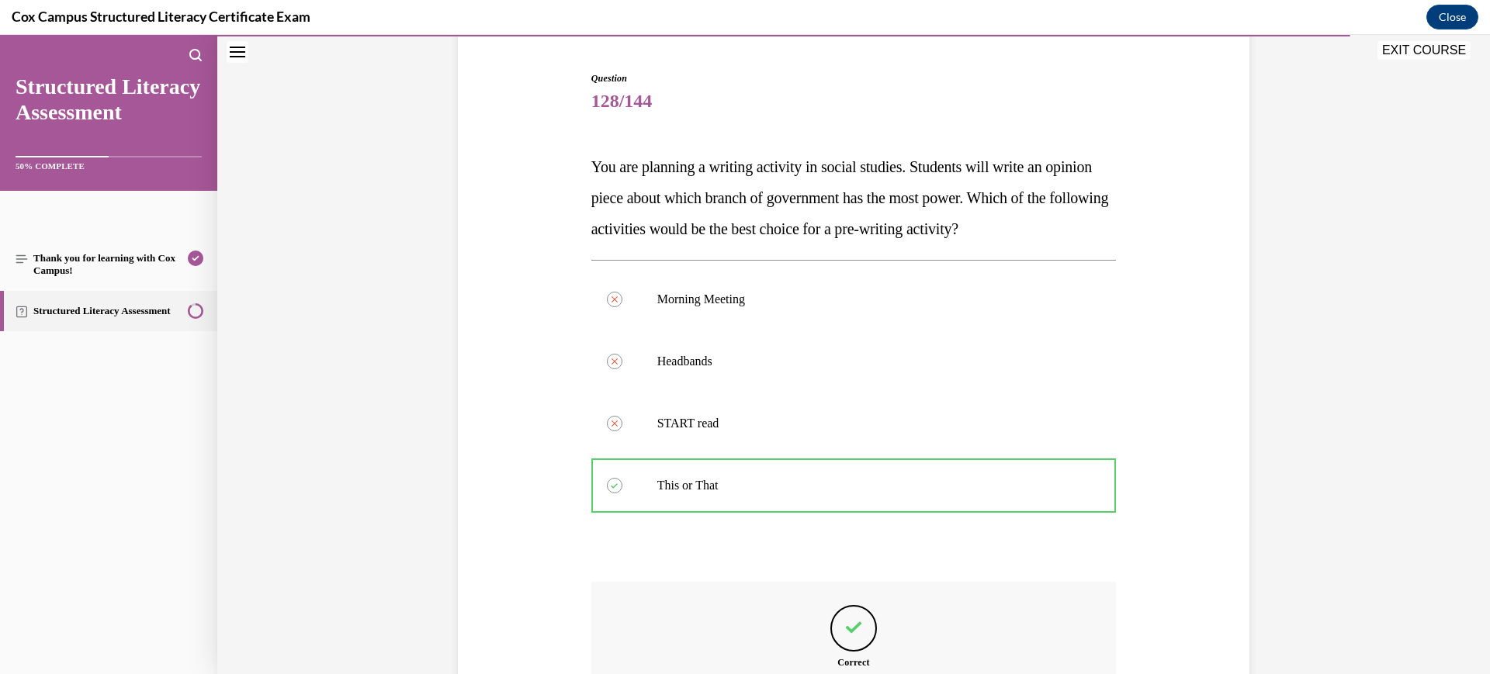
scroll to position [306, 0]
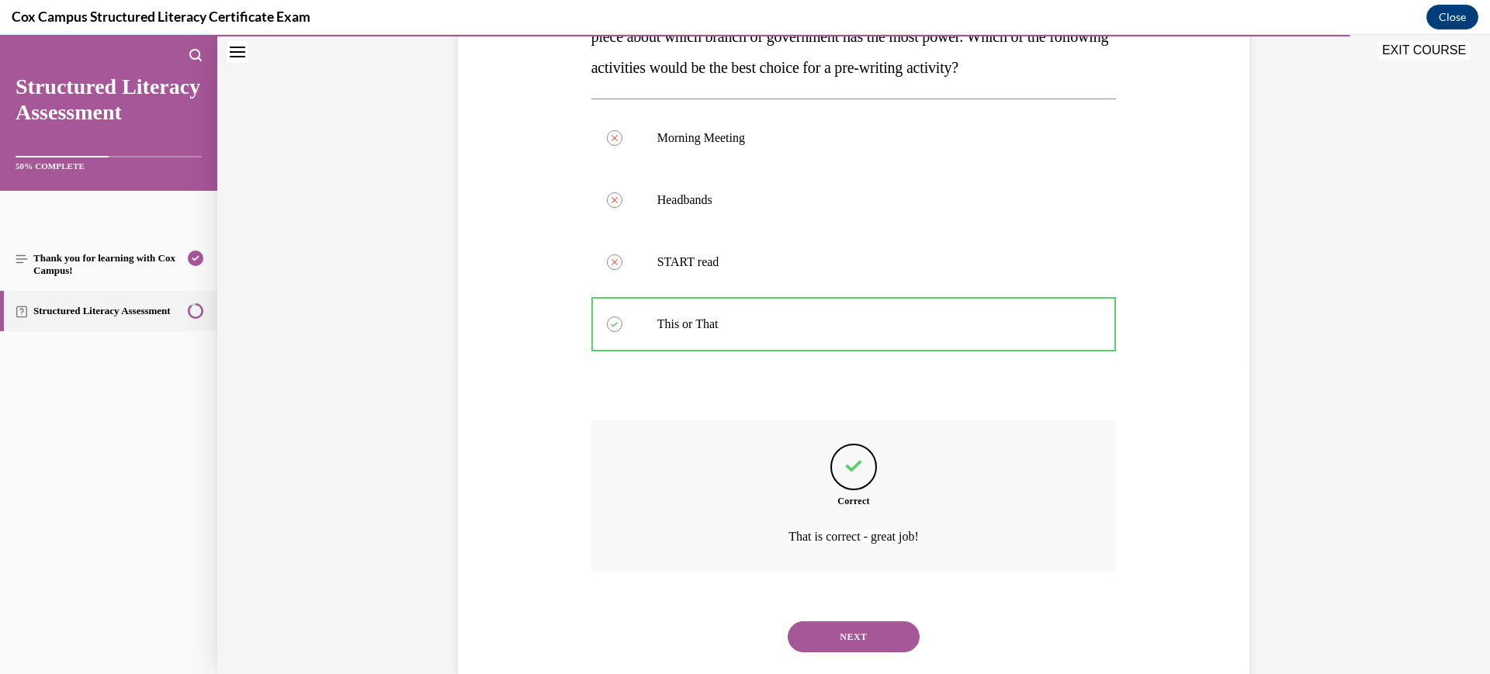
click at [834, 640] on button "NEXT" at bounding box center [854, 637] width 132 height 31
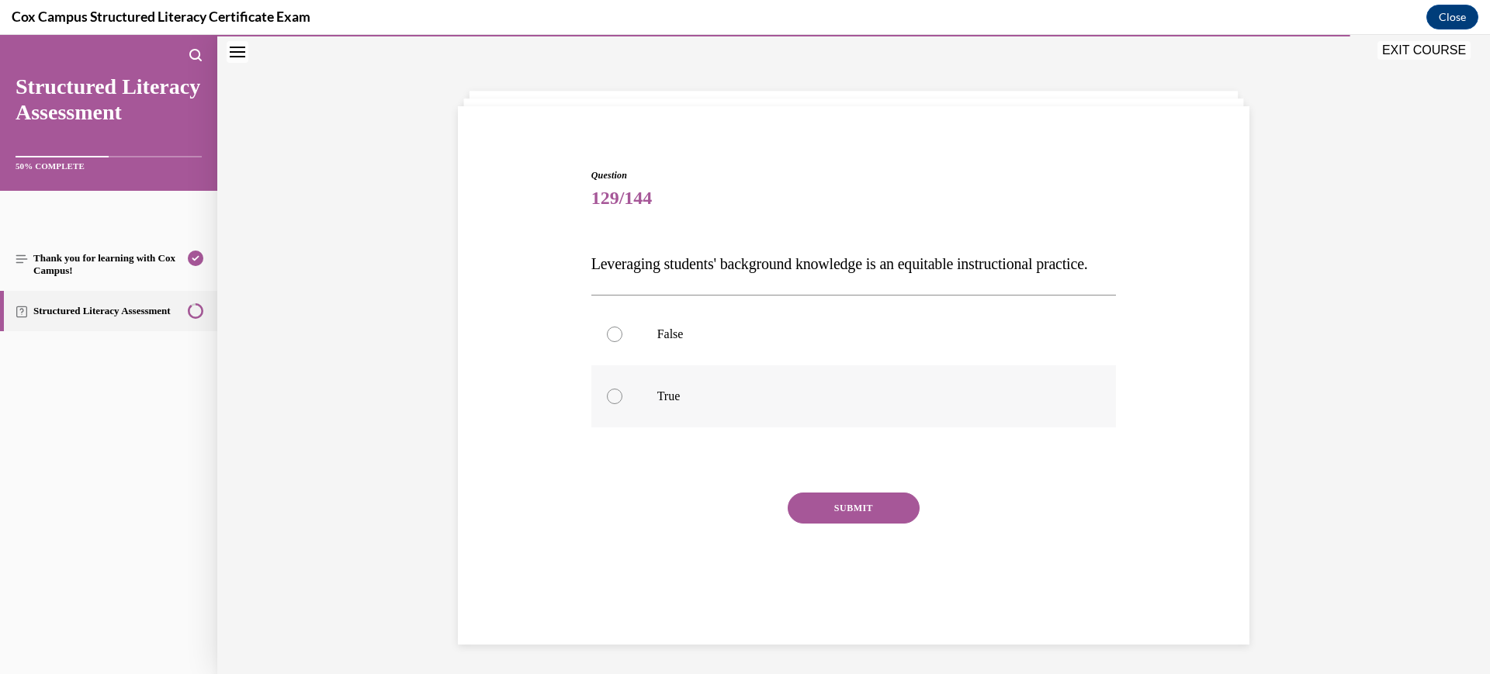
click at [723, 418] on label "True" at bounding box center [853, 397] width 525 height 62
click at [622, 404] on input "True" at bounding box center [615, 397] width 16 height 16
radio input "true"
click at [806, 510] on div "Question 129/144 Leveraging students' background knowledge is an equitable inst…" at bounding box center [853, 394] width 525 height 452
click at [812, 524] on button "SUBMIT" at bounding box center [854, 508] width 132 height 31
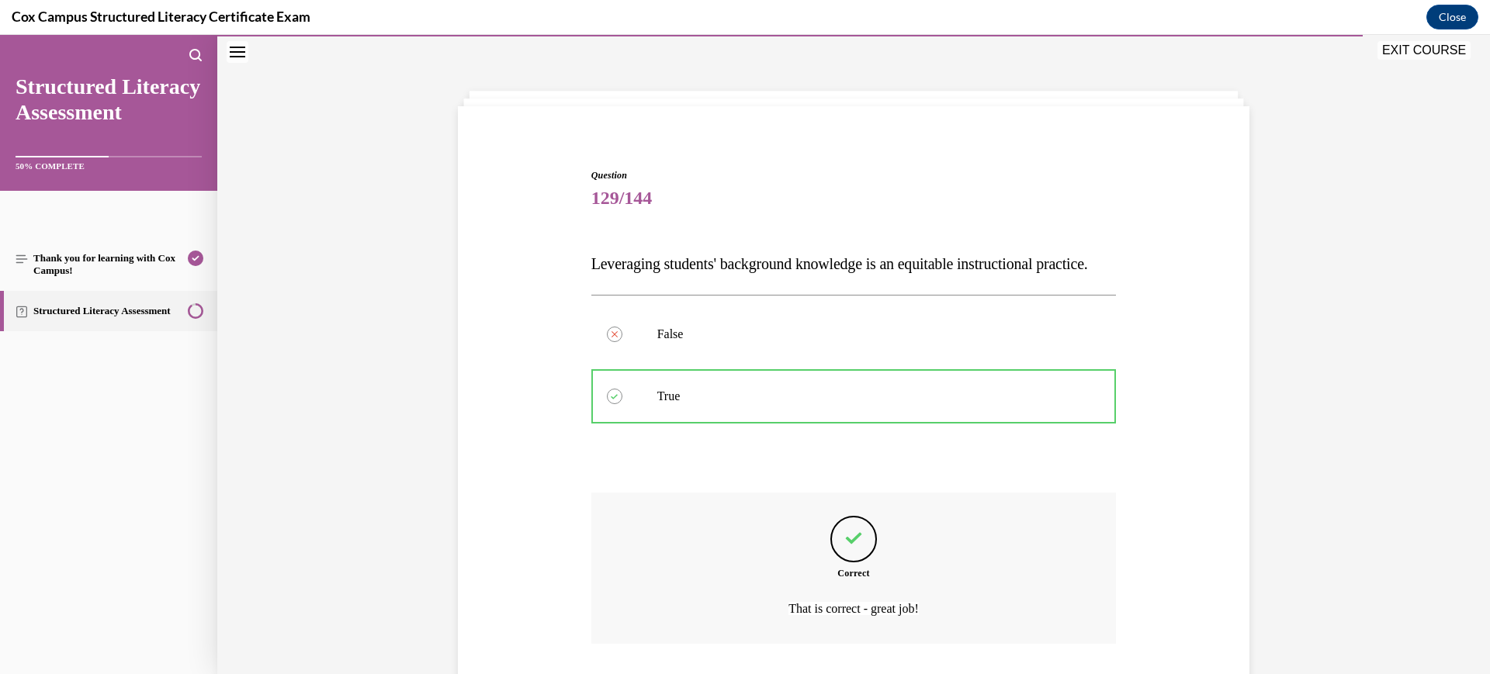
scroll to position [183, 0]
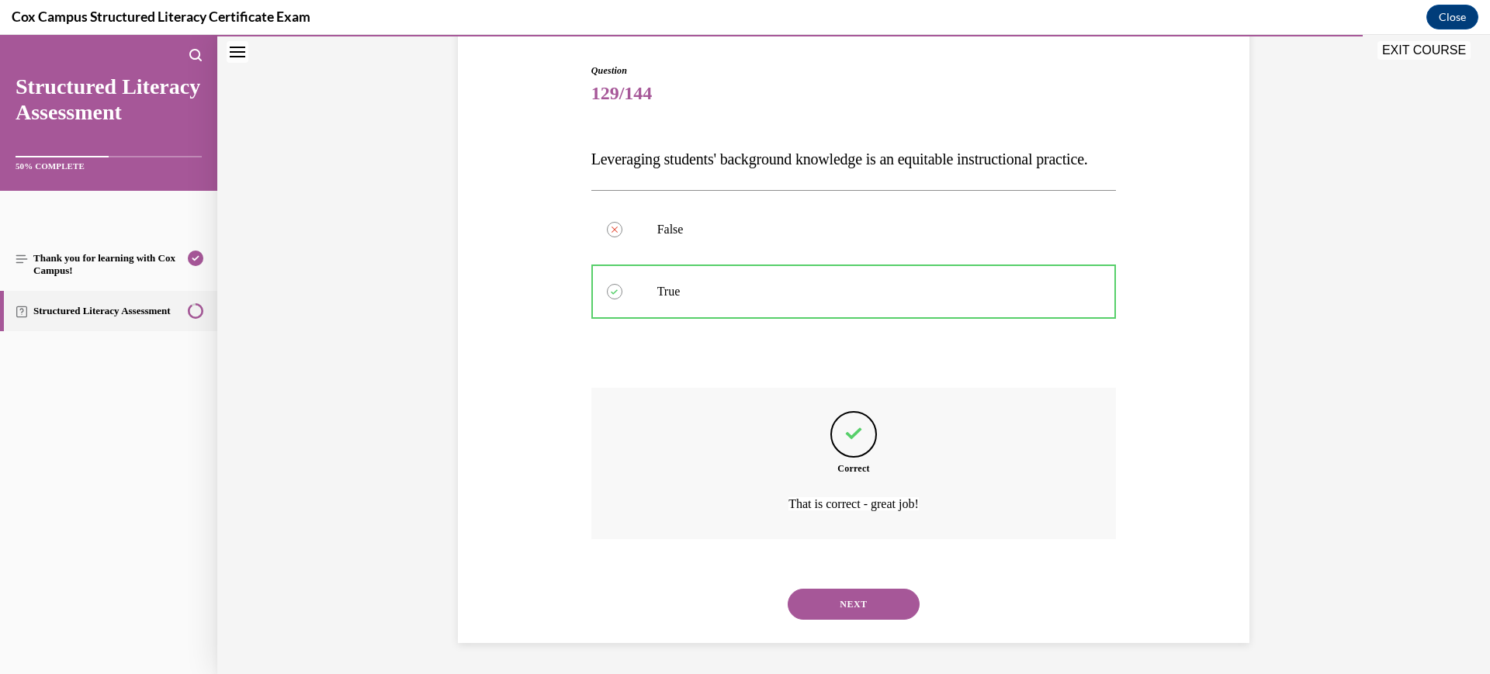
click at [827, 608] on button "NEXT" at bounding box center [854, 604] width 132 height 31
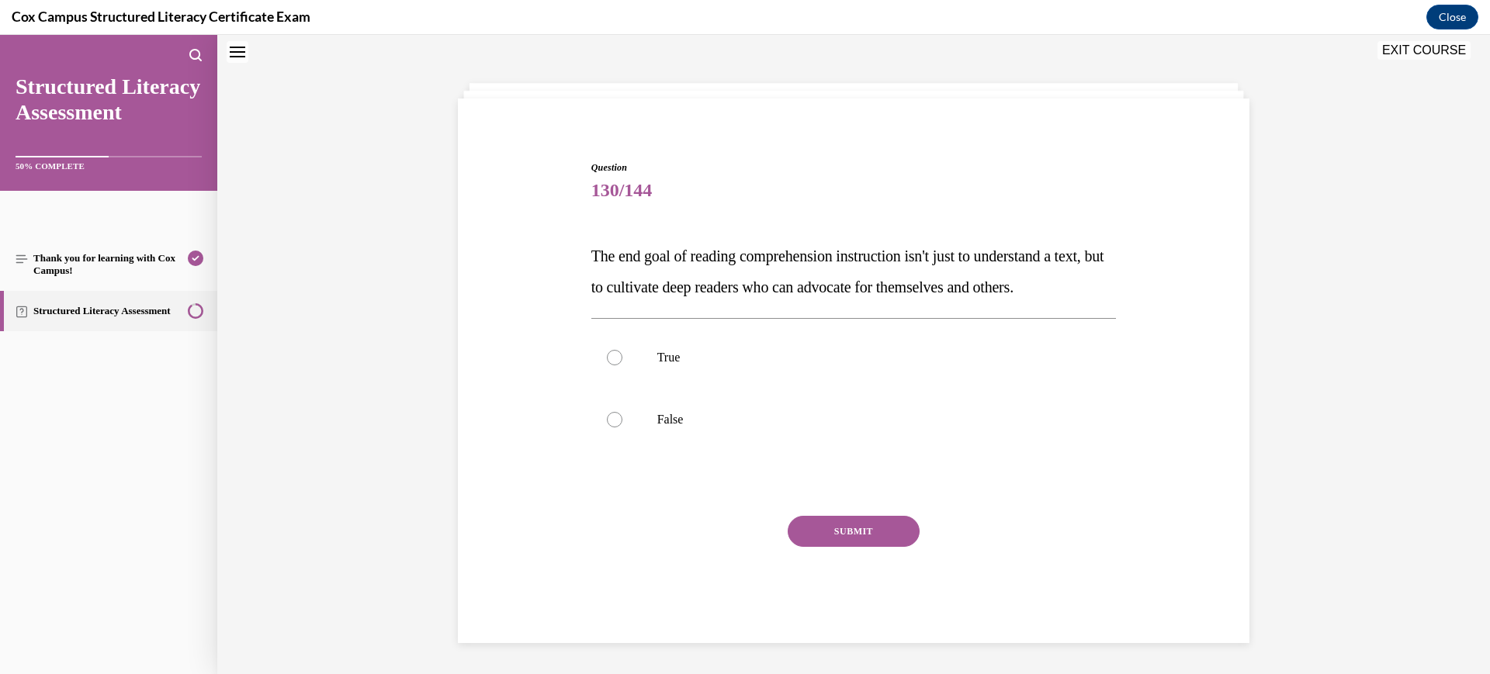
scroll to position [47, 0]
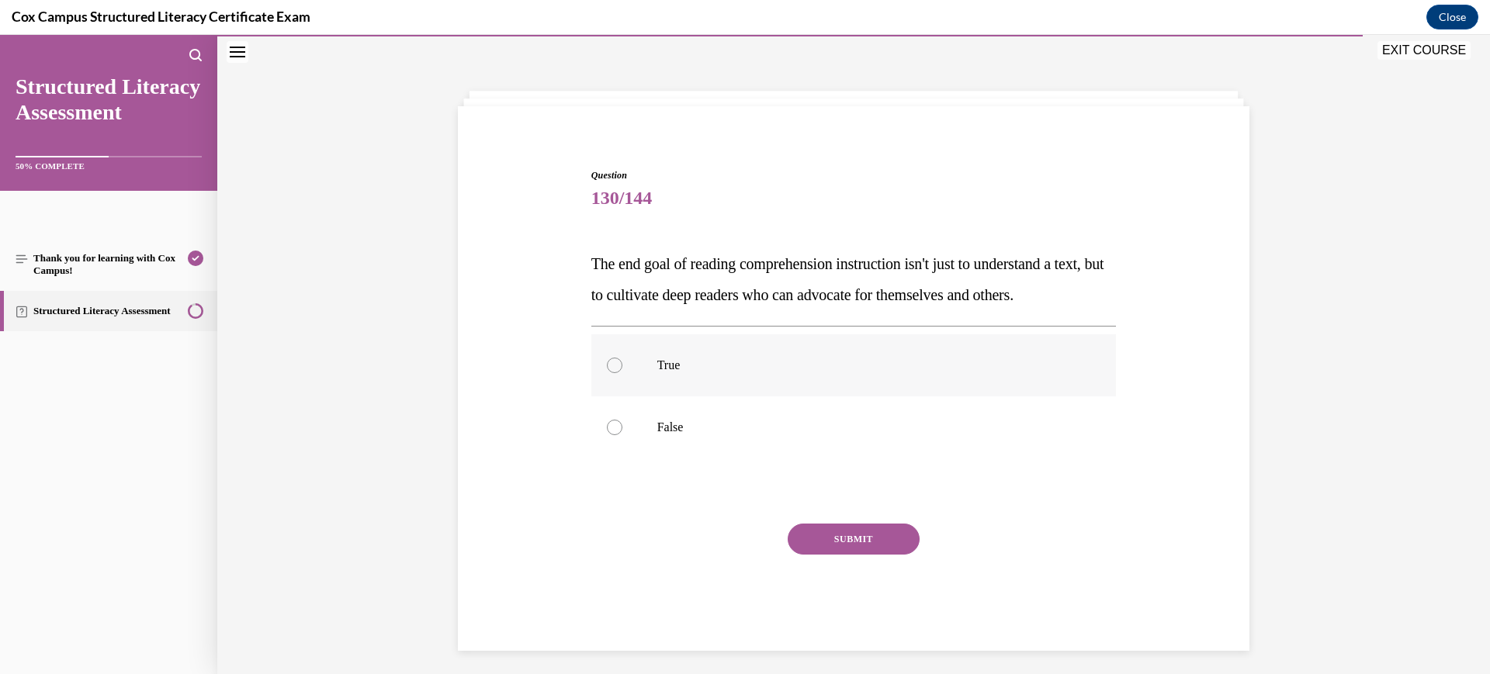
click at [749, 373] on p "True" at bounding box center [867, 366] width 421 height 16
click at [622, 373] on input "True" at bounding box center [615, 366] width 16 height 16
radio input "true"
click at [837, 555] on button "SUBMIT" at bounding box center [854, 539] width 132 height 31
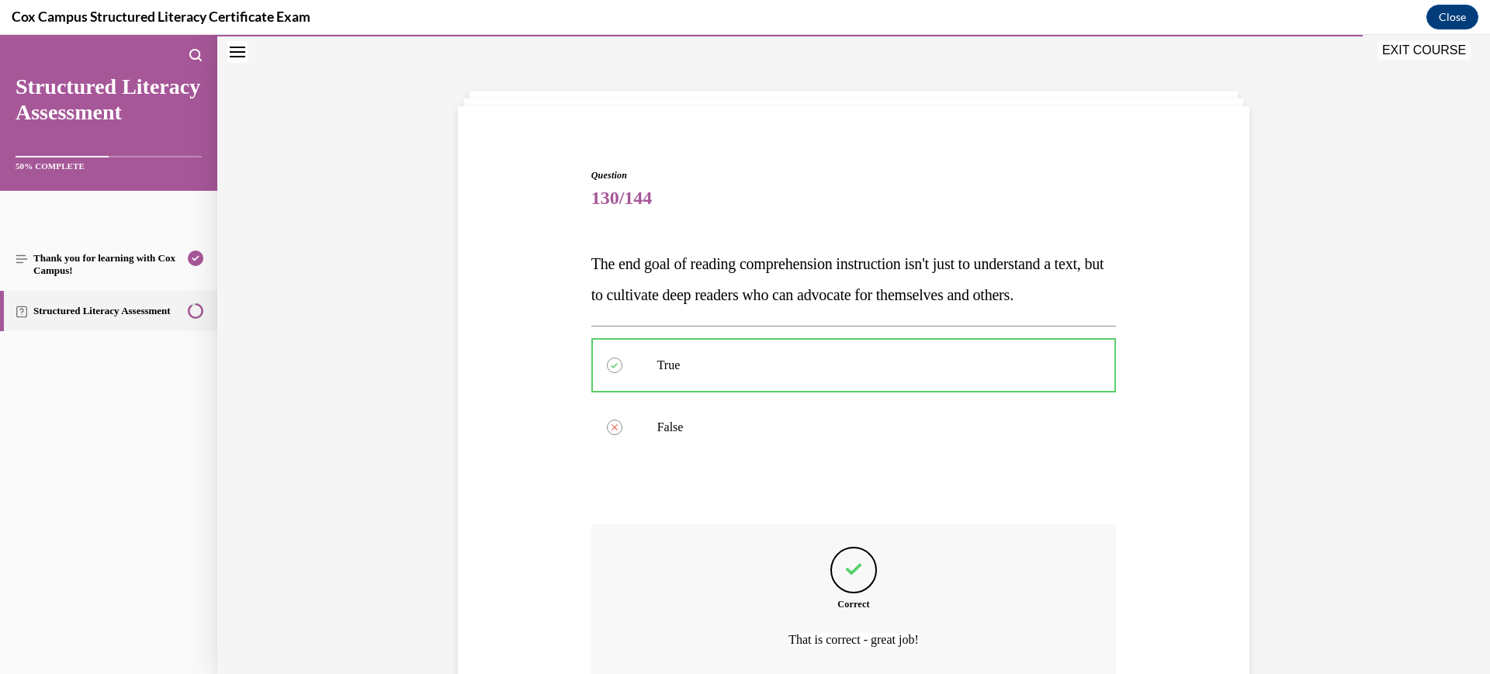
scroll to position [182, 0]
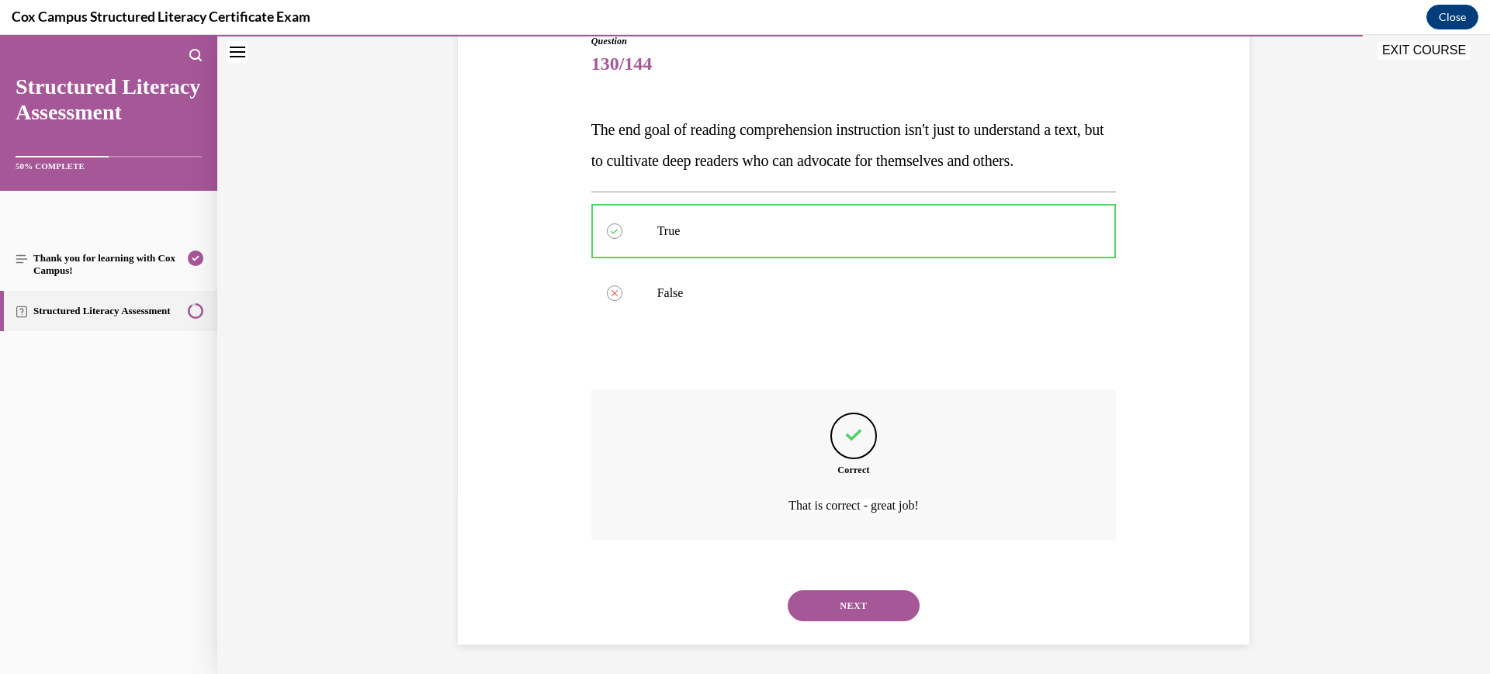
click at [823, 622] on button "NEXT" at bounding box center [854, 606] width 132 height 31
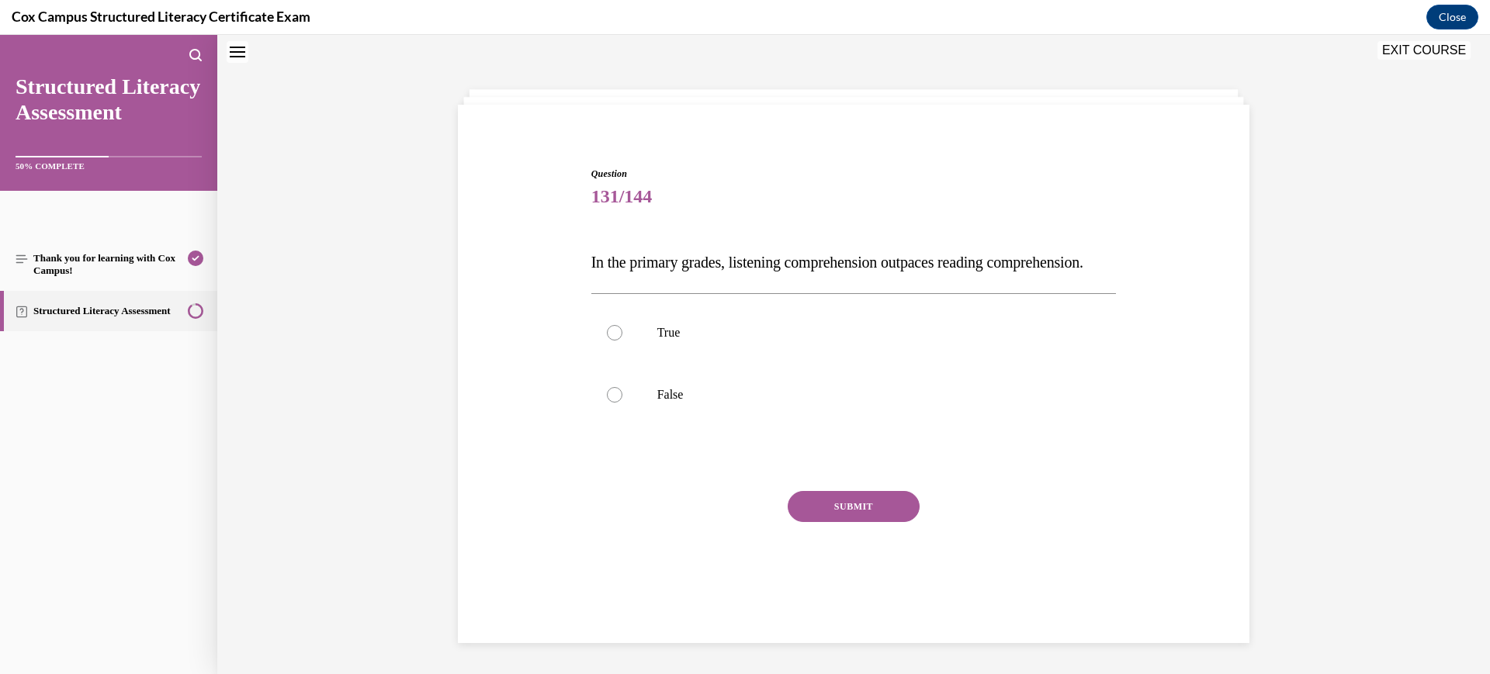
scroll to position [47, 0]
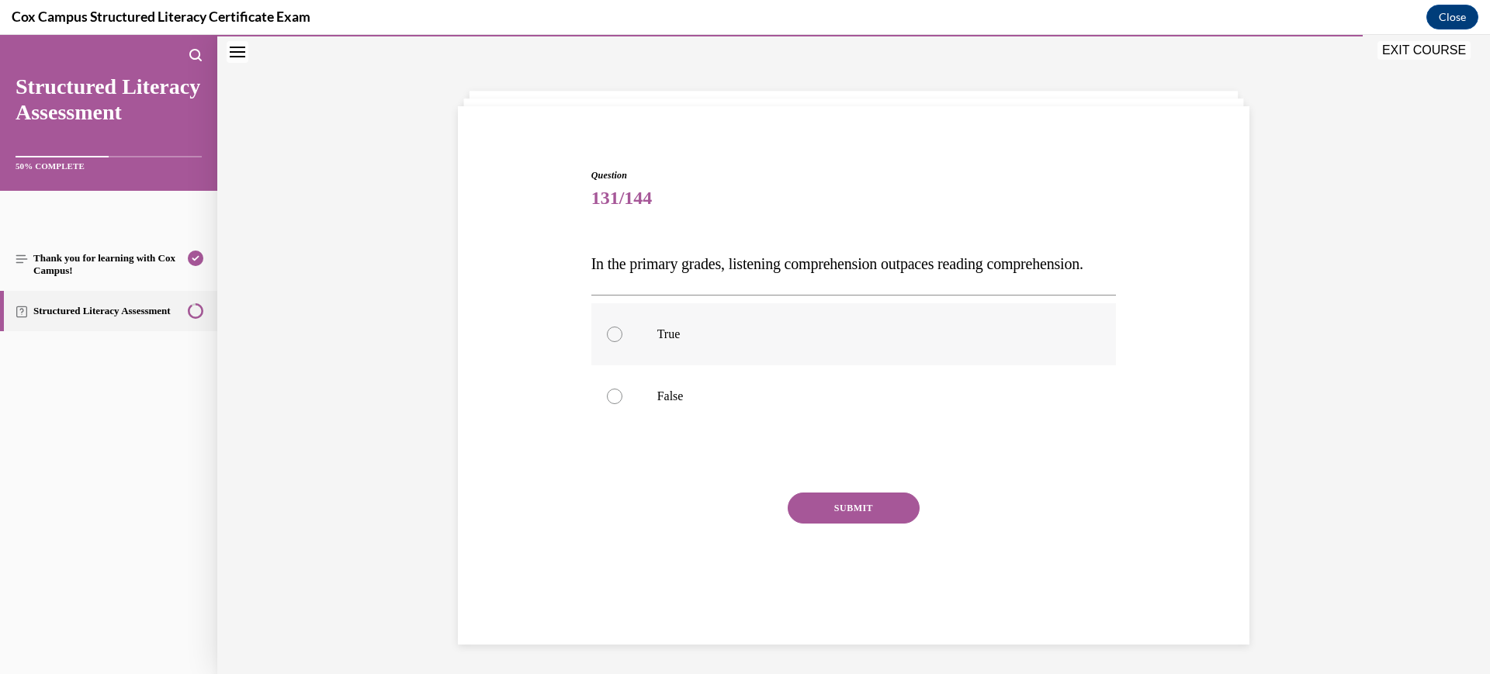
click at [730, 352] on label "True" at bounding box center [853, 334] width 525 height 62
click at [622, 342] on input "True" at bounding box center [615, 335] width 16 height 16
radio input "true"
click at [820, 524] on button "SUBMIT" at bounding box center [854, 508] width 132 height 31
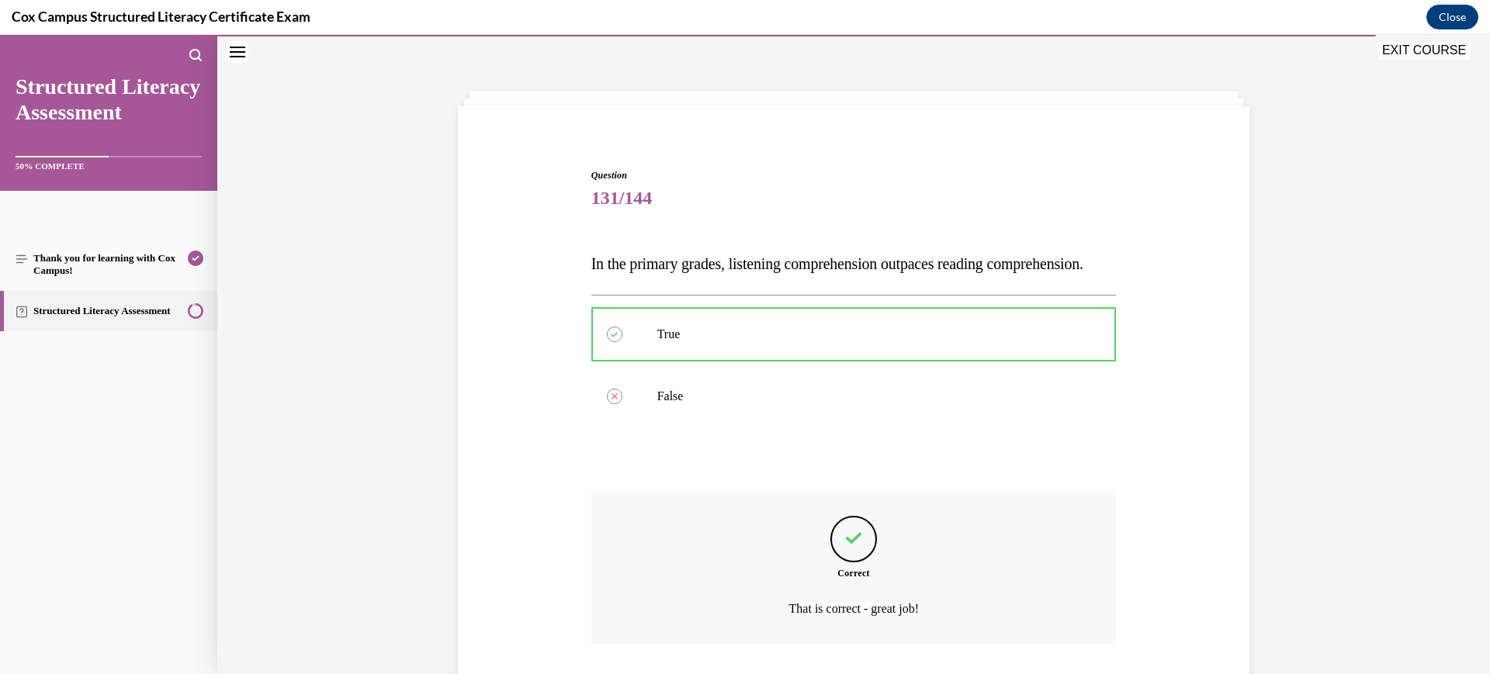
scroll to position [164, 0]
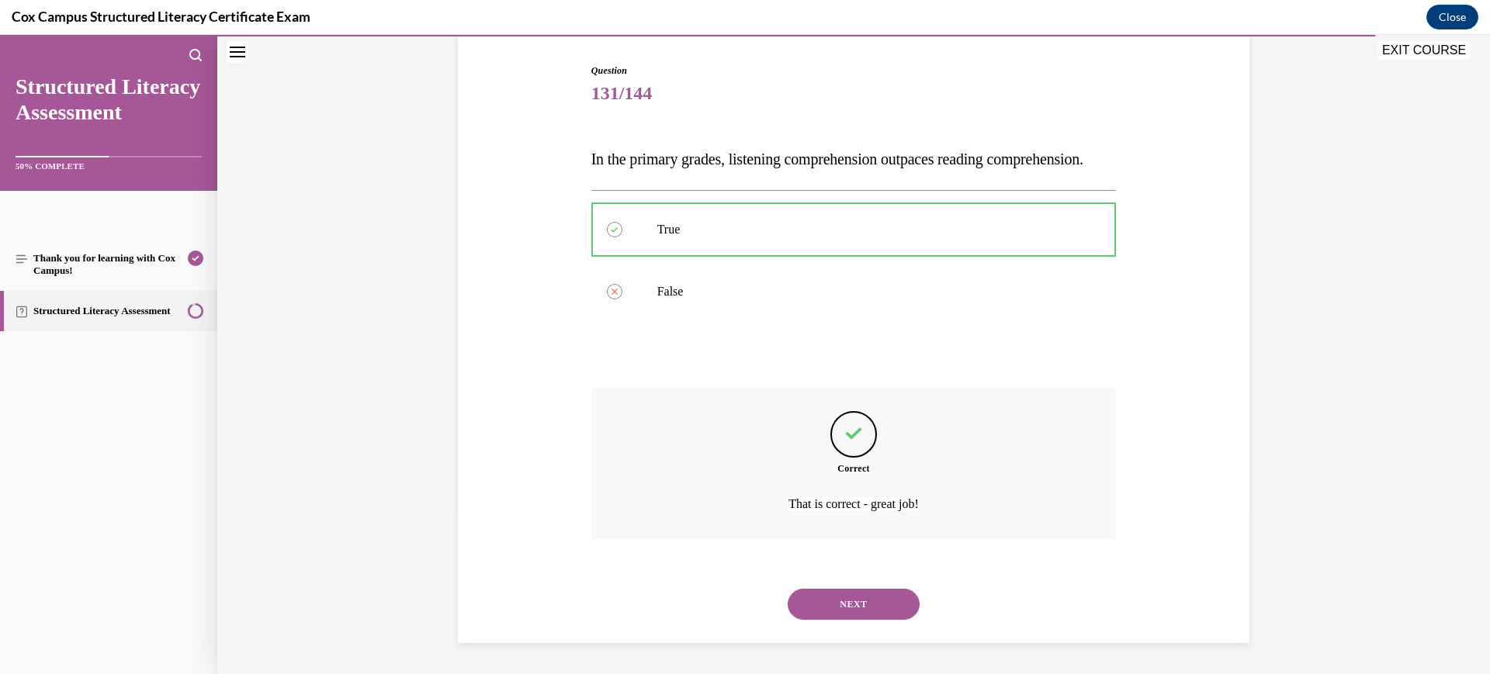
click at [843, 620] on button "NEXT" at bounding box center [854, 604] width 132 height 31
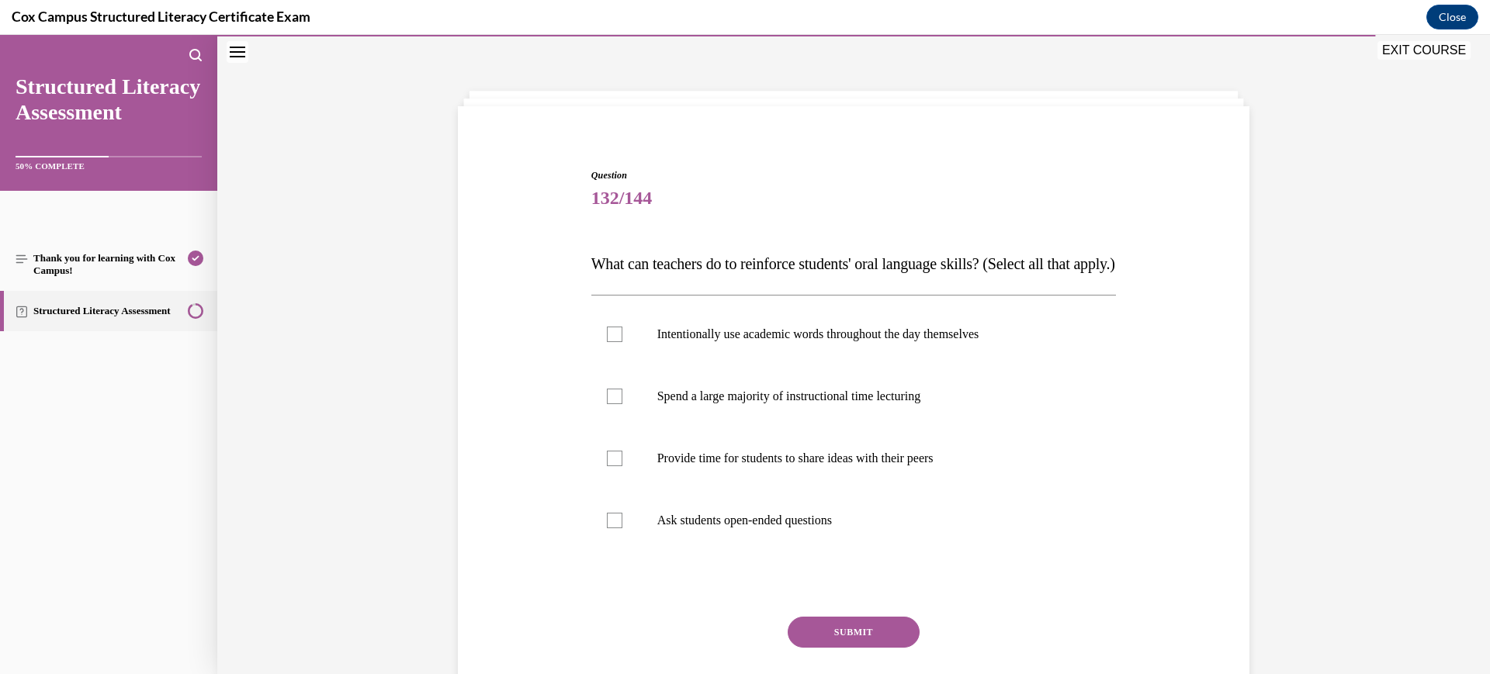
scroll to position [133, 0]
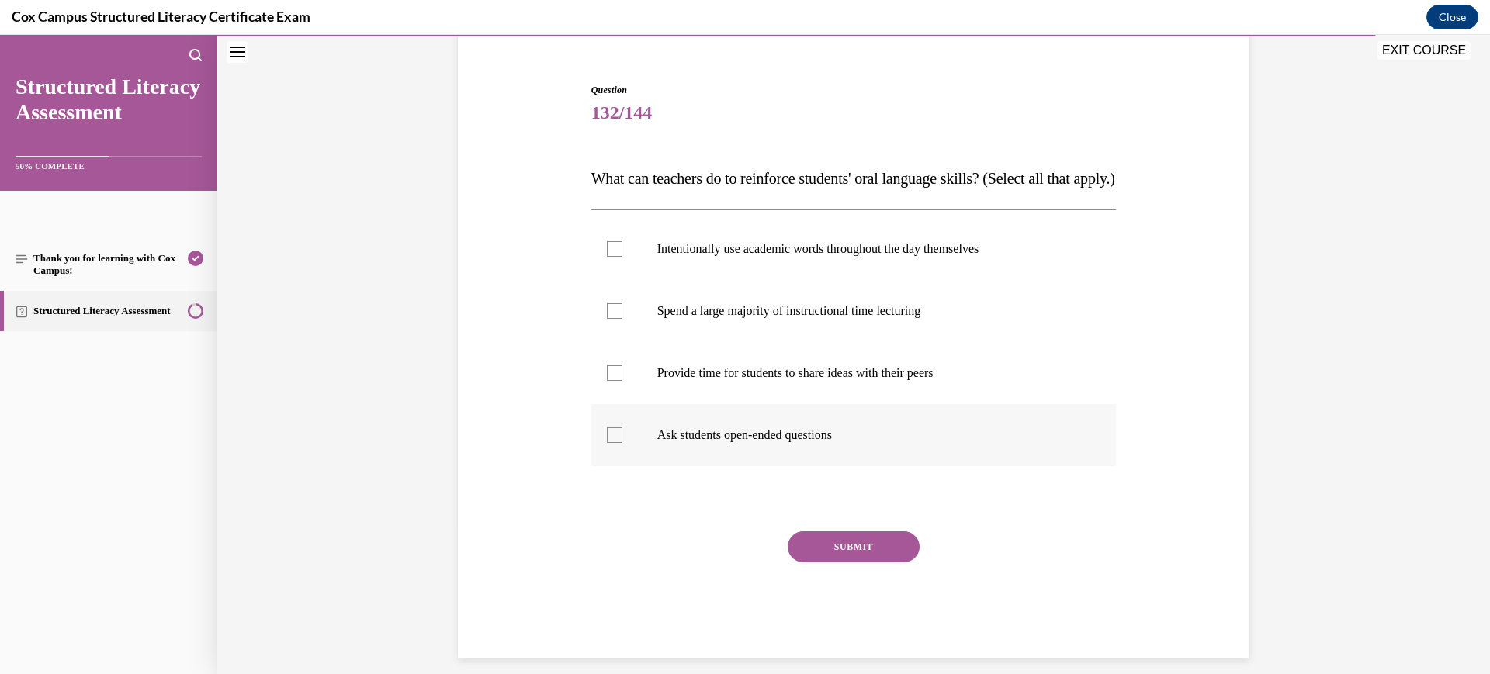
click at [805, 466] on label "Ask students open-ended questions" at bounding box center [853, 435] width 525 height 62
click at [622, 443] on input "Ask students open-ended questions" at bounding box center [615, 436] width 16 height 16
checkbox input "true"
click at [843, 257] on p "Intentionally use academic words throughout the day themselves" at bounding box center [867, 249] width 421 height 16
click at [622, 257] on input "Intentionally use academic words throughout the day themselves" at bounding box center [615, 249] width 16 height 16
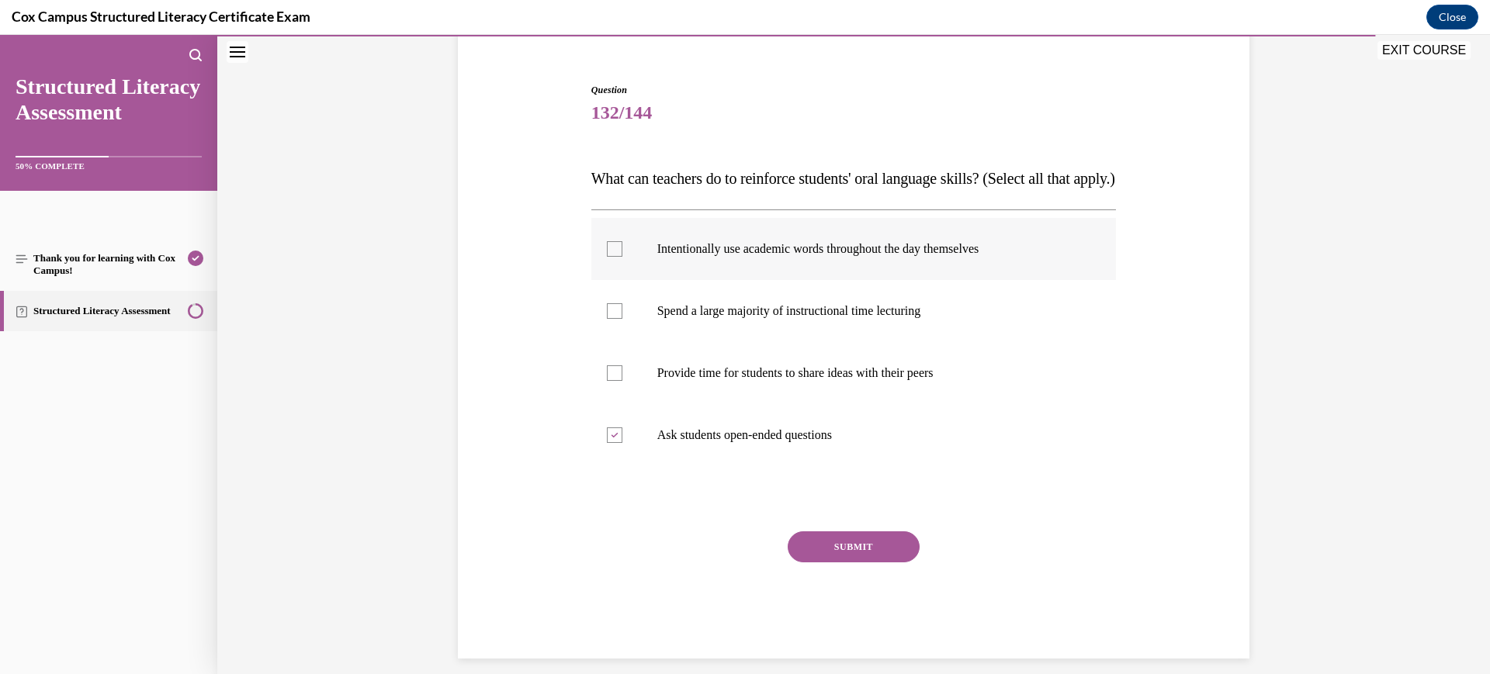
checkbox input "true"
click at [846, 563] on button "SUBMIT" at bounding box center [854, 547] width 132 height 31
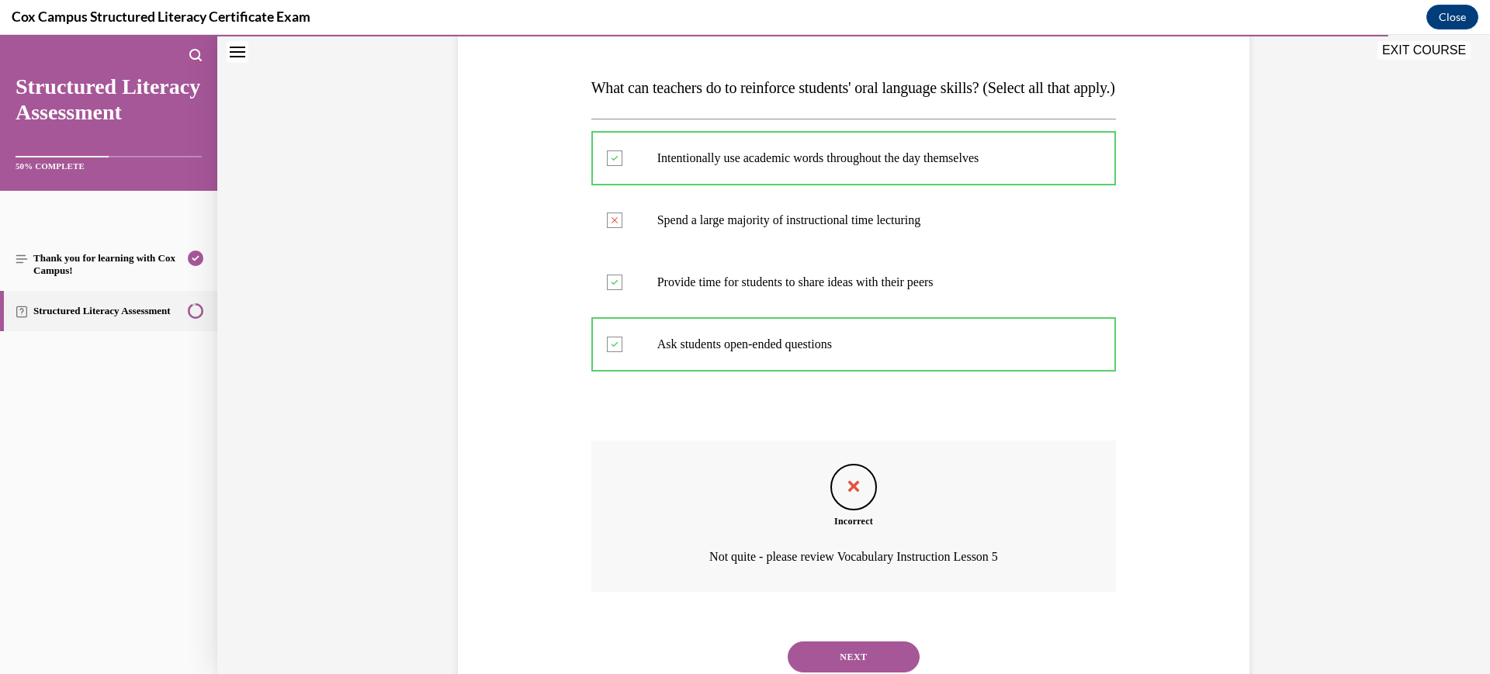
scroll to position [262, 0]
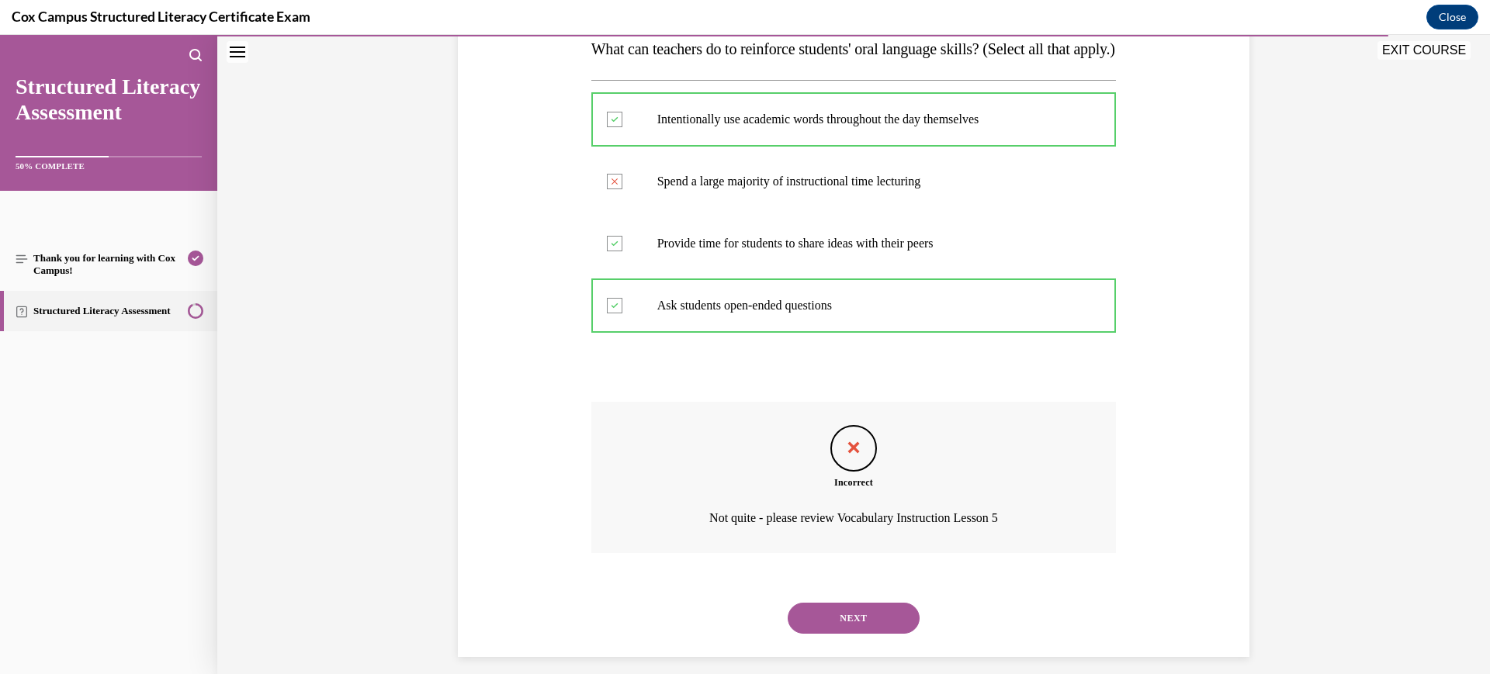
click at [860, 634] on button "NEXT" at bounding box center [854, 618] width 132 height 31
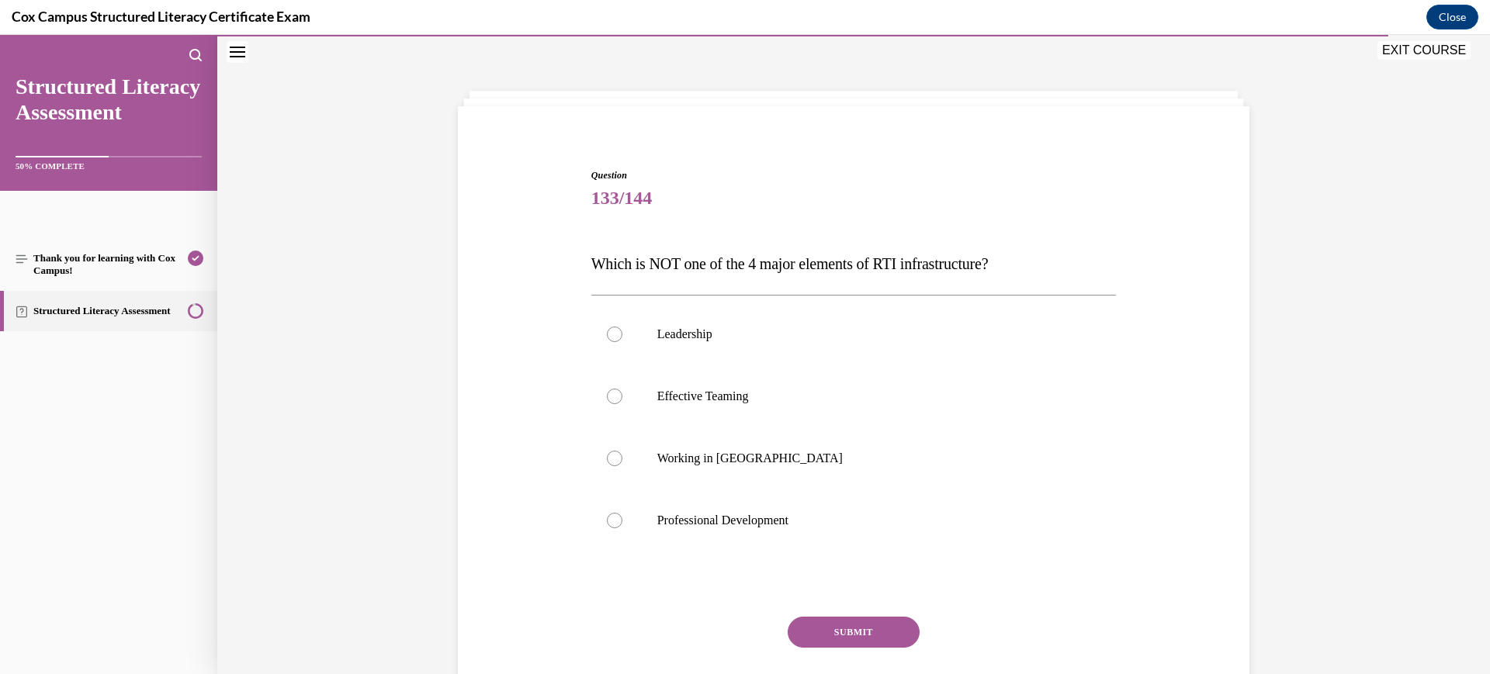
scroll to position [102, 0]
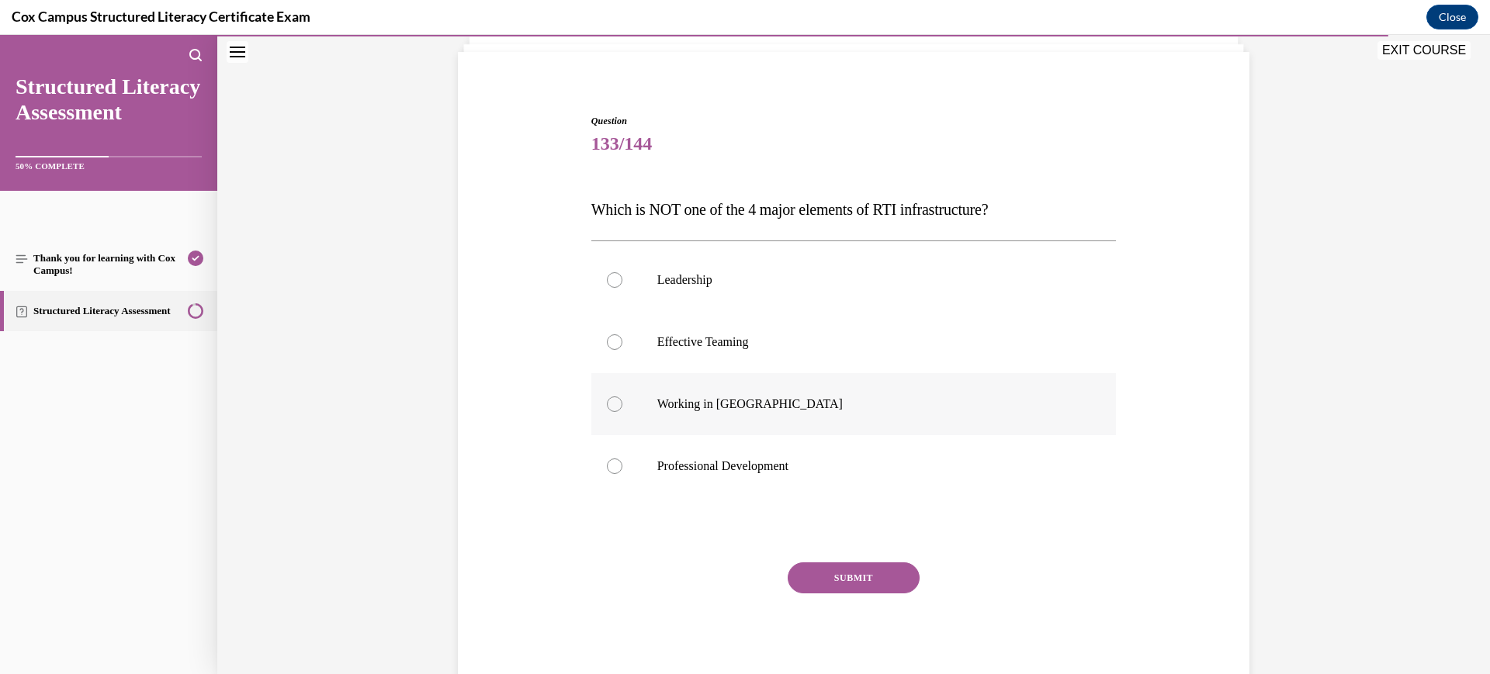
click at [697, 423] on label "Working in [GEOGRAPHIC_DATA]" at bounding box center [853, 404] width 525 height 62
click at [622, 412] on input "Working in [GEOGRAPHIC_DATA]" at bounding box center [615, 405] width 16 height 16
radio input "true"
click at [854, 569] on button "SUBMIT" at bounding box center [854, 578] width 132 height 31
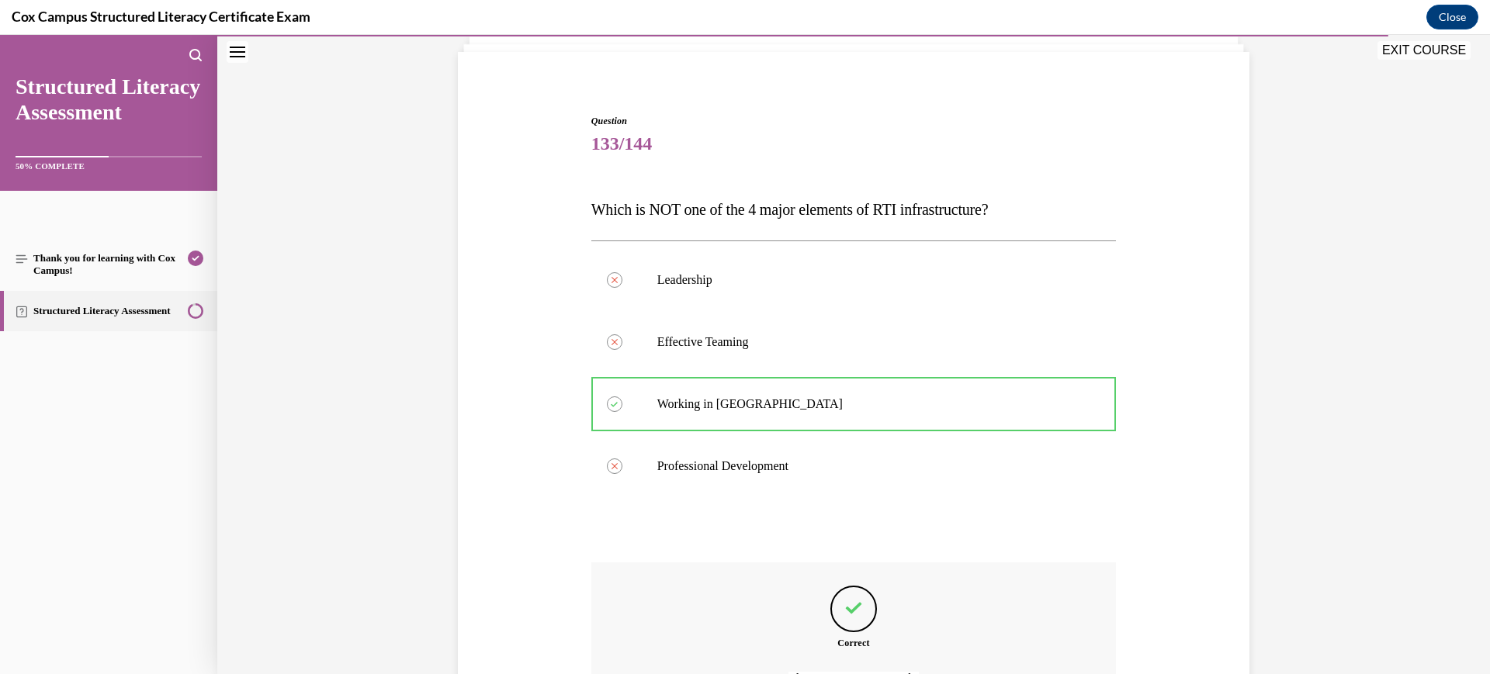
scroll to position [276, 0]
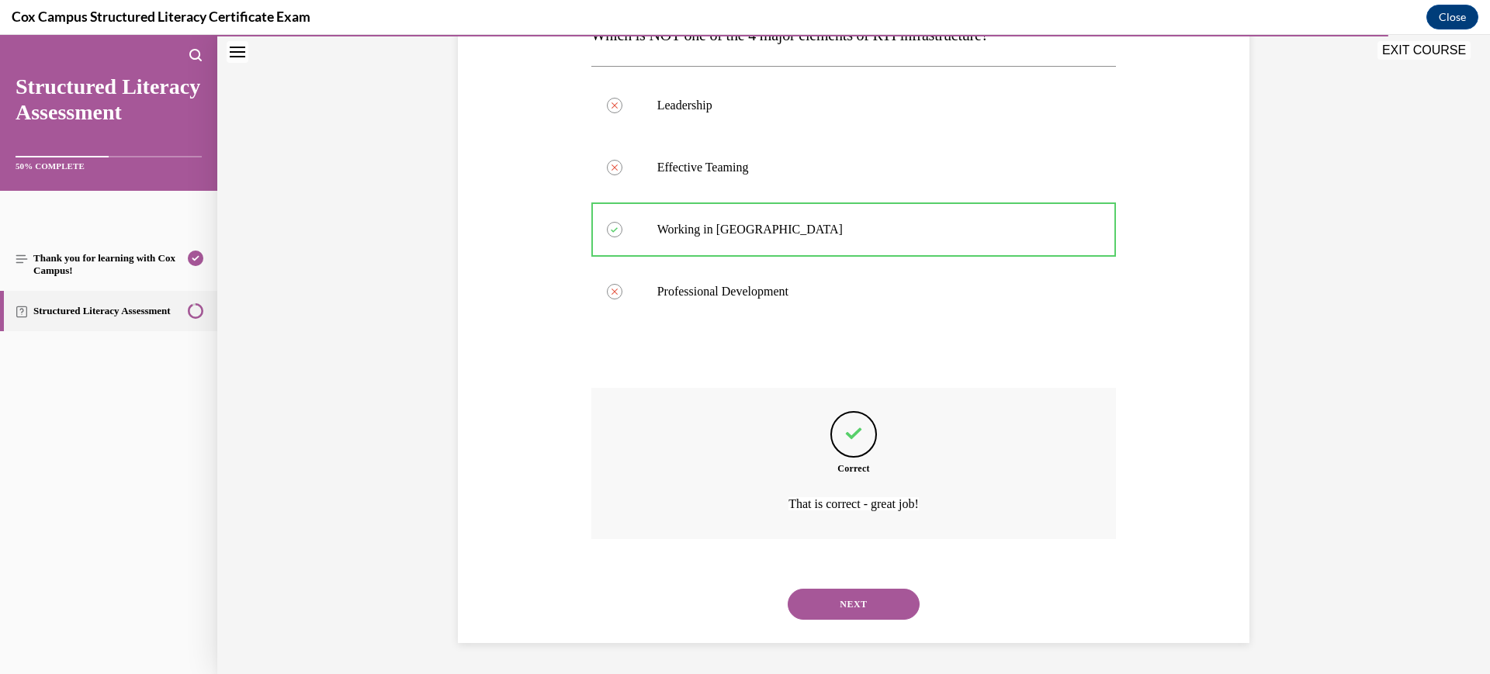
click at [845, 614] on button "NEXT" at bounding box center [854, 604] width 132 height 31
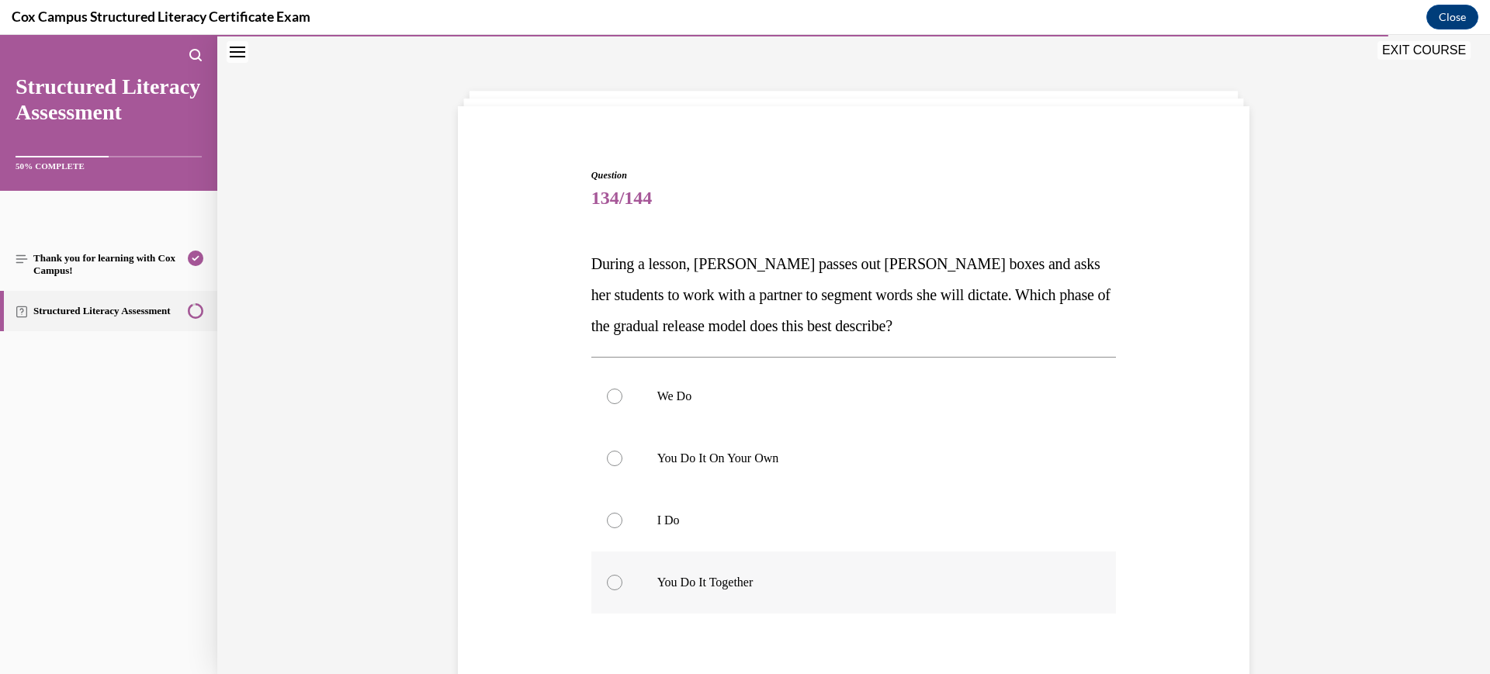
scroll to position [144, 0]
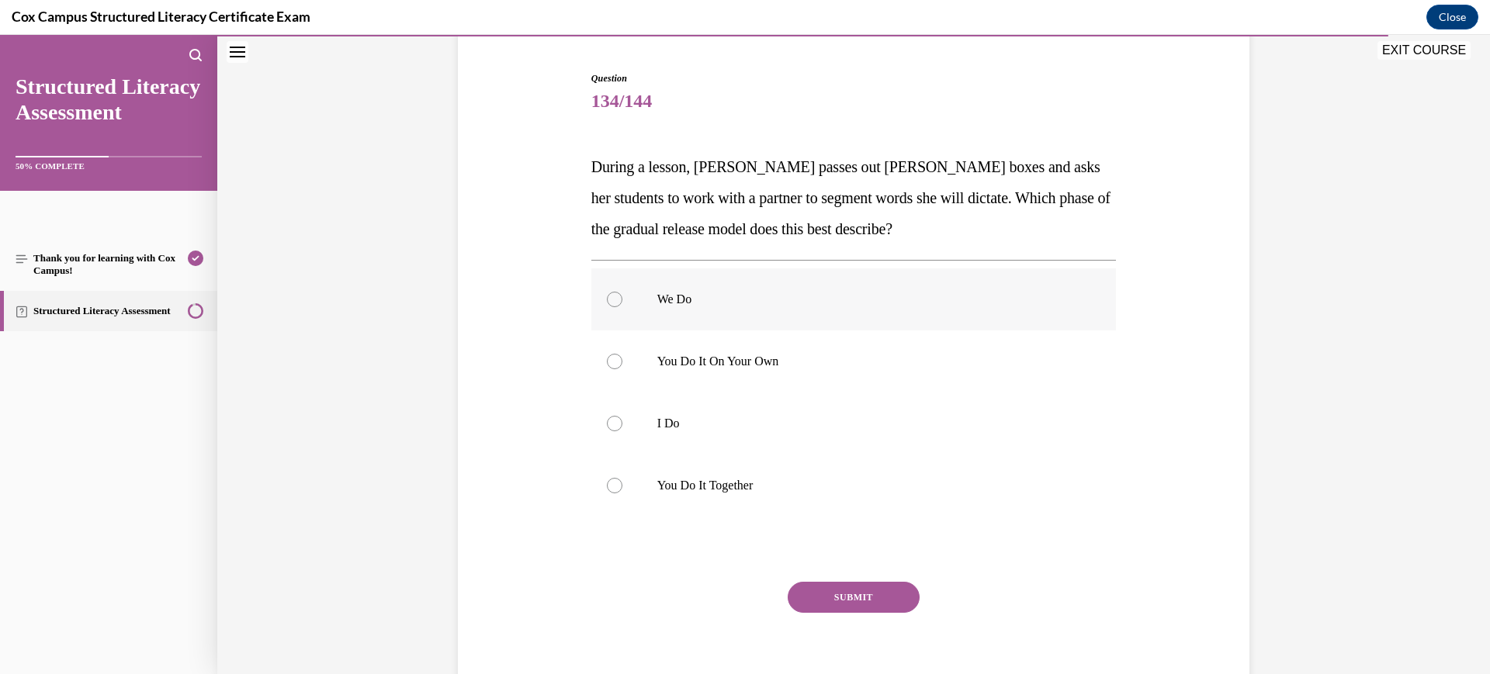
click at [833, 314] on label "We Do" at bounding box center [853, 300] width 525 height 62
click at [622, 307] on input "We Do" at bounding box center [615, 300] width 16 height 16
radio input "true"
click at [862, 586] on button "SUBMIT" at bounding box center [854, 597] width 132 height 31
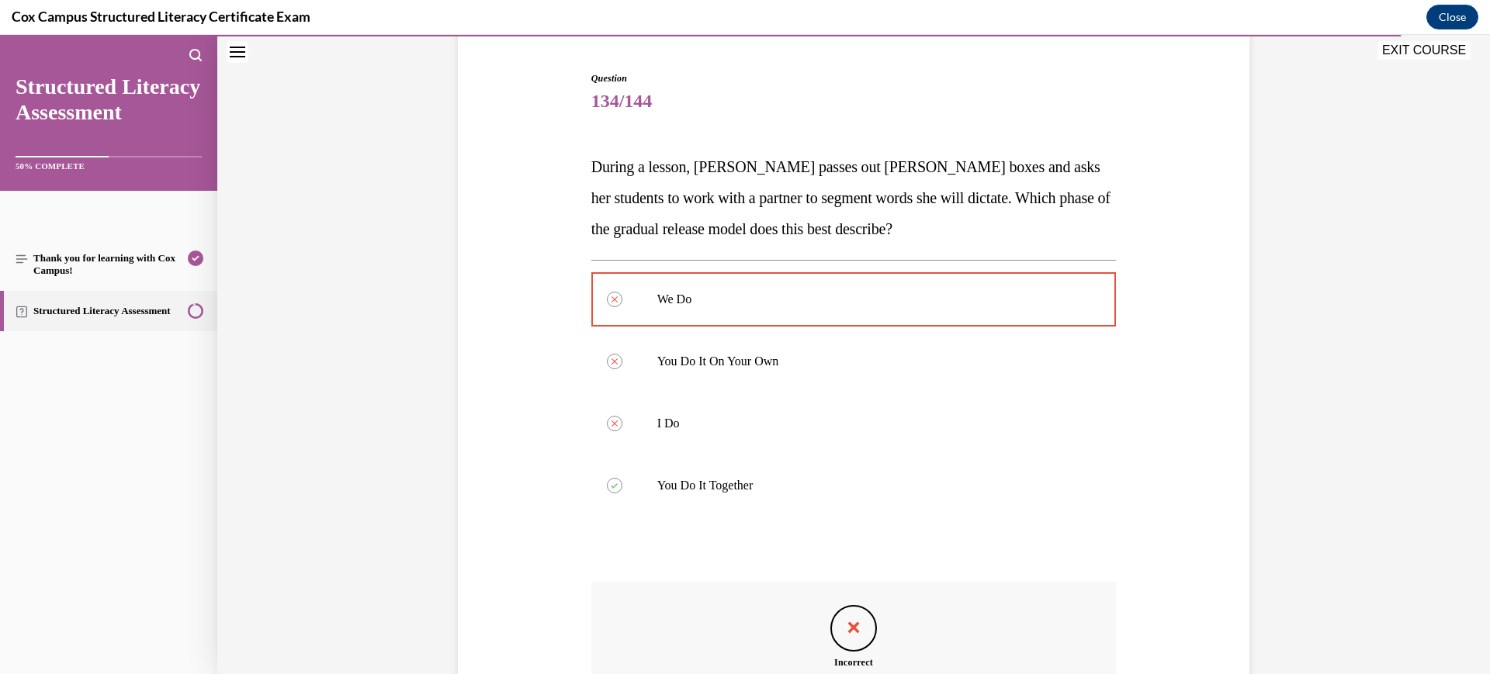
scroll to position [338, 0]
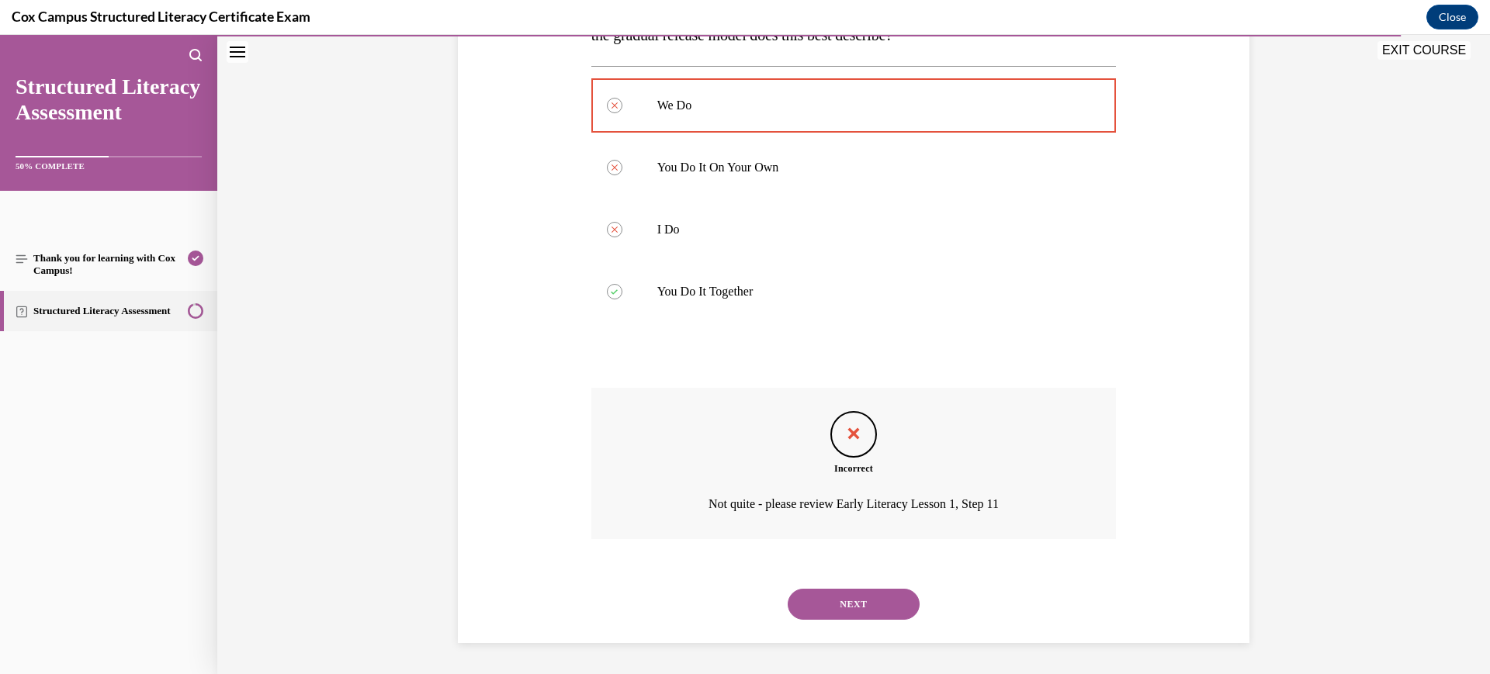
click at [831, 607] on button "NEXT" at bounding box center [854, 604] width 132 height 31
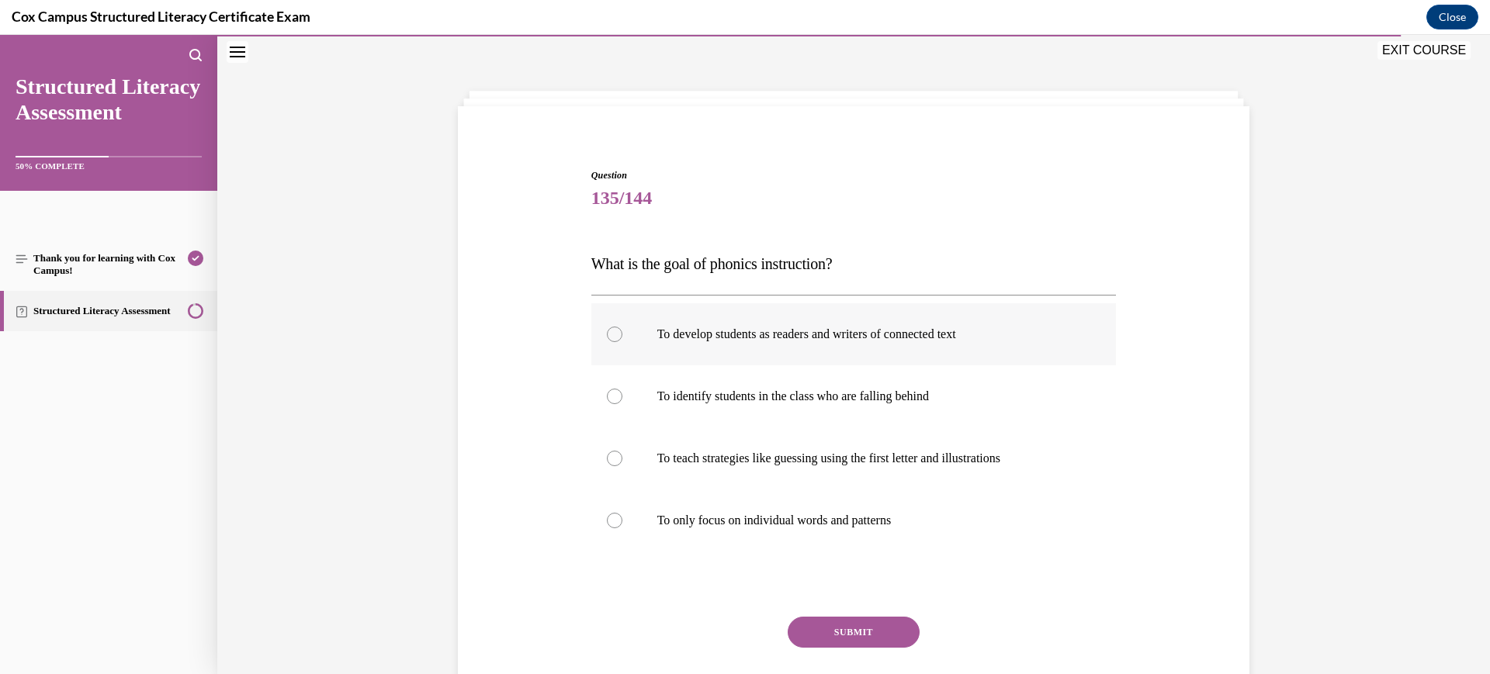
click at [833, 349] on label "To develop students as readers and writers of connected text" at bounding box center [853, 334] width 525 height 62
click at [622, 342] on input "To develop students as readers and writers of connected text" at bounding box center [615, 335] width 16 height 16
radio input "true"
click at [842, 619] on button "SUBMIT" at bounding box center [854, 632] width 132 height 31
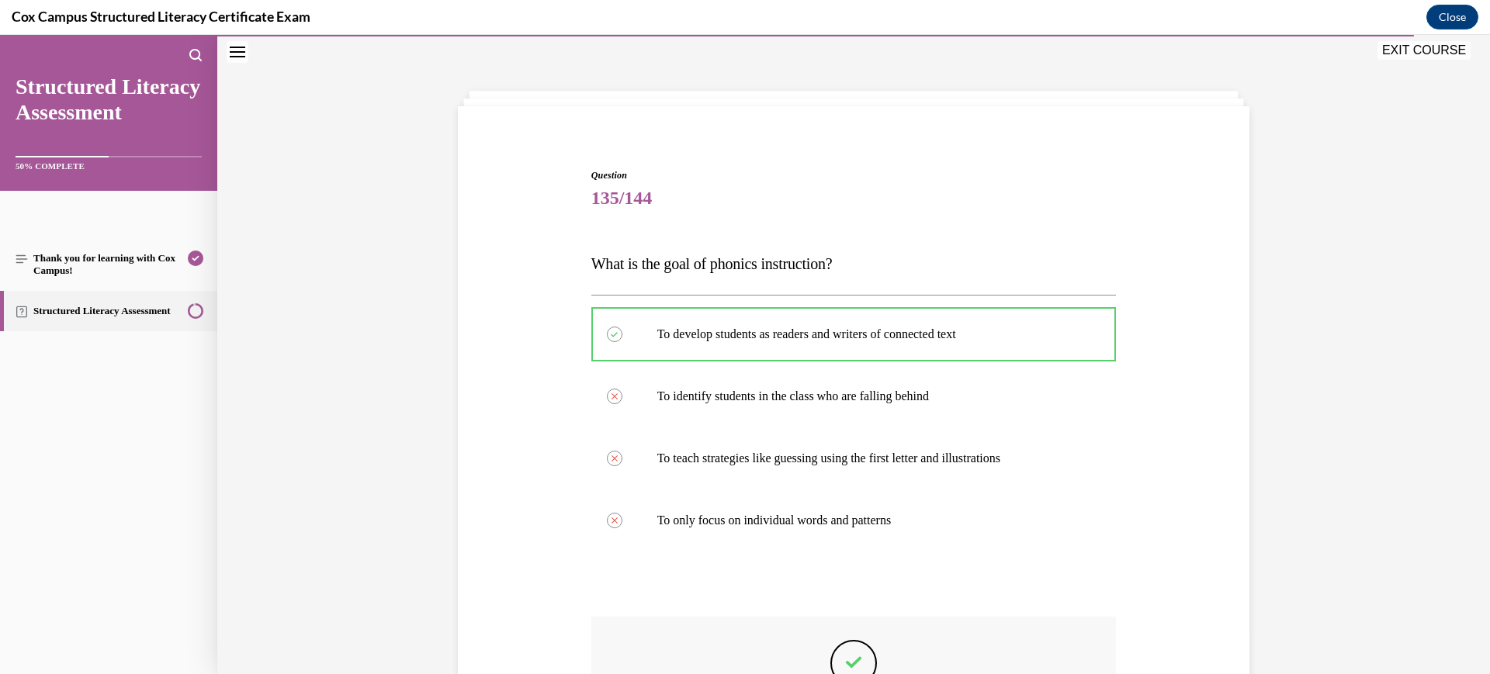
scroll to position [276, 0]
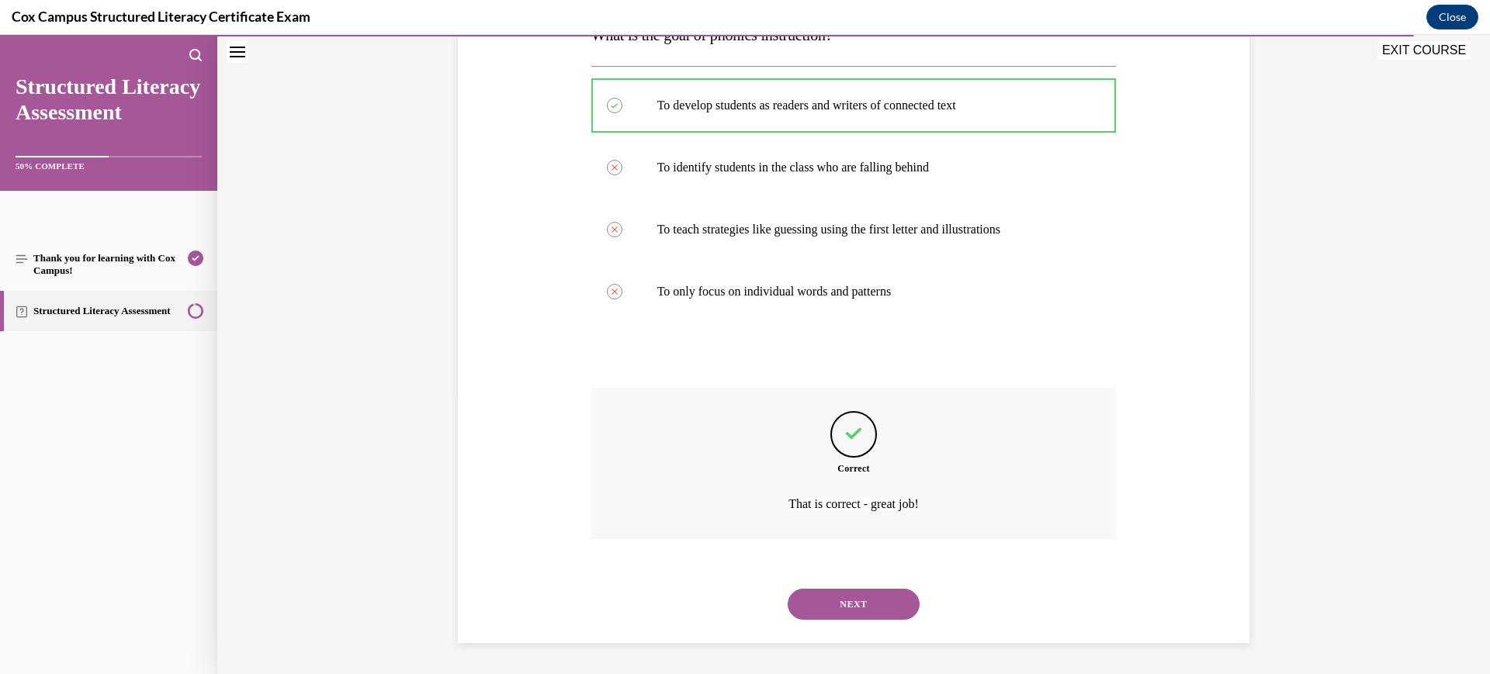
click at [837, 598] on button "NEXT" at bounding box center [854, 604] width 132 height 31
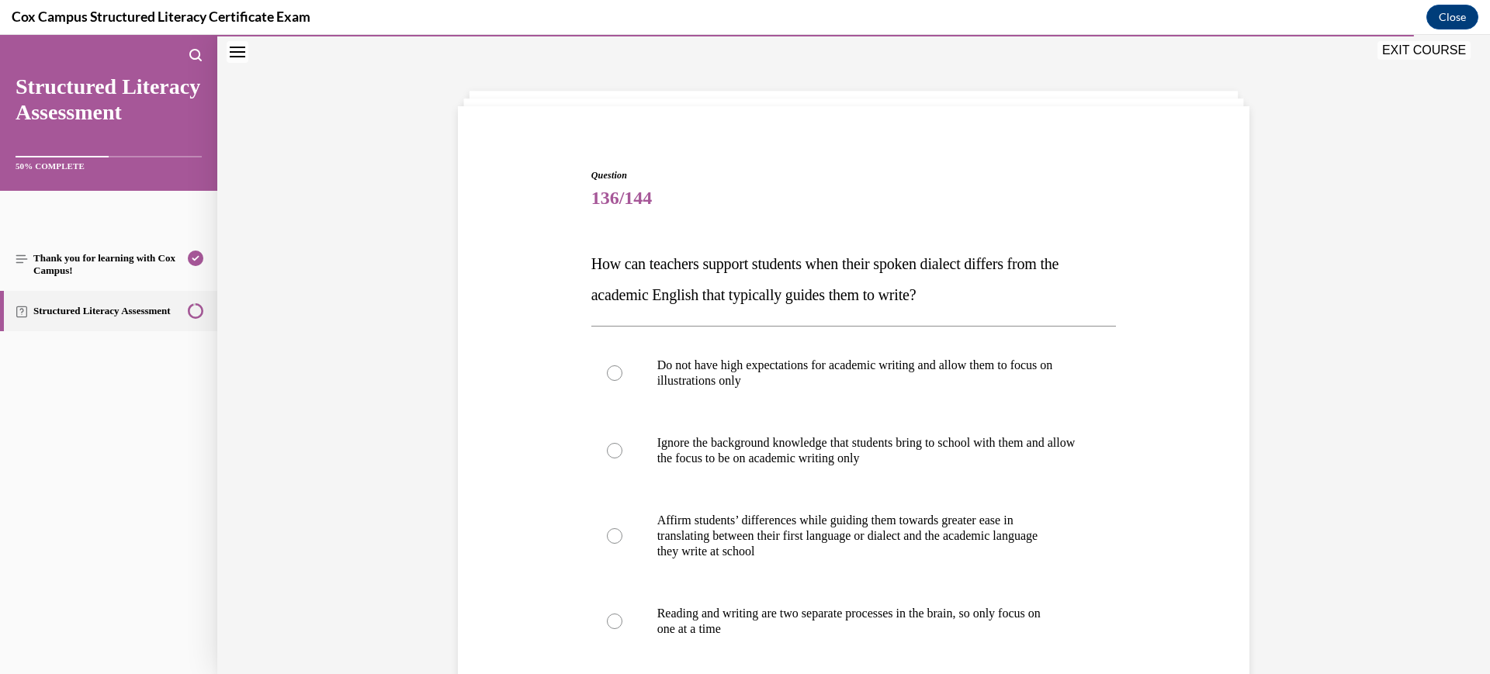
scroll to position [144, 0]
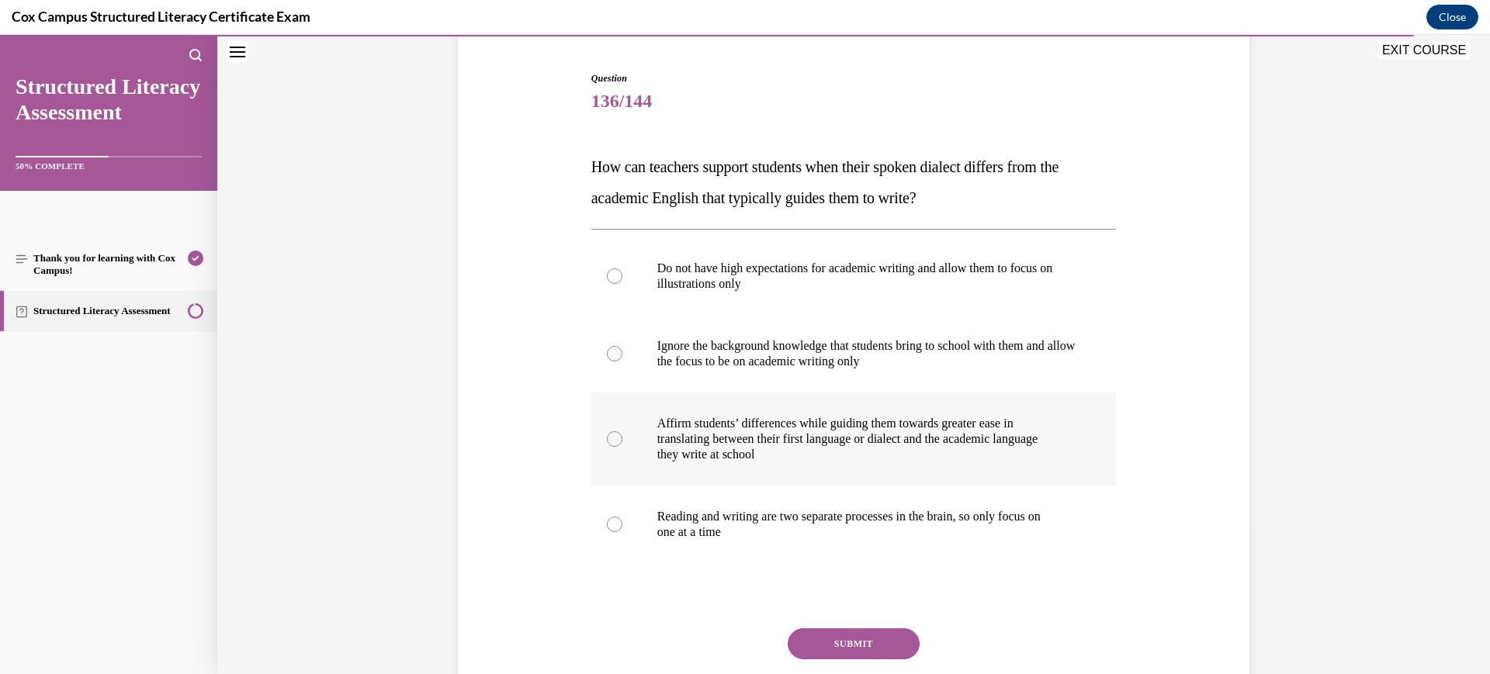
click at [809, 458] on p "they write at school" at bounding box center [867, 455] width 421 height 16
click at [622, 447] on input "Affirm students’ differences while guiding them towards greater ease in transla…" at bounding box center [615, 440] width 16 height 16
radio input "true"
click at [847, 641] on button "SUBMIT" at bounding box center [854, 644] width 132 height 31
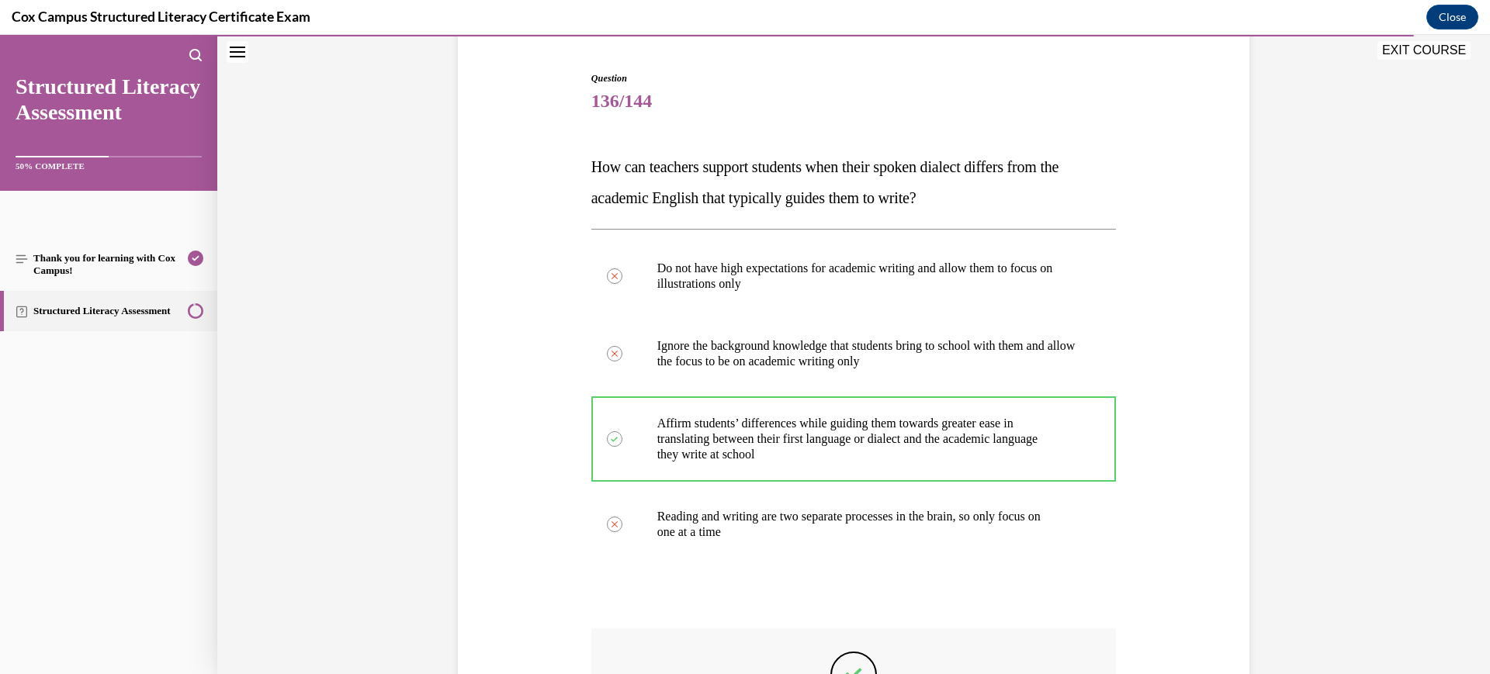
scroll to position [340, 0]
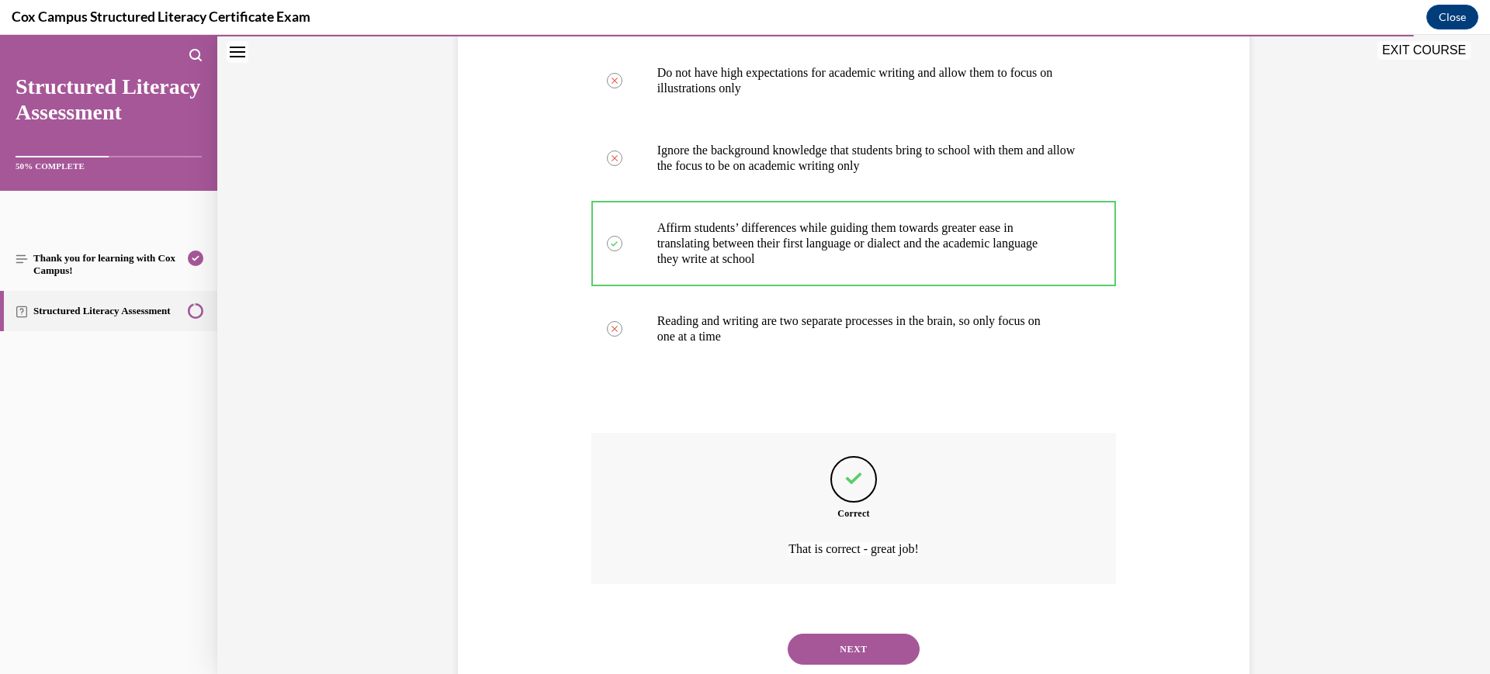
click at [832, 645] on button "NEXT" at bounding box center [854, 649] width 132 height 31
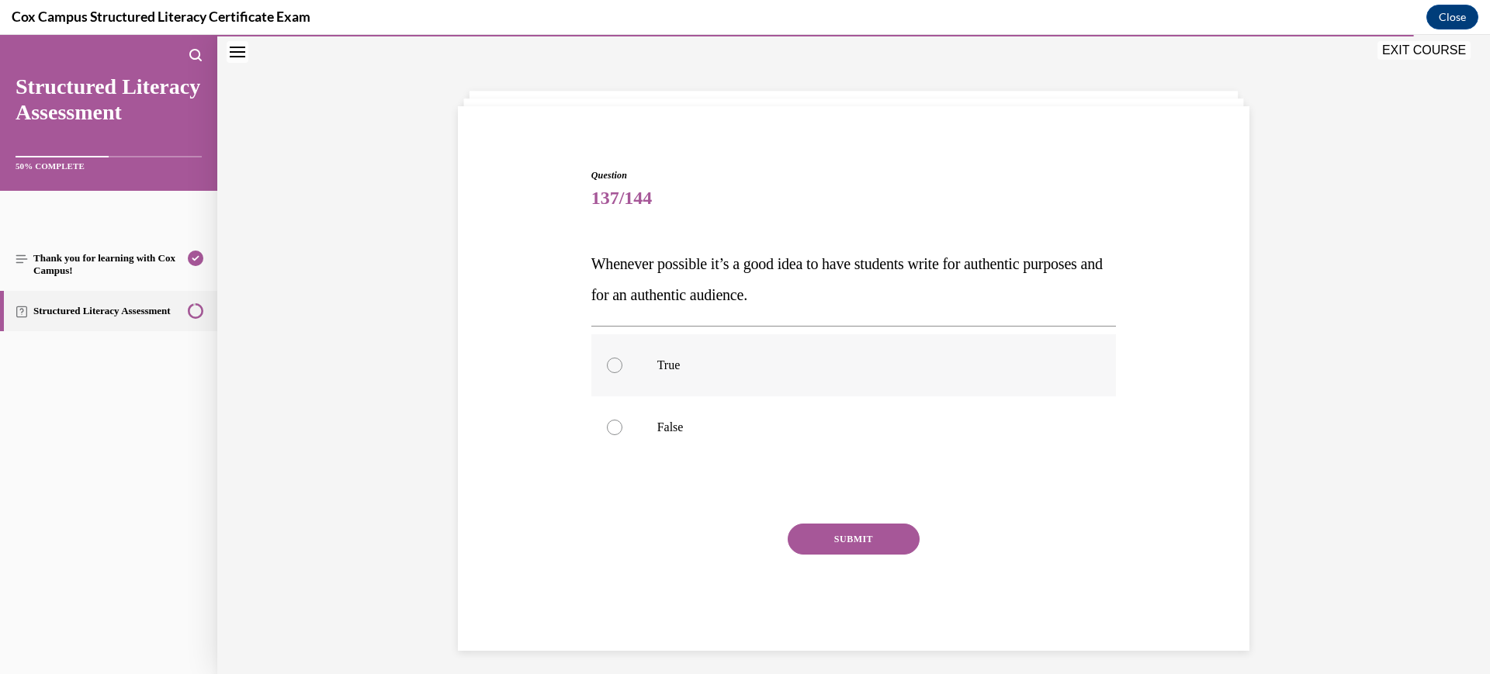
click at [750, 353] on label "True" at bounding box center [853, 365] width 525 height 62
click at [622, 358] on input "True" at bounding box center [615, 366] width 16 height 16
radio input "true"
click at [838, 537] on button "SUBMIT" at bounding box center [854, 539] width 132 height 31
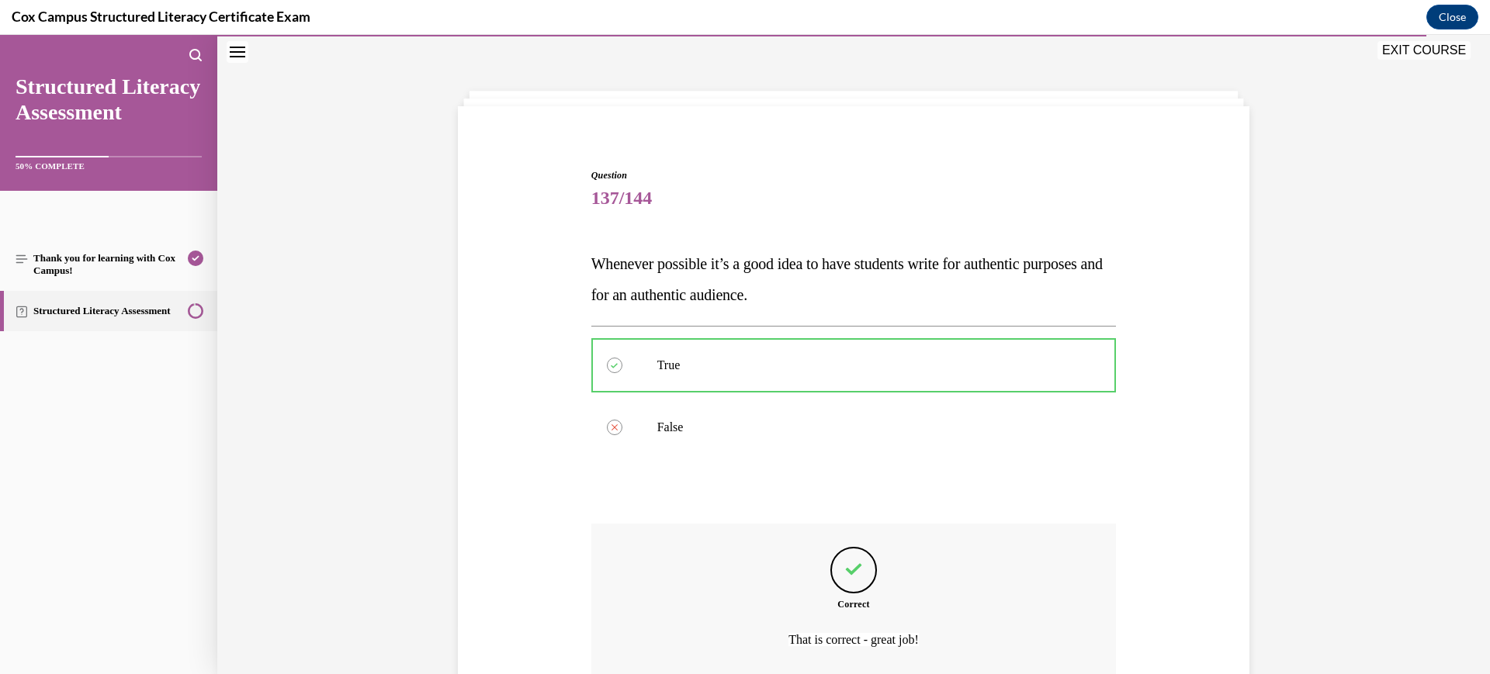
scroll to position [177, 0]
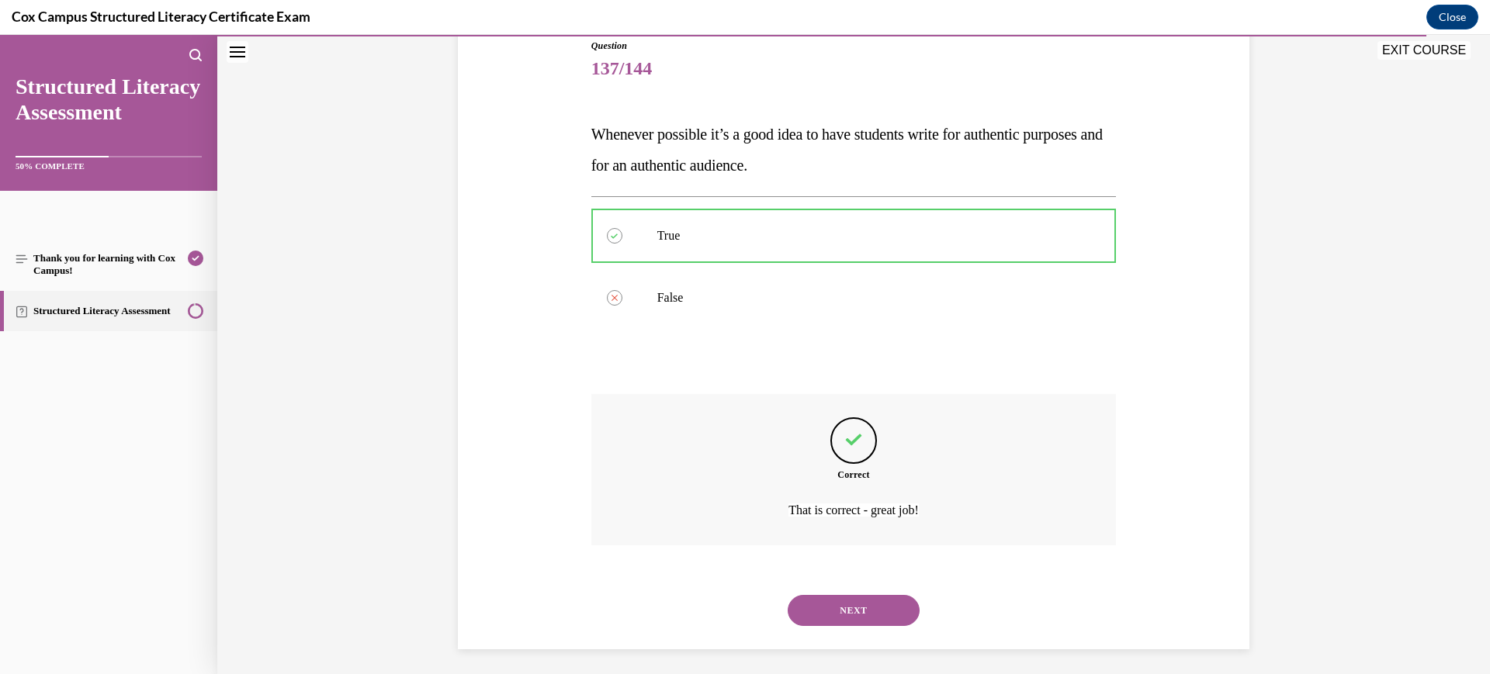
click at [806, 631] on div "NEXT" at bounding box center [853, 611] width 525 height 62
click at [809, 615] on button "NEXT" at bounding box center [854, 610] width 132 height 31
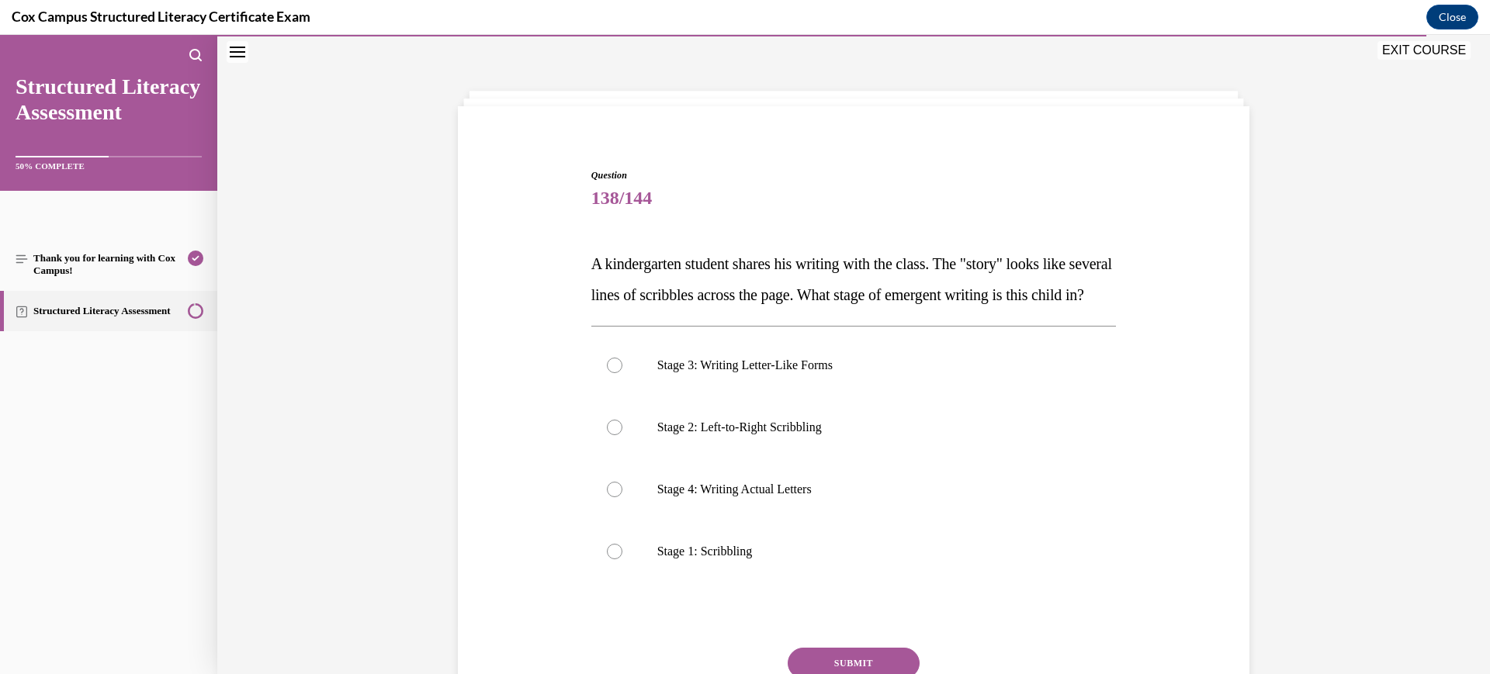
scroll to position [144, 0]
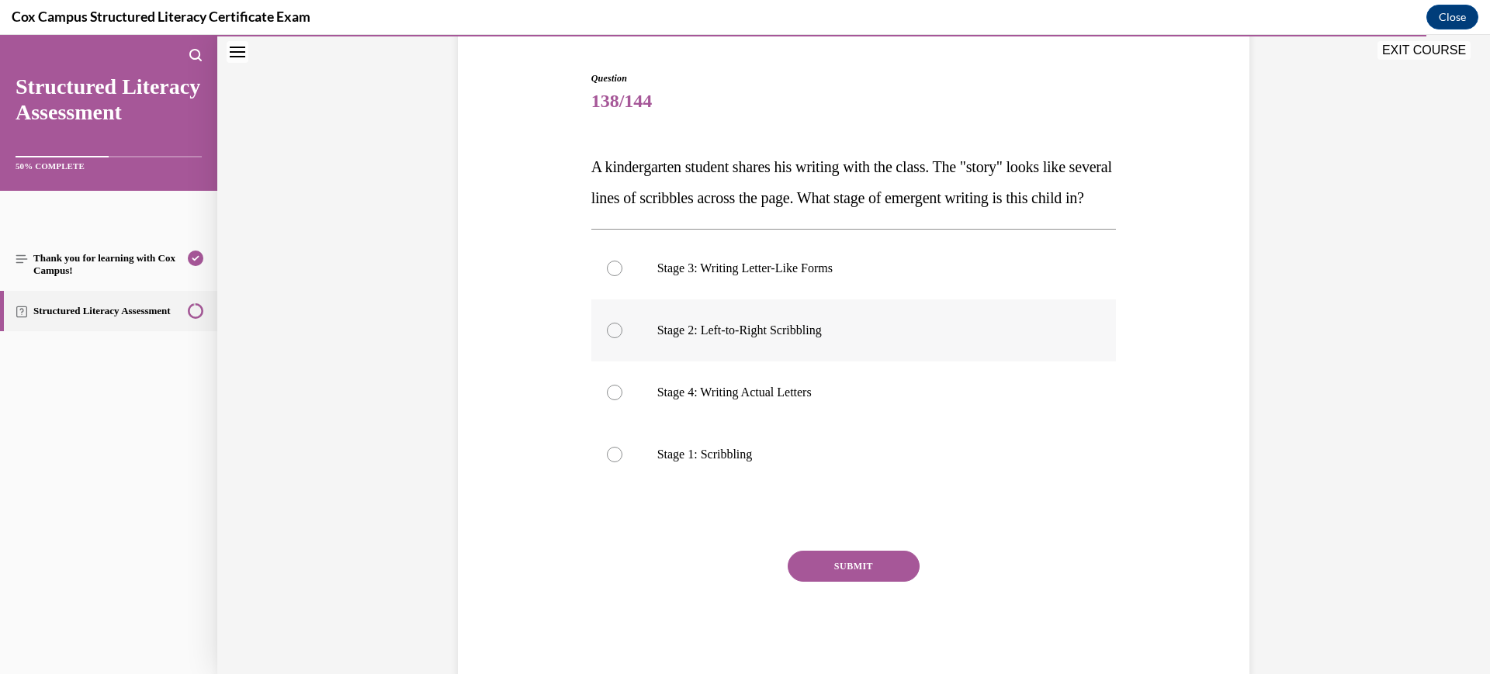
click at [851, 338] on p "Stage 2: Left-to-Right Scribbling" at bounding box center [867, 331] width 421 height 16
click at [622, 338] on input "Stage 2: Left-to-Right Scribbling" at bounding box center [615, 331] width 16 height 16
radio input "true"
click at [864, 574] on div "Question 138/144 A kindergarten student shares his writing with the class. The …" at bounding box center [853, 374] width 525 height 607
click at [861, 582] on button "SUBMIT" at bounding box center [854, 566] width 132 height 31
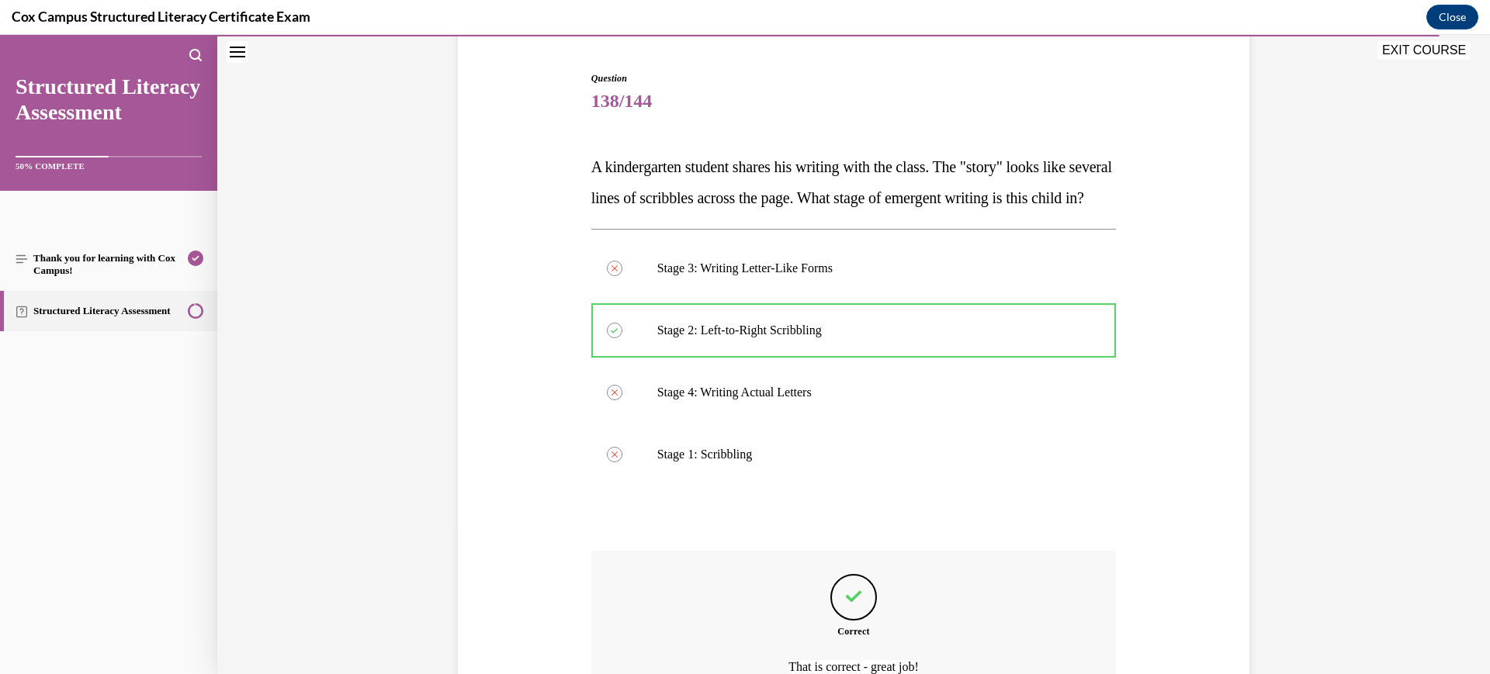
scroll to position [338, 0]
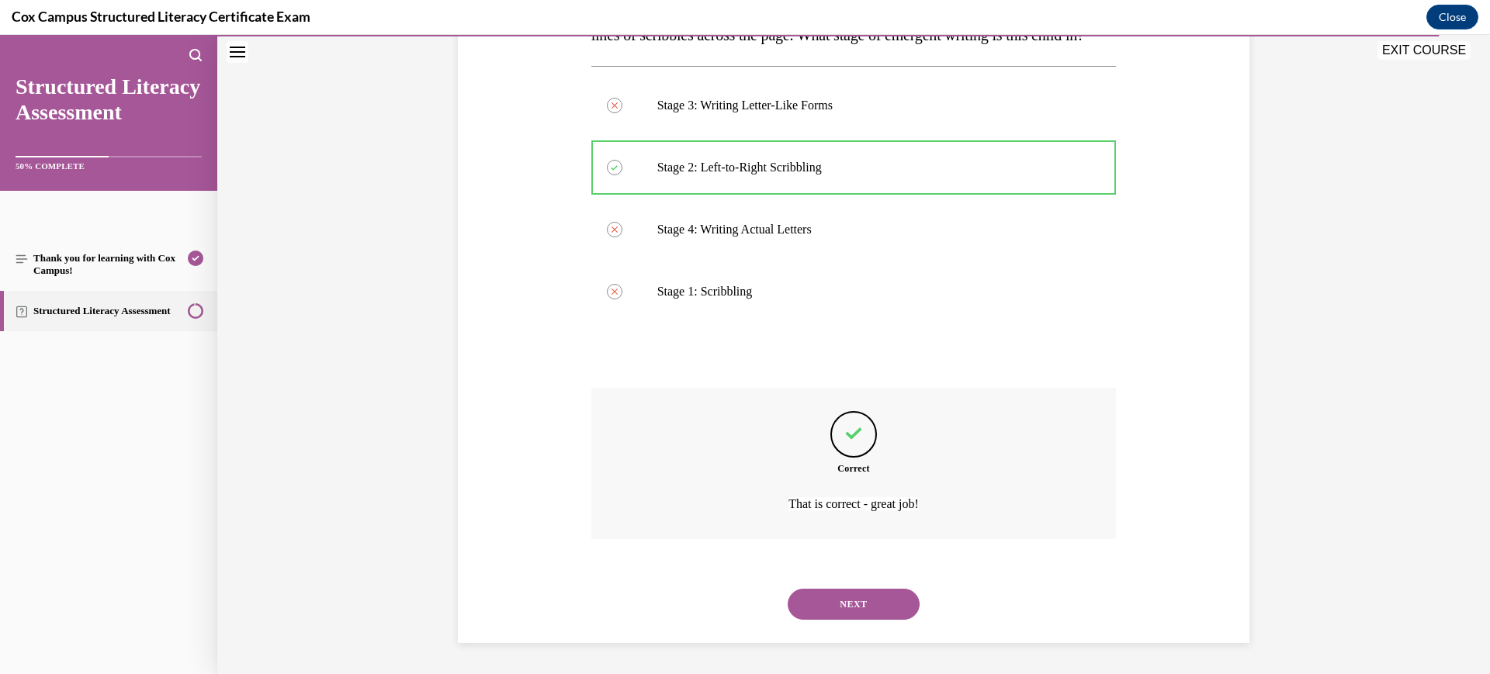
click at [838, 601] on button "NEXT" at bounding box center [854, 604] width 132 height 31
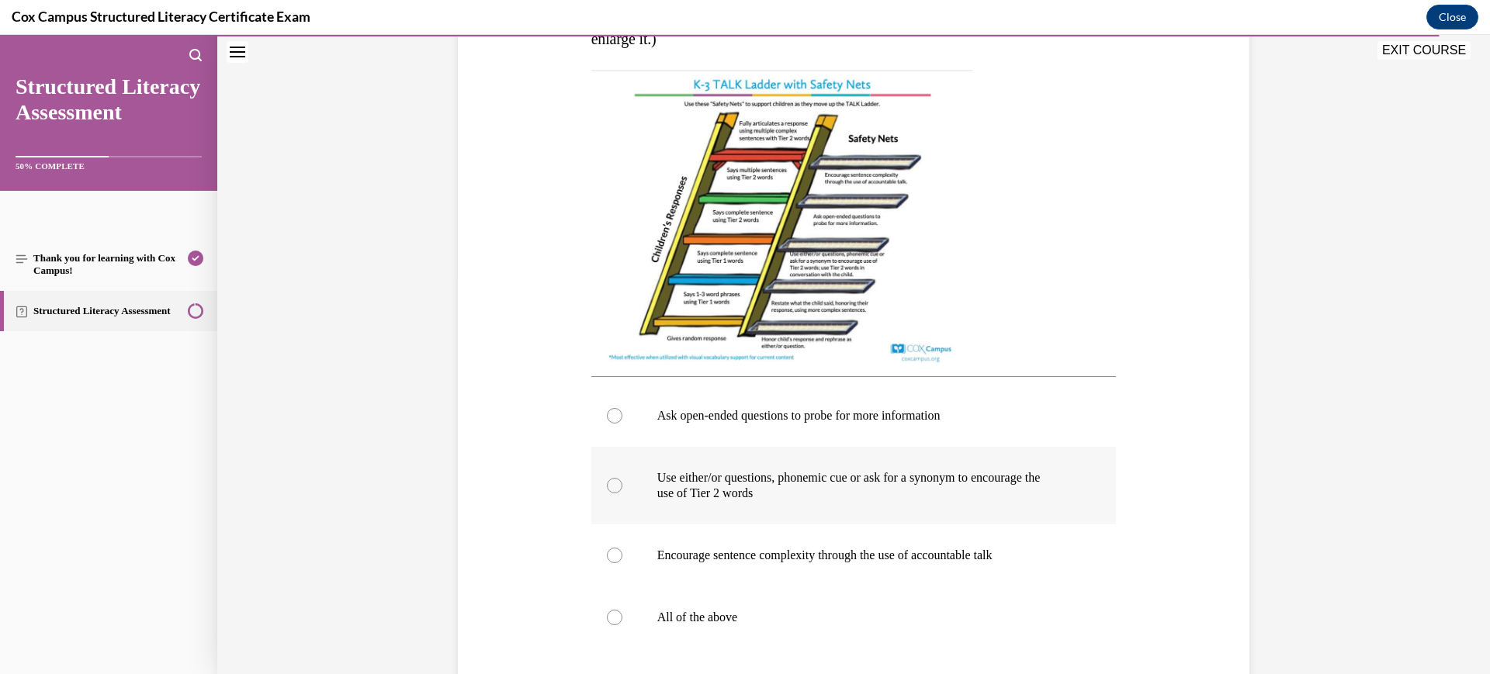
scroll to position [494, 0]
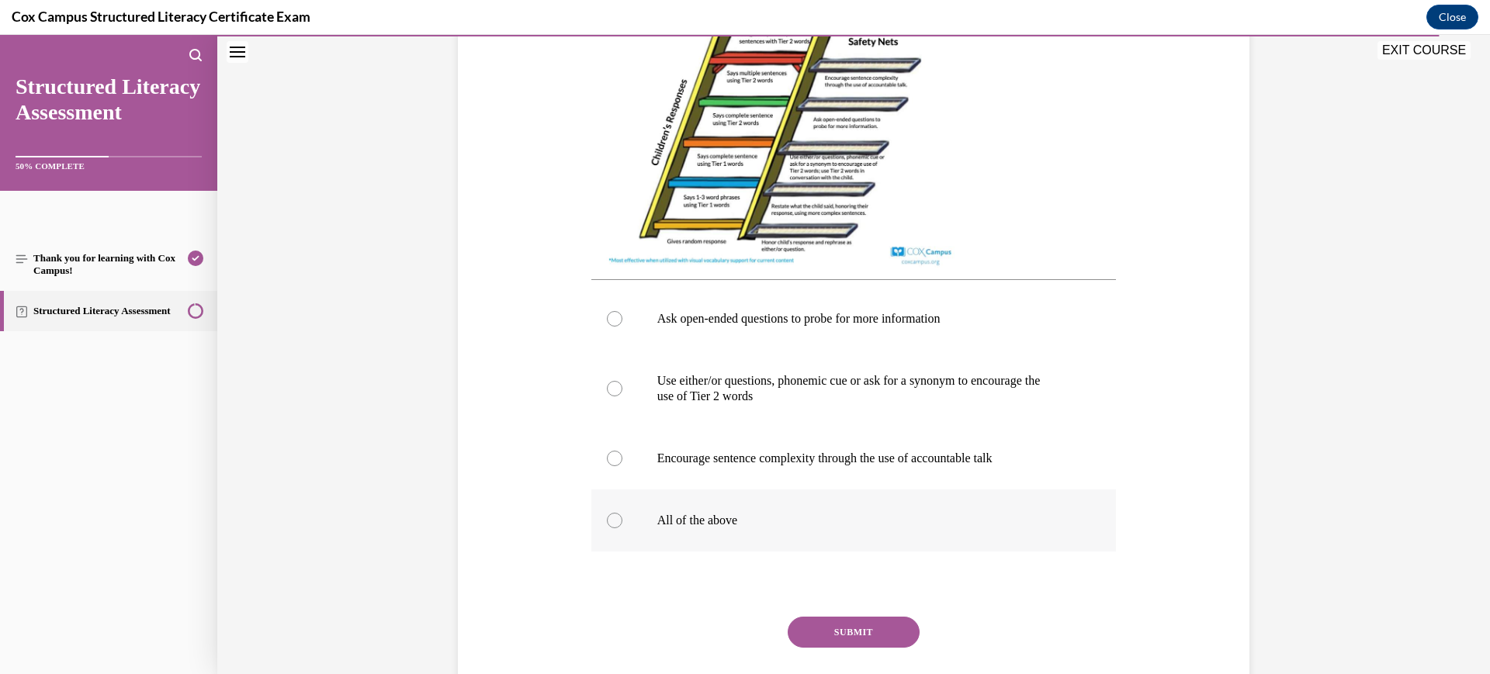
click at [823, 517] on label "All of the above" at bounding box center [853, 521] width 525 height 62
click at [622, 517] on input "All of the above" at bounding box center [615, 521] width 16 height 16
radio input "true"
click at [864, 648] on button "SUBMIT" at bounding box center [854, 632] width 132 height 31
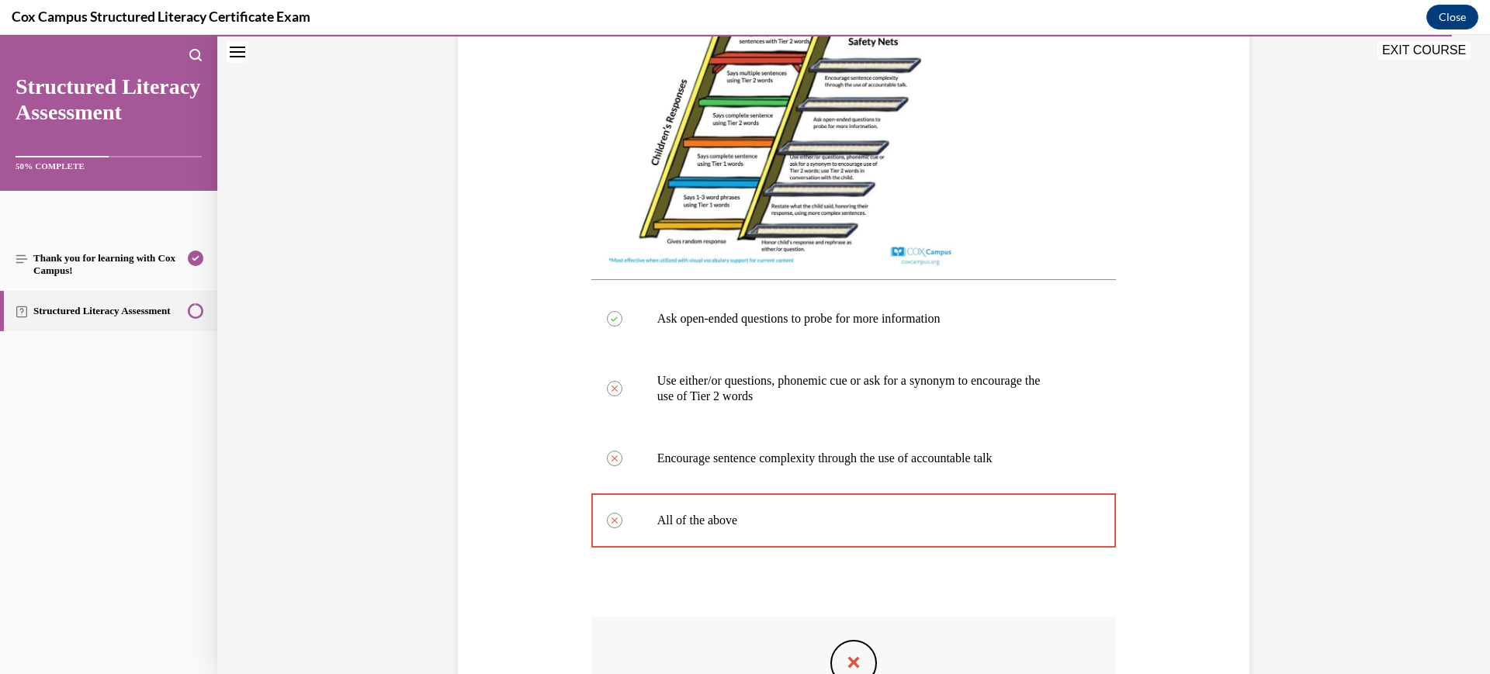
scroll to position [760, 0]
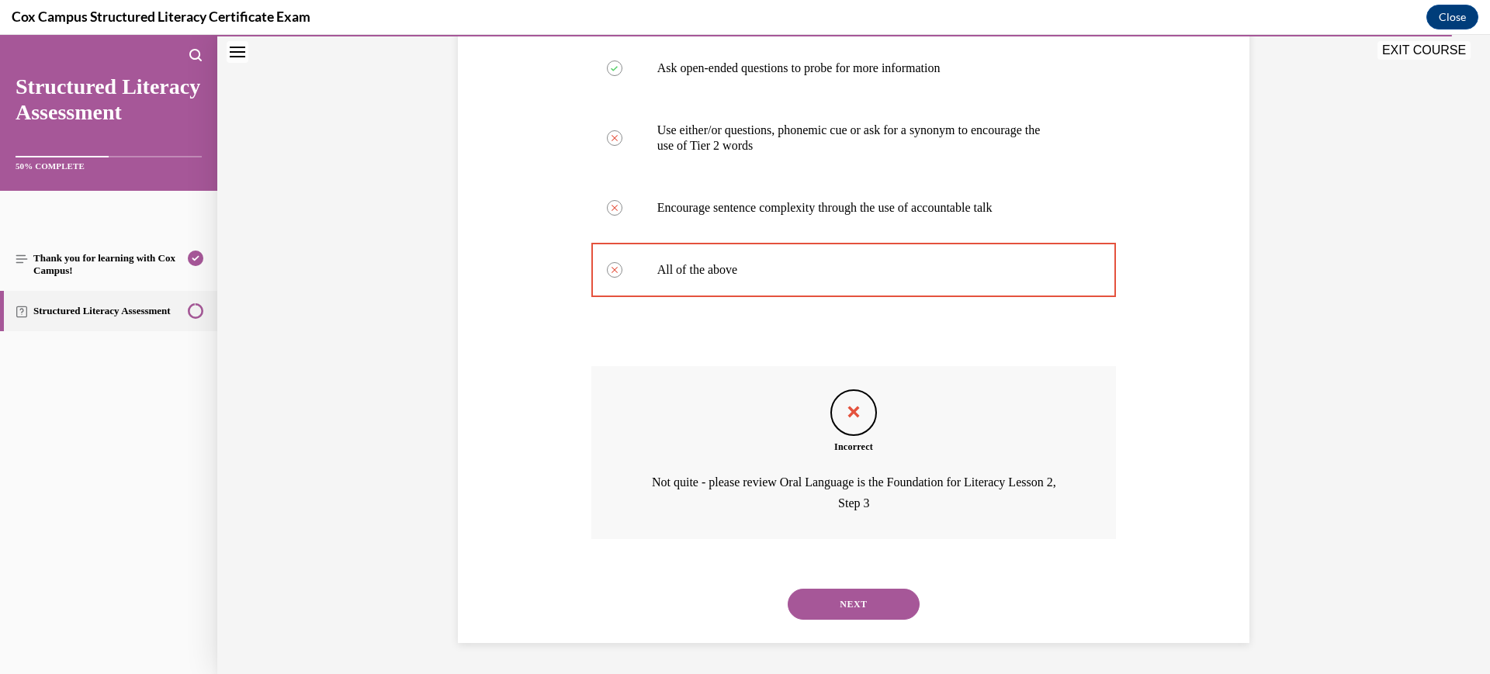
click at [858, 606] on button "NEXT" at bounding box center [854, 604] width 132 height 31
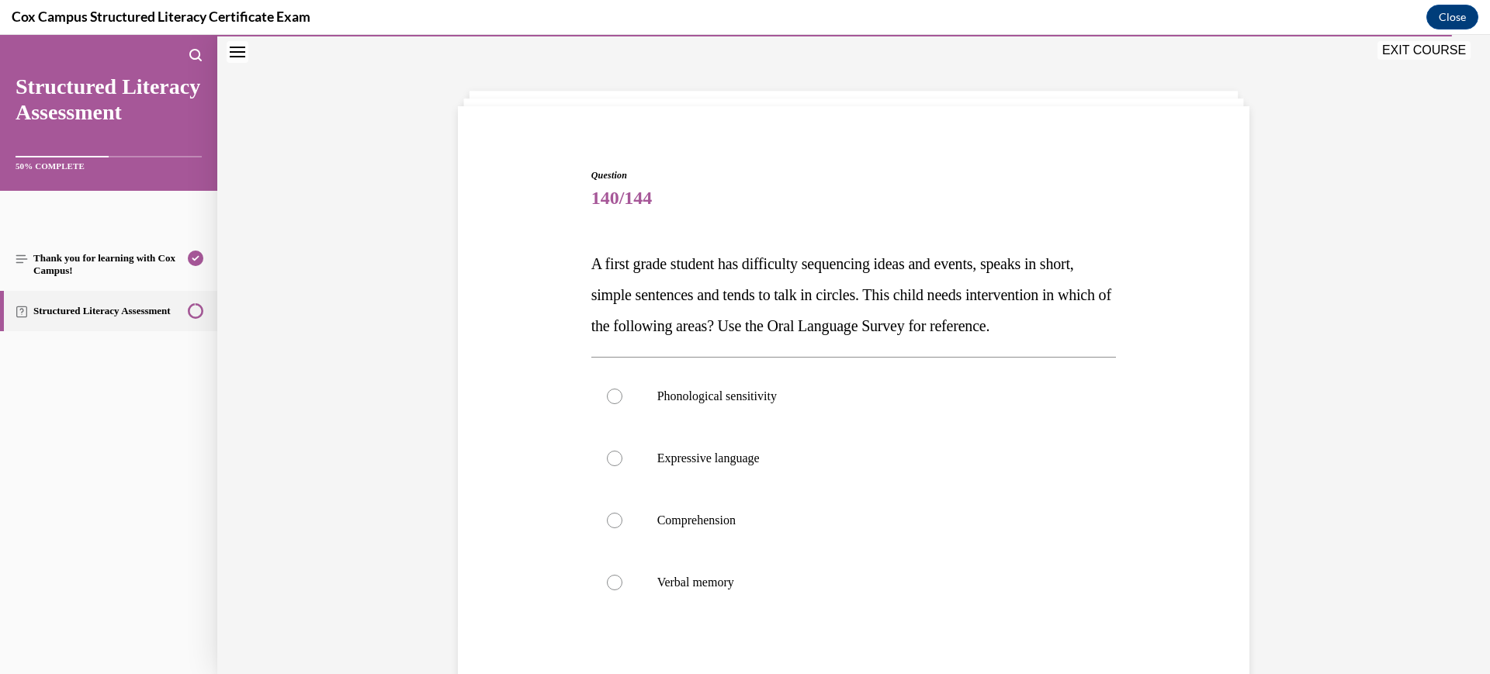
scroll to position [195, 0]
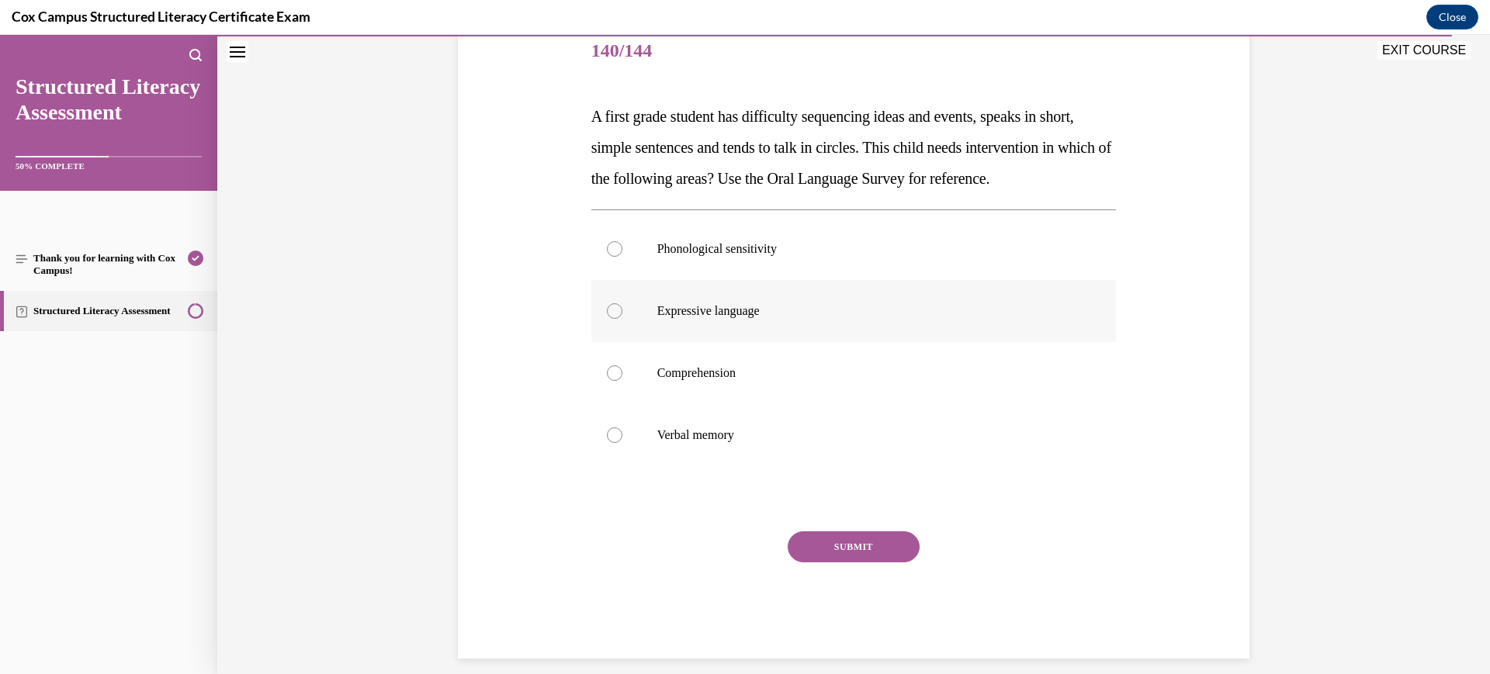
click at [843, 319] on p "Expressive language" at bounding box center [867, 311] width 421 height 16
click at [622, 319] on input "Expressive language" at bounding box center [615, 311] width 16 height 16
radio input "true"
click at [858, 563] on button "SUBMIT" at bounding box center [854, 547] width 132 height 31
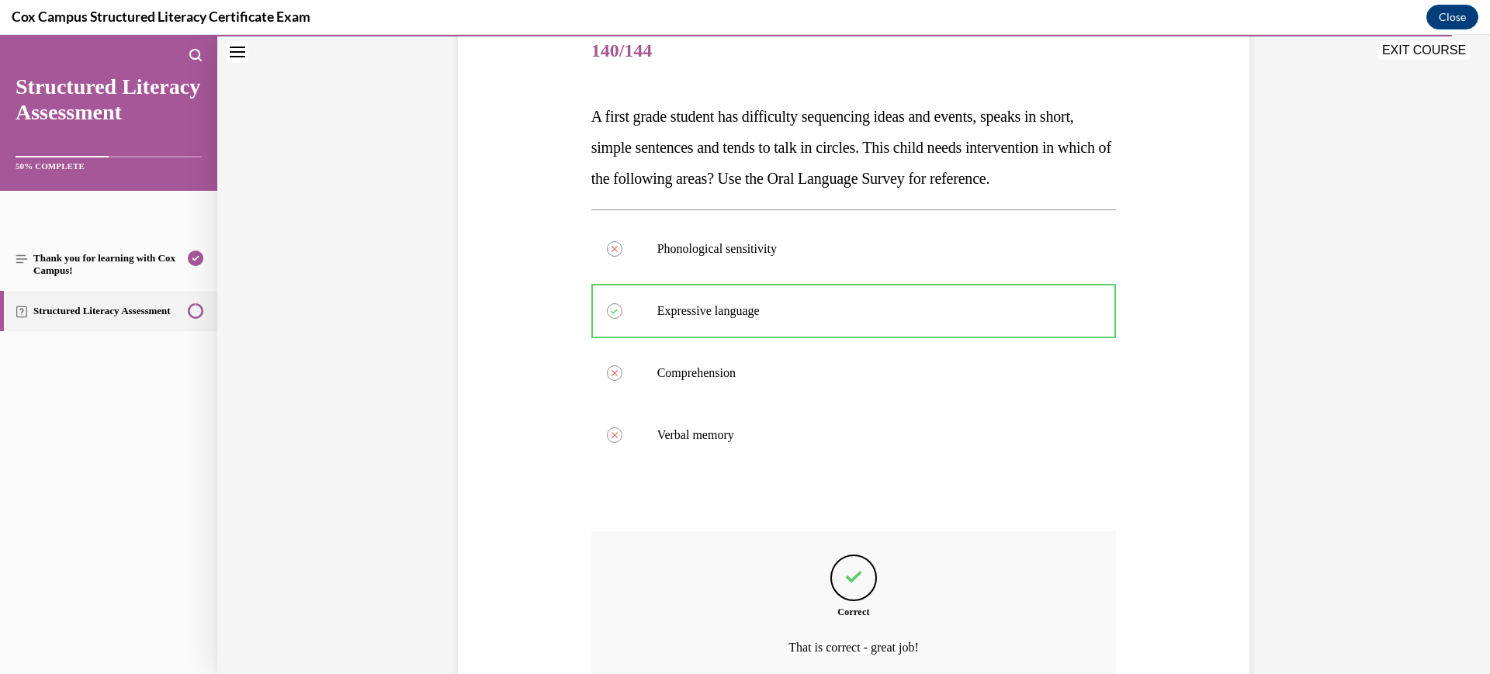
scroll to position [298, 0]
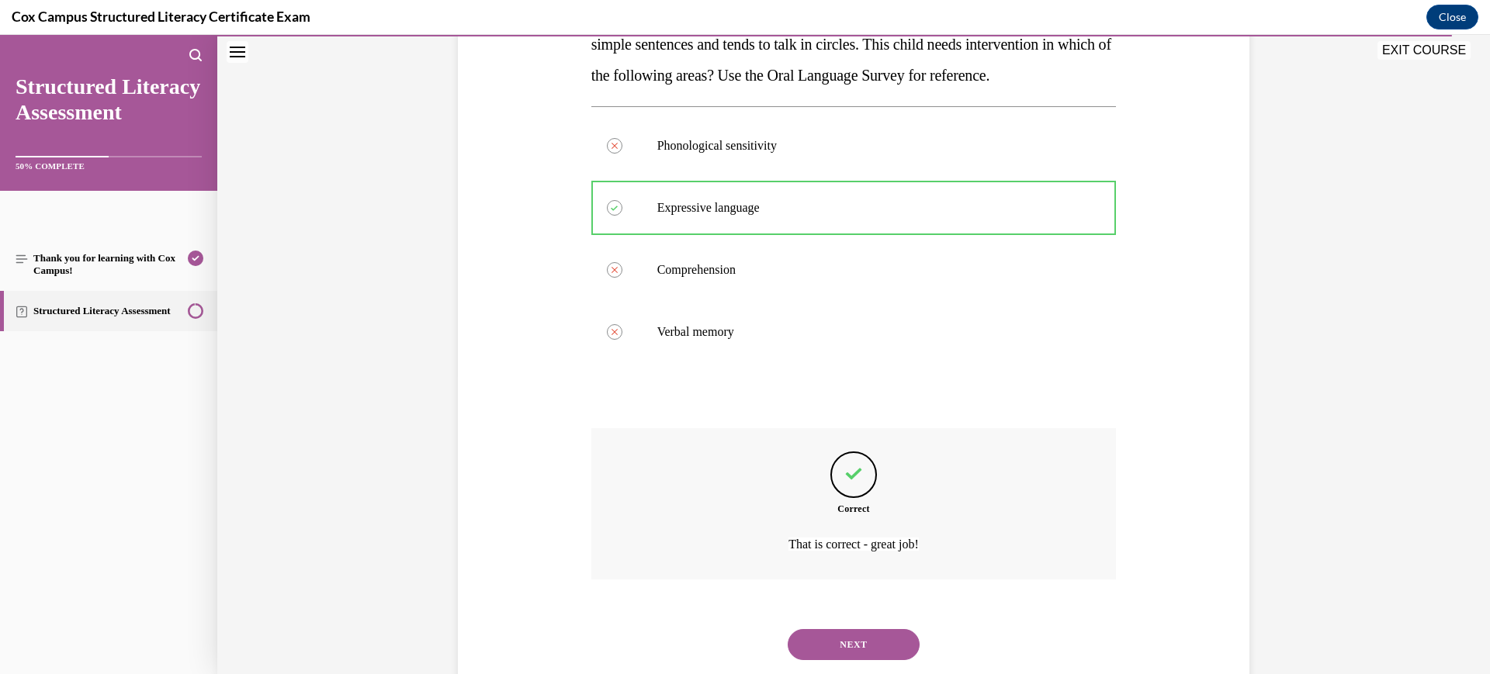
click at [849, 660] on button "NEXT" at bounding box center [854, 644] width 132 height 31
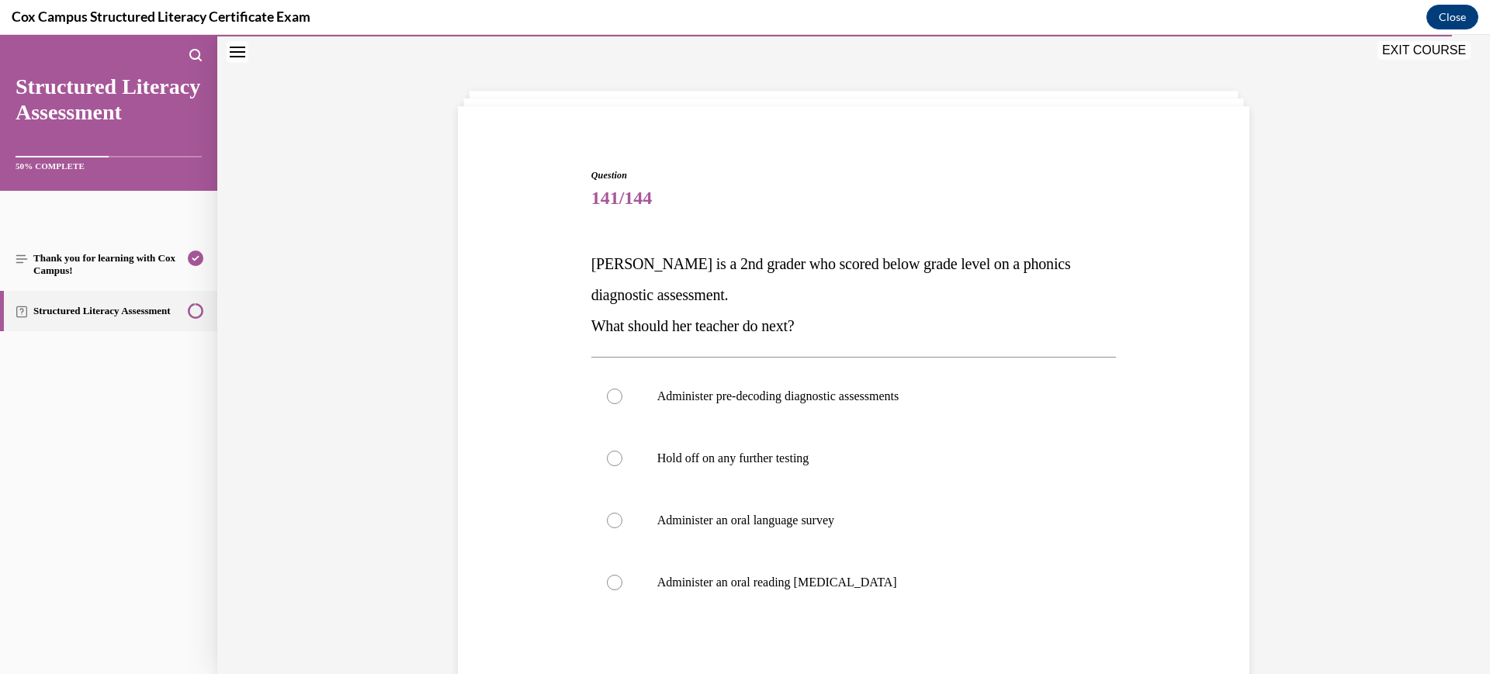
scroll to position [164, 0]
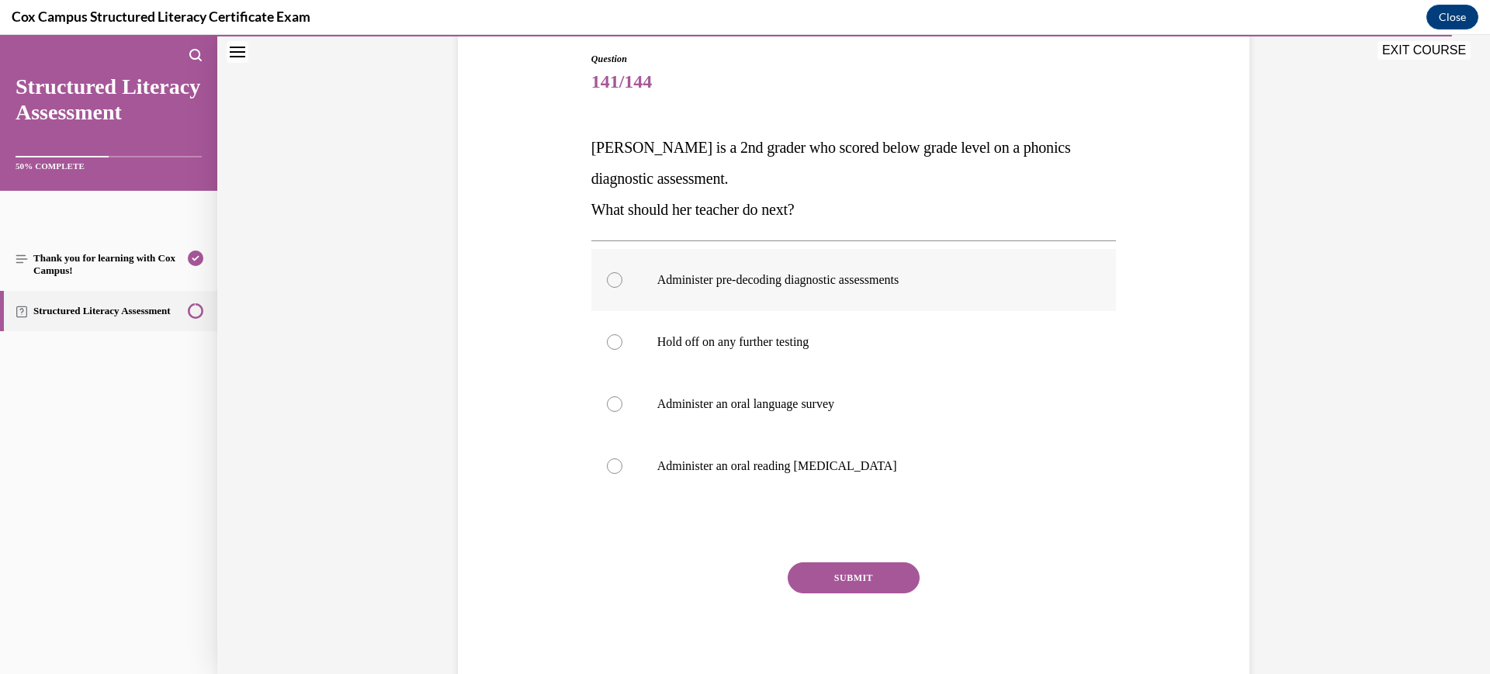
click at [840, 295] on label "Administer pre-decoding diagnostic assessments" at bounding box center [853, 280] width 525 height 62
click at [622, 288] on input "Administer pre-decoding diagnostic assessments" at bounding box center [615, 280] width 16 height 16
radio input "true"
click at [849, 560] on div "Question 141/144 [PERSON_NAME] is a 2nd grader who scored below grade level on …" at bounding box center [853, 371] width 525 height 638
click at [847, 574] on button "SUBMIT" at bounding box center [854, 578] width 132 height 31
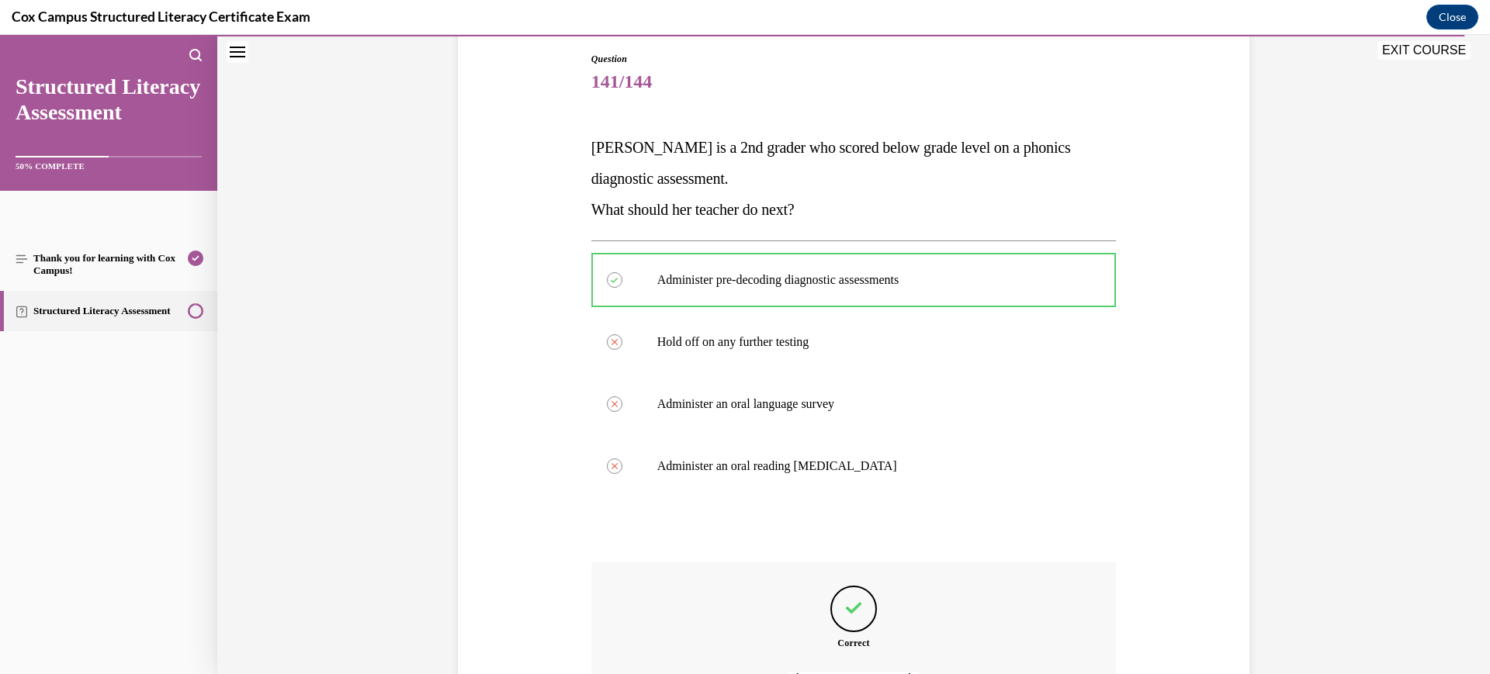
scroll to position [338, 0]
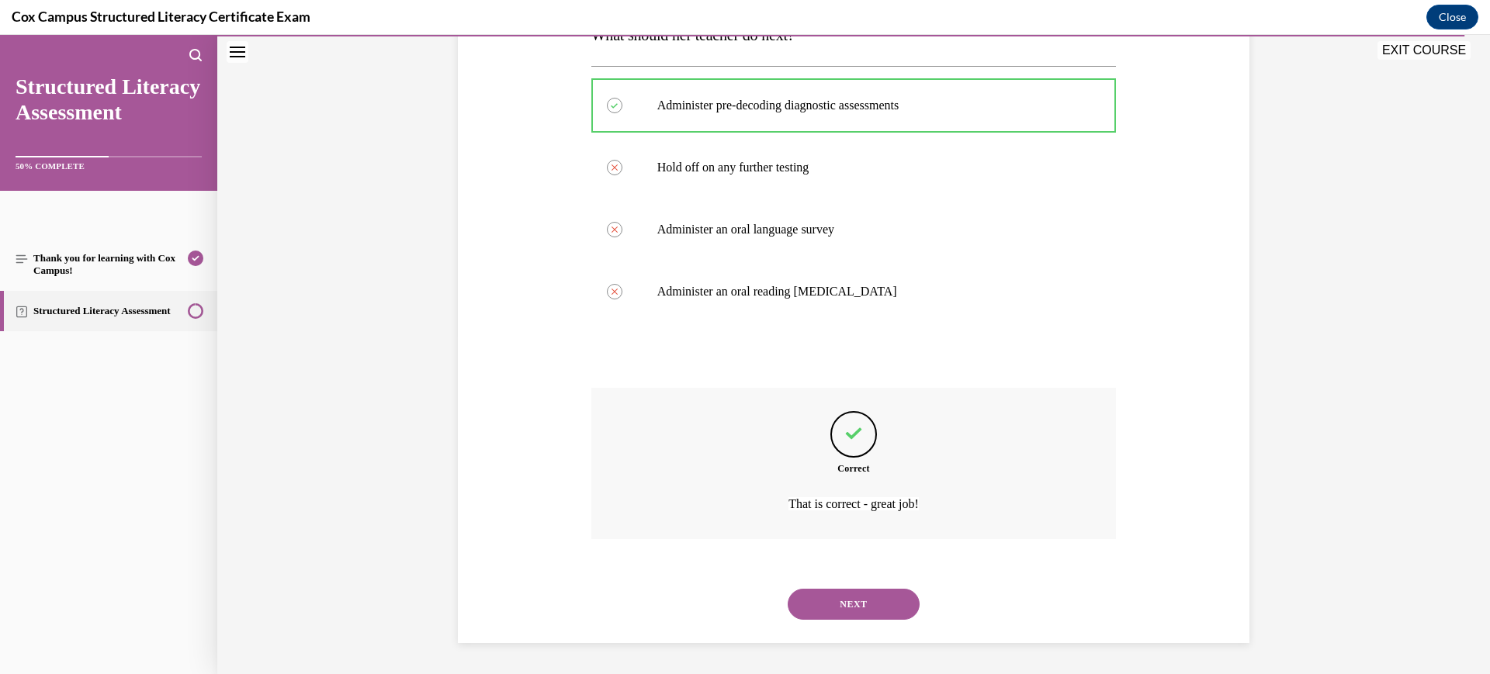
click at [842, 607] on button "NEXT" at bounding box center [854, 604] width 132 height 31
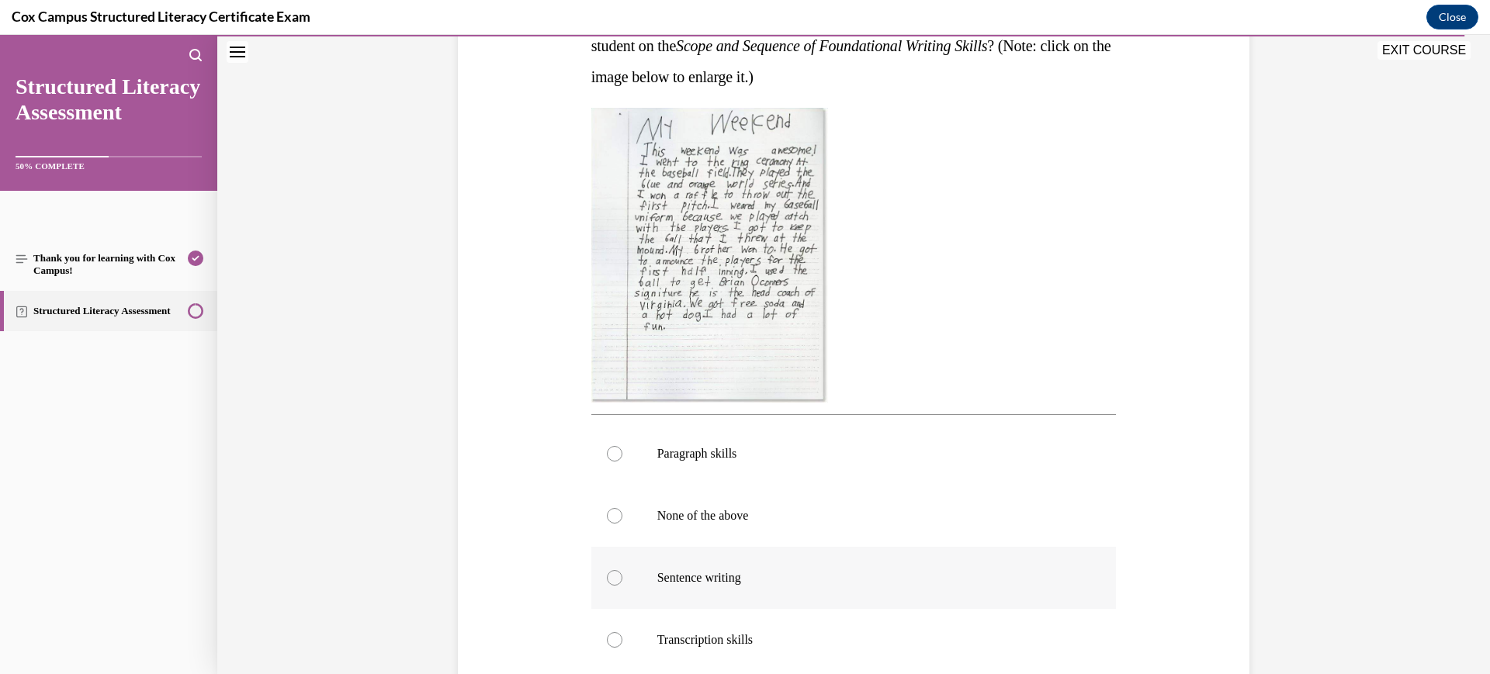
scroll to position [470, 0]
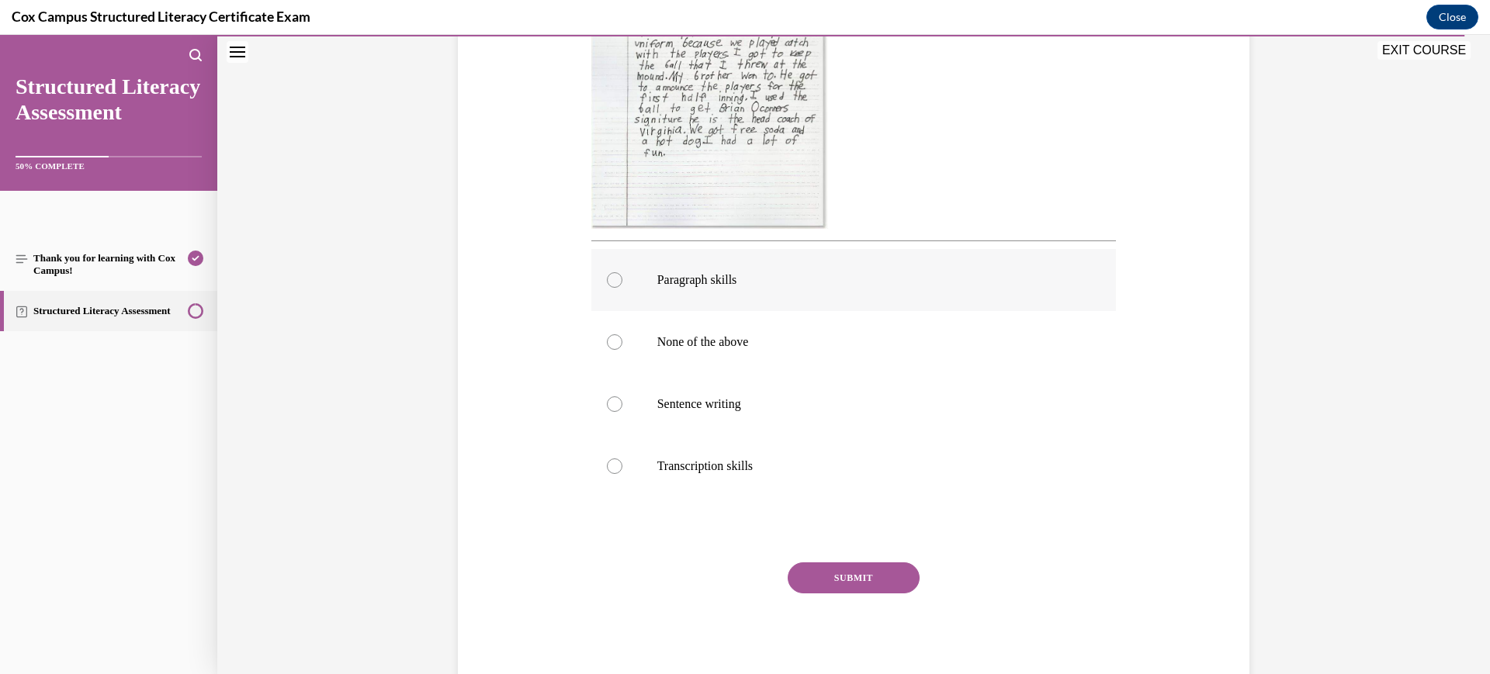
click at [707, 272] on p "Paragraph skills" at bounding box center [867, 280] width 421 height 16
click at [622, 272] on input "Paragraph skills" at bounding box center [615, 280] width 16 height 16
radio input "true"
click at [841, 574] on button "SUBMIT" at bounding box center [854, 578] width 132 height 31
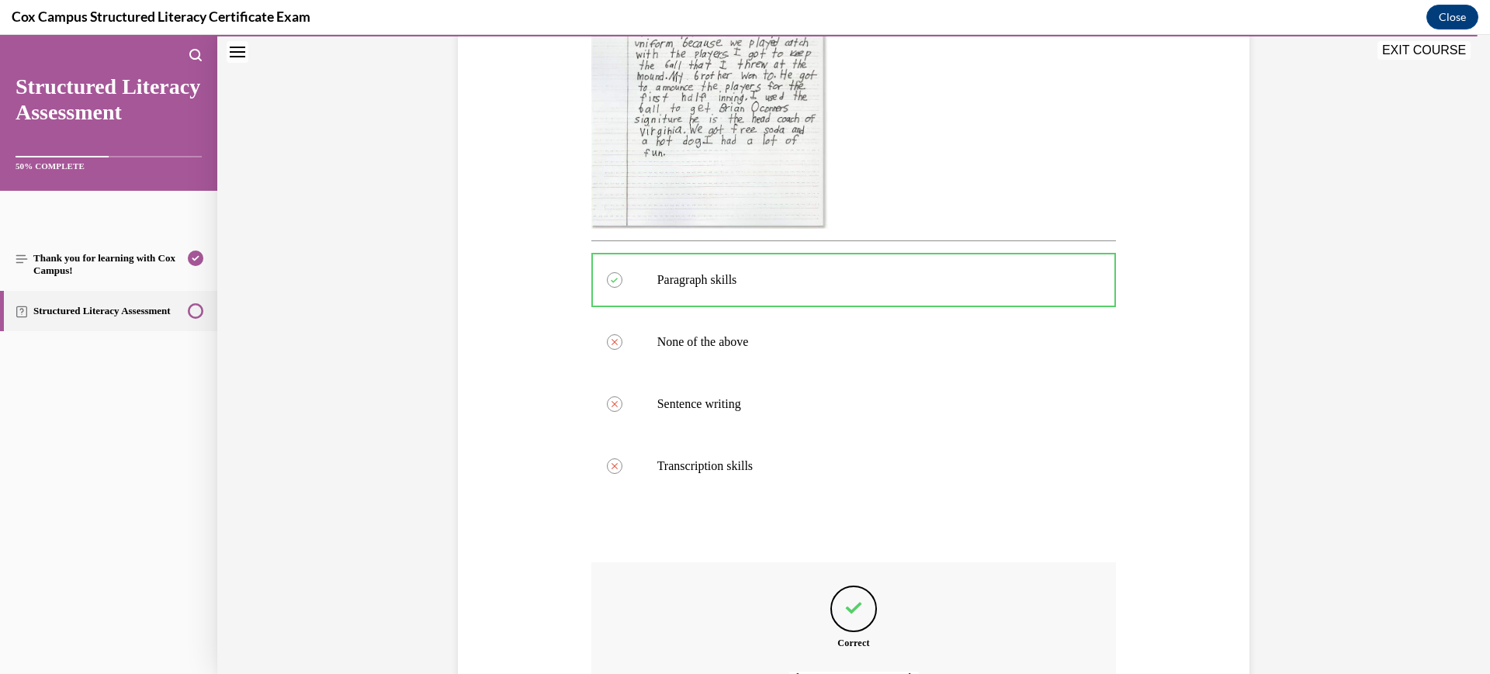
scroll to position [646, 0]
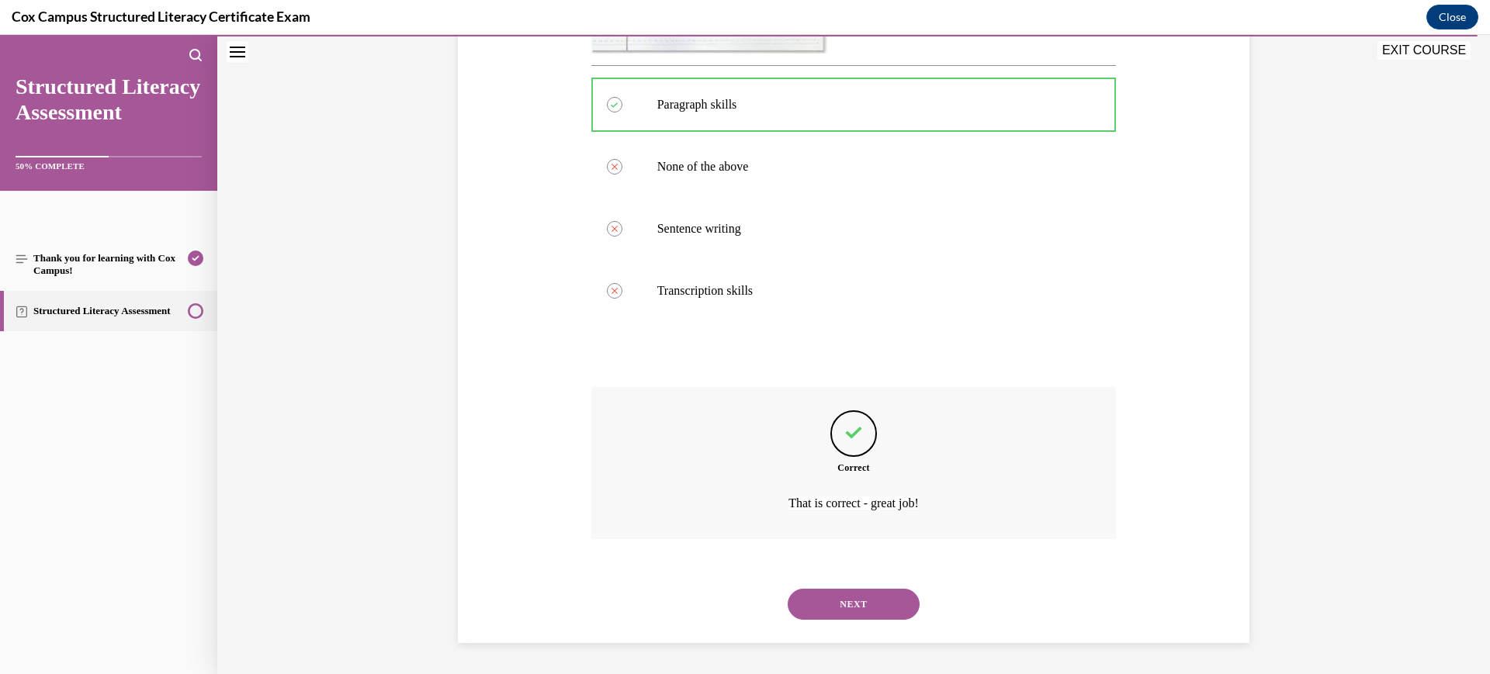
click at [842, 607] on button "NEXT" at bounding box center [854, 604] width 132 height 31
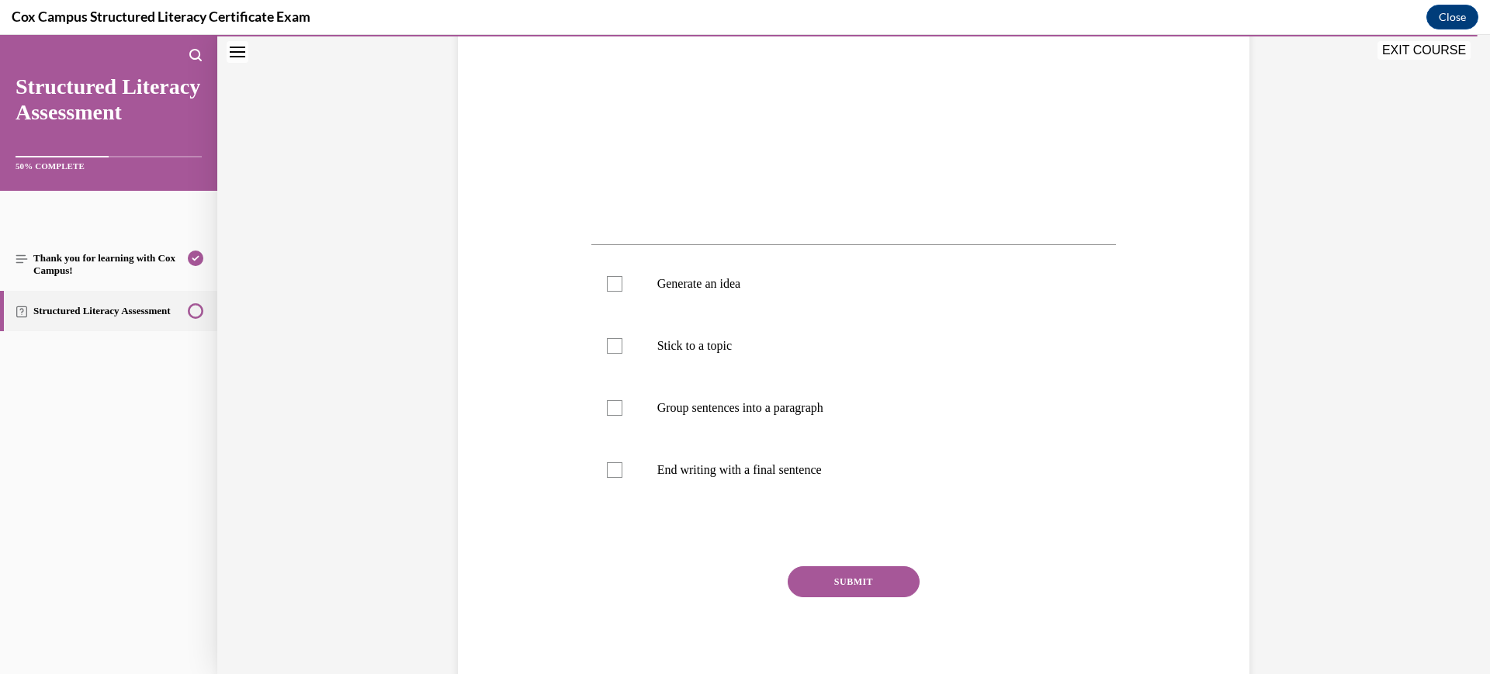
scroll to position [439, 0]
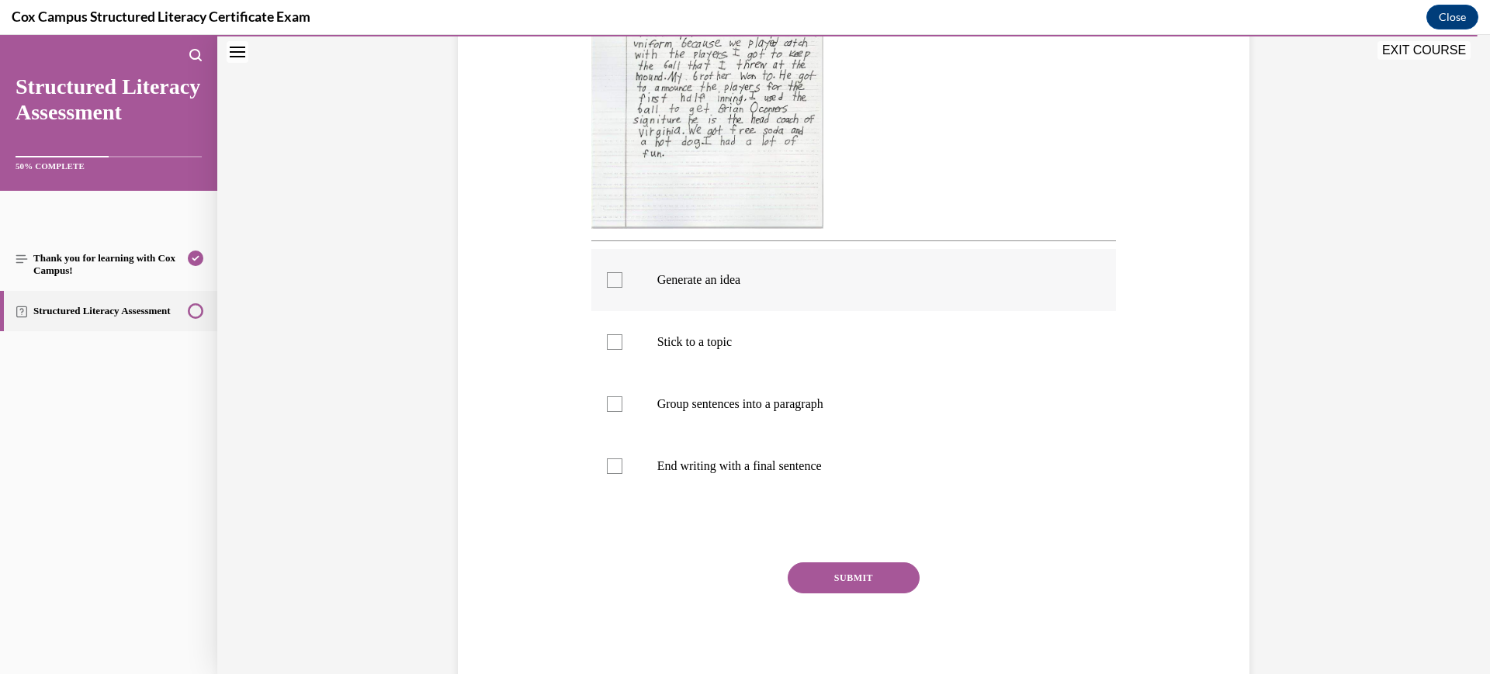
click at [681, 297] on label "Generate an idea" at bounding box center [853, 280] width 525 height 62
click at [622, 288] on input "Generate an idea" at bounding box center [615, 280] width 16 height 16
checkbox input "true"
click at [687, 334] on p "Stick to a topic" at bounding box center [867, 342] width 421 height 16
click at [622, 334] on input "Stick to a topic" at bounding box center [615, 342] width 16 height 16
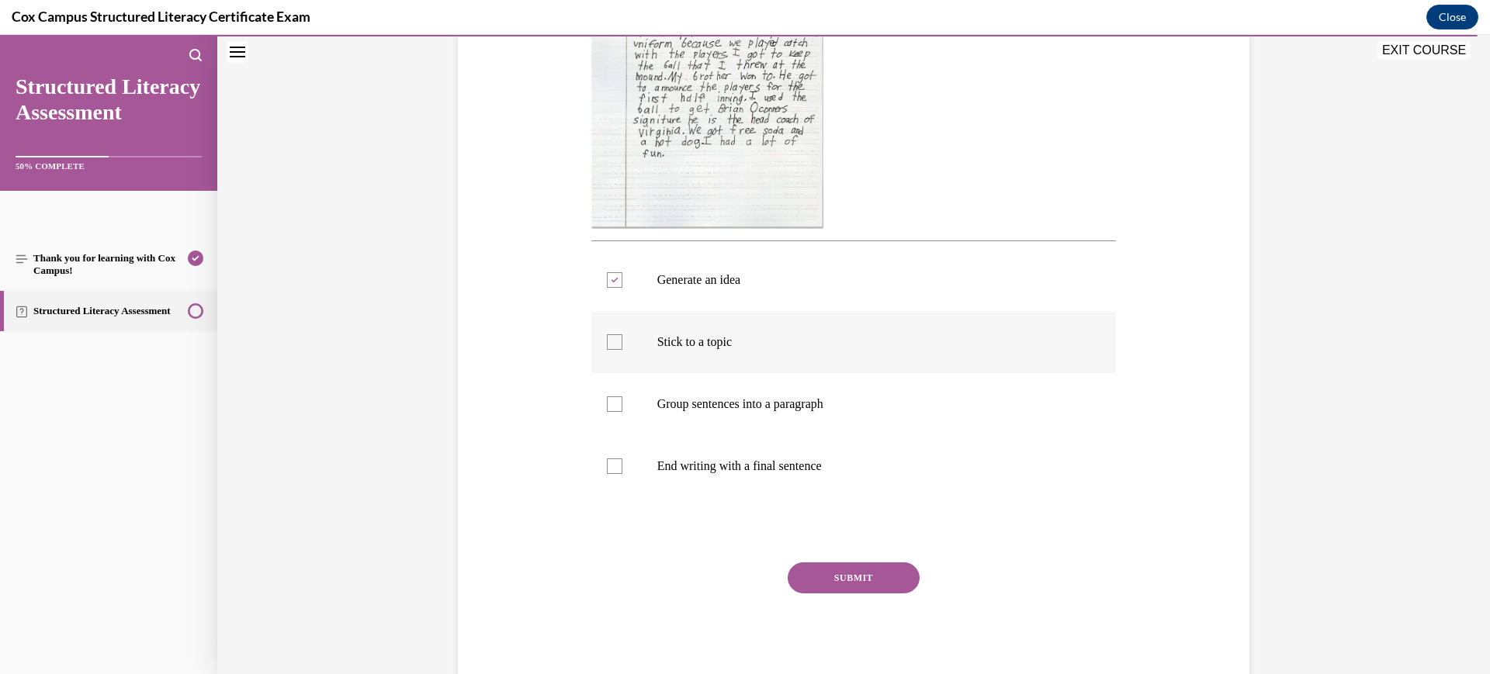
checkbox input "true"
click at [683, 402] on p "Group sentences into a paragraph" at bounding box center [867, 405] width 421 height 16
click at [622, 402] on input "Group sentences into a paragraph" at bounding box center [615, 405] width 16 height 16
checkbox input "true"
click at [693, 490] on label "End writing with a final sentence" at bounding box center [853, 466] width 525 height 62
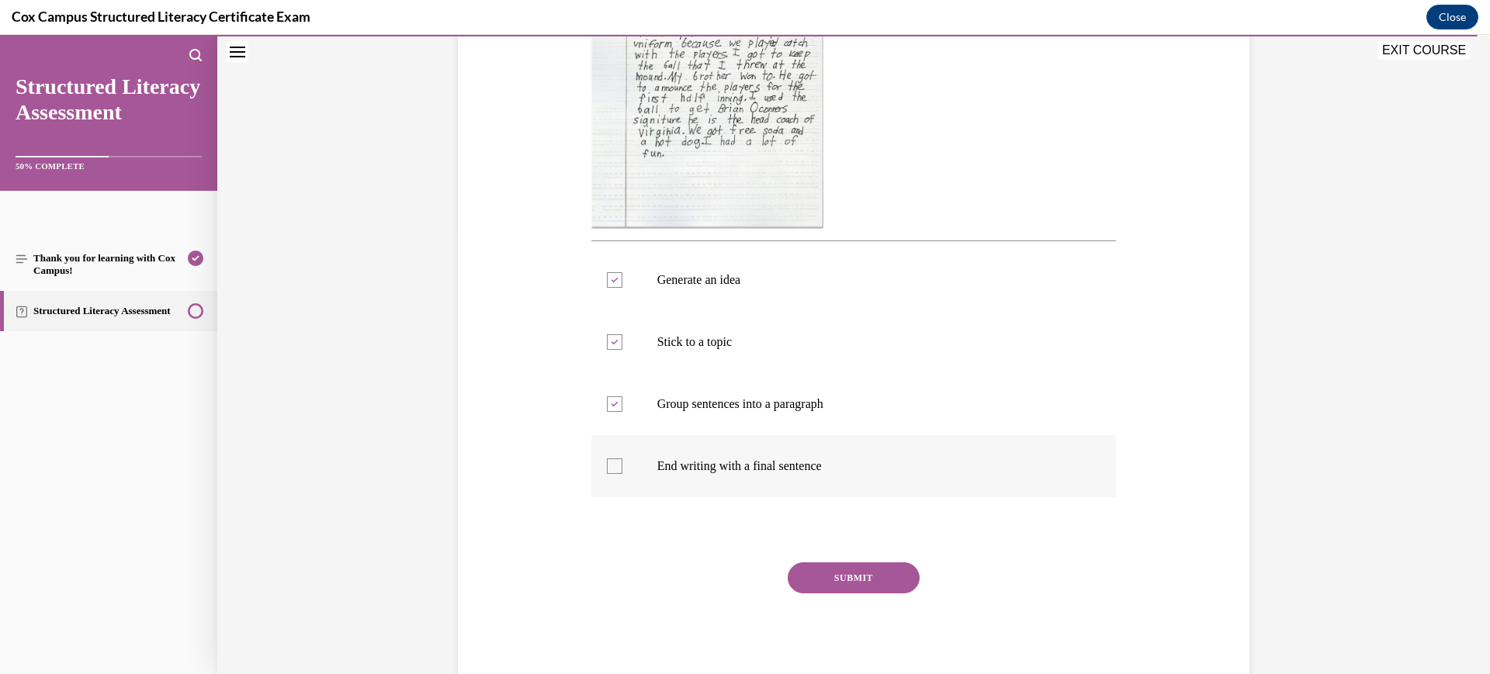
click at [622, 474] on input "End writing with a final sentence" at bounding box center [615, 467] width 16 height 16
checkbox input "true"
click at [846, 577] on button "SUBMIT" at bounding box center [854, 578] width 132 height 31
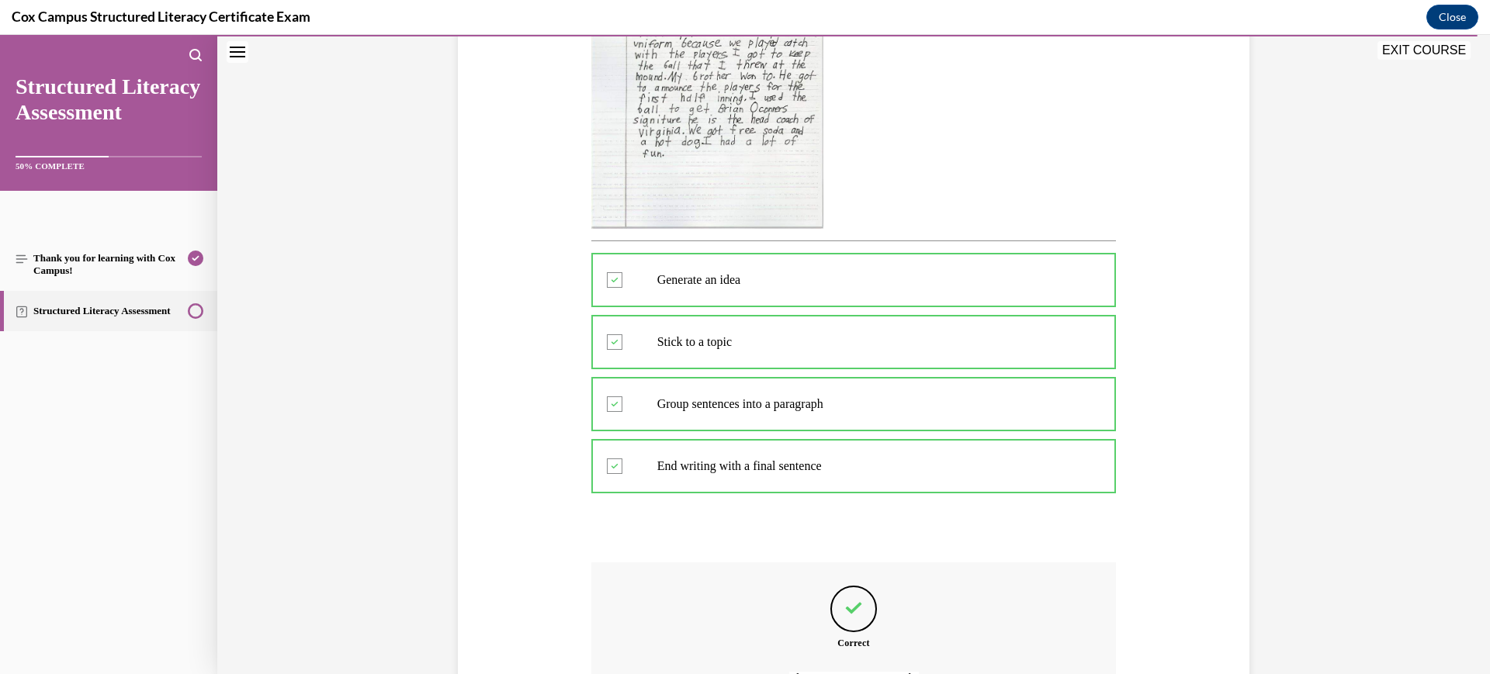
scroll to position [614, 0]
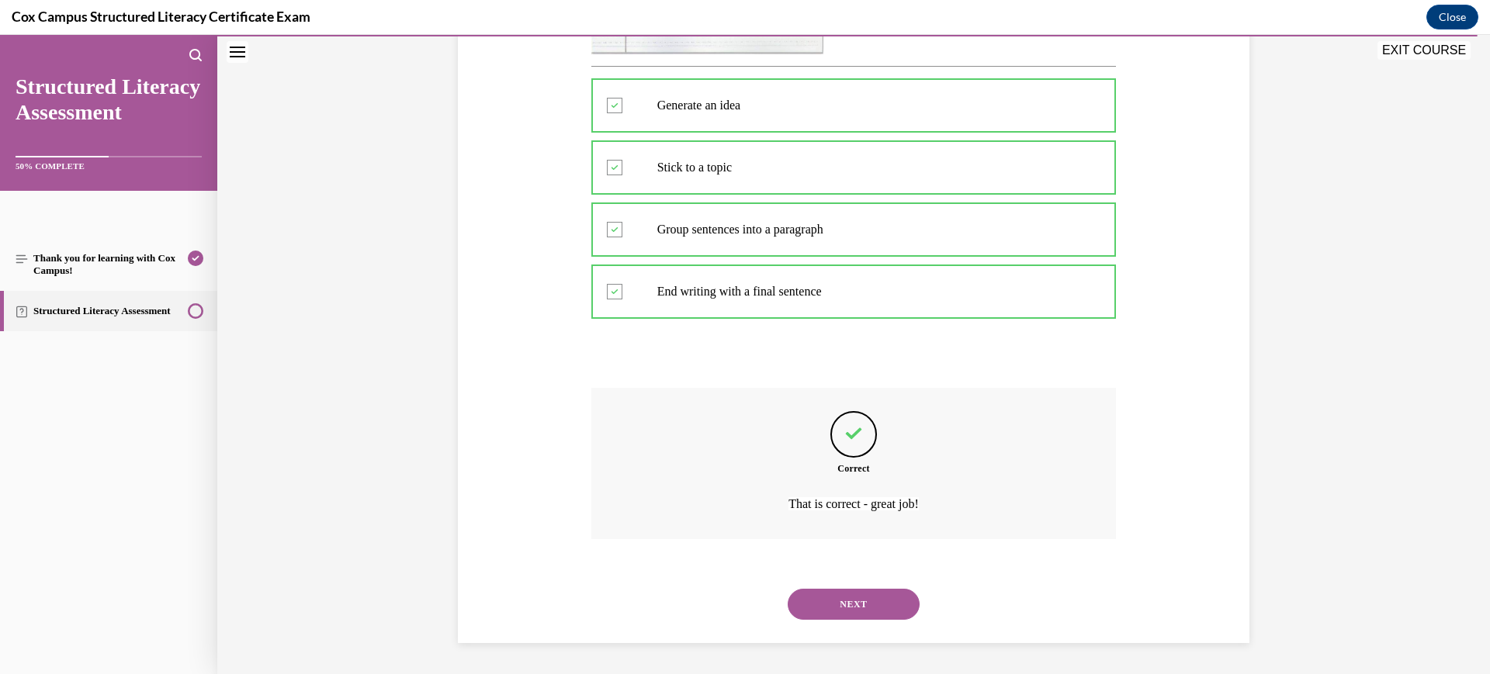
click at [840, 598] on button "NEXT" at bounding box center [854, 604] width 132 height 31
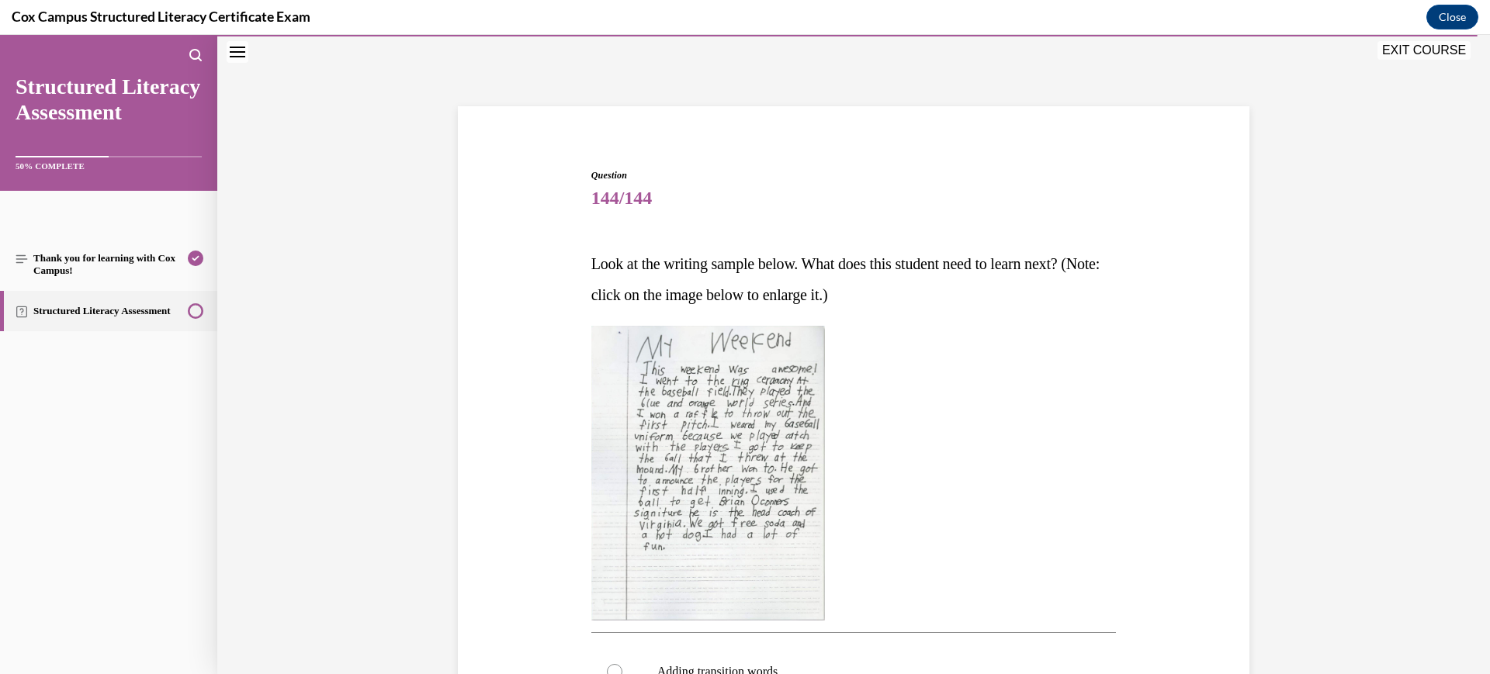
scroll to position [439, 0]
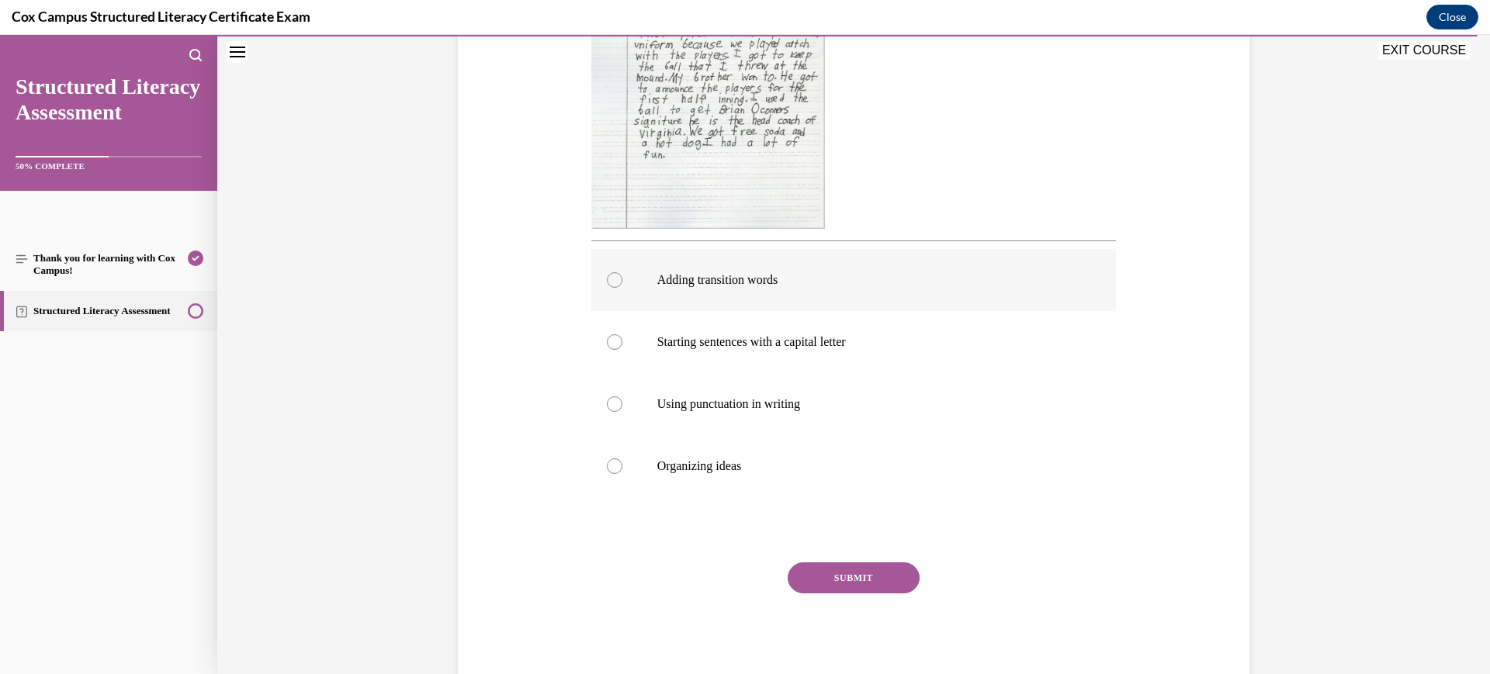
click at [679, 289] on label "Adding transition words" at bounding box center [853, 280] width 525 height 62
click at [622, 288] on input "Adding transition words" at bounding box center [615, 280] width 16 height 16
radio input "true"
click at [865, 584] on button "SUBMIT" at bounding box center [854, 578] width 132 height 31
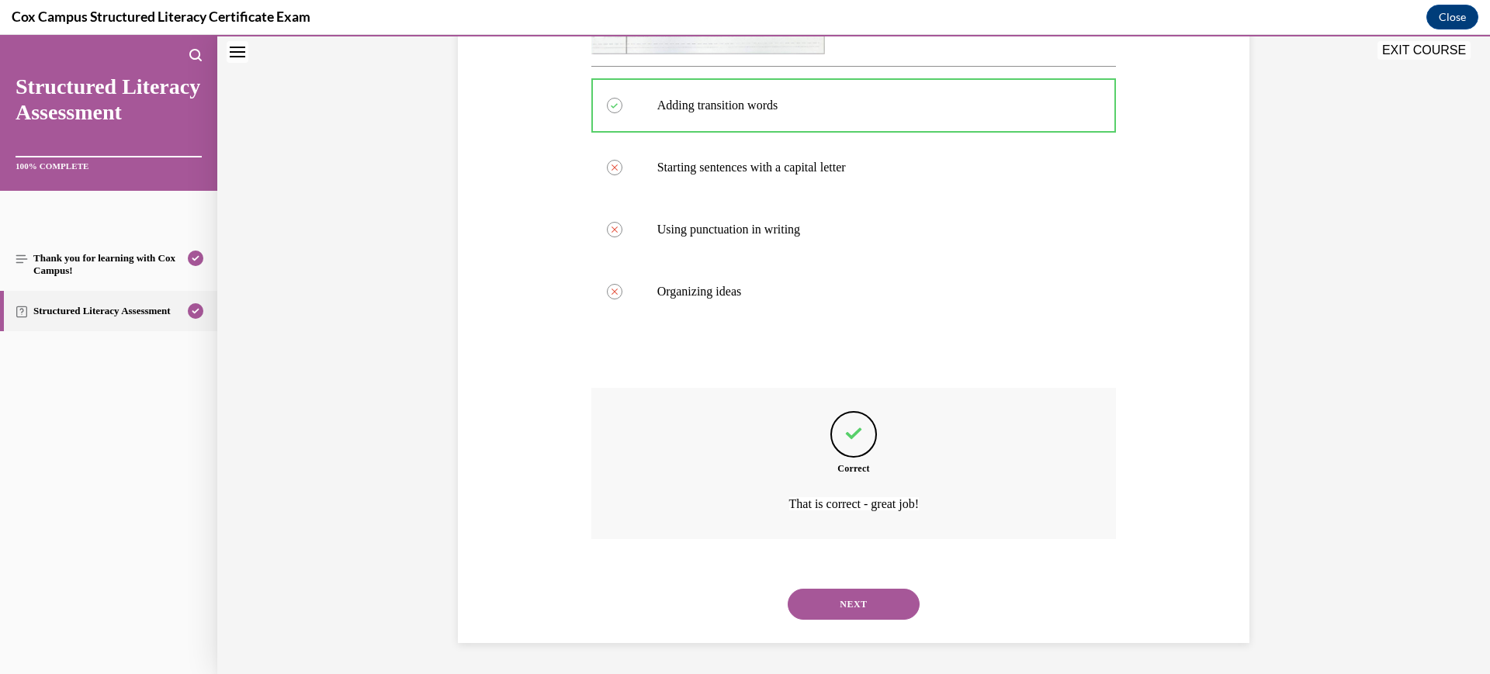
click at [875, 600] on button "NEXT" at bounding box center [854, 604] width 132 height 31
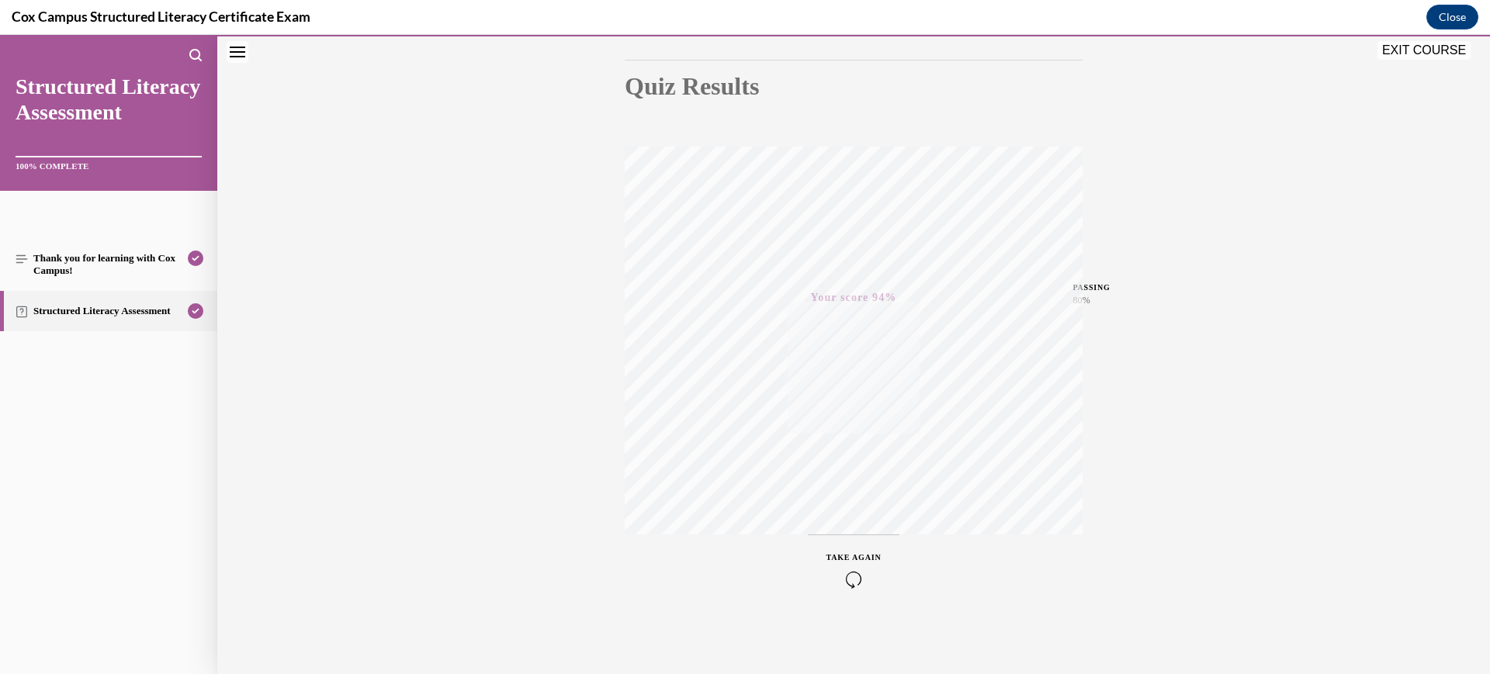
click at [1433, 43] on button "EXIT COURSE" at bounding box center [1424, 50] width 93 height 19
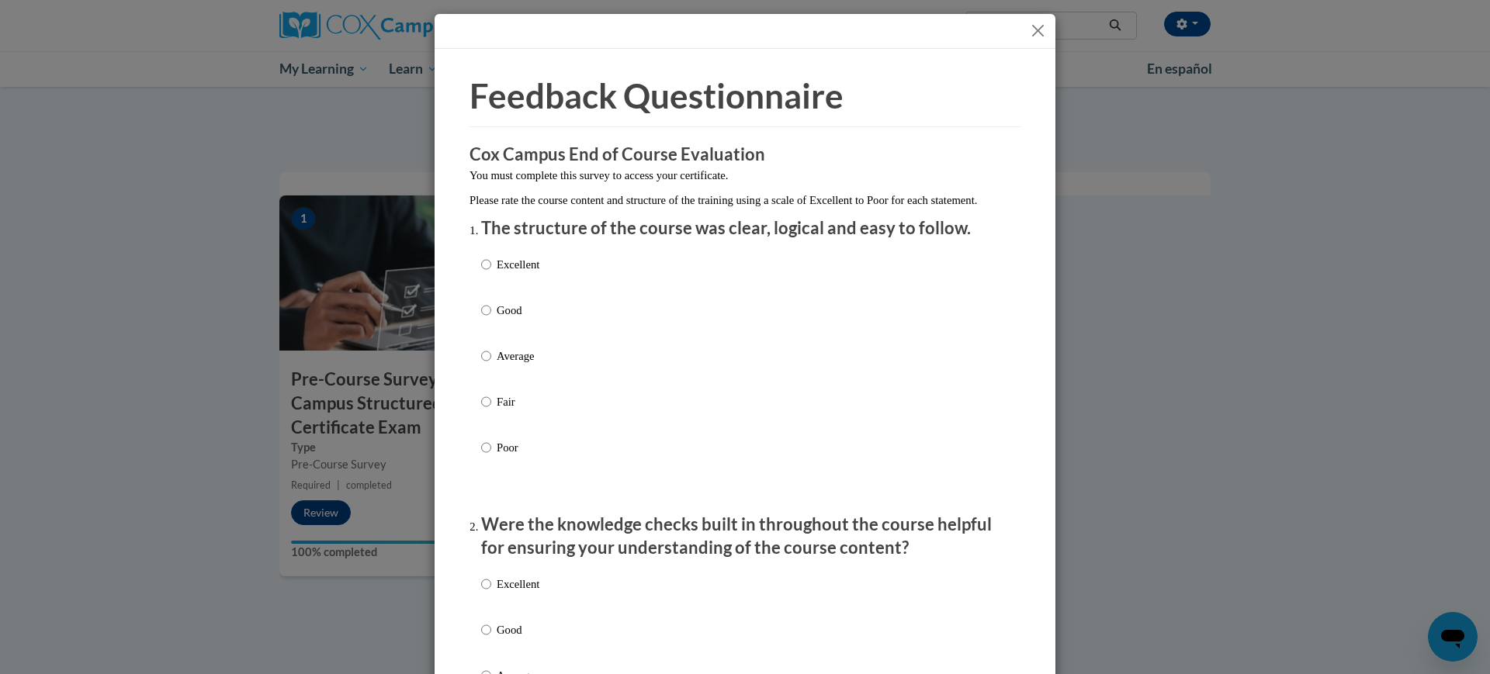
drag, startPoint x: 509, startPoint y: 375, endPoint x: 515, endPoint y: 402, distance: 27.9
click at [509, 365] on p "Average" at bounding box center [518, 356] width 43 height 17
click at [491, 365] on input "Average" at bounding box center [486, 356] width 10 height 17
radio input "true"
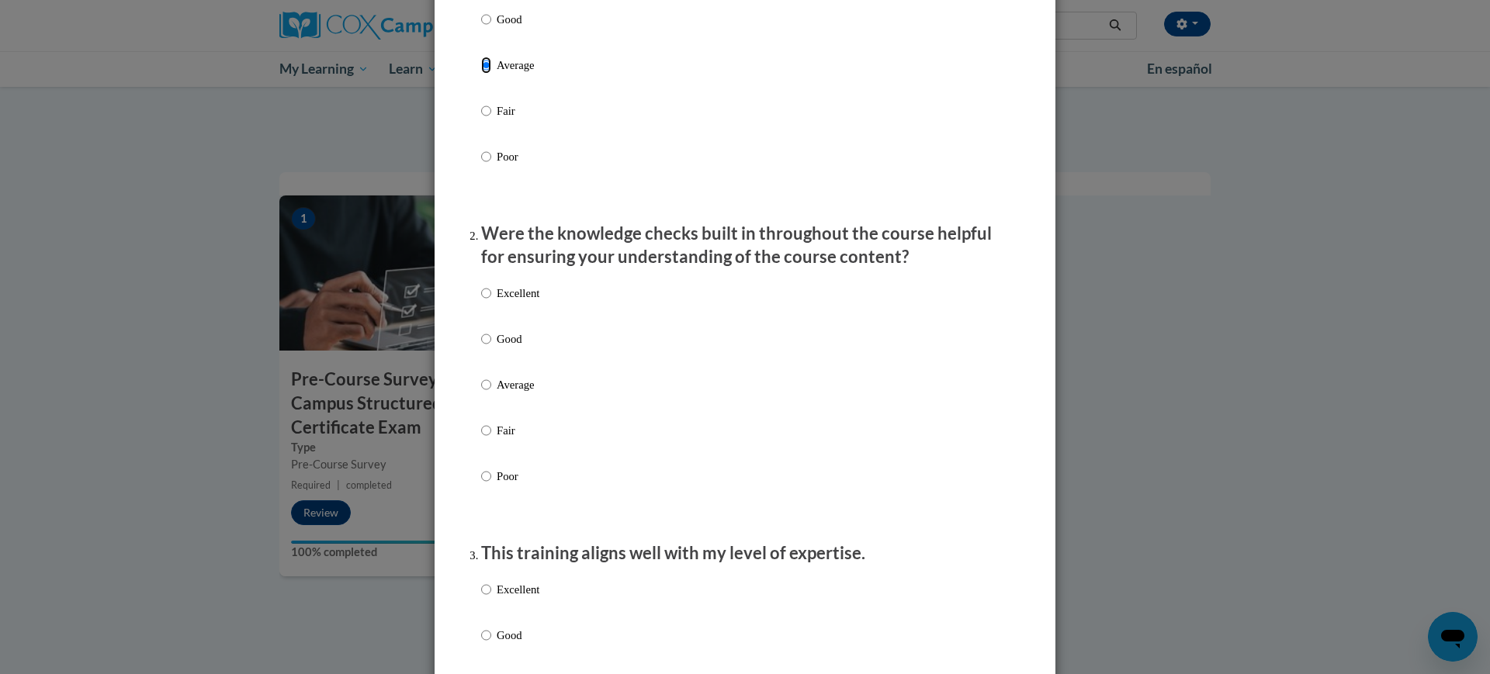
scroll to position [388, 0]
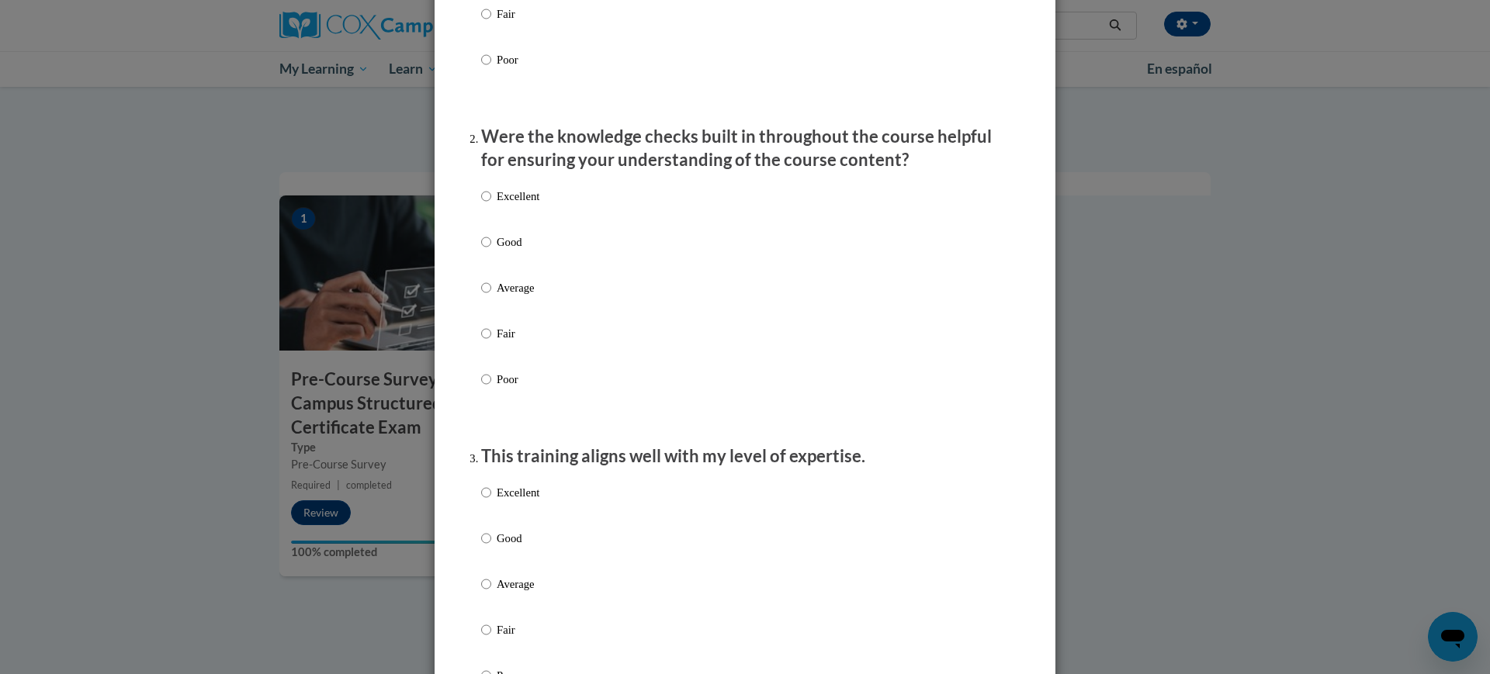
click at [525, 296] on p "Average" at bounding box center [518, 287] width 43 height 17
click at [491, 296] on input "Average" at bounding box center [486, 287] width 10 height 17
radio input "true"
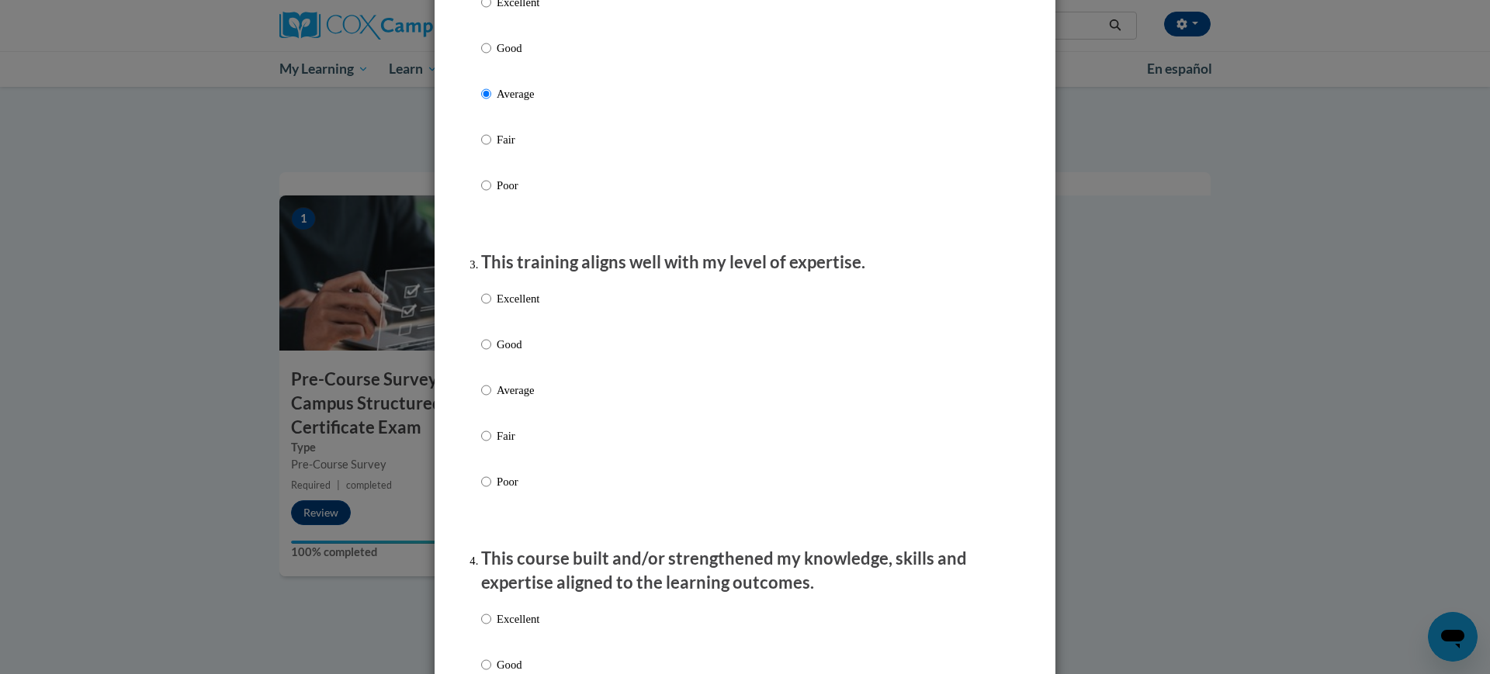
click at [522, 399] on p "Average" at bounding box center [518, 390] width 43 height 17
click at [491, 399] on input "Average" at bounding box center [486, 390] width 10 height 17
radio input "true"
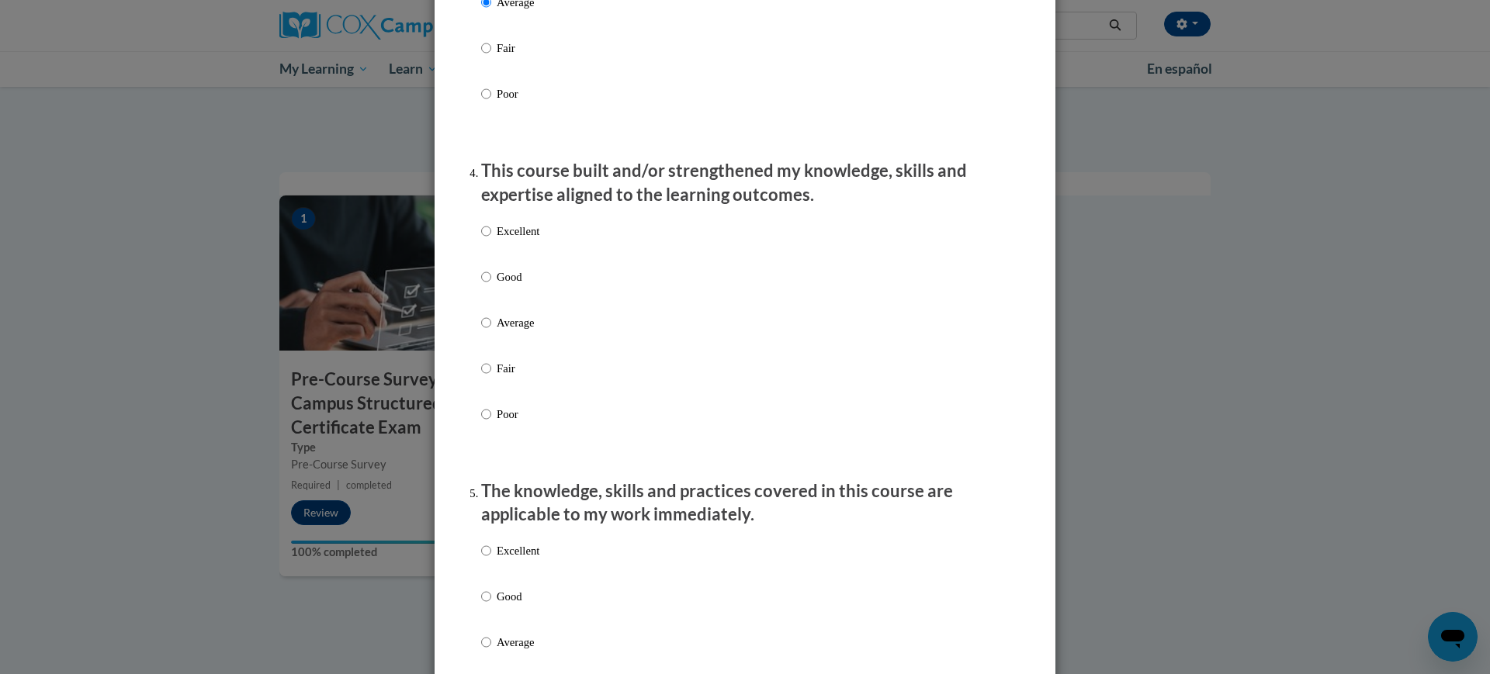
click at [518, 331] on p "Average" at bounding box center [518, 322] width 43 height 17
click at [491, 331] on input "Average" at bounding box center [486, 322] width 10 height 17
radio input "true"
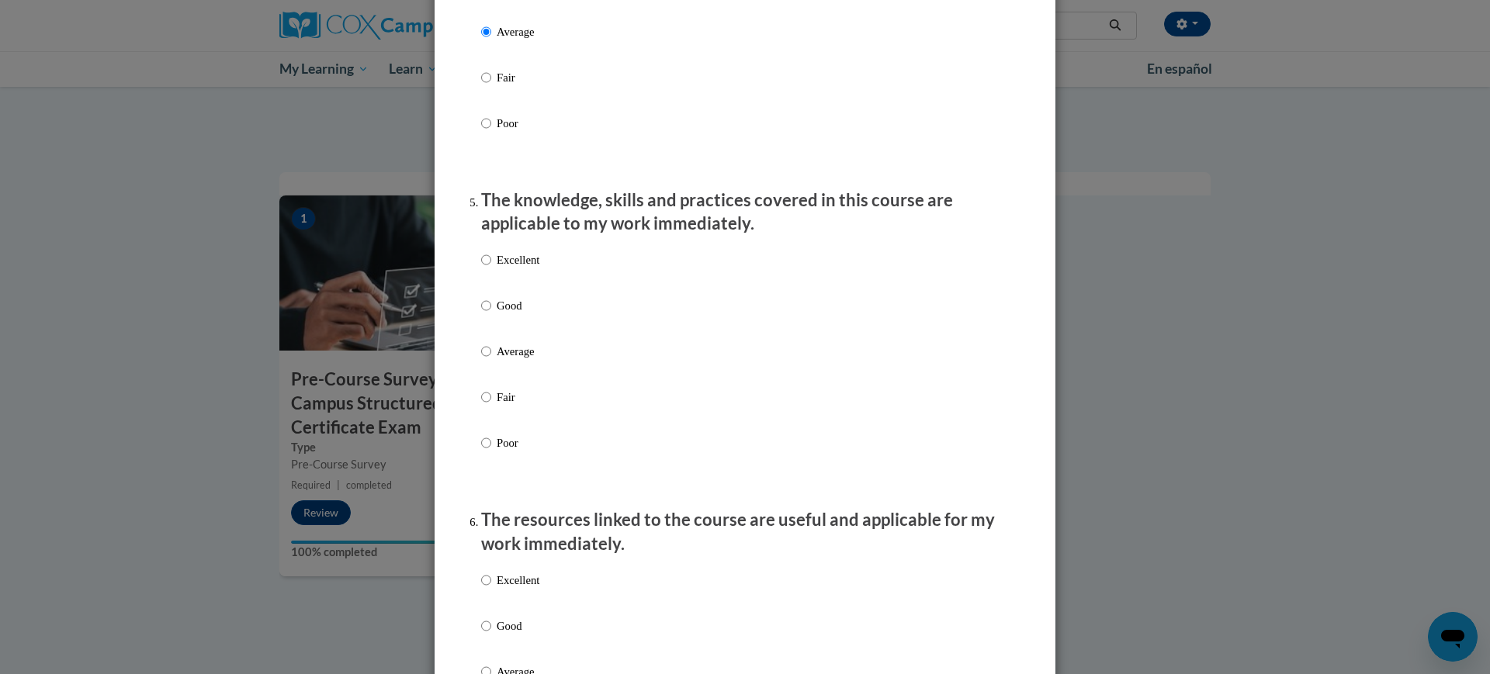
click at [525, 360] on p "Average" at bounding box center [518, 351] width 43 height 17
click at [491, 360] on input "Average" at bounding box center [486, 351] width 10 height 17
radio input "true"
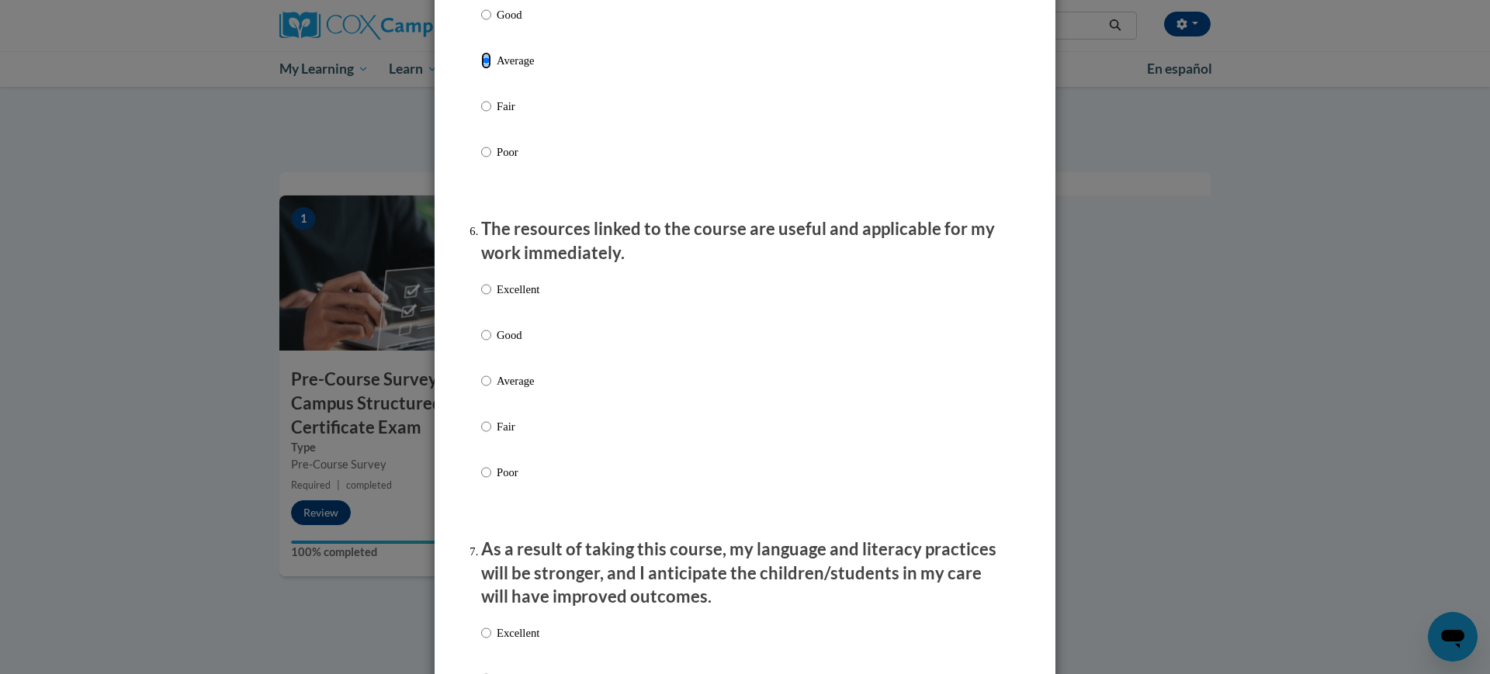
scroll to position [1649, 0]
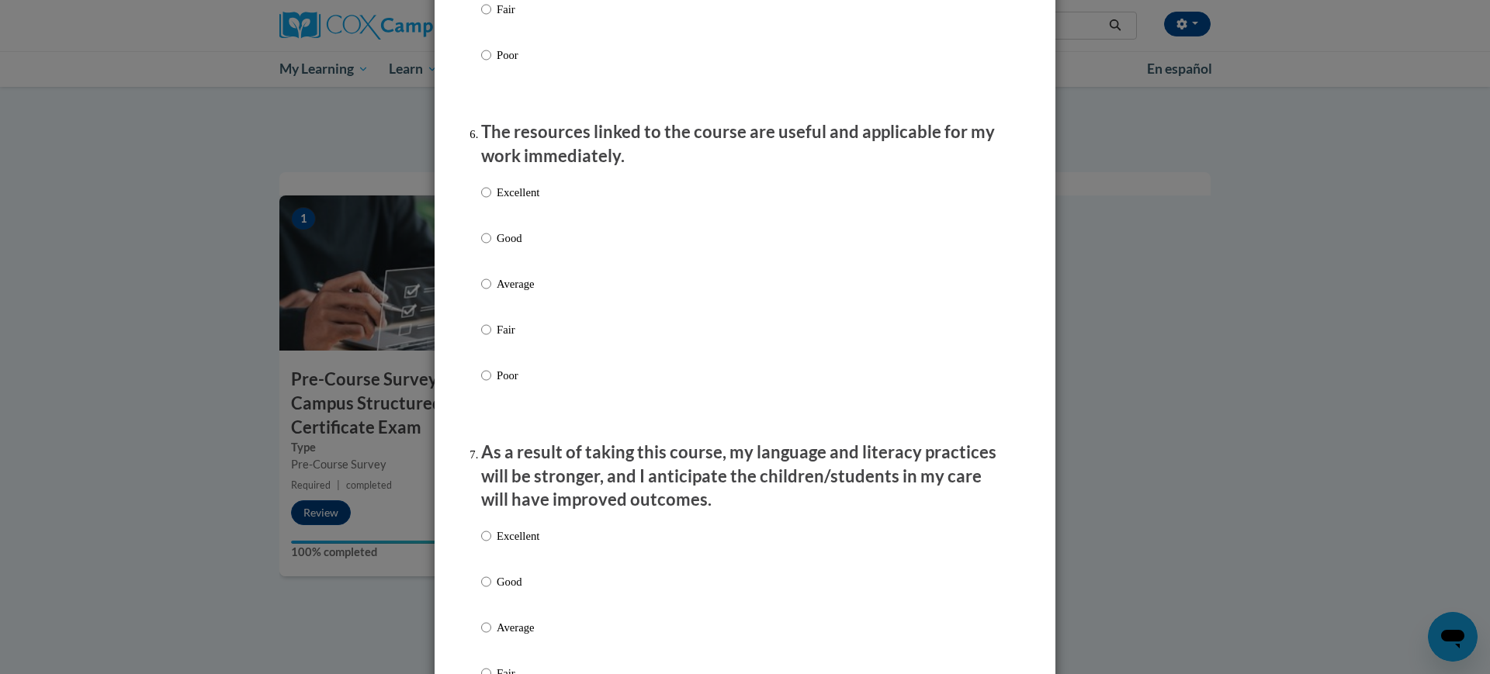
click at [513, 293] on p "Average" at bounding box center [518, 284] width 43 height 17
click at [491, 293] on input "Average" at bounding box center [486, 284] width 10 height 17
radio input "true"
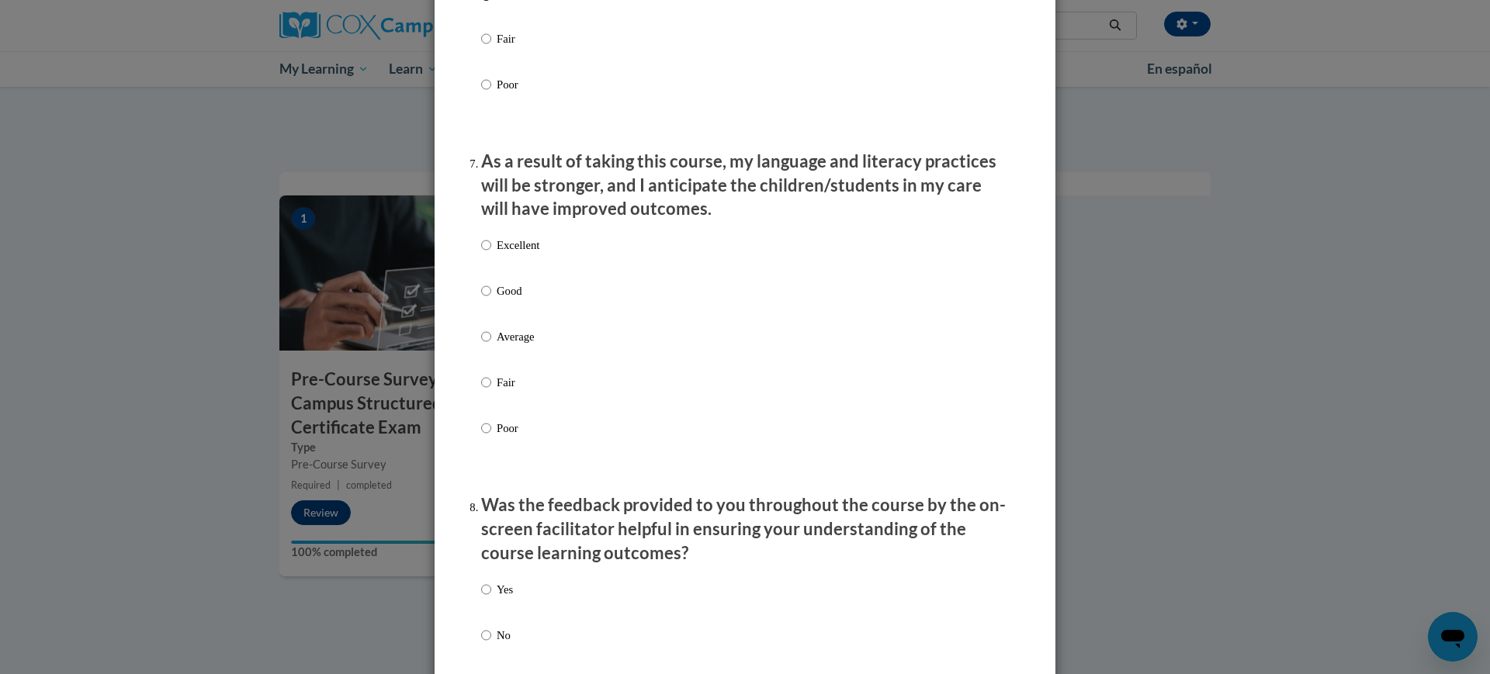
scroll to position [2037, 0]
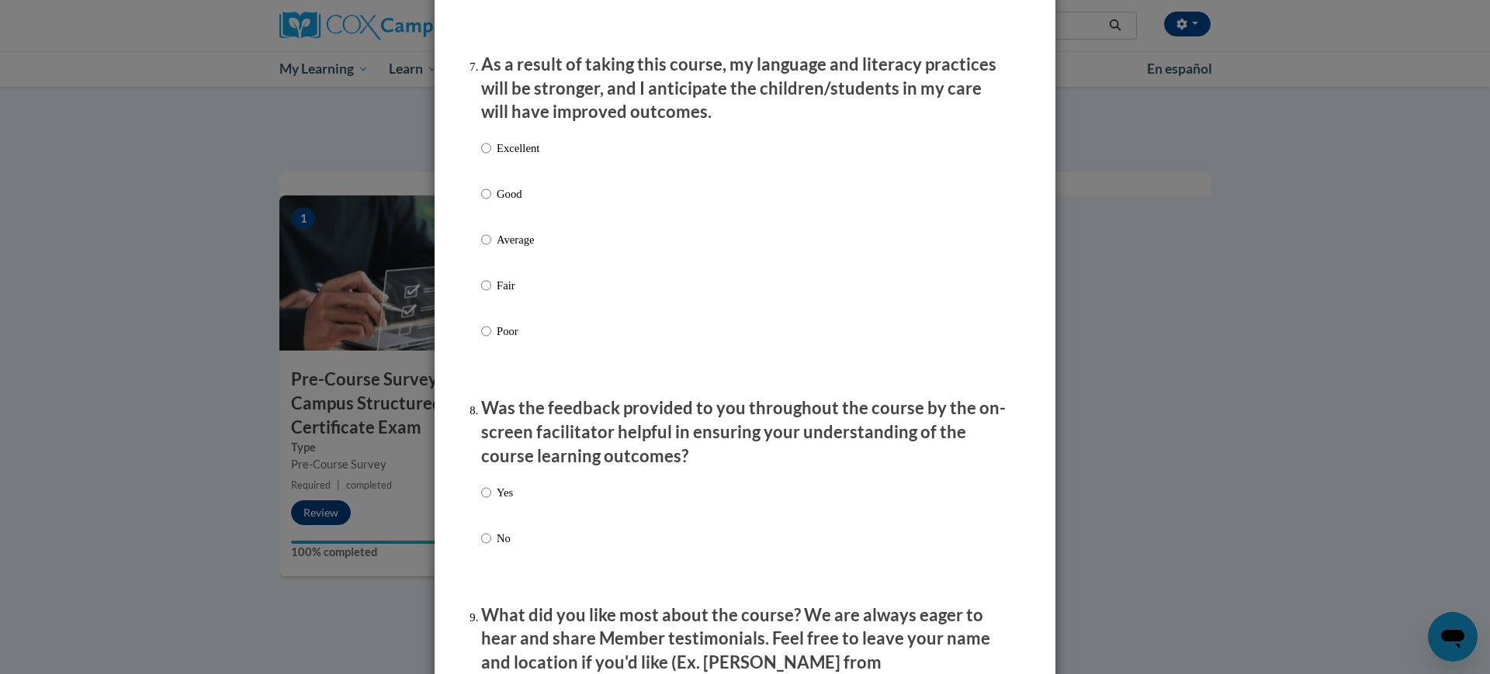
click at [515, 248] on p "Average" at bounding box center [518, 239] width 43 height 17
click at [491, 248] on input "Average" at bounding box center [486, 239] width 10 height 17
radio input "true"
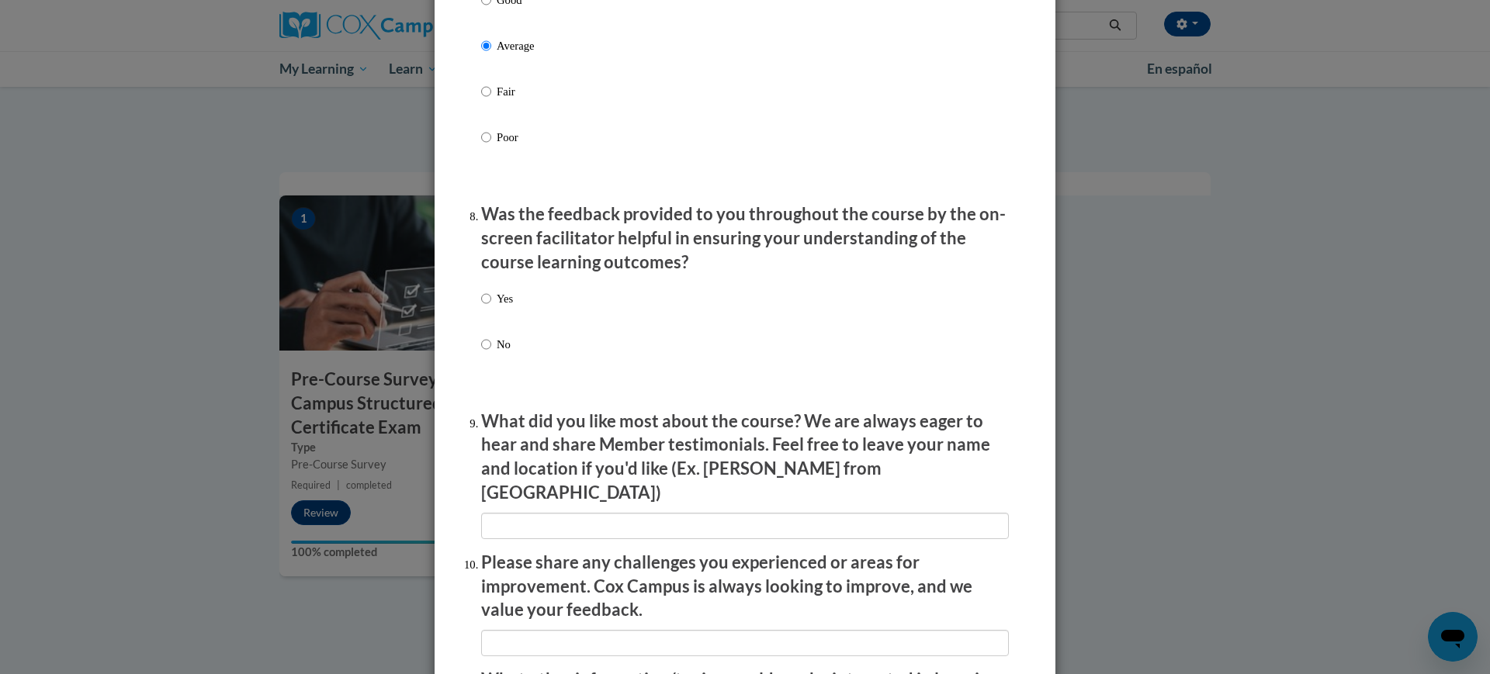
click at [485, 310] on label "Yes" at bounding box center [497, 311] width 32 height 42
click at [485, 307] on input "Yes" at bounding box center [486, 298] width 10 height 17
radio input "true"
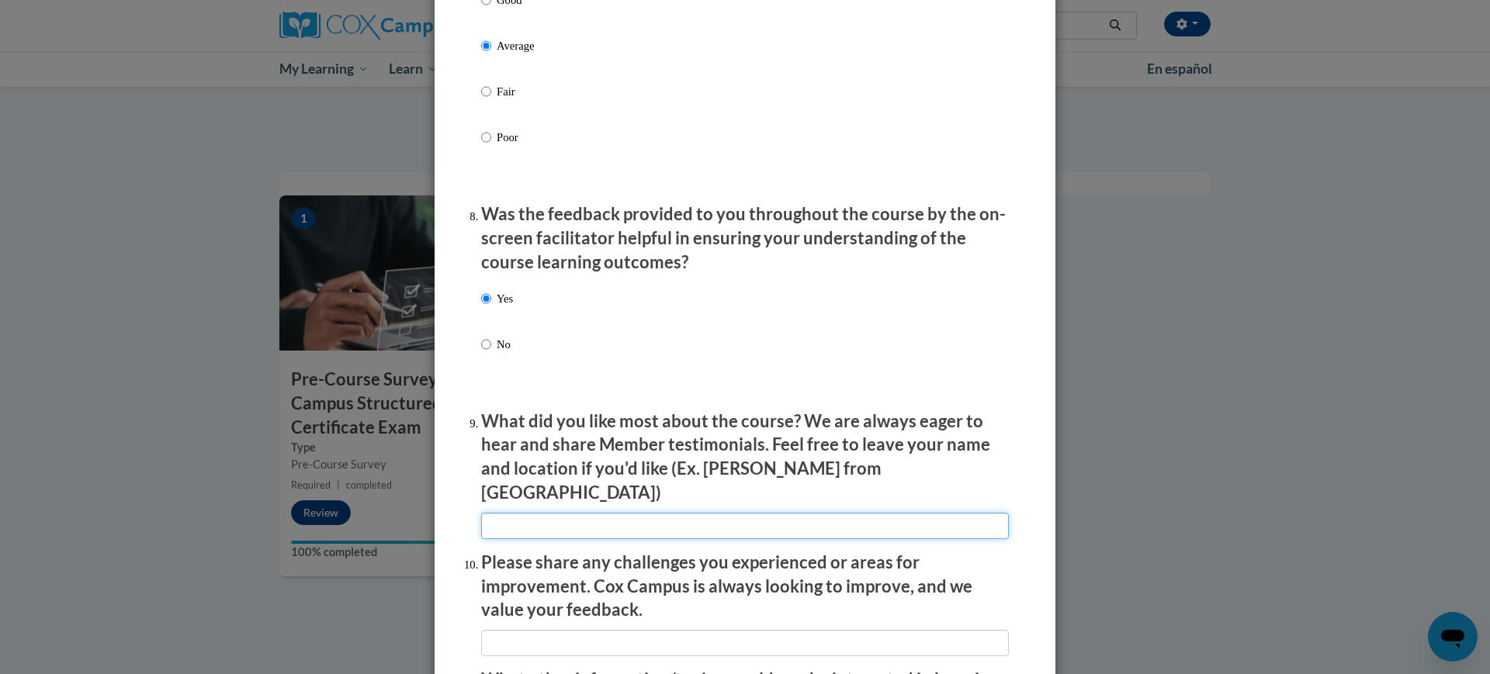
click at [529, 525] on input "textbox" at bounding box center [745, 526] width 528 height 26
type input "It was informational"
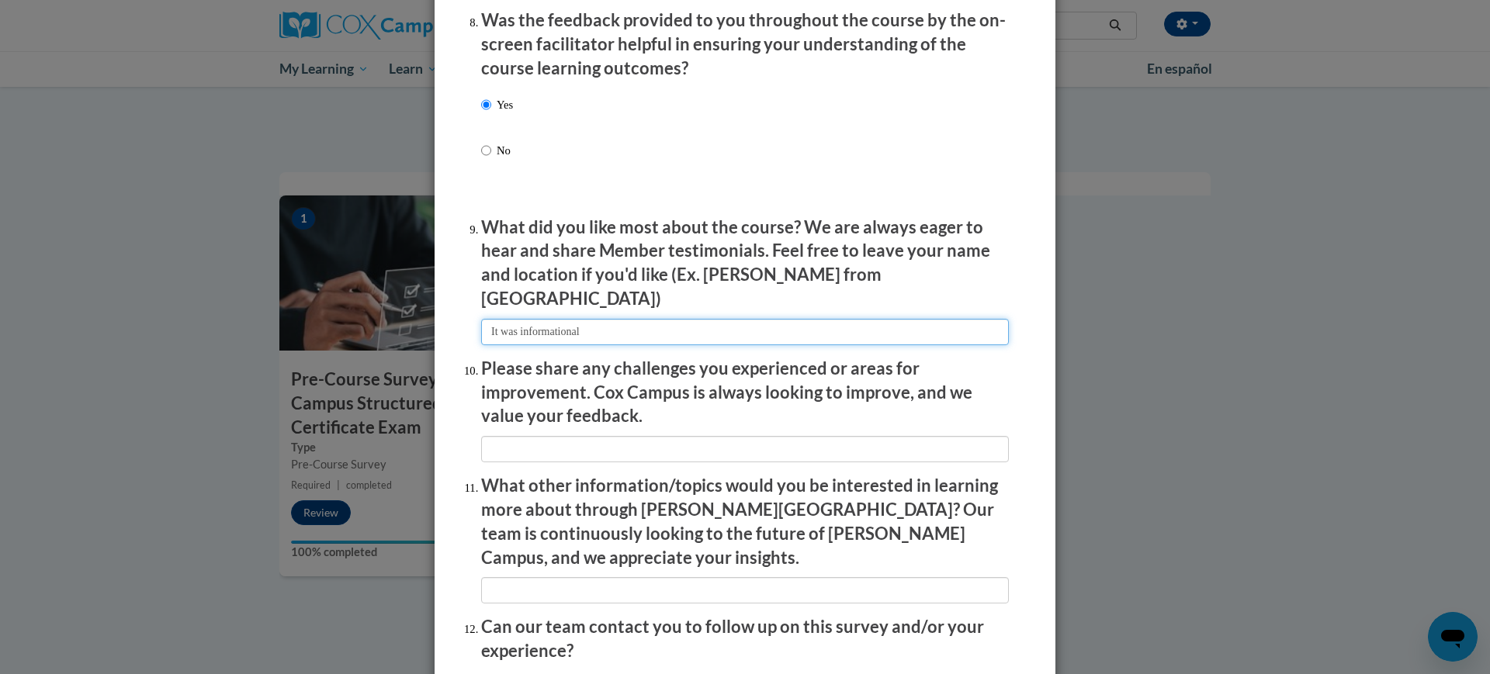
scroll to position [2522, 0]
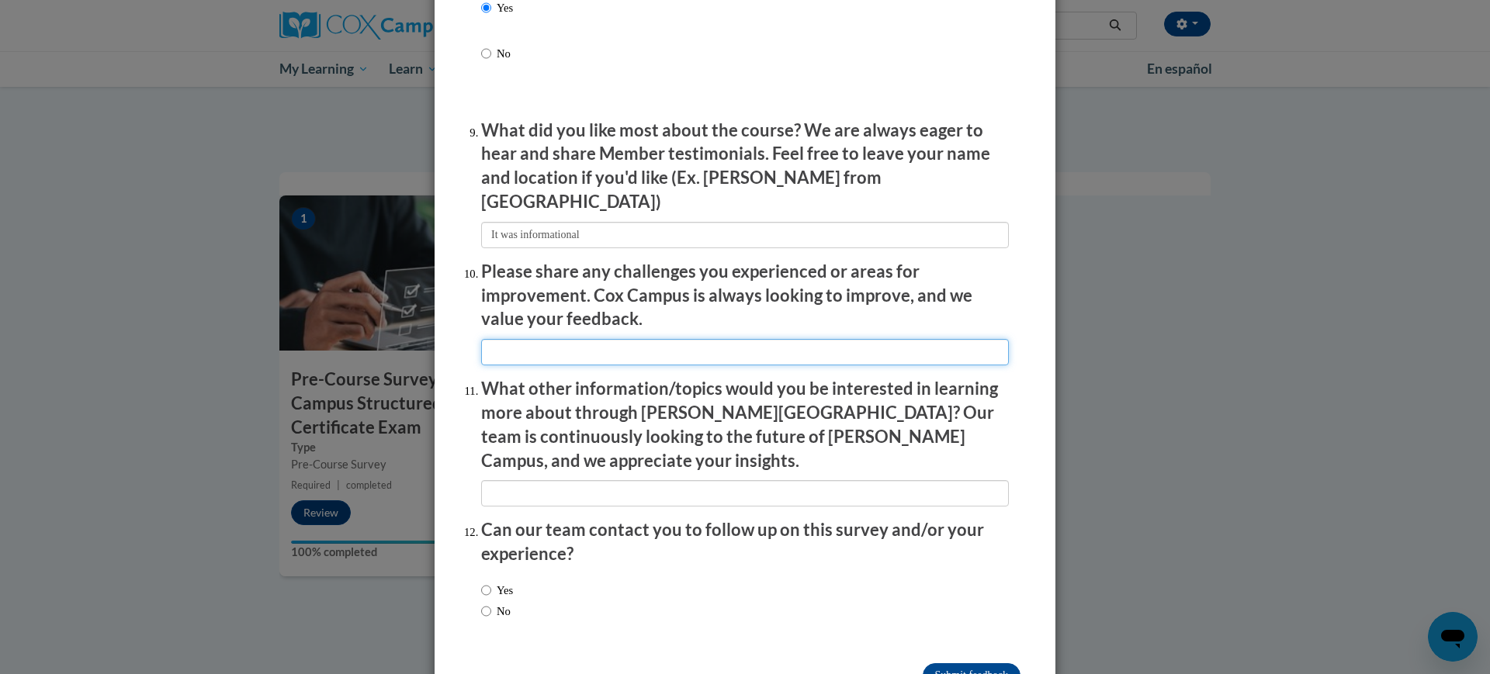
drag, startPoint x: 545, startPoint y: 337, endPoint x: 552, endPoint y: 403, distance: 66.3
click at [545, 339] on input "textbox" at bounding box center [745, 352] width 528 height 26
type input "No challenges were experienced"
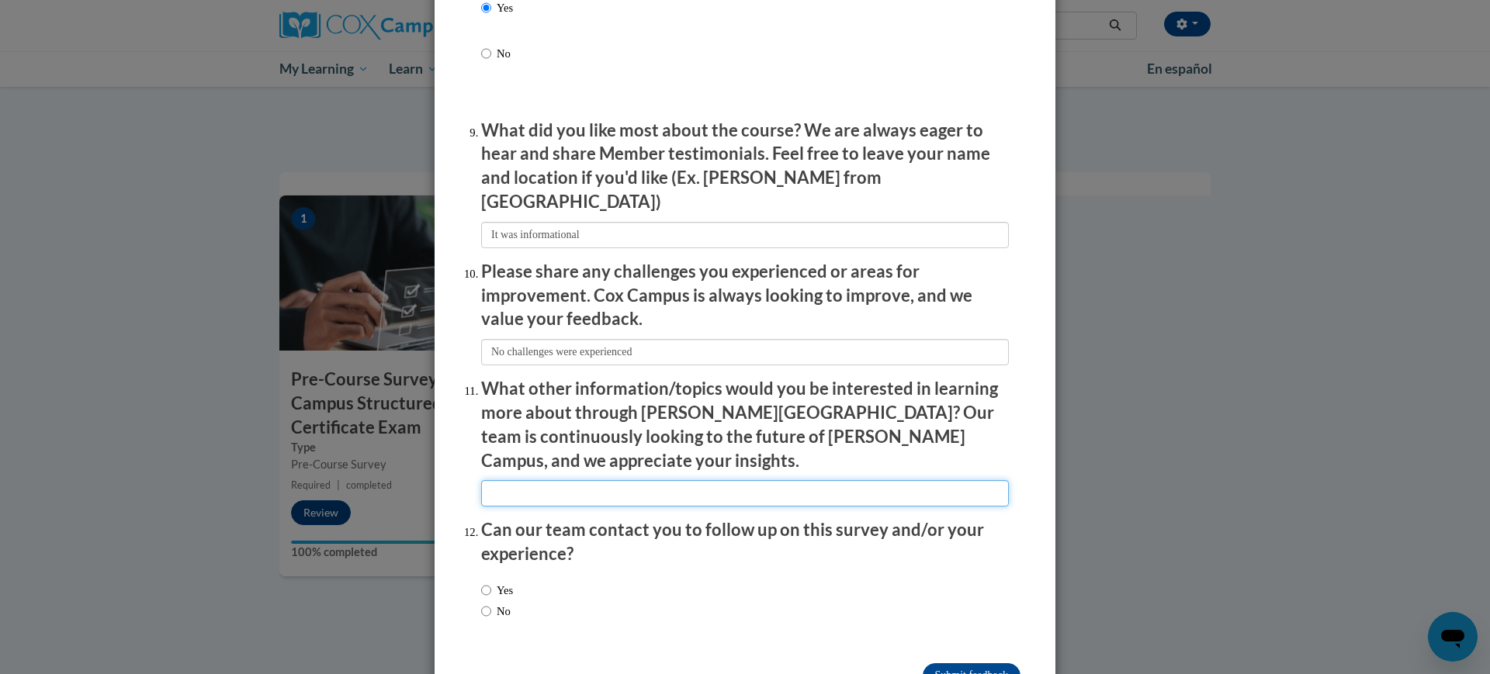
click at [578, 480] on input "textbox" at bounding box center [745, 493] width 528 height 26
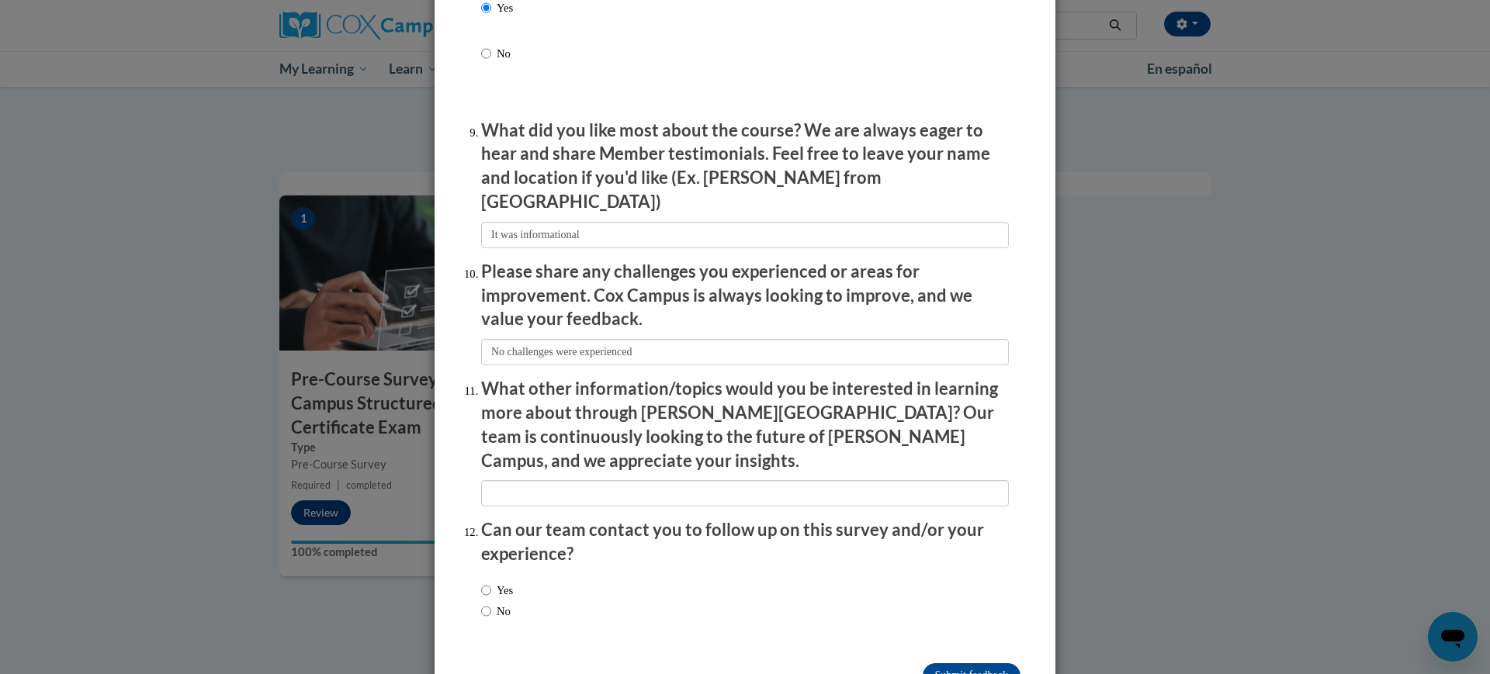
click at [491, 603] on label "No" at bounding box center [495, 611] width 29 height 17
click at [491, 603] on input "No" at bounding box center [486, 611] width 10 height 17
radio input "true"
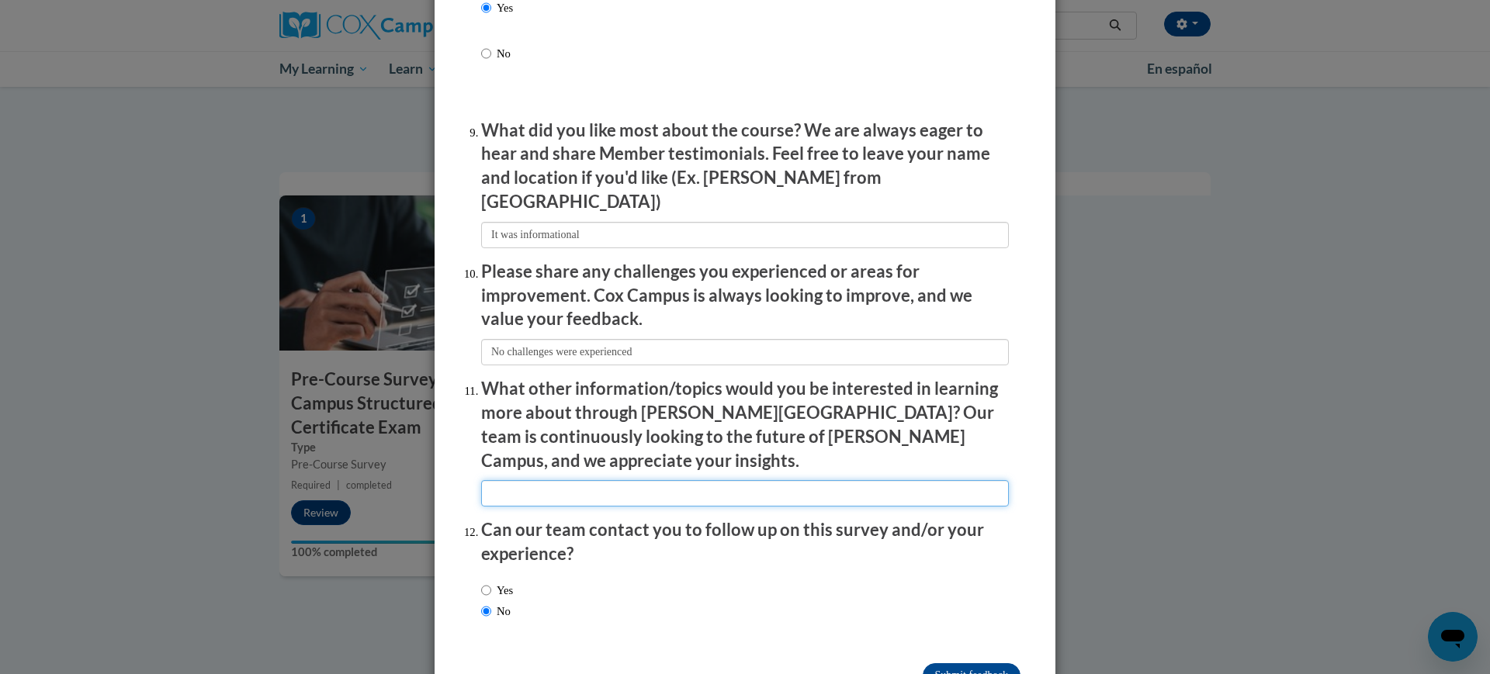
drag, startPoint x: 549, startPoint y: 452, endPoint x: 563, endPoint y: 473, distance: 26.3
click at [549, 480] on input "textbox" at bounding box center [745, 493] width 528 height 26
type input "Nothing comes to mind"
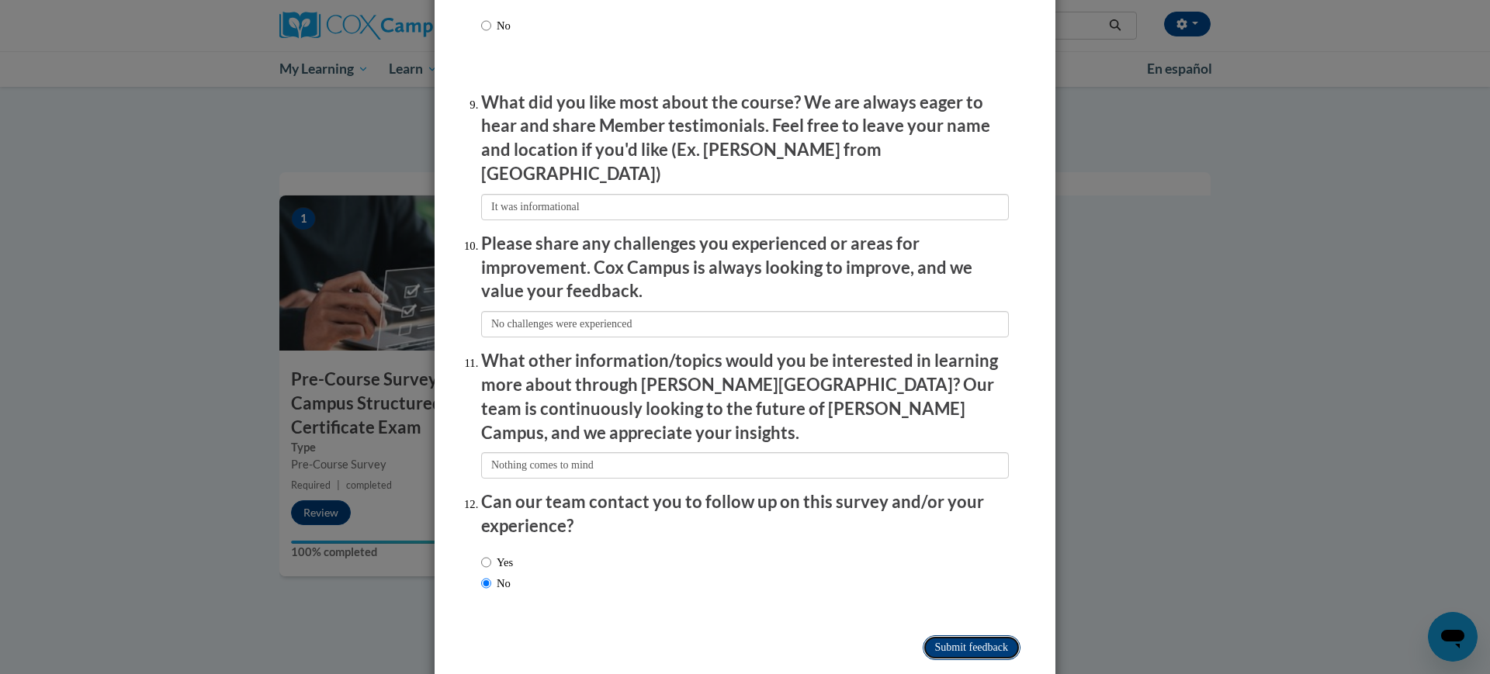
click at [977, 636] on input "Submit feedback" at bounding box center [972, 648] width 98 height 25
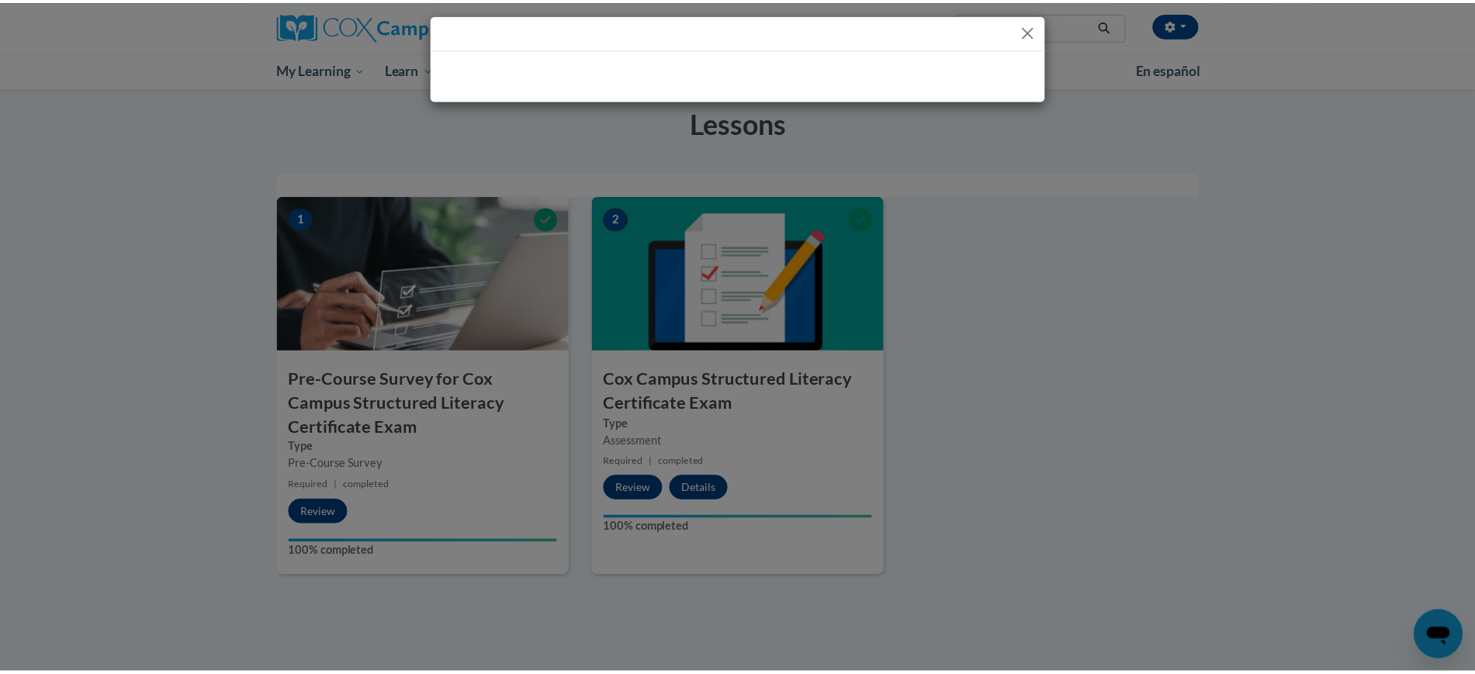
scroll to position [0, 0]
